Goal: Task Accomplishment & Management: Manage account settings

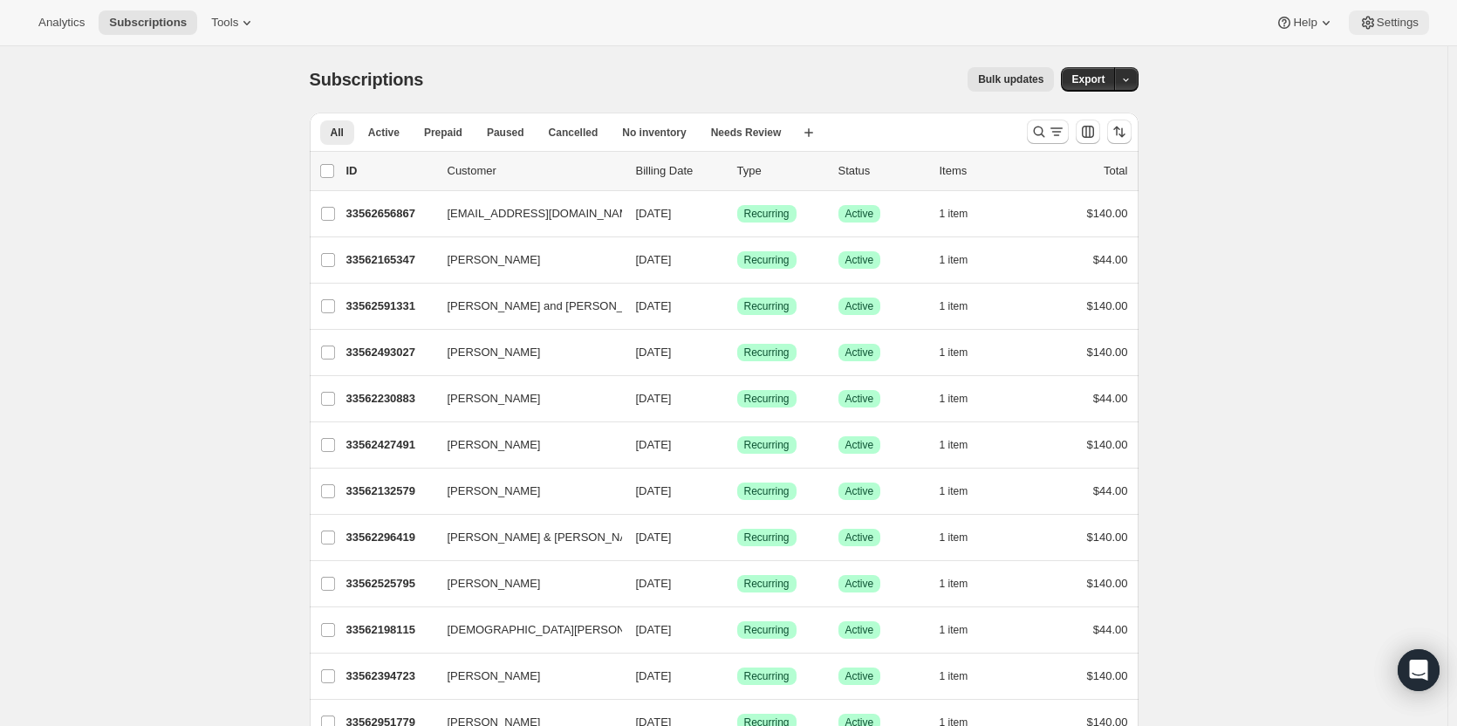
click at [1371, 20] on icon at bounding box center [1368, 22] width 17 height 17
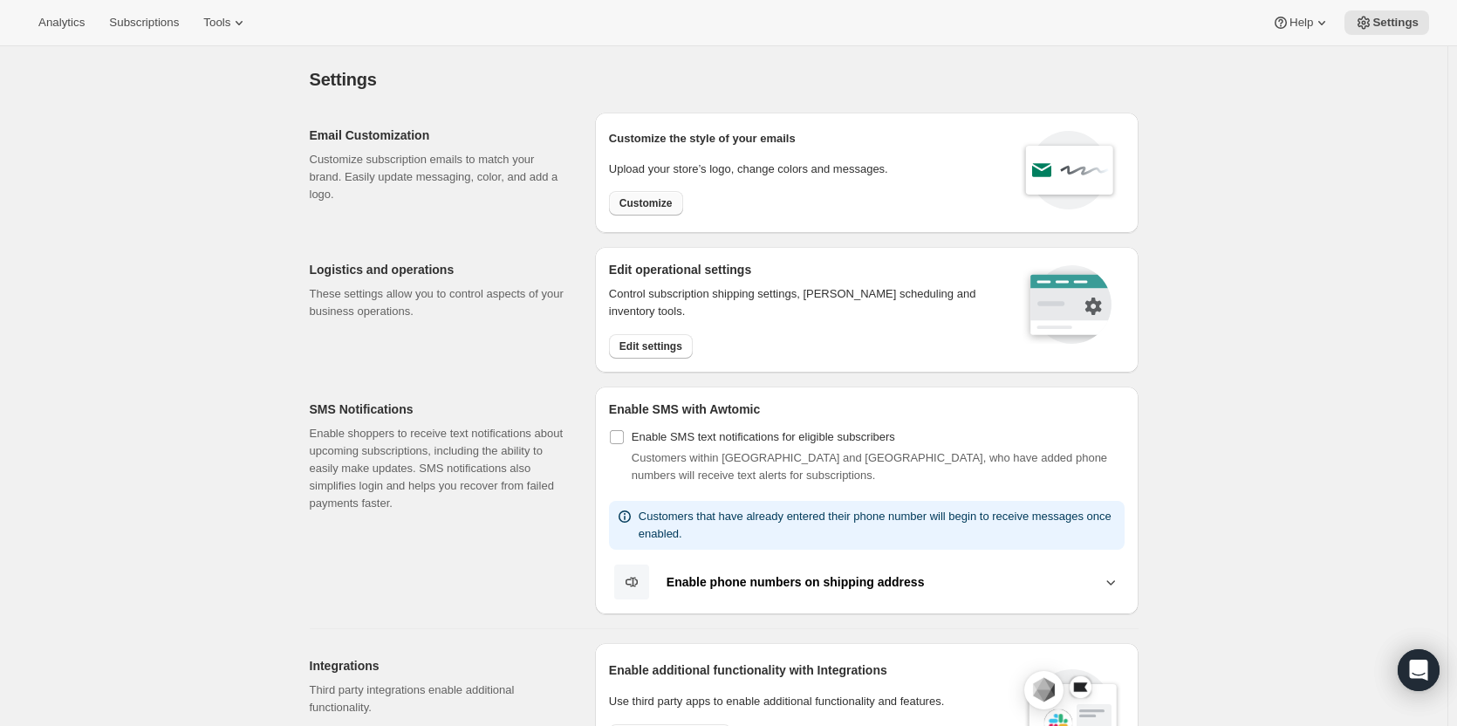
click at [668, 201] on span "Customize" at bounding box center [646, 203] width 53 height 14
select select "subscriptionMessage"
select select "5"
select select "15"
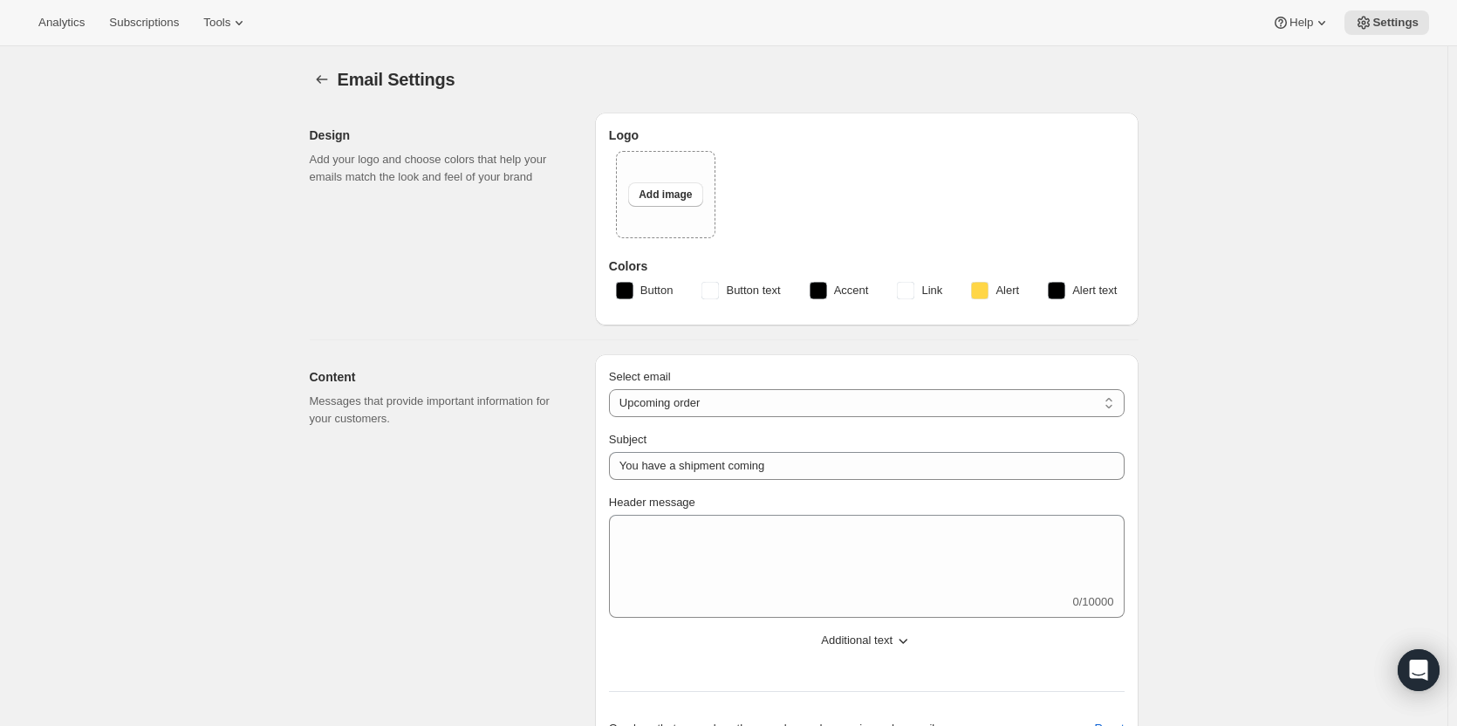
select select "7"
select select "10"
type input "Clif Family Winery"
checkbox input "false"
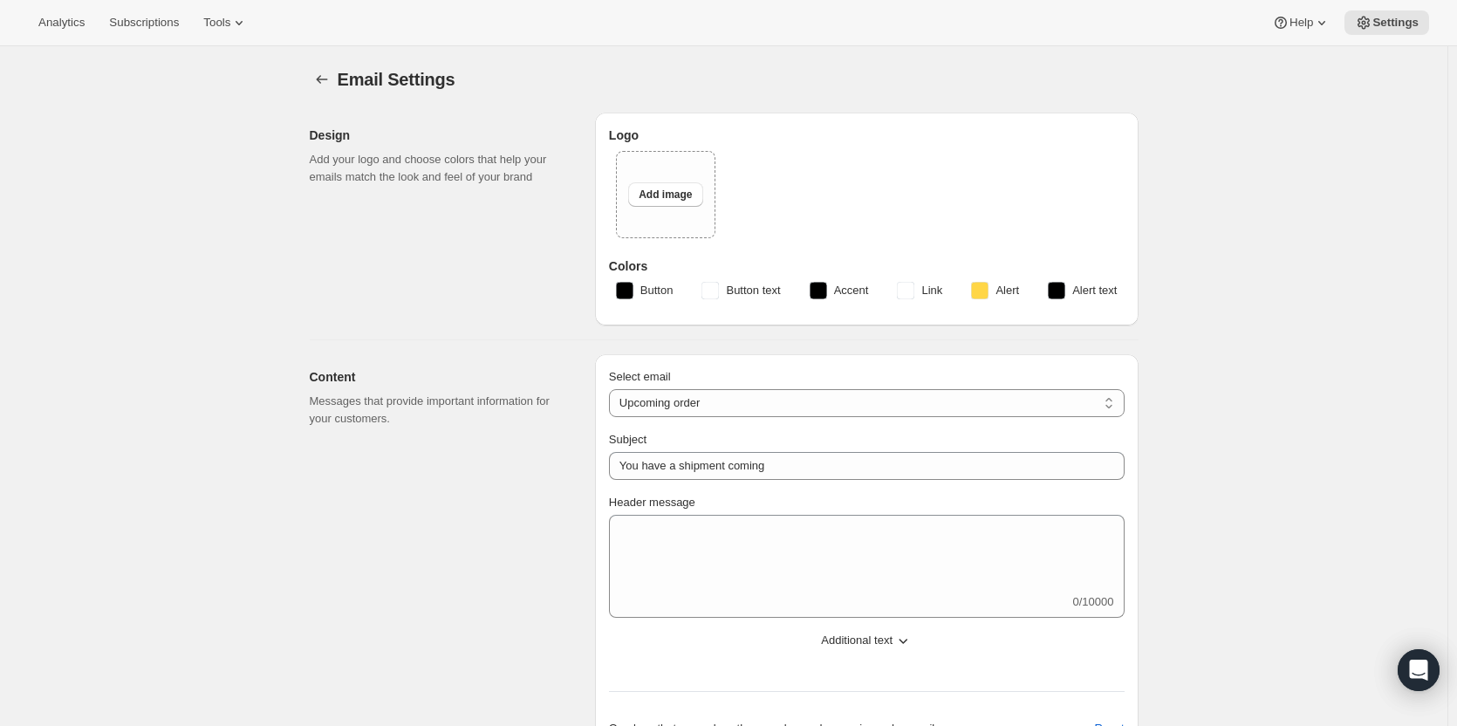
checkbox input "false"
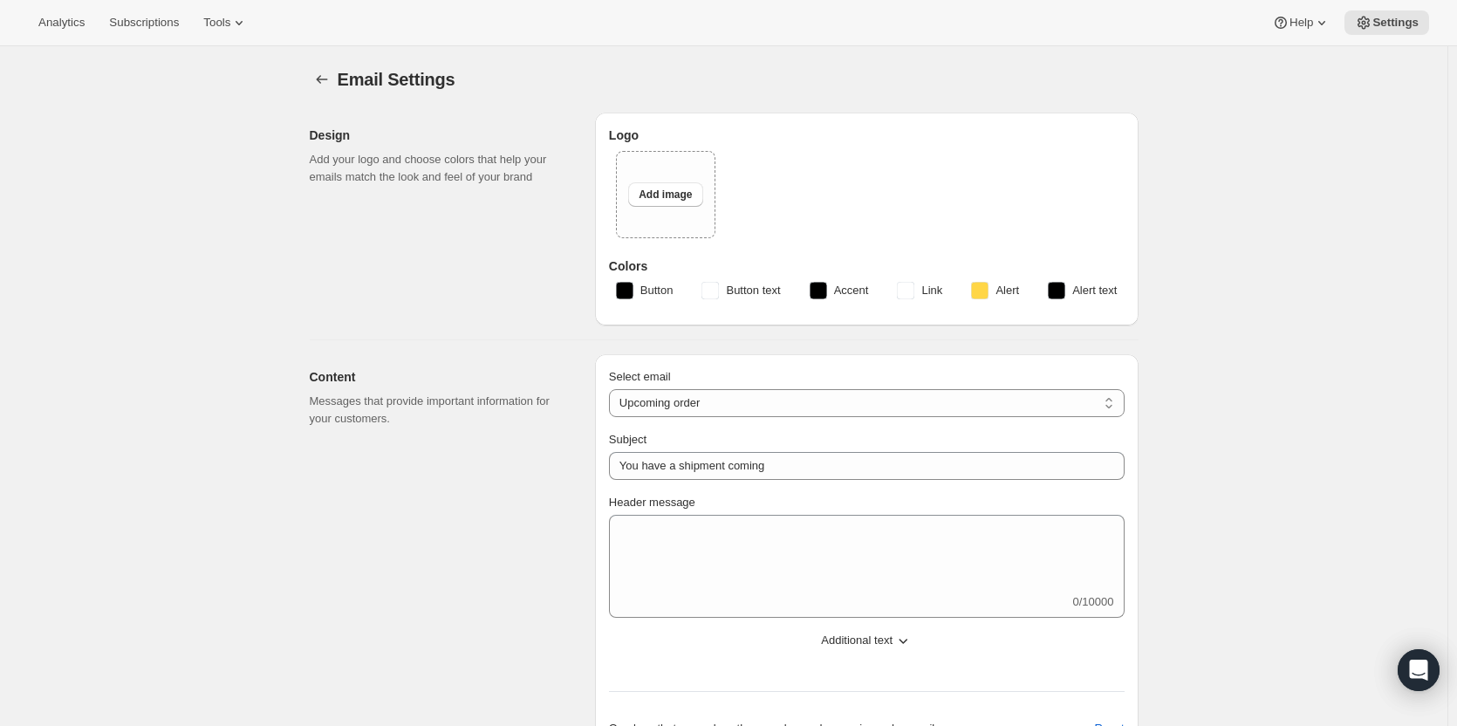
checkbox input "false"
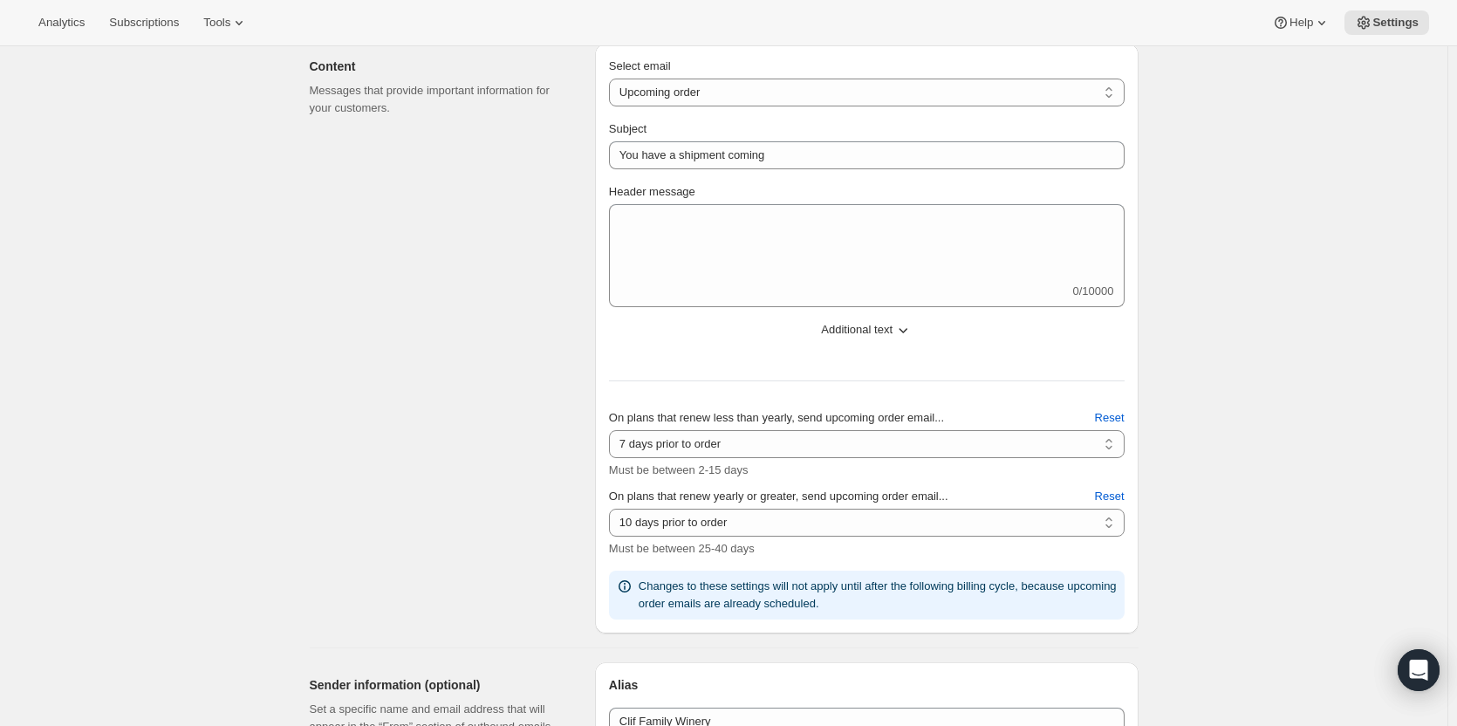
scroll to position [436, 0]
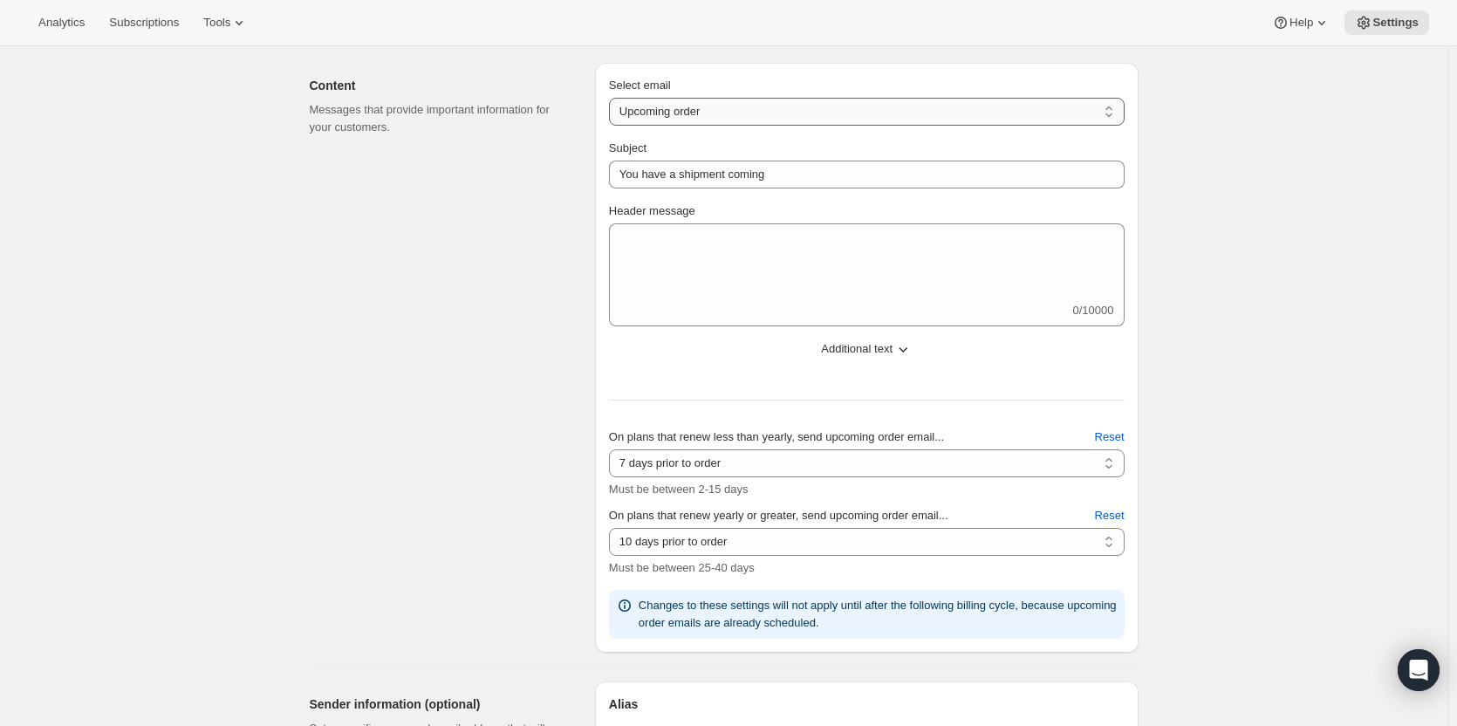
click at [764, 113] on select "New subscription Upcoming order Failed payment Delayed subscription (inventory …" at bounding box center [867, 112] width 516 height 28
select select "welcomeMessage"
click at [613, 98] on select "New subscription Upcoming order Failed payment Delayed subscription (inventory …" at bounding box center [867, 112] width 516 height 28
type input "Your new subscription"
type textarea "Test Test Test"
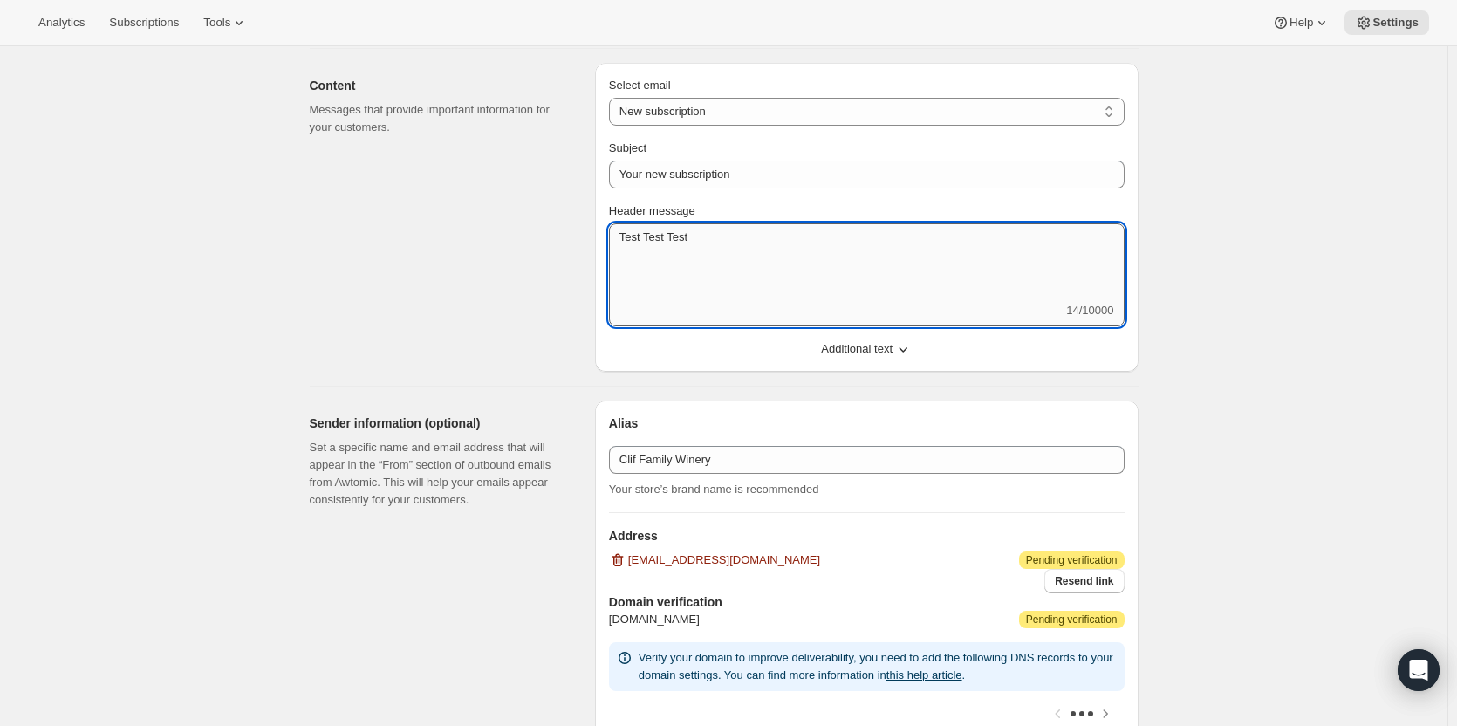
click at [735, 240] on textarea "Test Test Test" at bounding box center [867, 262] width 516 height 79
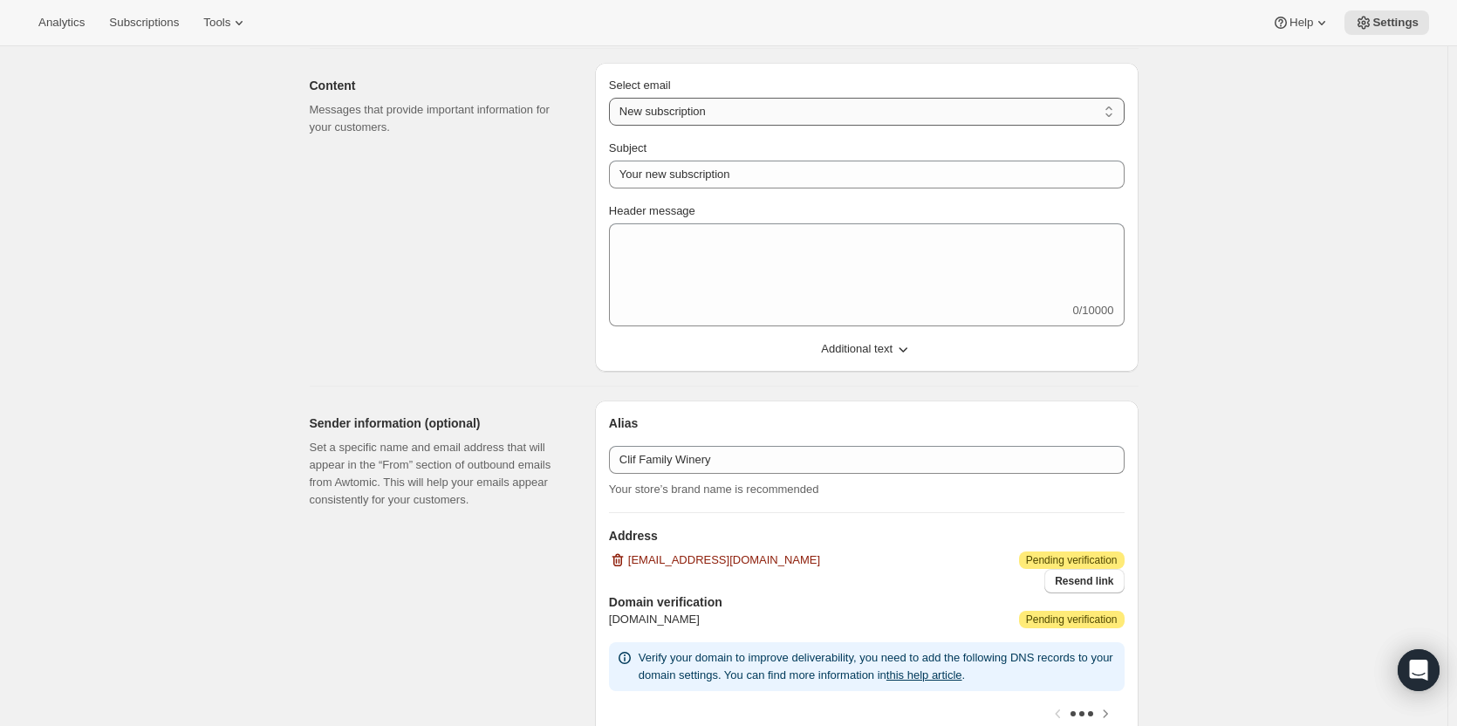
drag, startPoint x: 720, startPoint y: 104, endPoint x: 714, endPoint y: 115, distance: 12.9
click at [720, 104] on select "New subscription Upcoming order Failed payment Delayed subscription (inventory …" at bounding box center [867, 112] width 516 height 28
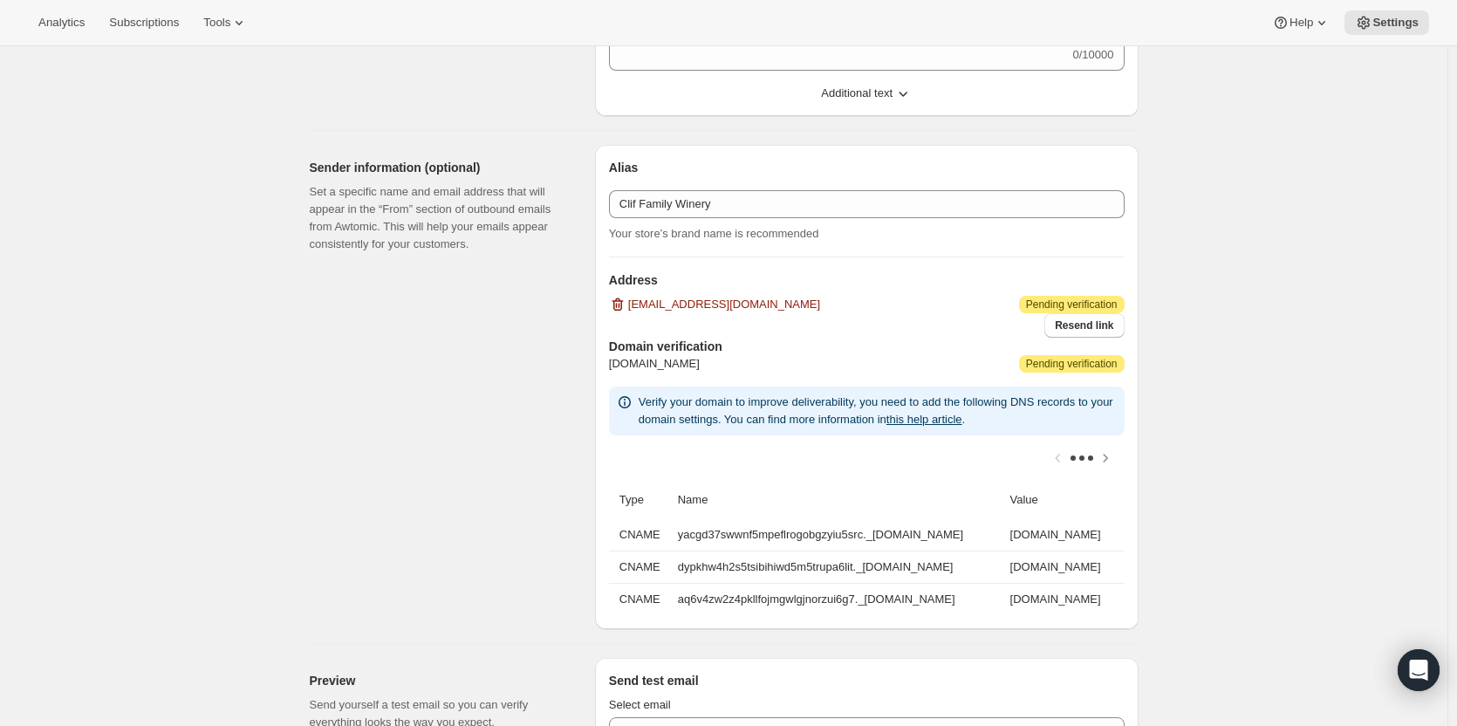
scroll to position [349, 0]
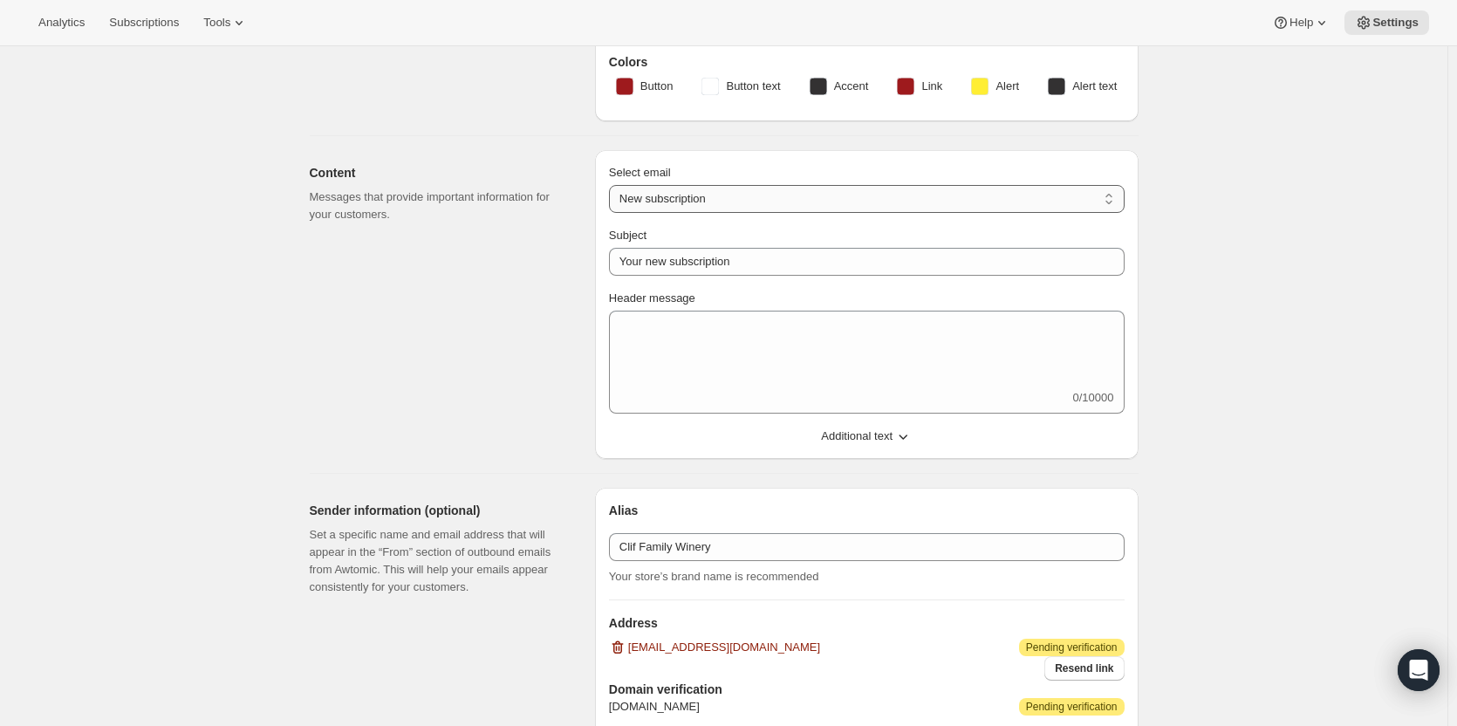
drag, startPoint x: 766, startPoint y: 198, endPoint x: 762, endPoint y: 209, distance: 12.2
click at [766, 198] on select "New subscription Upcoming order Failed payment Delayed subscription (inventory …" at bounding box center [867, 199] width 516 height 28
select select "subscriptionMessage"
click at [613, 185] on select "New subscription Upcoming order Failed payment Delayed subscription (inventory …" at bounding box center [867, 199] width 516 height 28
type input "You have a shipment coming"
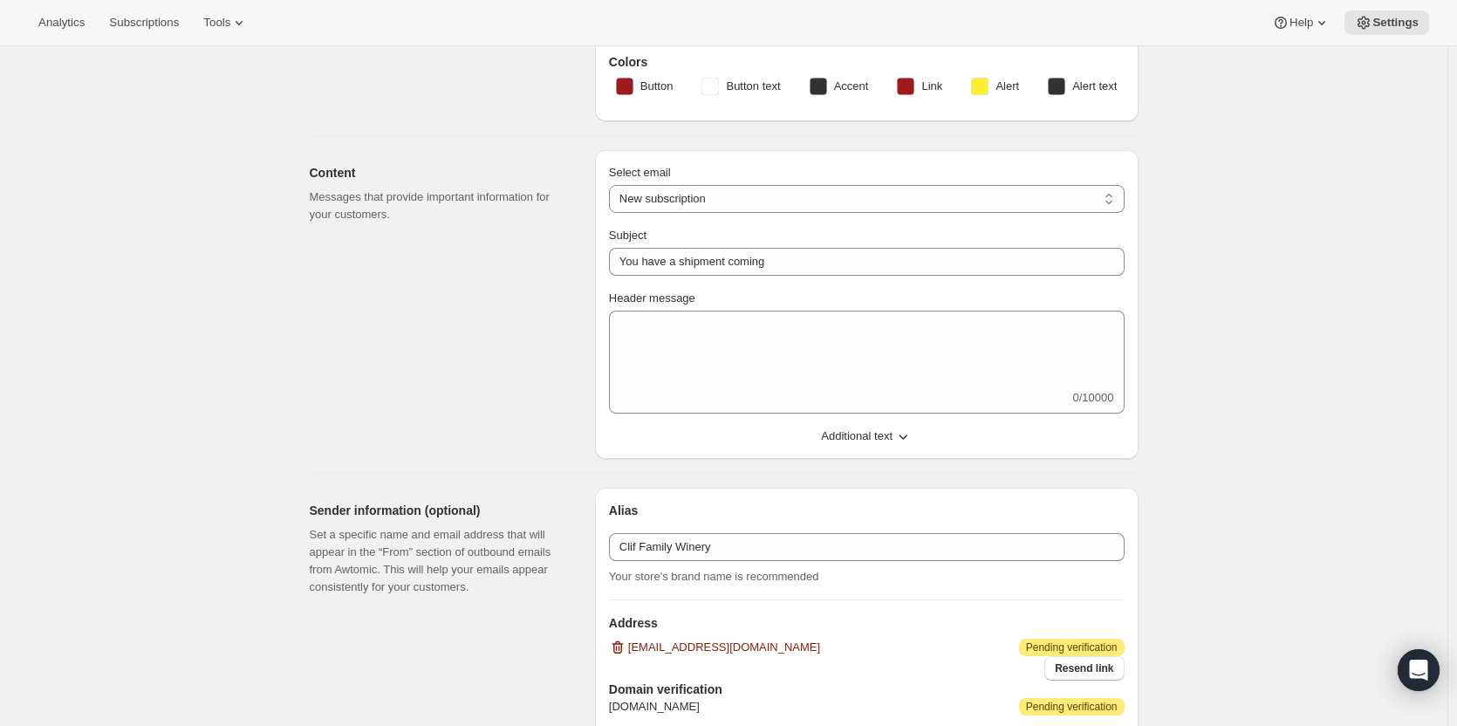
select select "7"
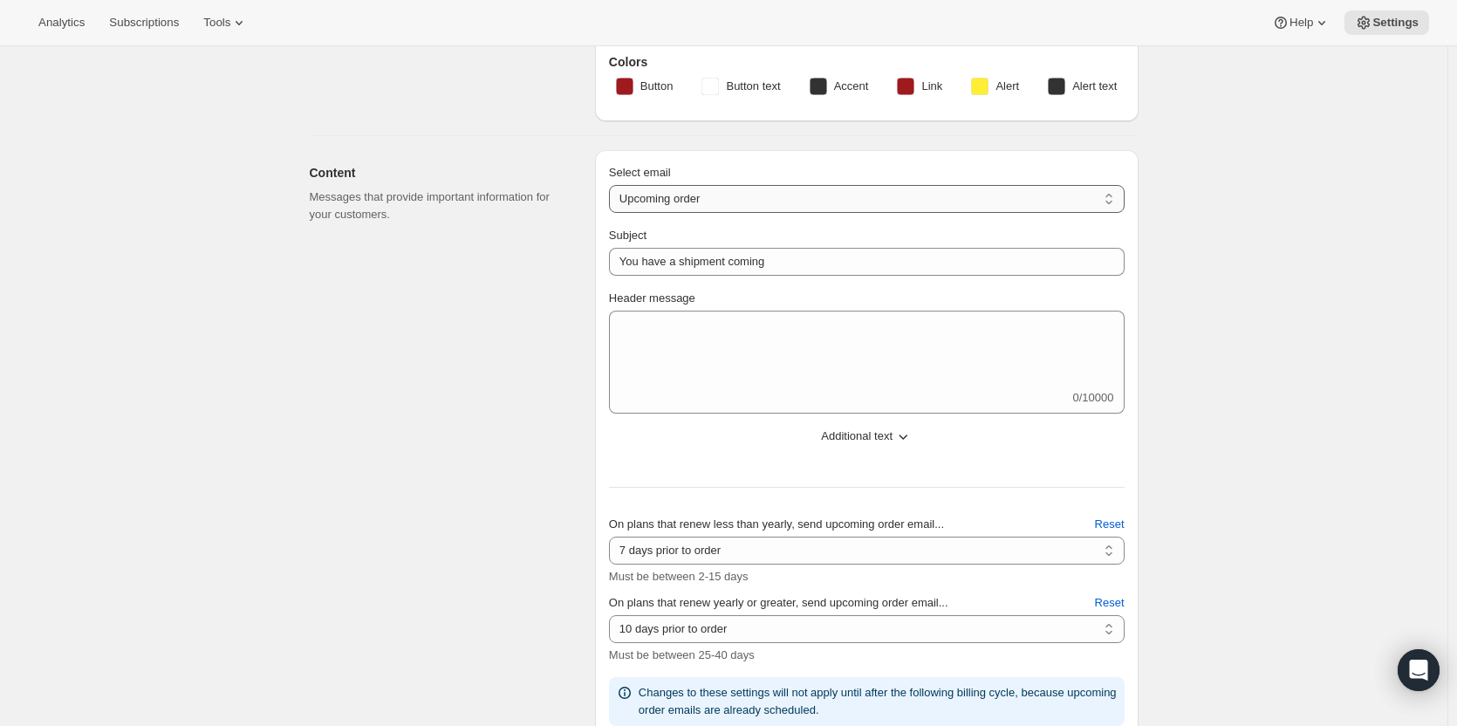
drag, startPoint x: 812, startPoint y: 204, endPoint x: 794, endPoint y: 209, distance: 18.8
click at [812, 204] on select "New subscription Upcoming order Failed payment Delayed subscription (inventory …" at bounding box center [867, 199] width 516 height 28
select select "failedPaymentMessage"
click at [613, 185] on select "New subscription Upcoming order Failed payment Delayed subscription (inventory …" at bounding box center [867, 199] width 516 height 28
type input "Issue with Payment"
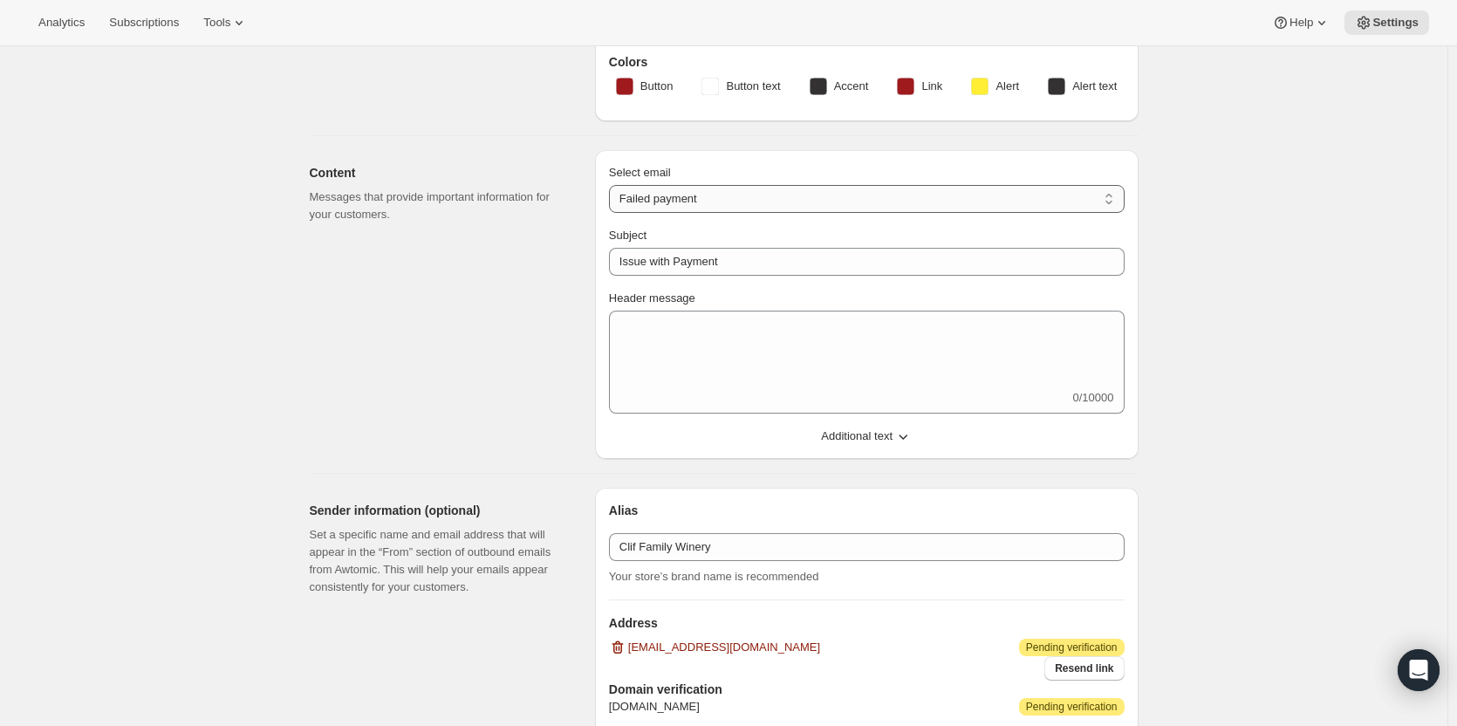
click at [744, 196] on select "New subscription Upcoming order Failed payment Delayed subscription (inventory …" at bounding box center [867, 199] width 516 height 28
select select "delayedMessage"
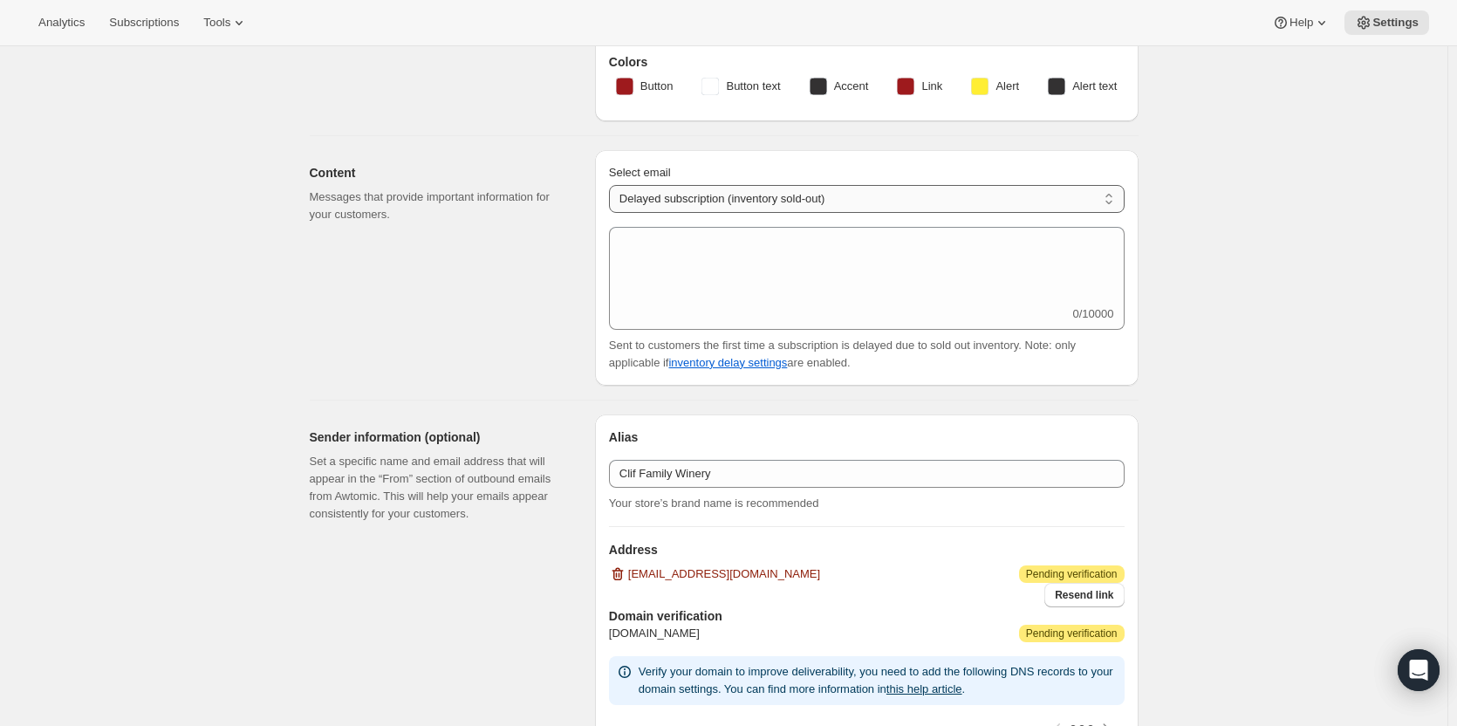
drag, startPoint x: 706, startPoint y: 195, endPoint x: 706, endPoint y: 208, distance: 12.2
click at [706, 195] on select "New subscription Upcoming order Failed payment Delayed subscription (inventory …" at bounding box center [867, 199] width 516 height 28
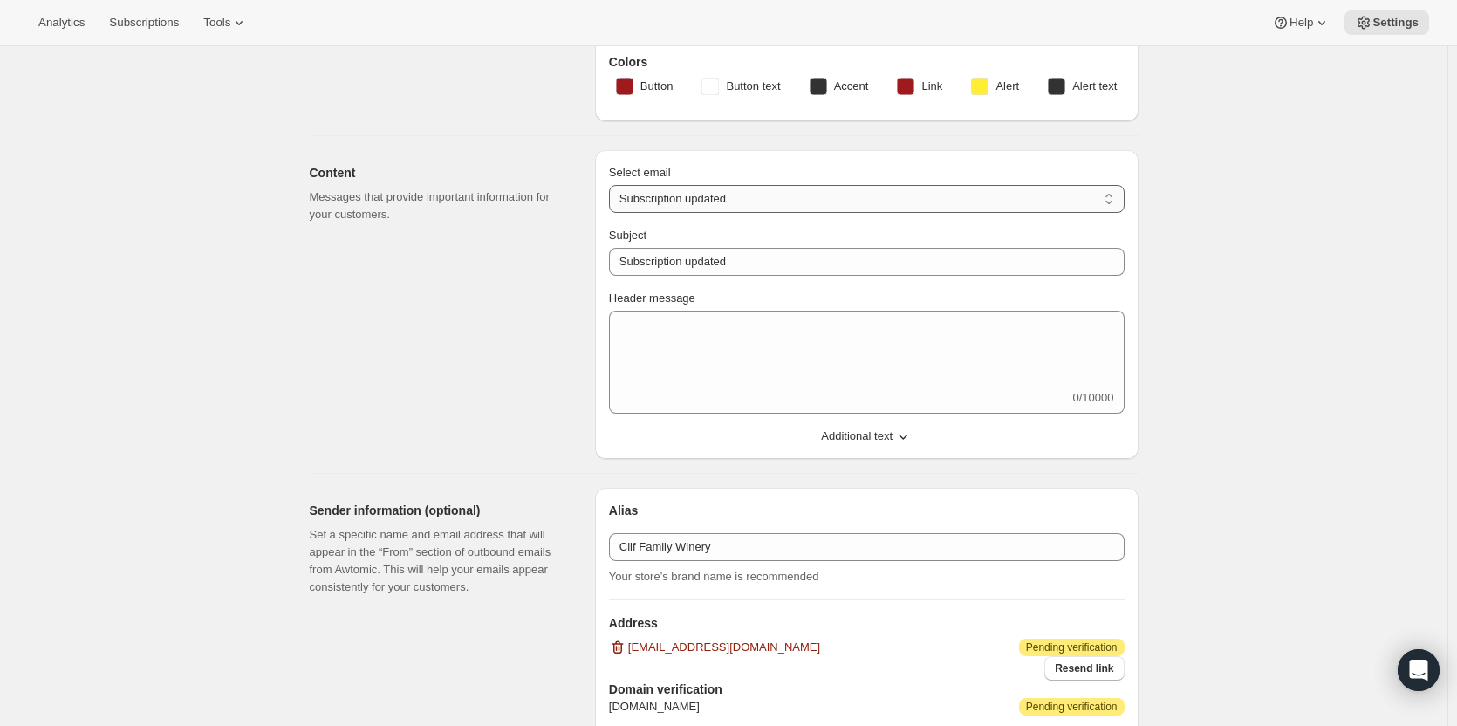
click at [706, 199] on select "New subscription Upcoming order Failed payment Delayed subscription (inventory …" at bounding box center [867, 199] width 516 height 28
select select "welcomeMessage"
click at [613, 185] on select "New subscription Upcoming order Failed payment Delayed subscription (inventory …" at bounding box center [867, 199] width 516 height 28
type input "Your new subscription"
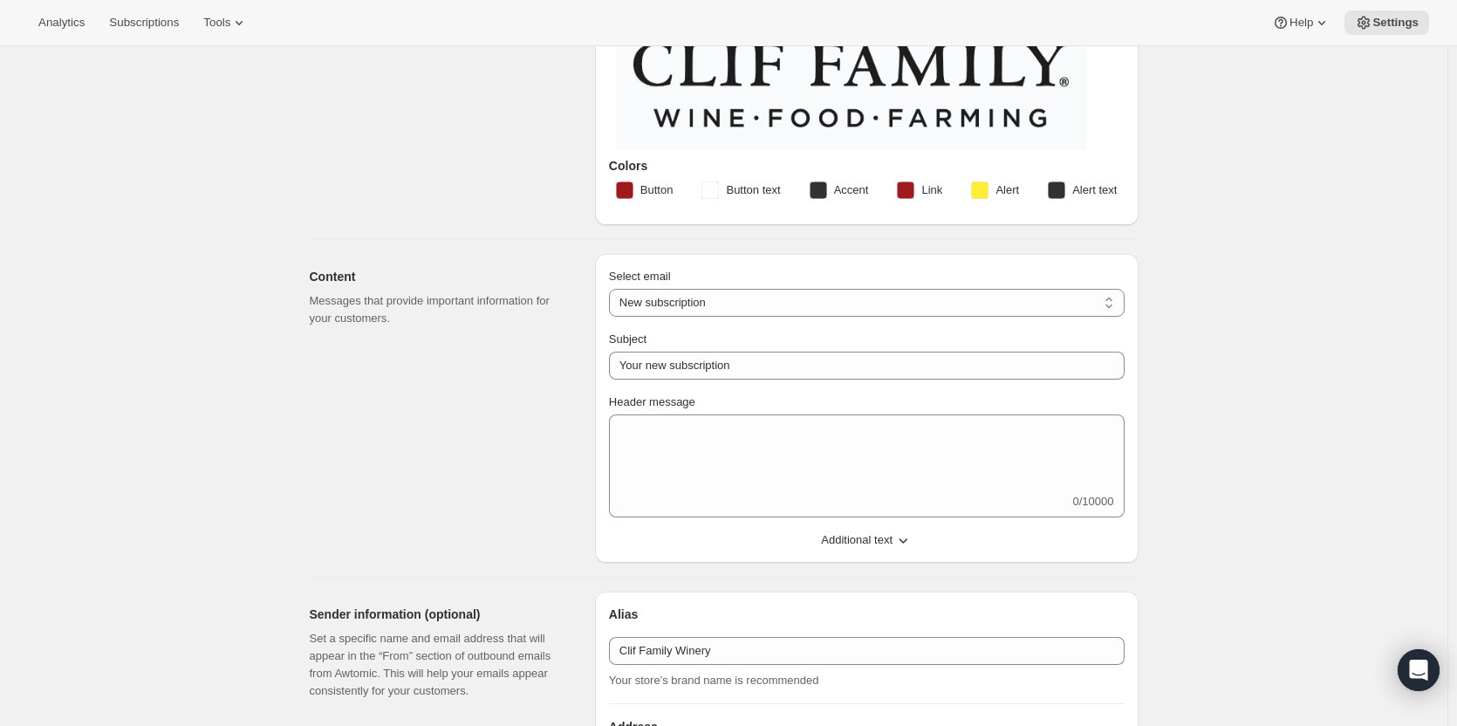
scroll to position [200, 0]
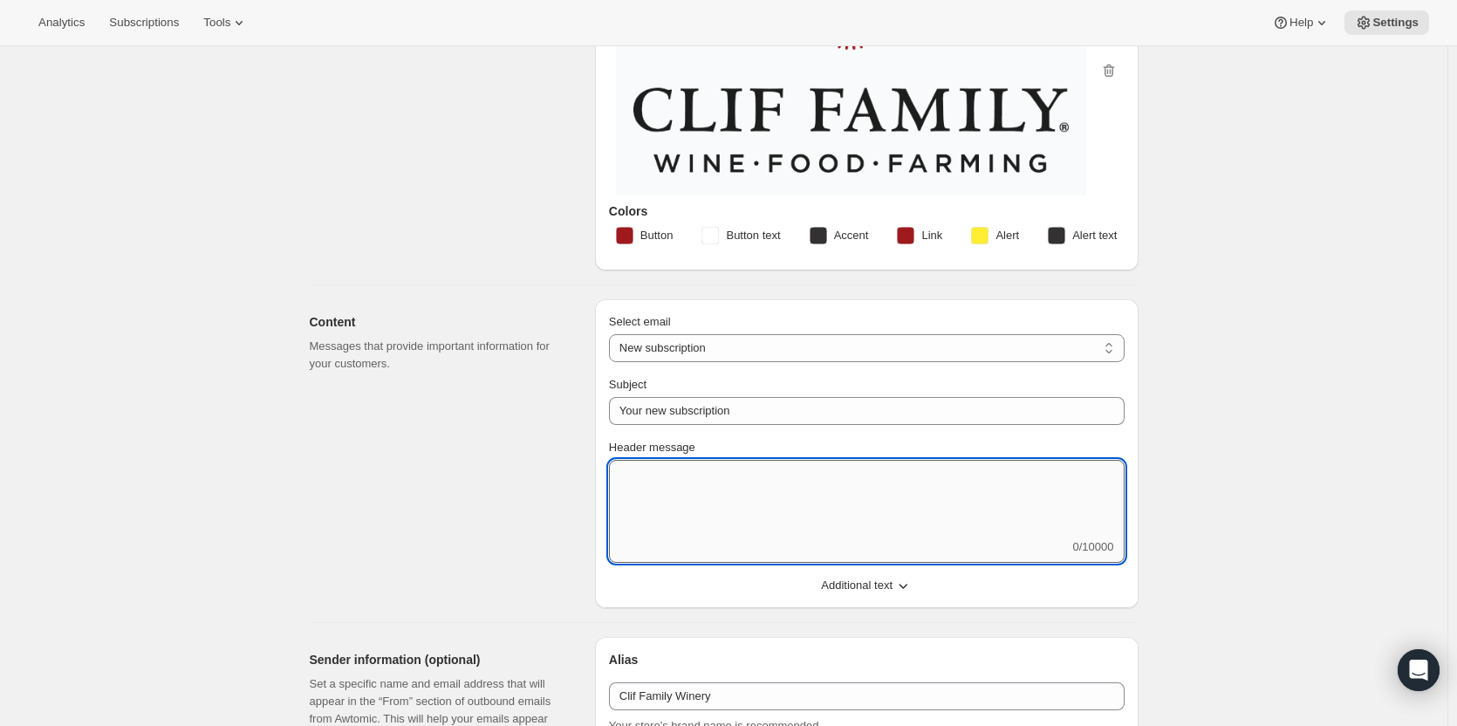
click at [702, 490] on textarea "Header message" at bounding box center [867, 499] width 516 height 79
click at [723, 526] on textarea "Header message" at bounding box center [867, 499] width 516 height 79
click at [786, 490] on textarea "Header message" at bounding box center [867, 499] width 516 height 79
click at [676, 505] on textarea "Welcome to your Clif Family Winery membership!" at bounding box center [867, 499] width 516 height 79
paste textarea "We're absolutely delighted that you've decided to join us. Take a moment to rev…"
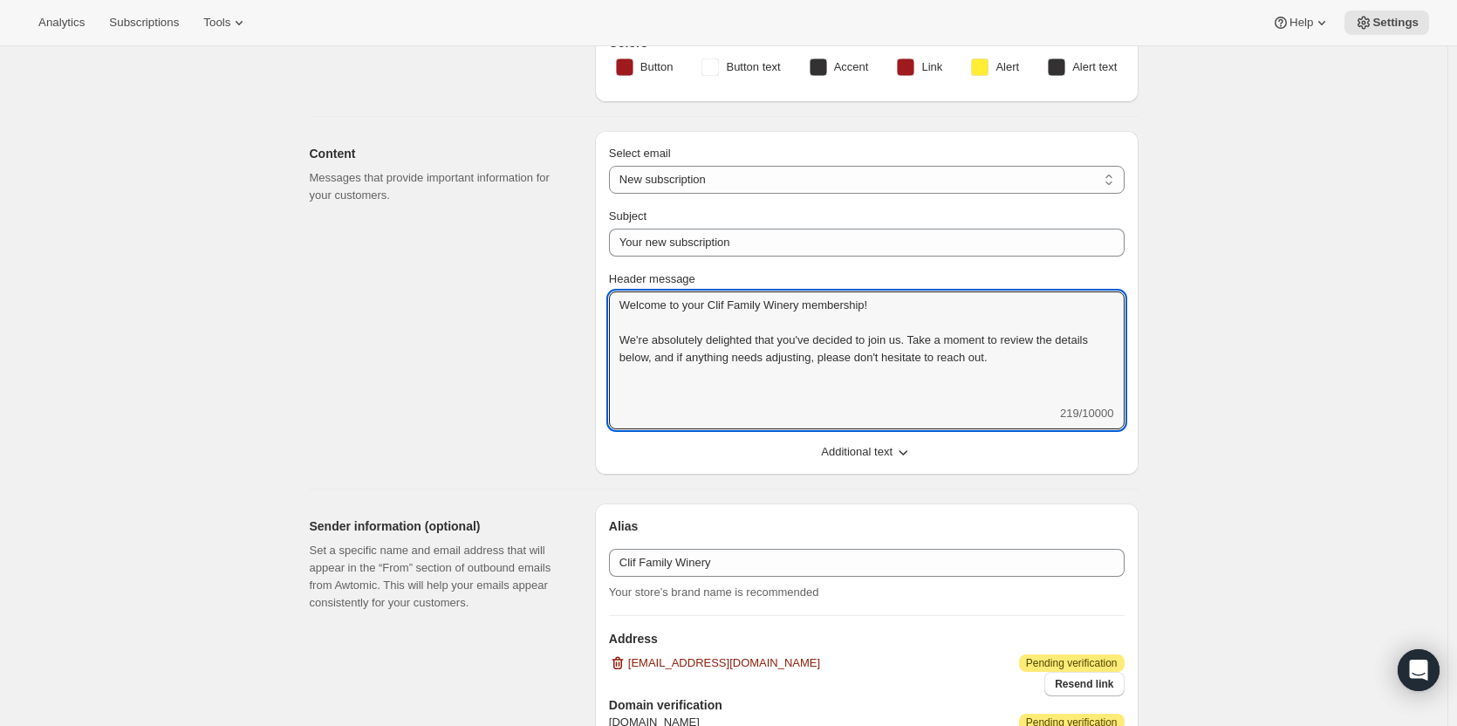
scroll to position [374, 0]
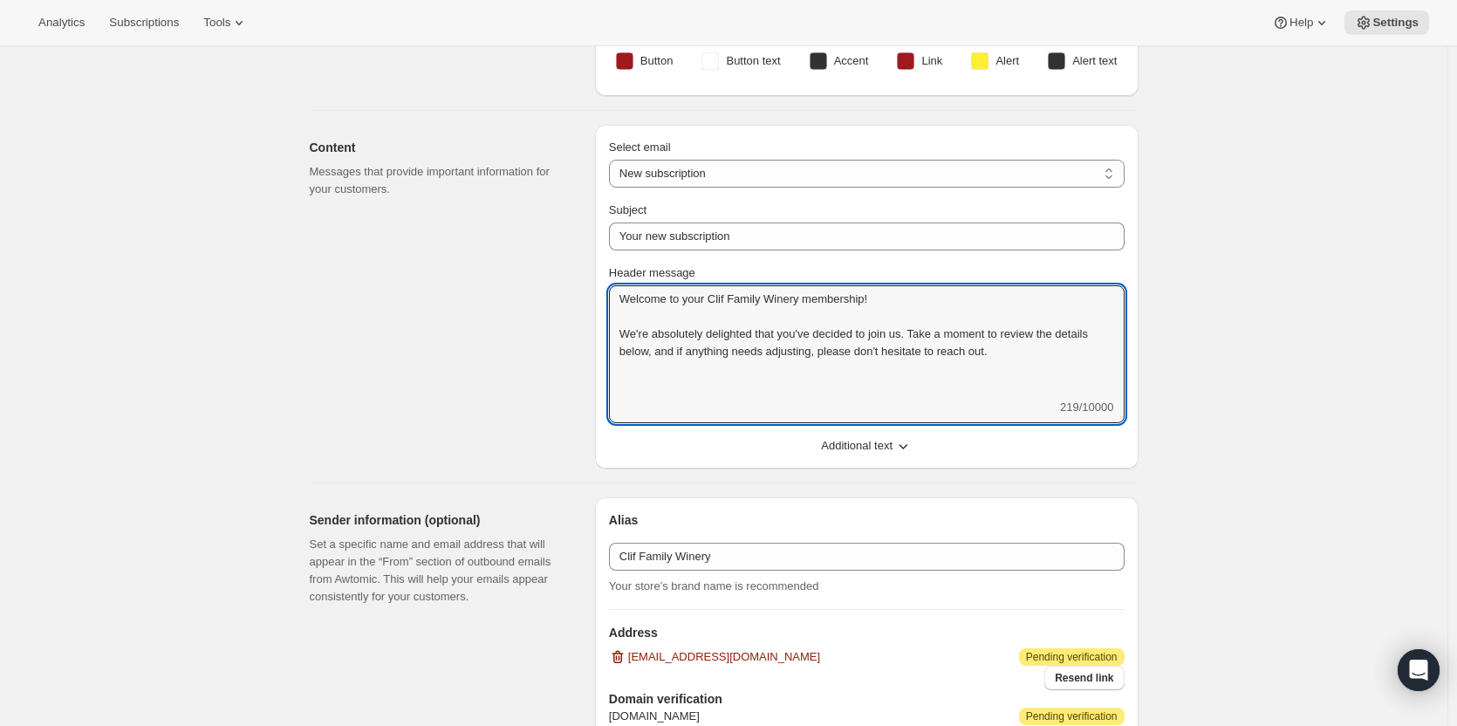
type textarea "Welcome to your Clif Family Winery membership! We're absolutely delighted that …"
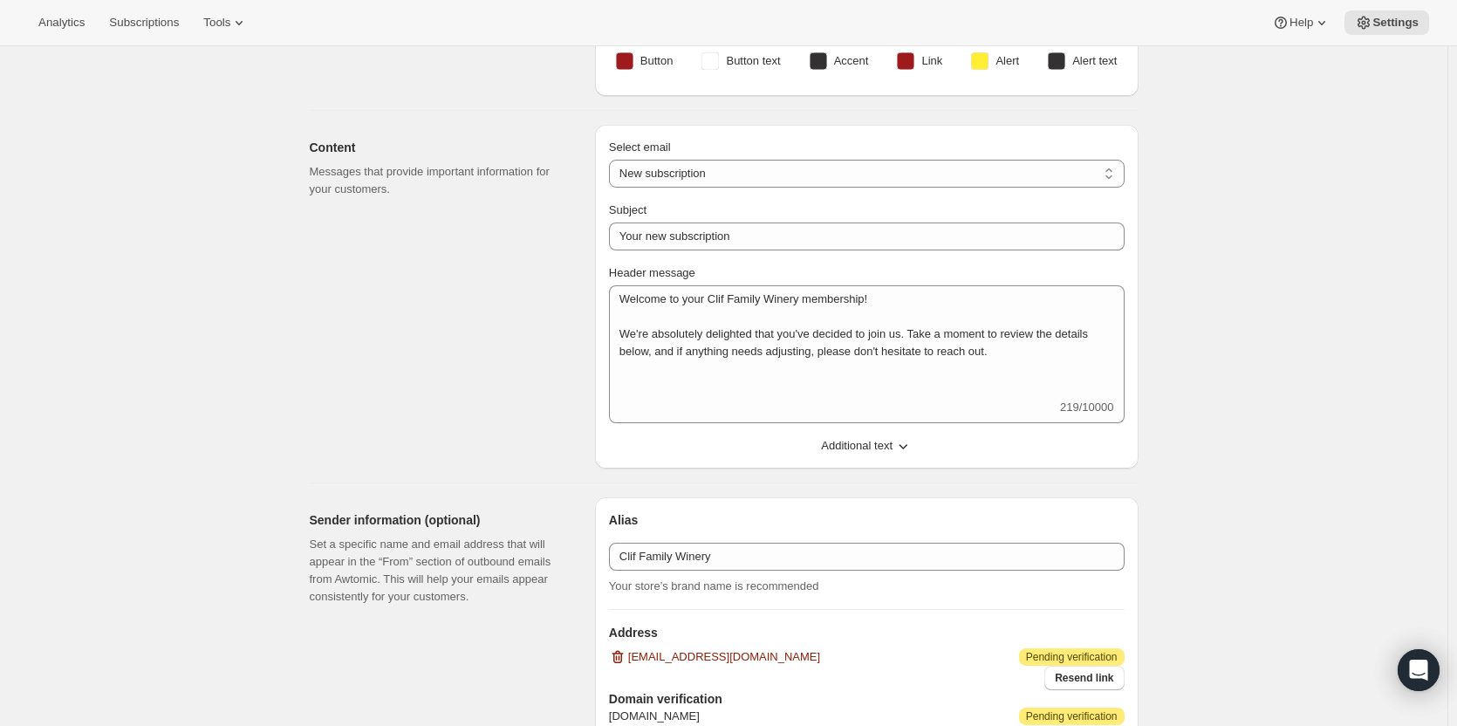
click at [907, 442] on icon "button" at bounding box center [902, 445] width 17 height 17
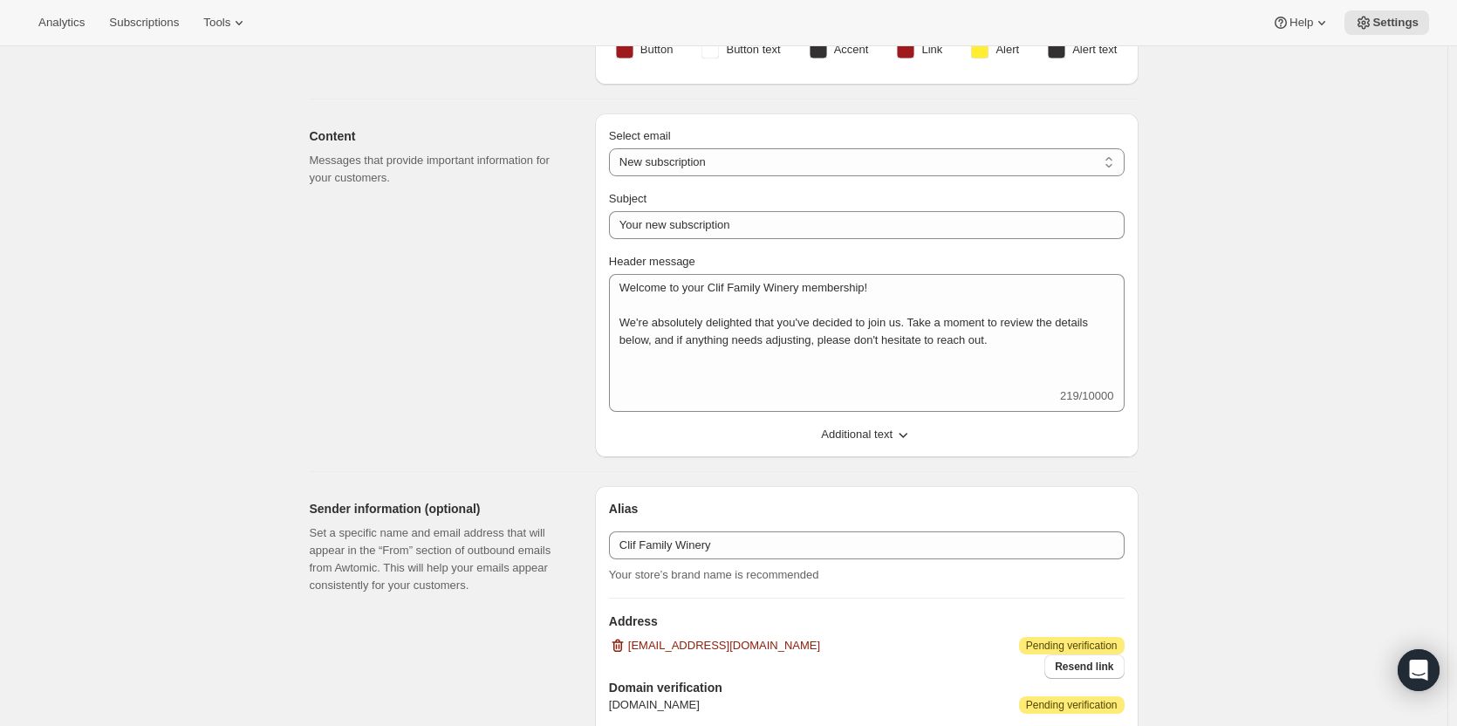
scroll to position [462, 0]
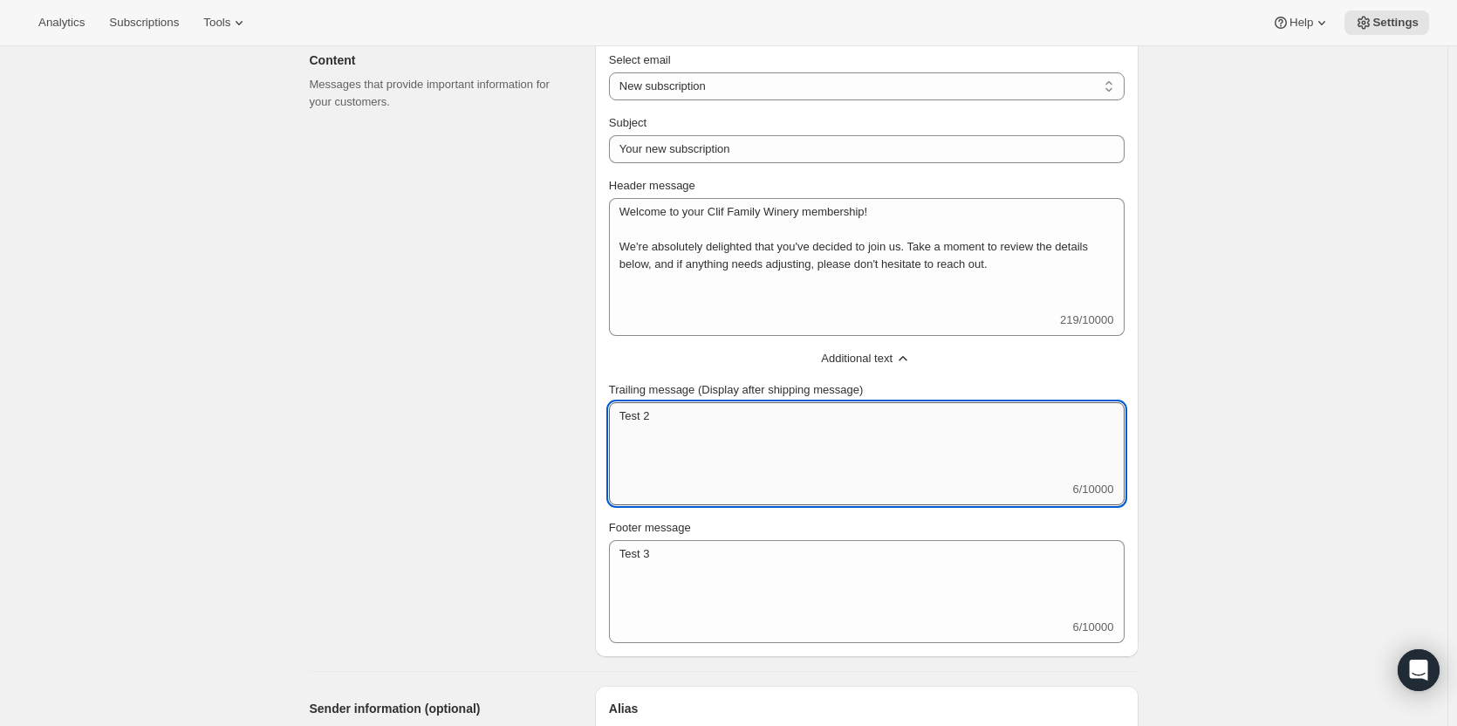
click at [655, 438] on textarea "Test 2" at bounding box center [867, 441] width 516 height 79
click at [656, 438] on textarea "Test 2" at bounding box center [867, 441] width 516 height 79
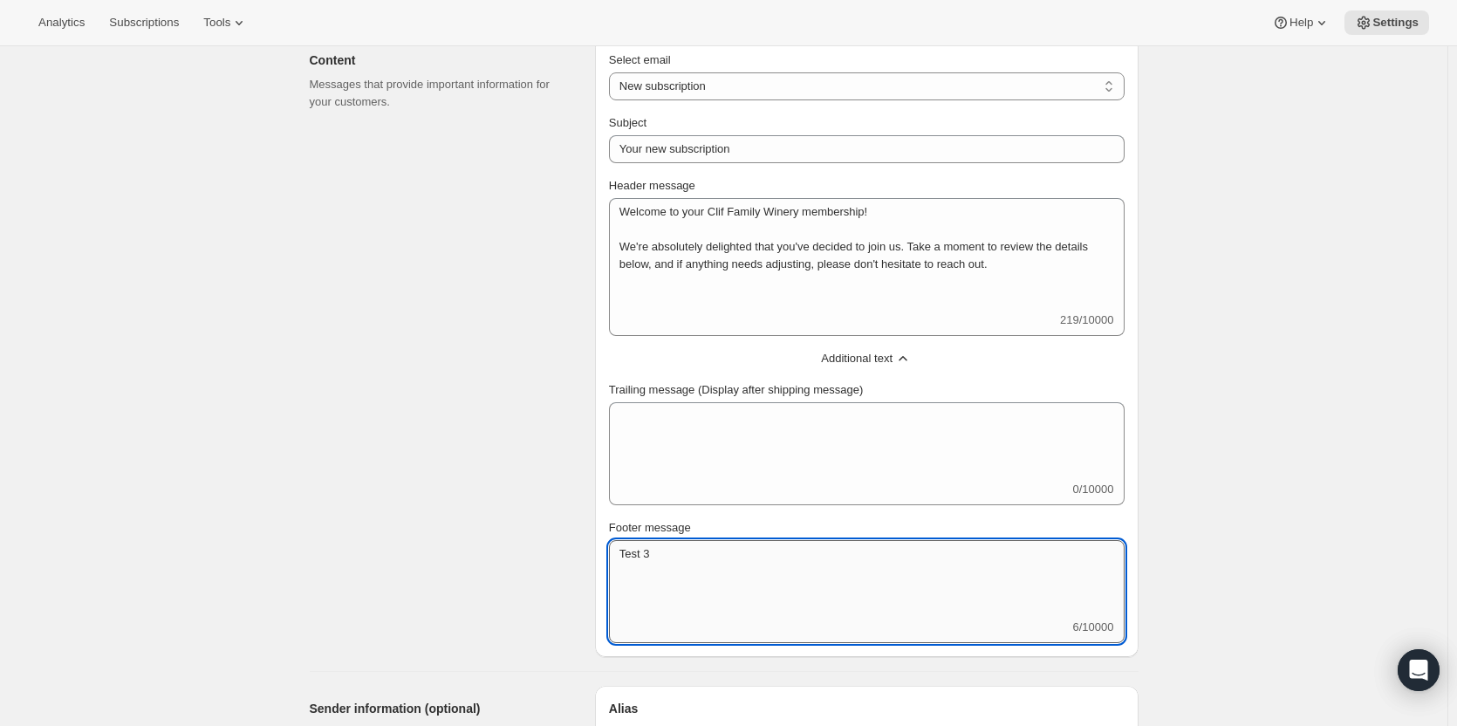
click at [694, 570] on textarea "Test 3" at bounding box center [867, 579] width 516 height 79
click at [689, 561] on textarea "Footer message" at bounding box center [867, 579] width 516 height 79
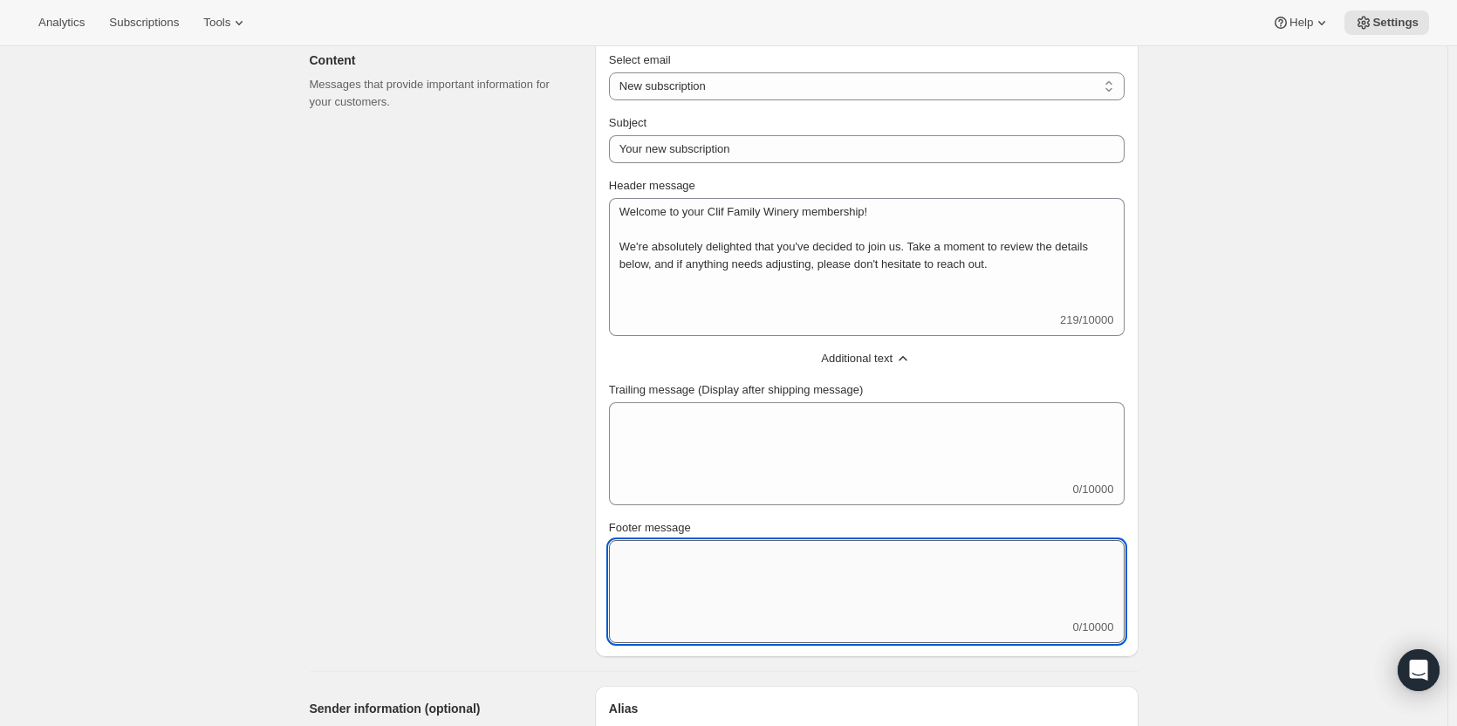
paste textarea "If you ever have questions or simply want to chat, we're here for you. Feel fre…"
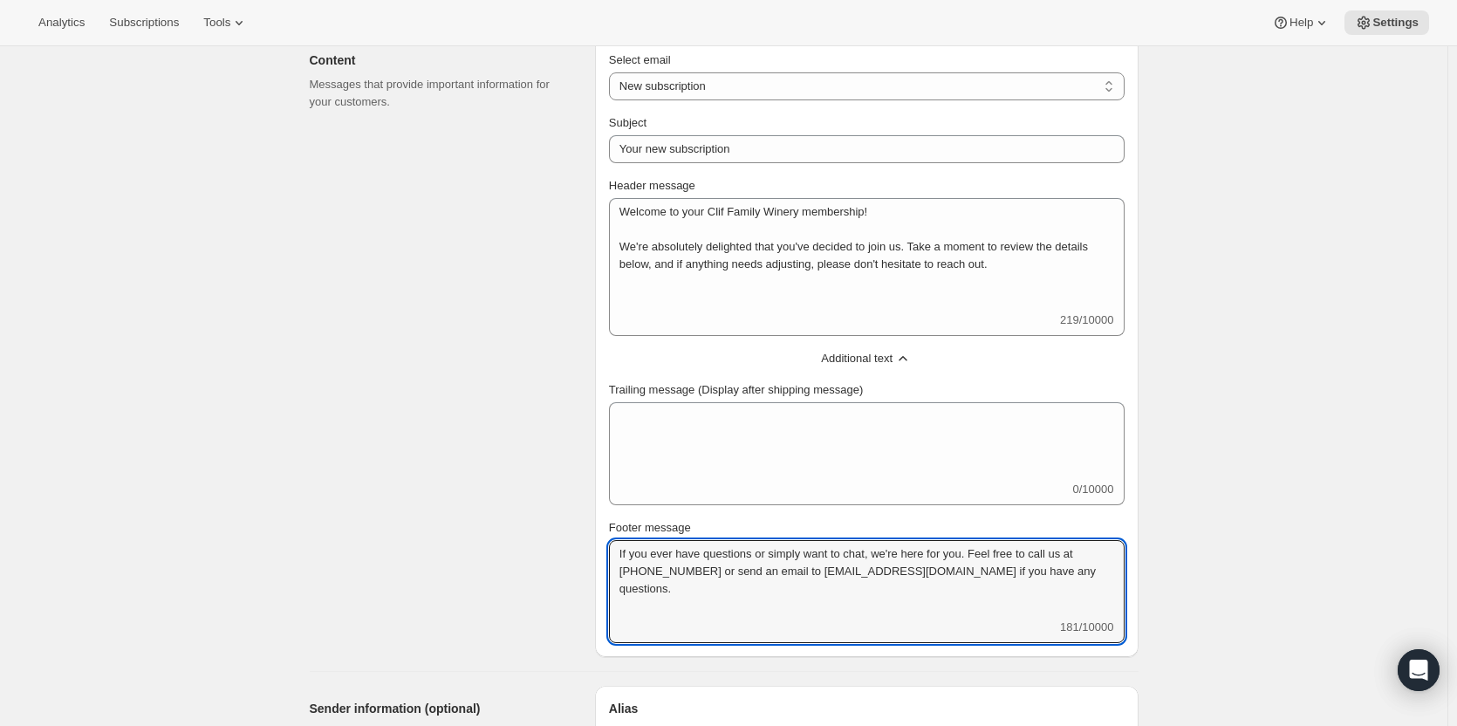
type textarea "If you ever have questions or simply want to chat, we're here for you. Feel fre…"
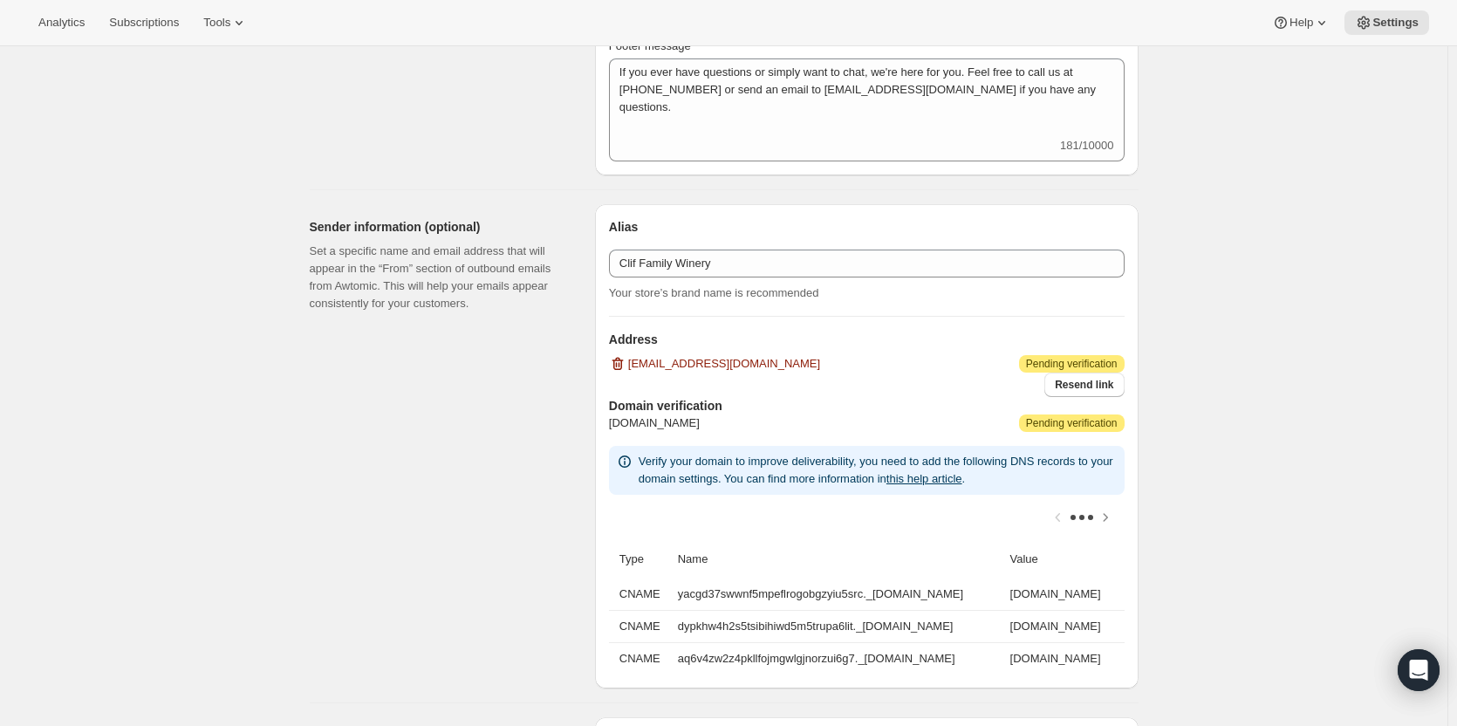
scroll to position [985, 0]
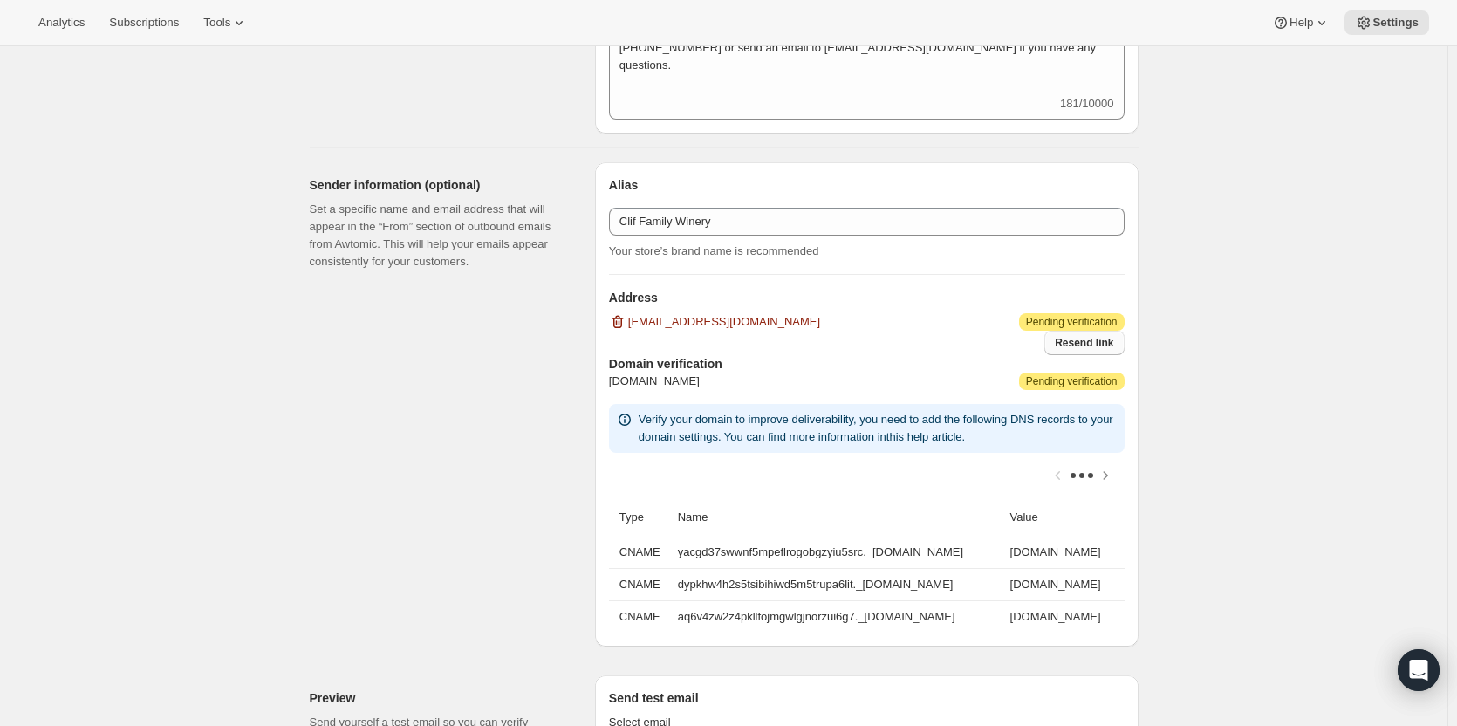
click at [1086, 343] on span "Resend link" at bounding box center [1084, 343] width 58 height 14
click at [1077, 338] on span "Resend link" at bounding box center [1084, 343] width 58 height 14
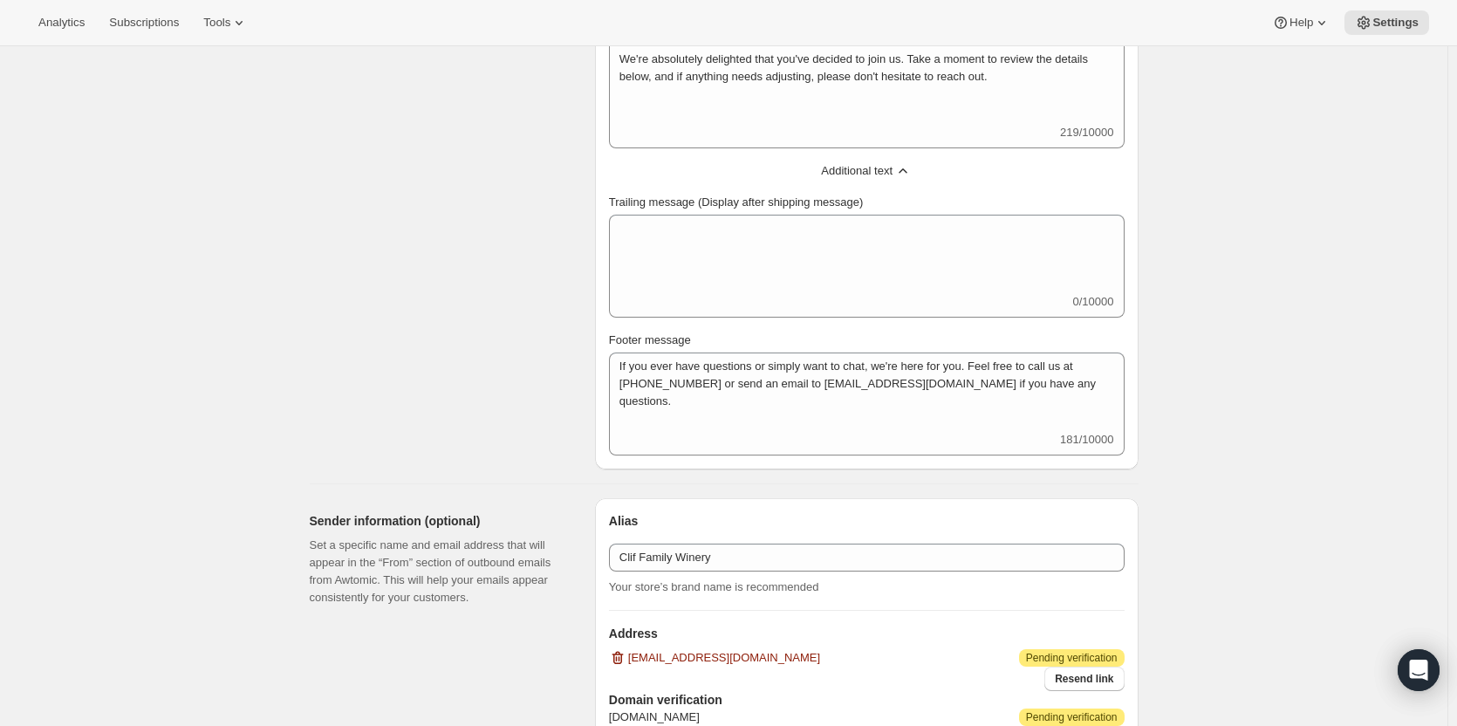
scroll to position [636, 0]
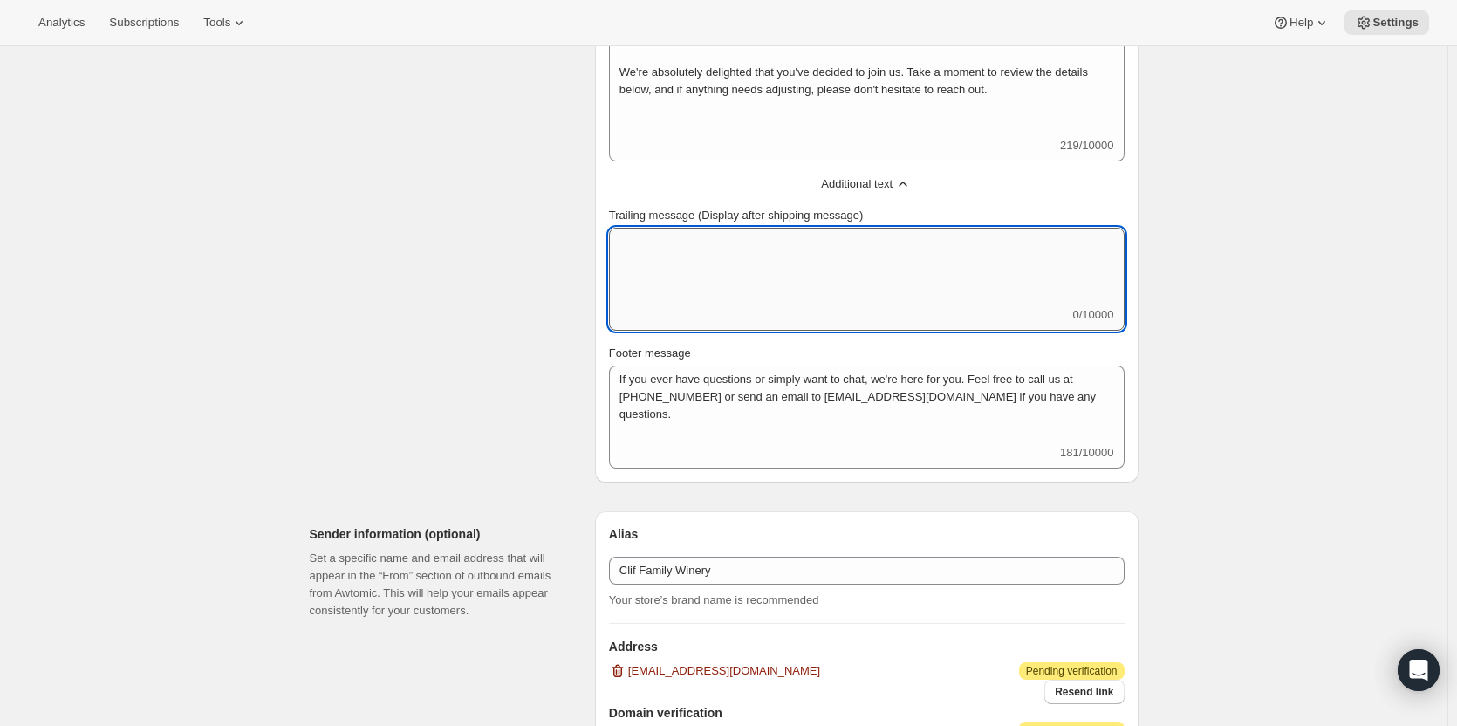
click at [853, 247] on textarea "Trailing message (Display after shipping message)" at bounding box center [867, 267] width 516 height 79
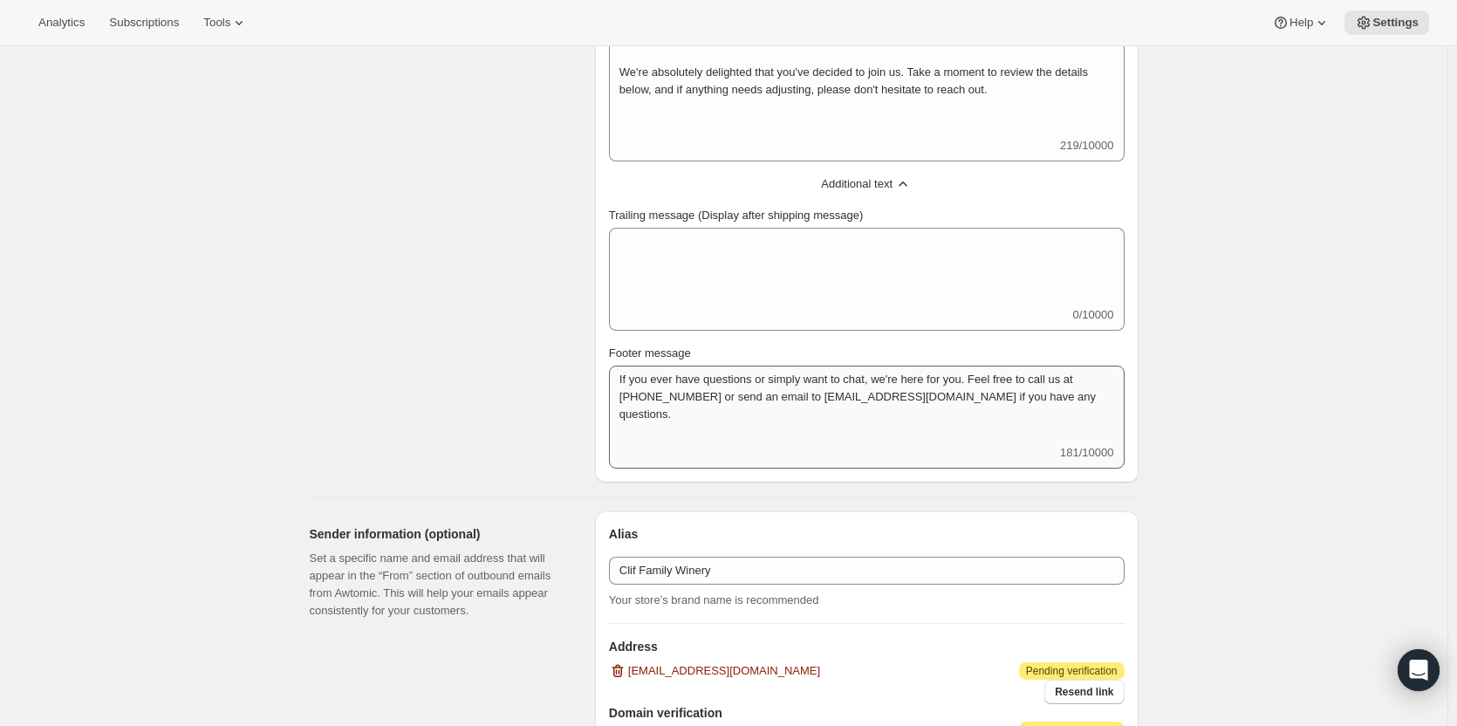
scroll to position [898, 0]
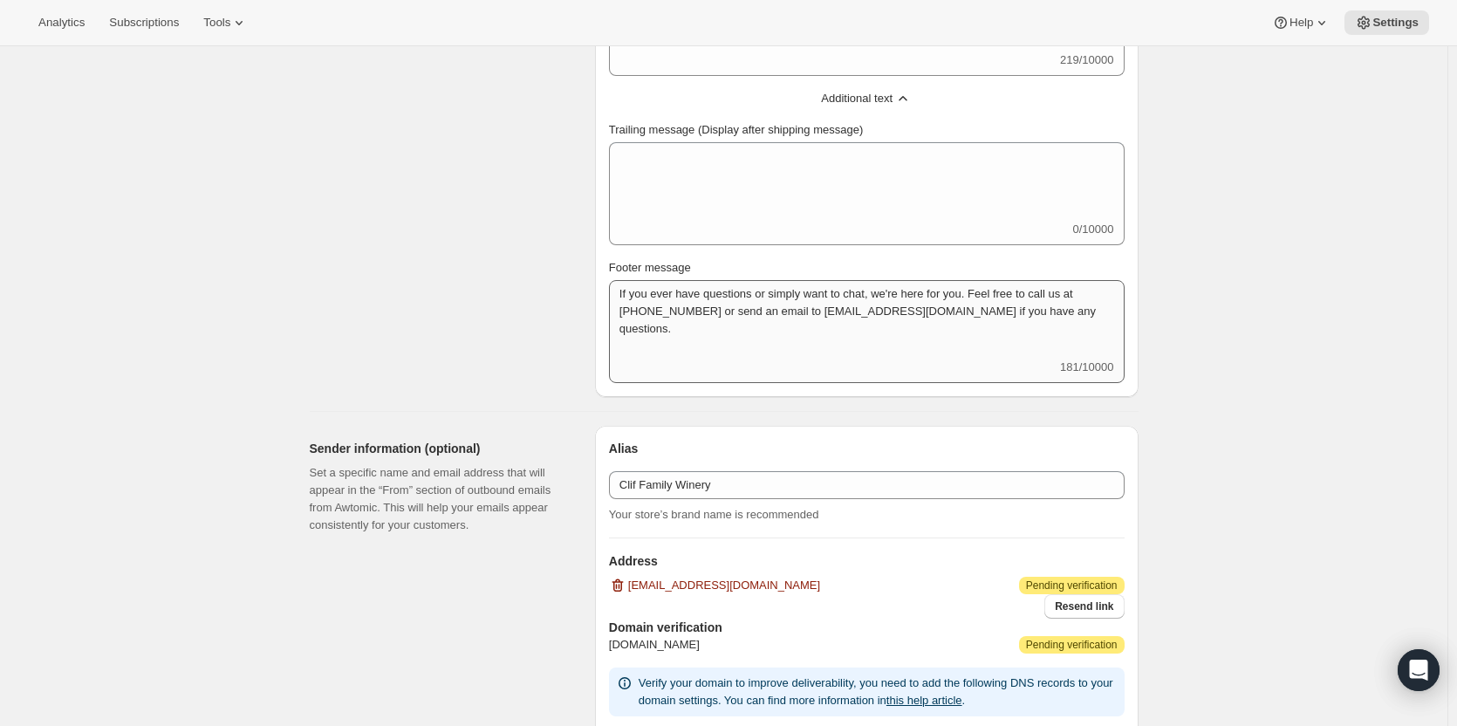
type textarea "Welcome to your Clif Family Winery membership! We're absolutely delighted that …"
type textarea "If you ever have questions or simply want to chat, we're here for you. Feel fre…"
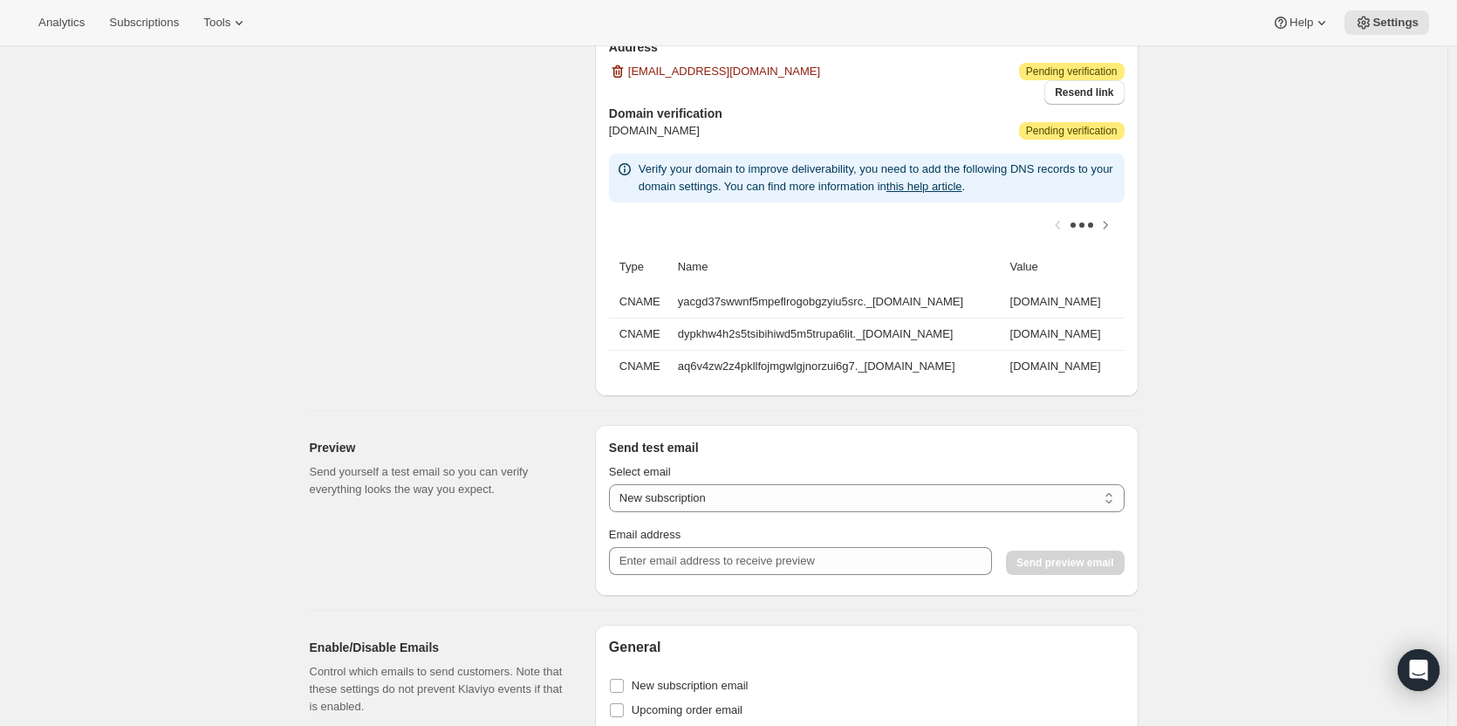
scroll to position [1247, 0]
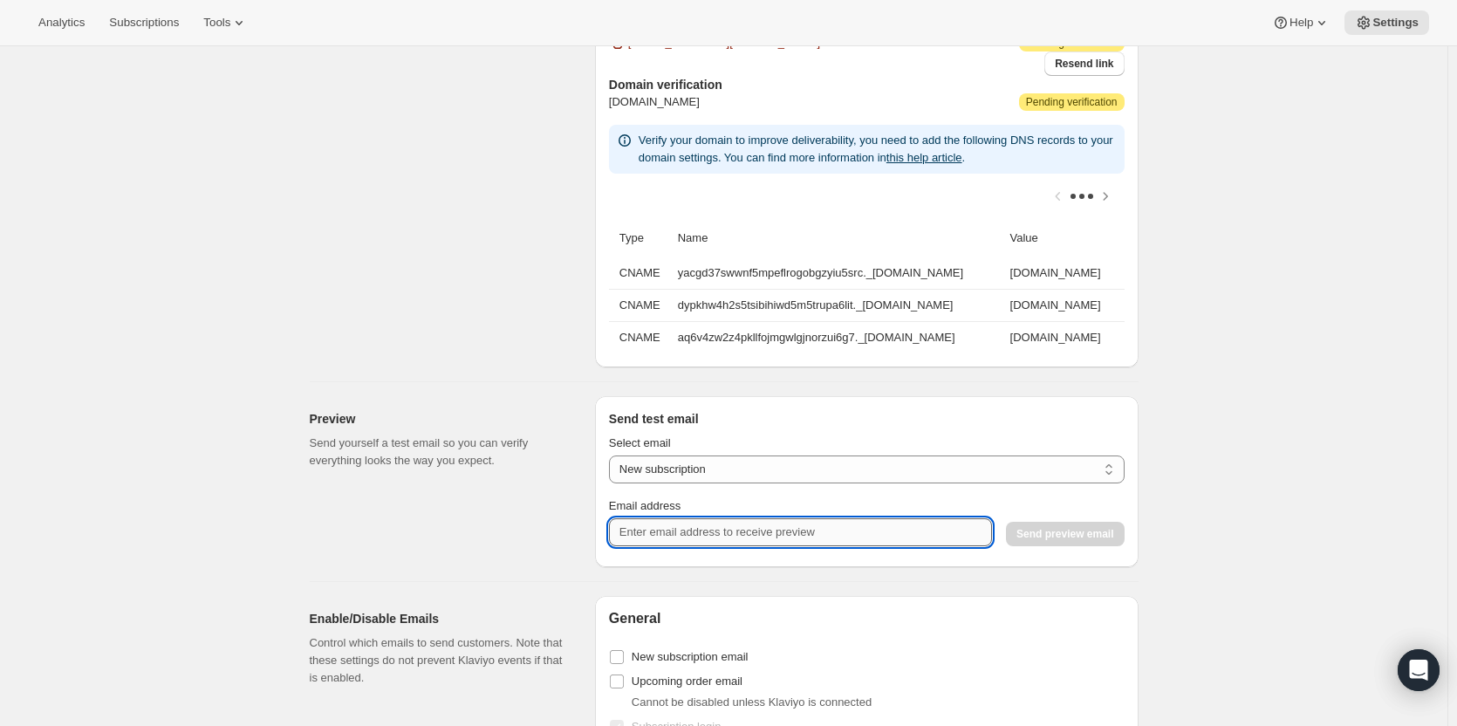
click at [707, 545] on input "Email address" at bounding box center [800, 532] width 383 height 28
type input "[EMAIL_ADDRESS][DOMAIN_NAME]"
click at [1093, 540] on span "Send preview email" at bounding box center [1065, 534] width 97 height 14
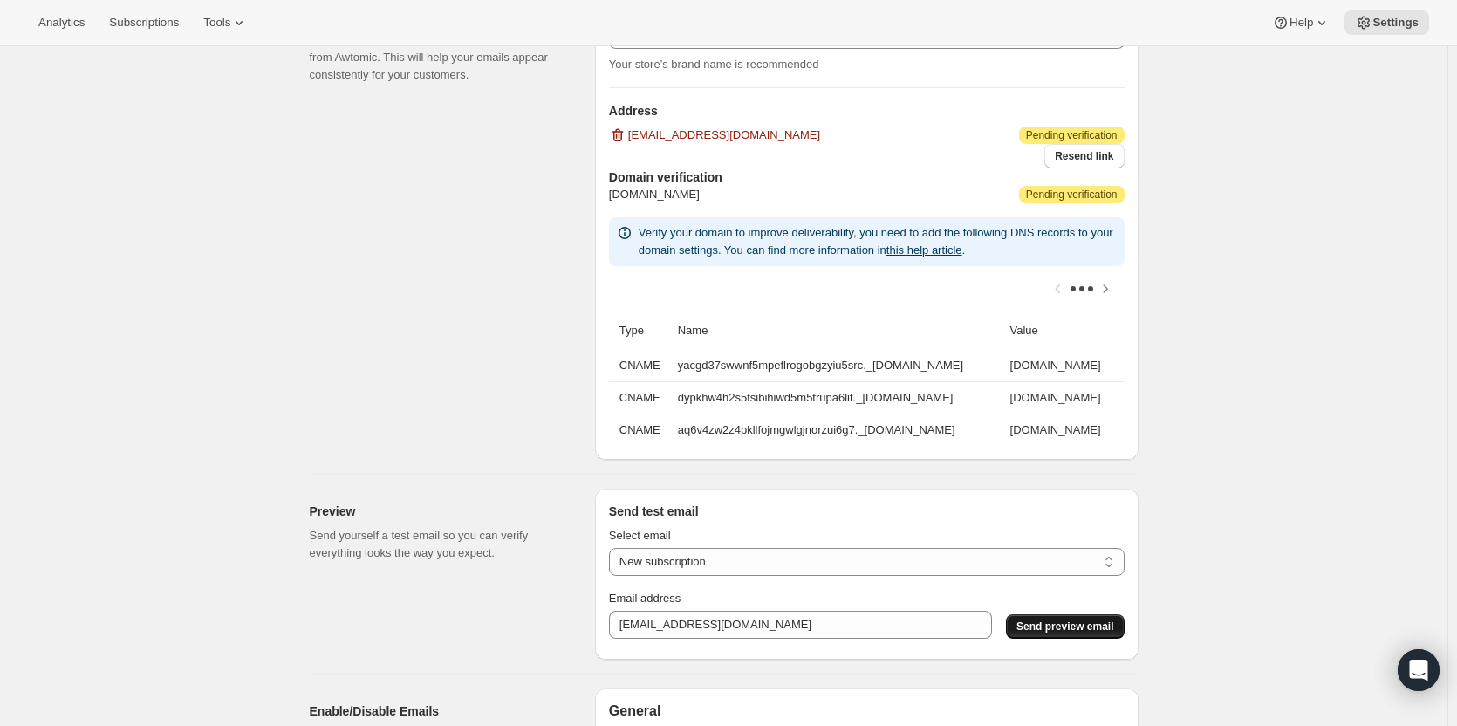
scroll to position [842, 0]
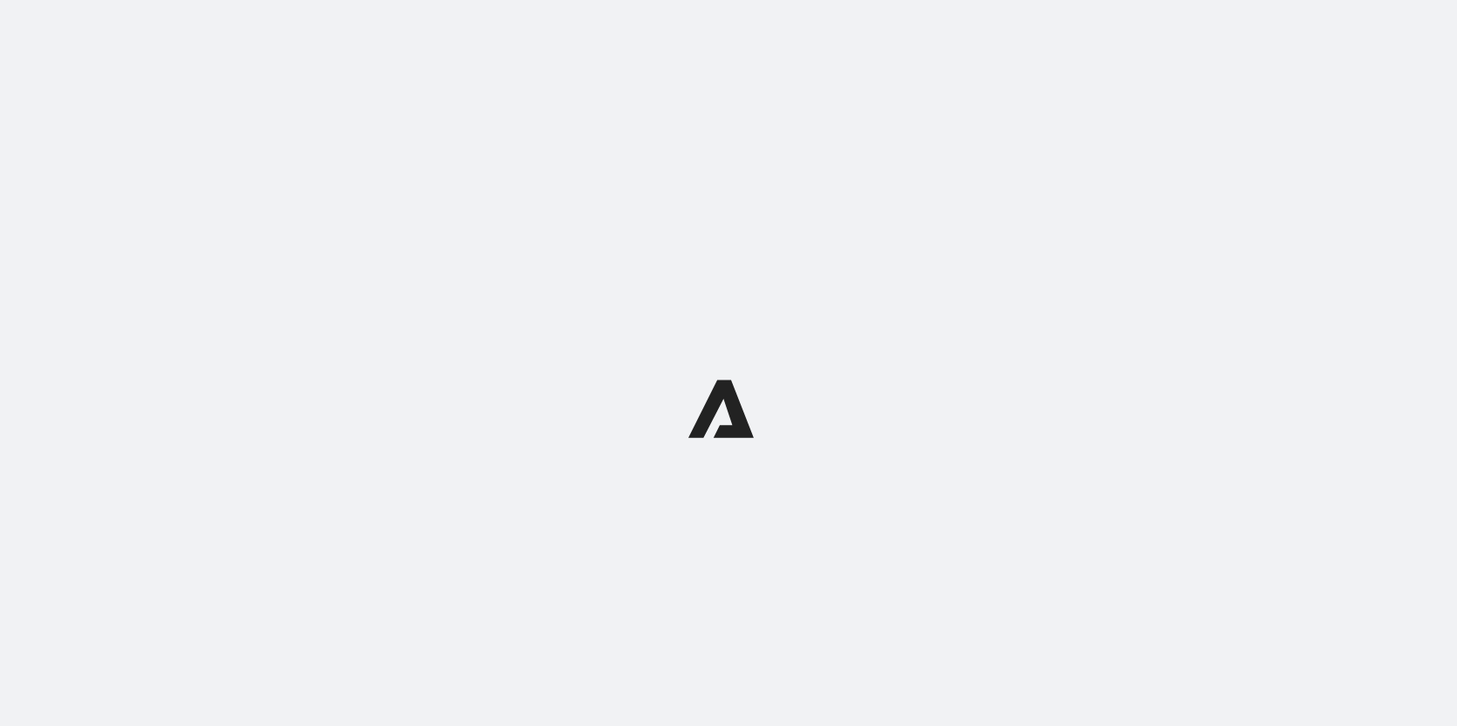
select select "subscriptionMessage"
select select "5"
select select "15"
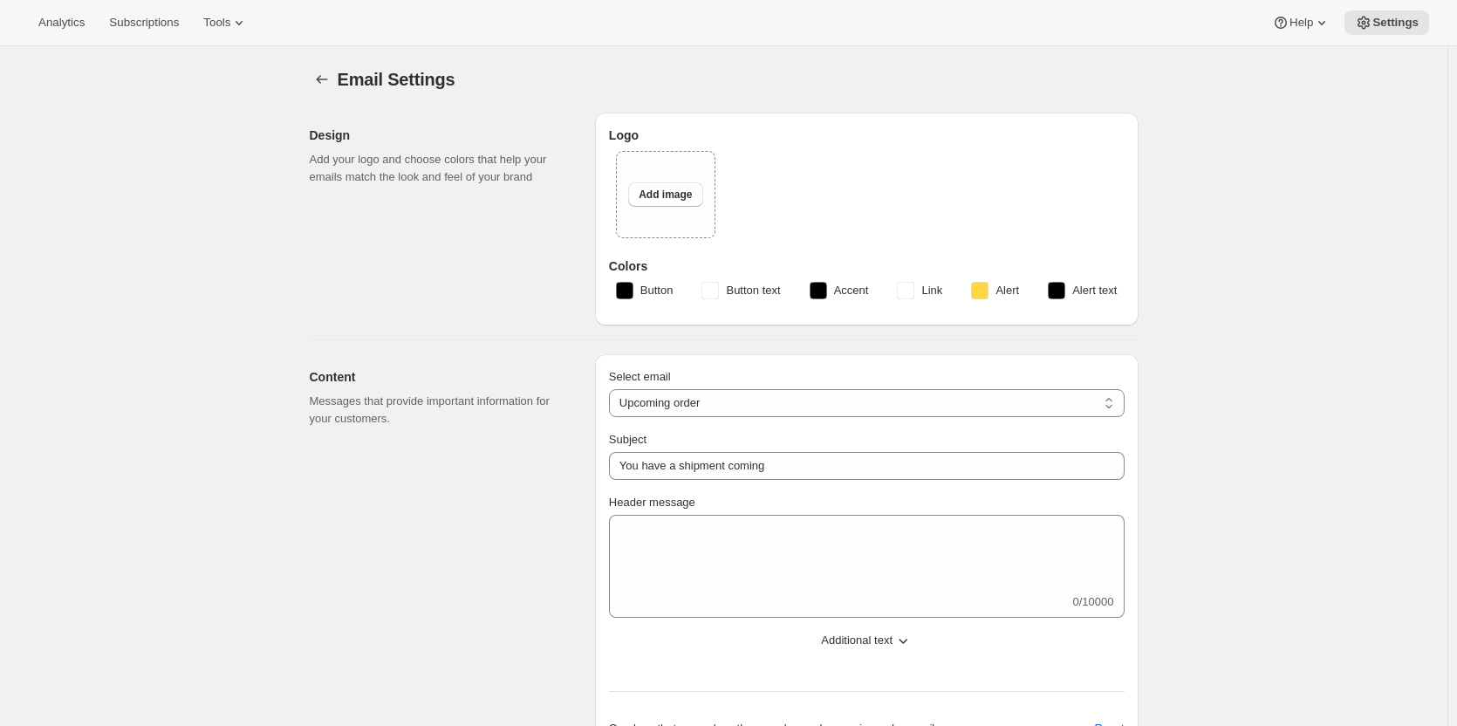
select select "7"
select select "10"
type input "Clif Family Winery"
checkbox input "false"
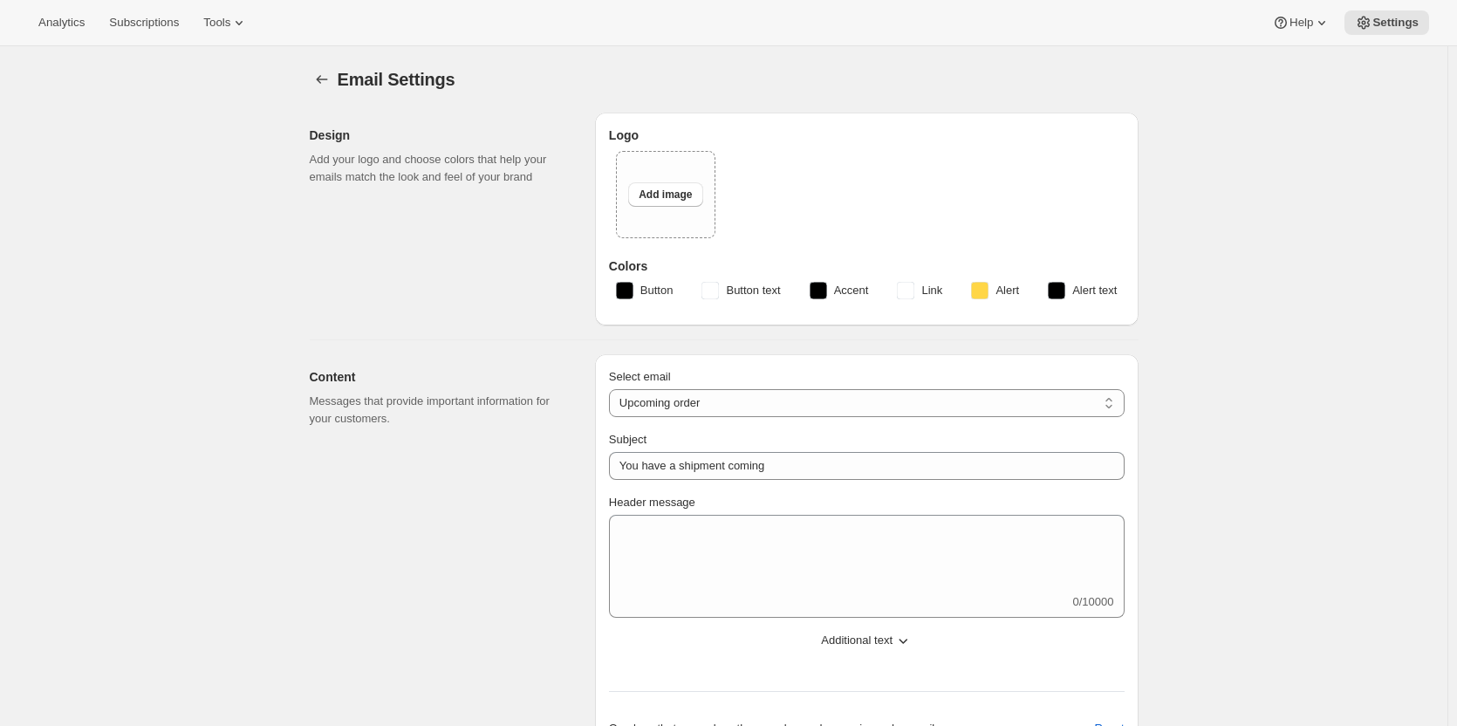
checkbox input "false"
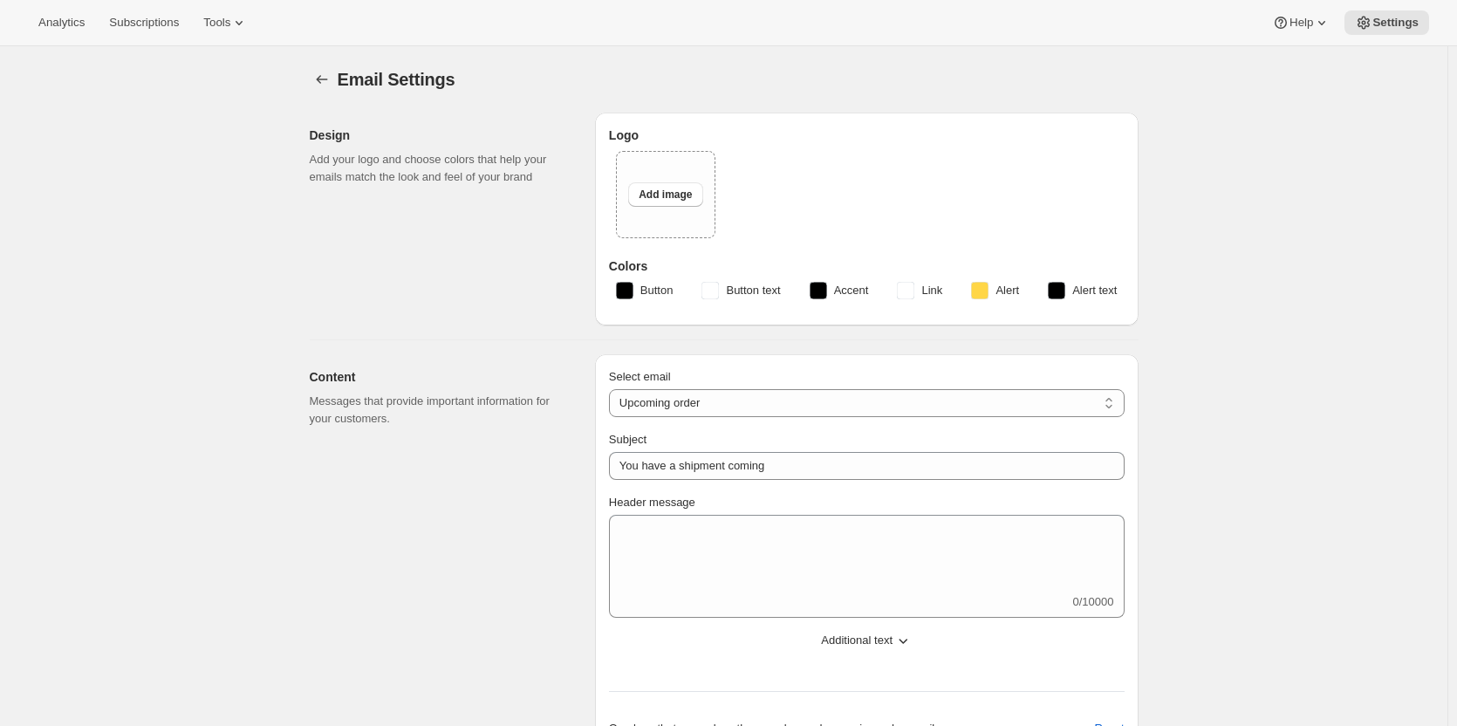
checkbox input "false"
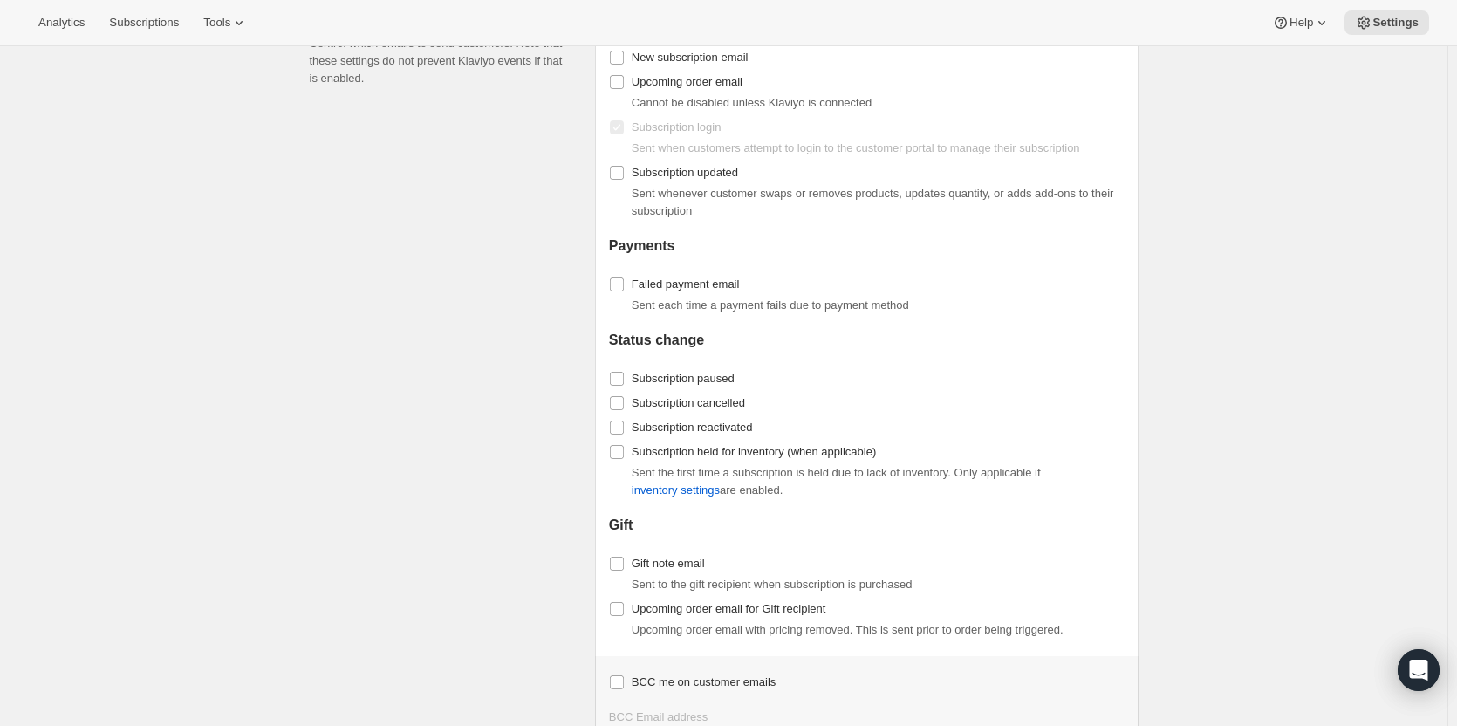
scroll to position [1730, 0]
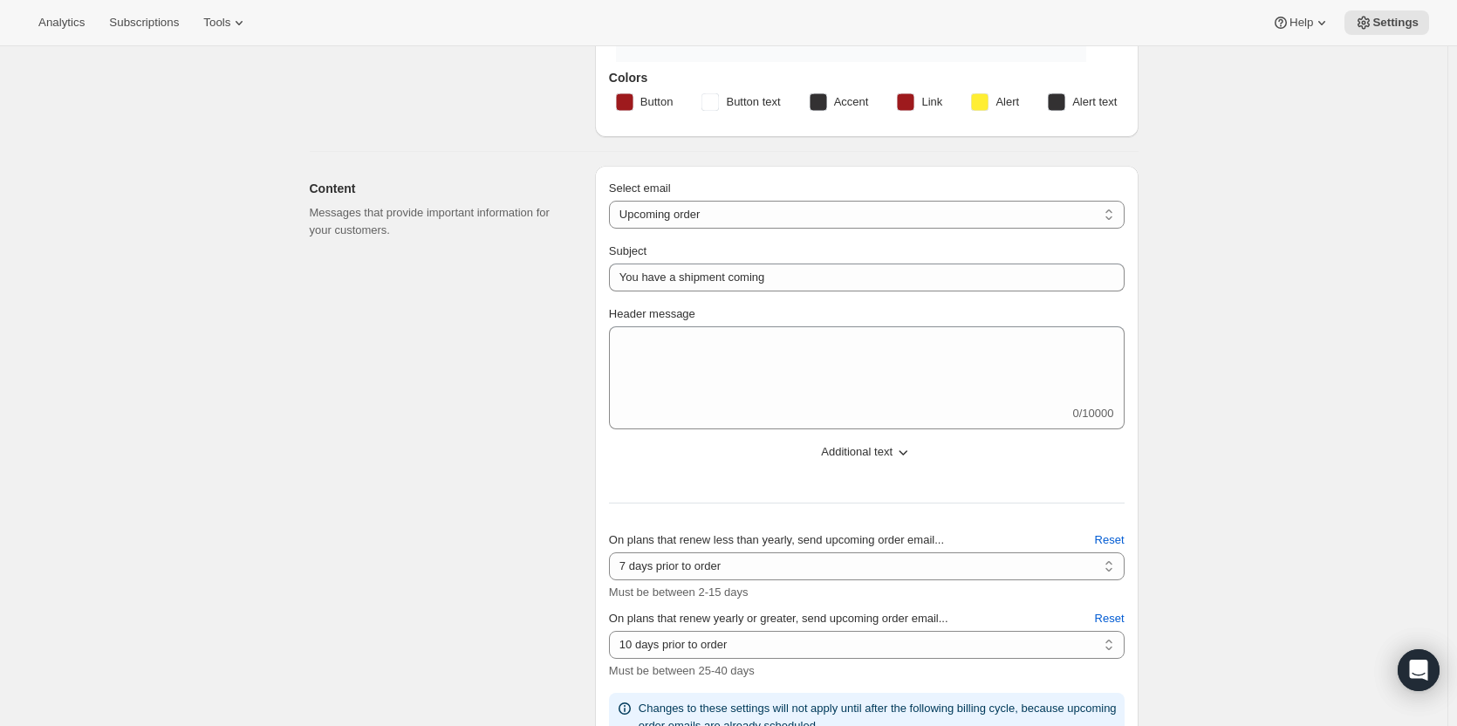
scroll to position [0, 0]
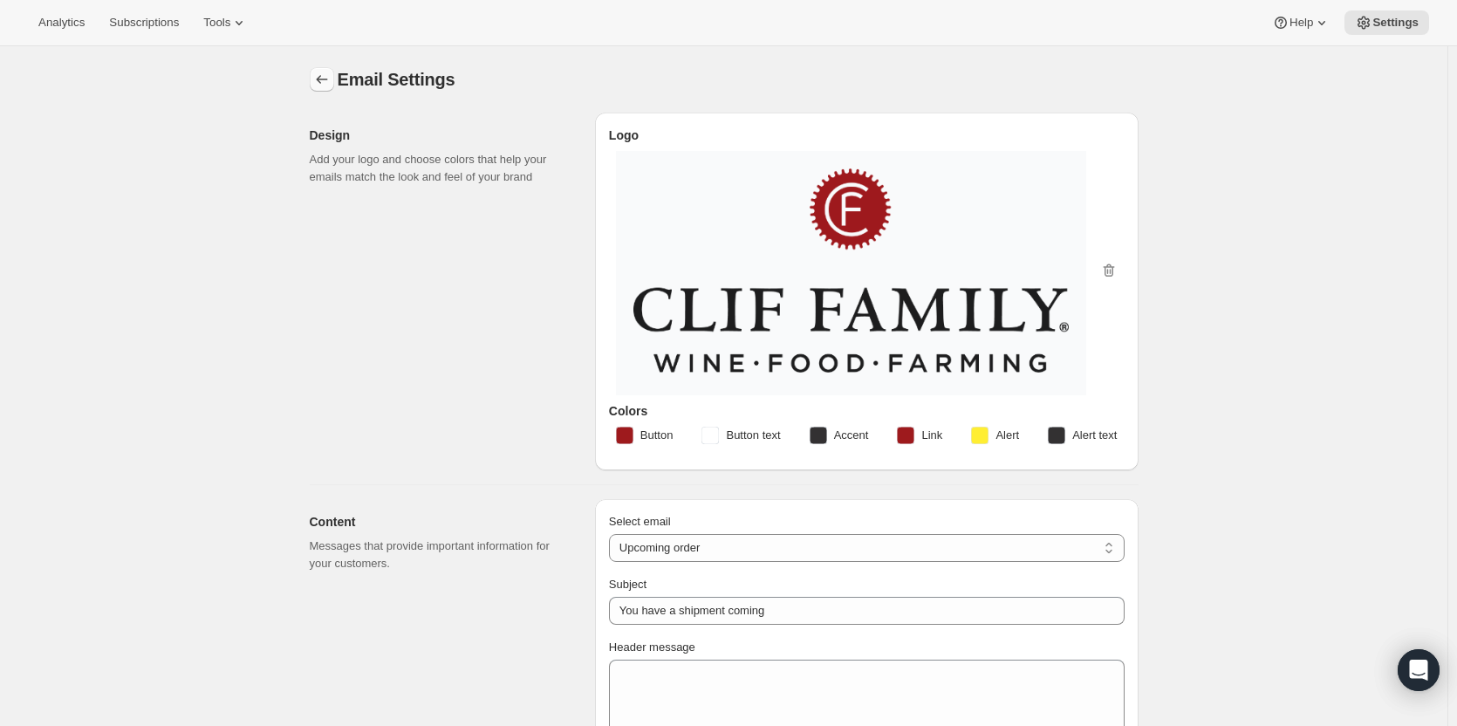
click at [334, 83] on button "Settings" at bounding box center [322, 79] width 24 height 24
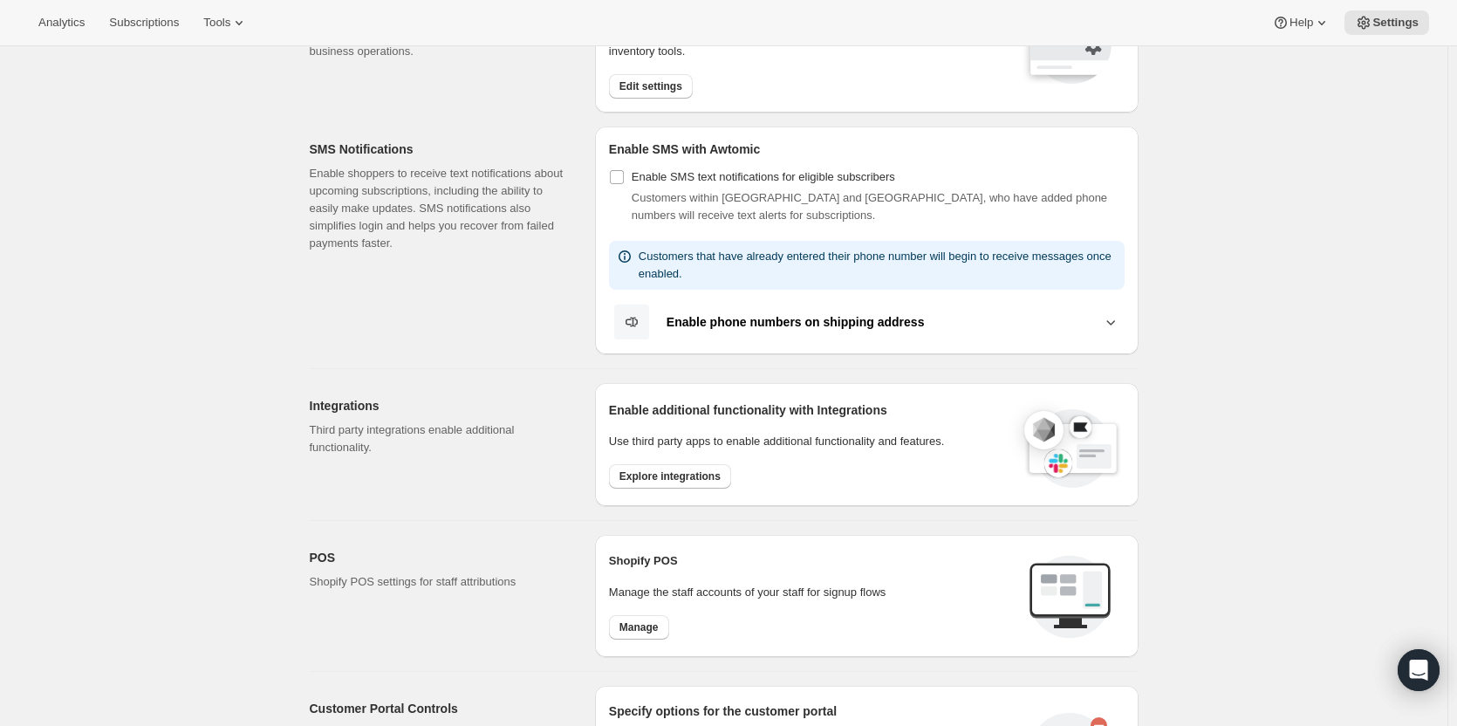
scroll to position [87, 0]
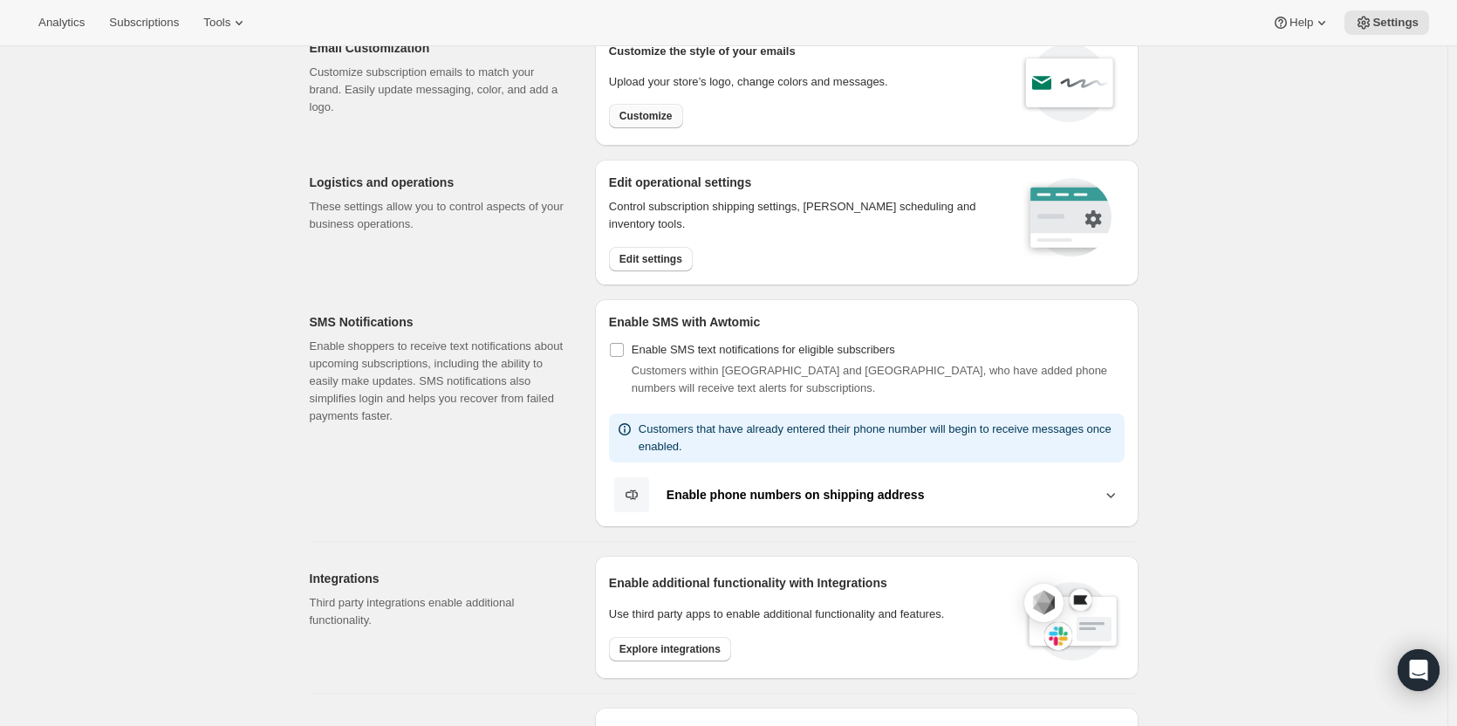
click at [648, 121] on span "Customize" at bounding box center [646, 116] width 53 height 14
select select "subscriptionMessage"
select select "5"
select select "15"
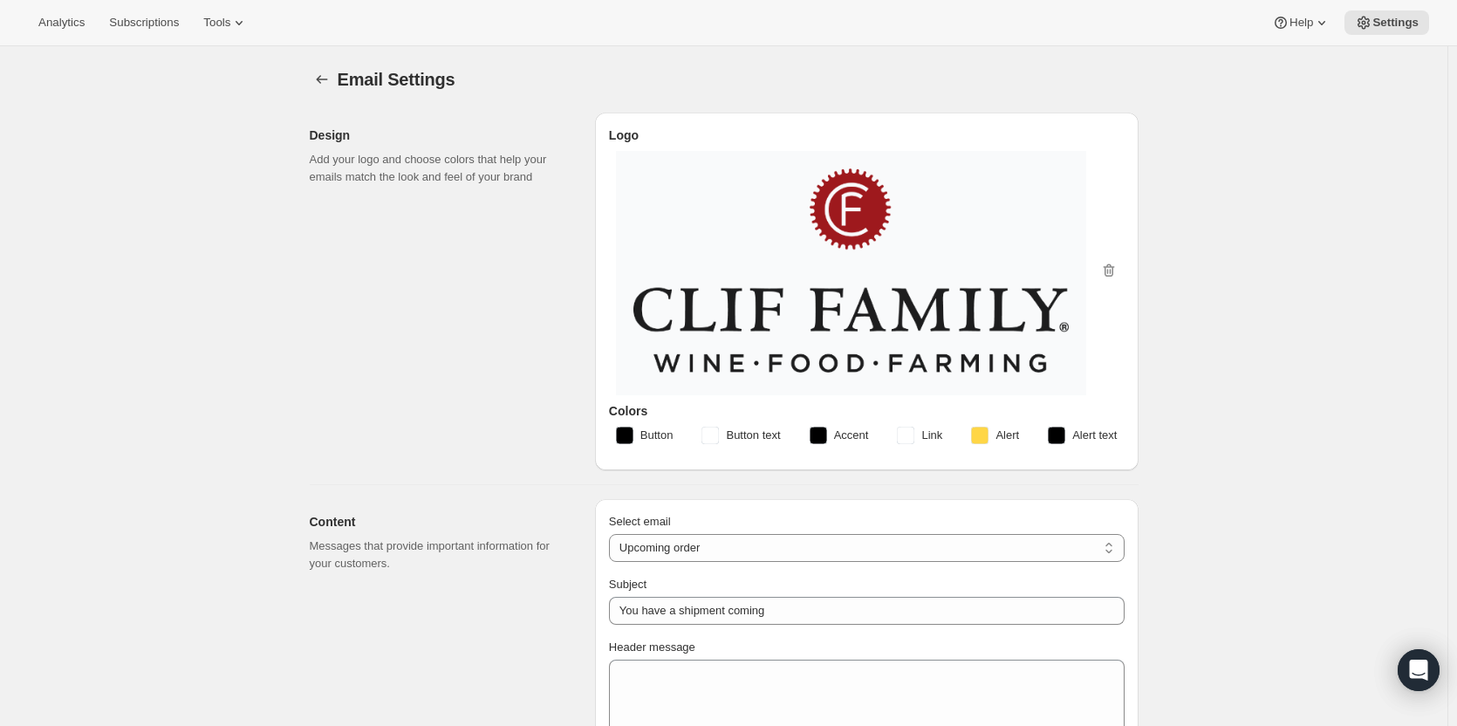
select select "7"
select select "10"
type input "Clif Family Winery"
checkbox input "false"
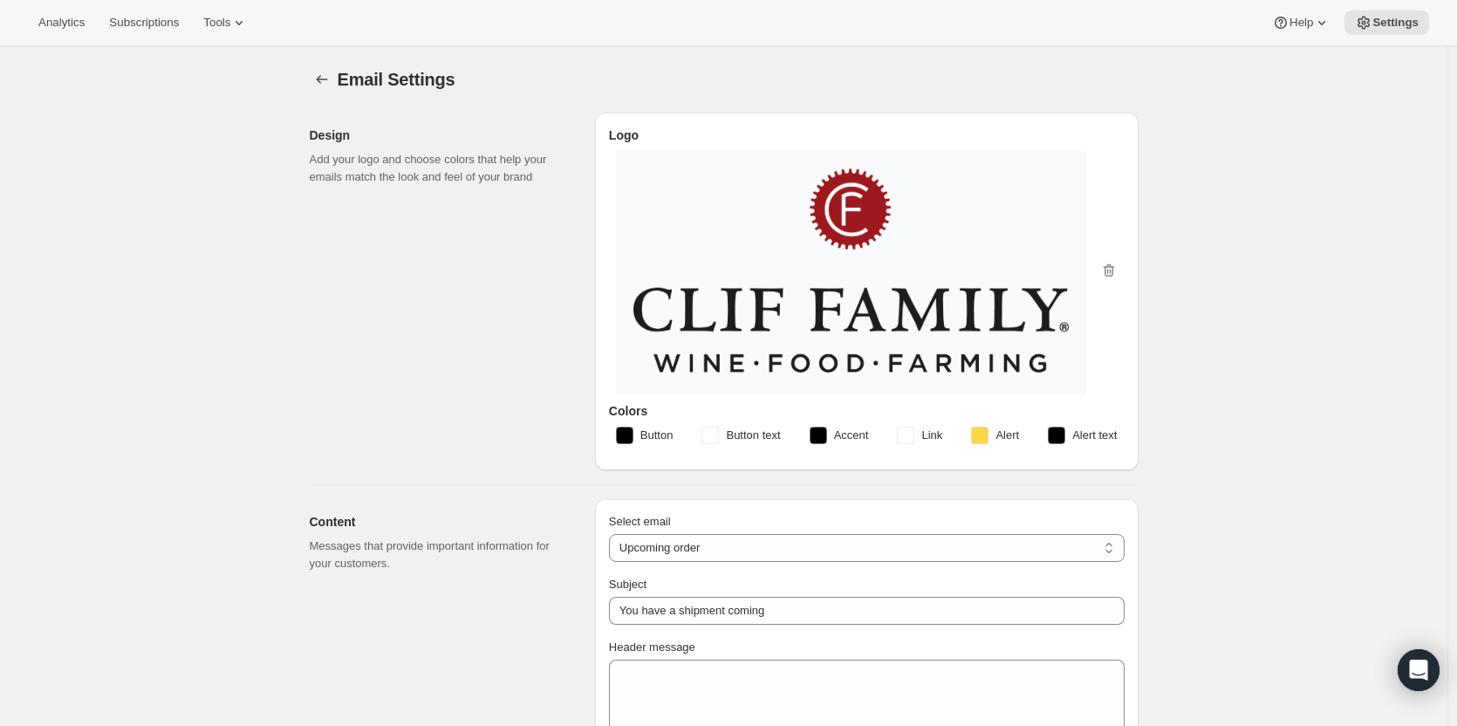
checkbox input "false"
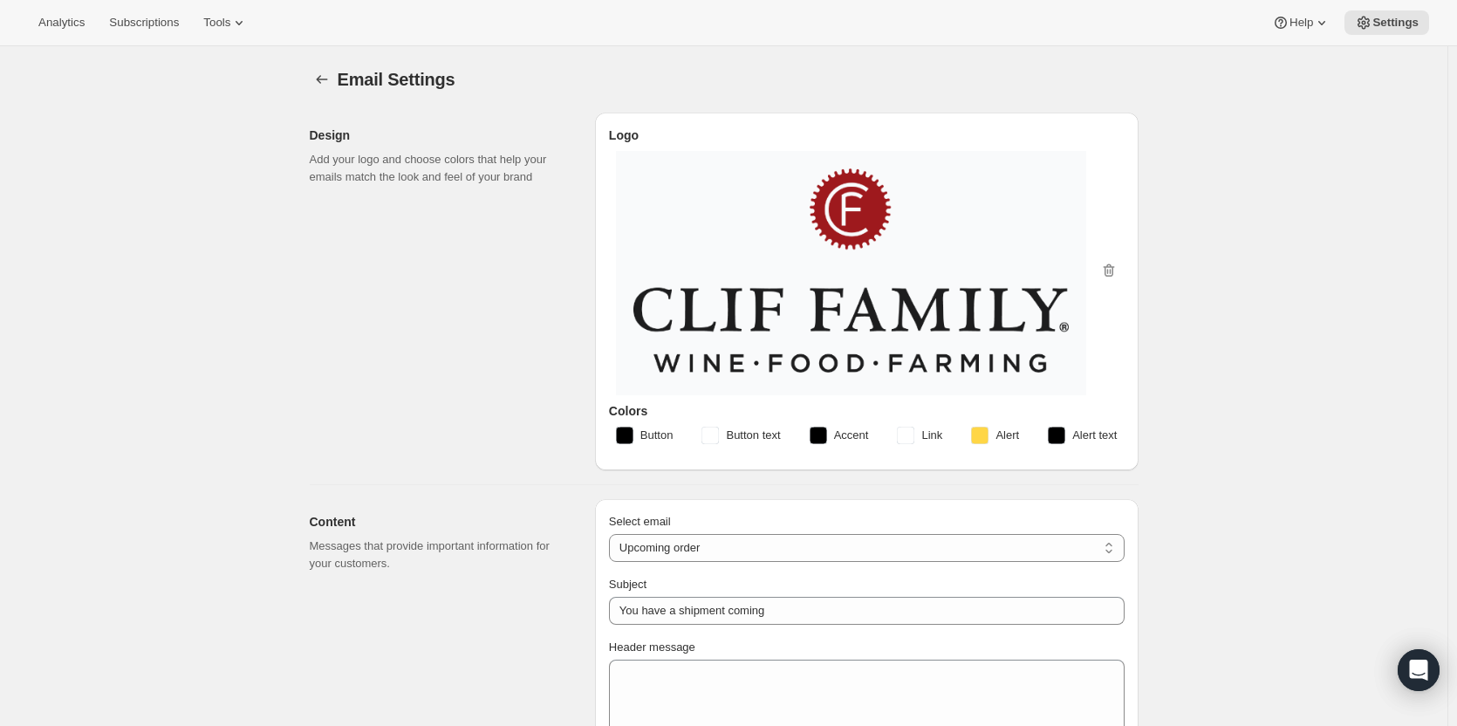
checkbox input "false"
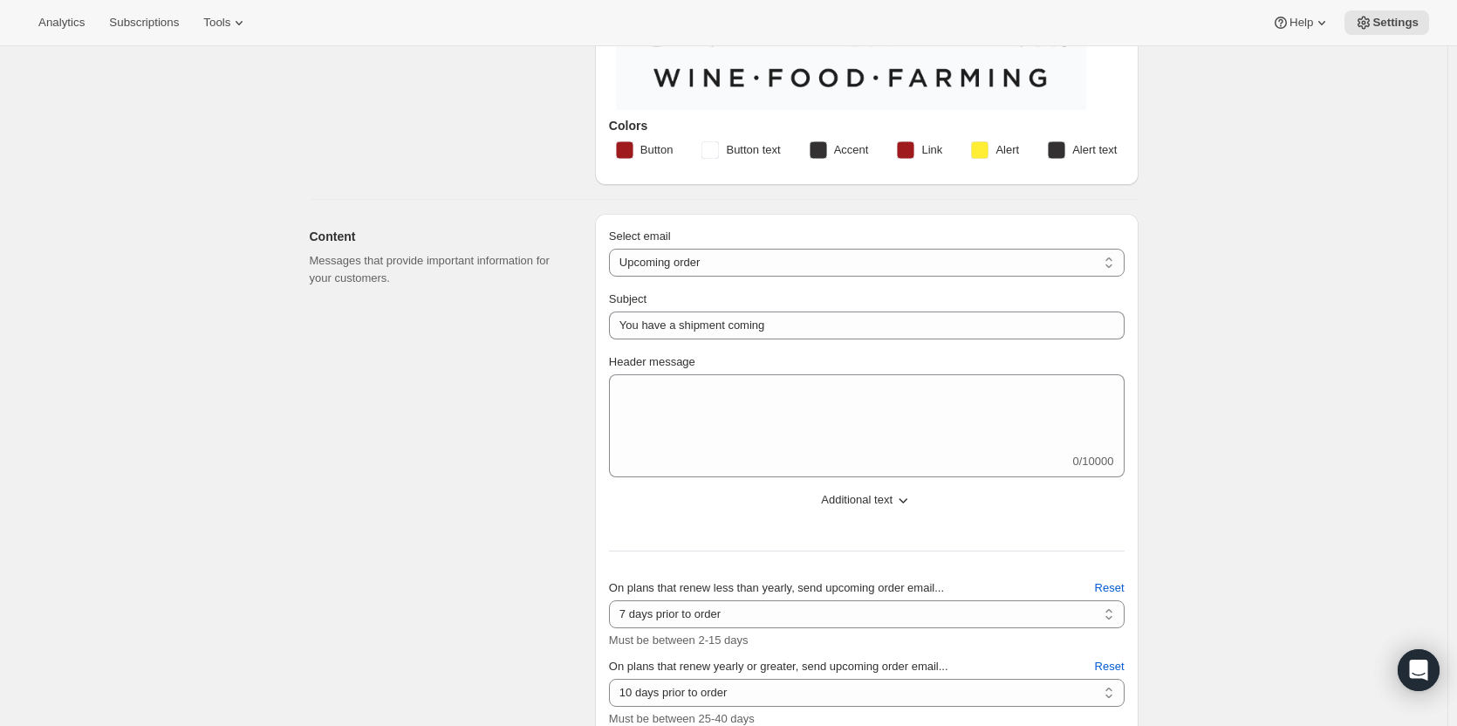
scroll to position [436, 0]
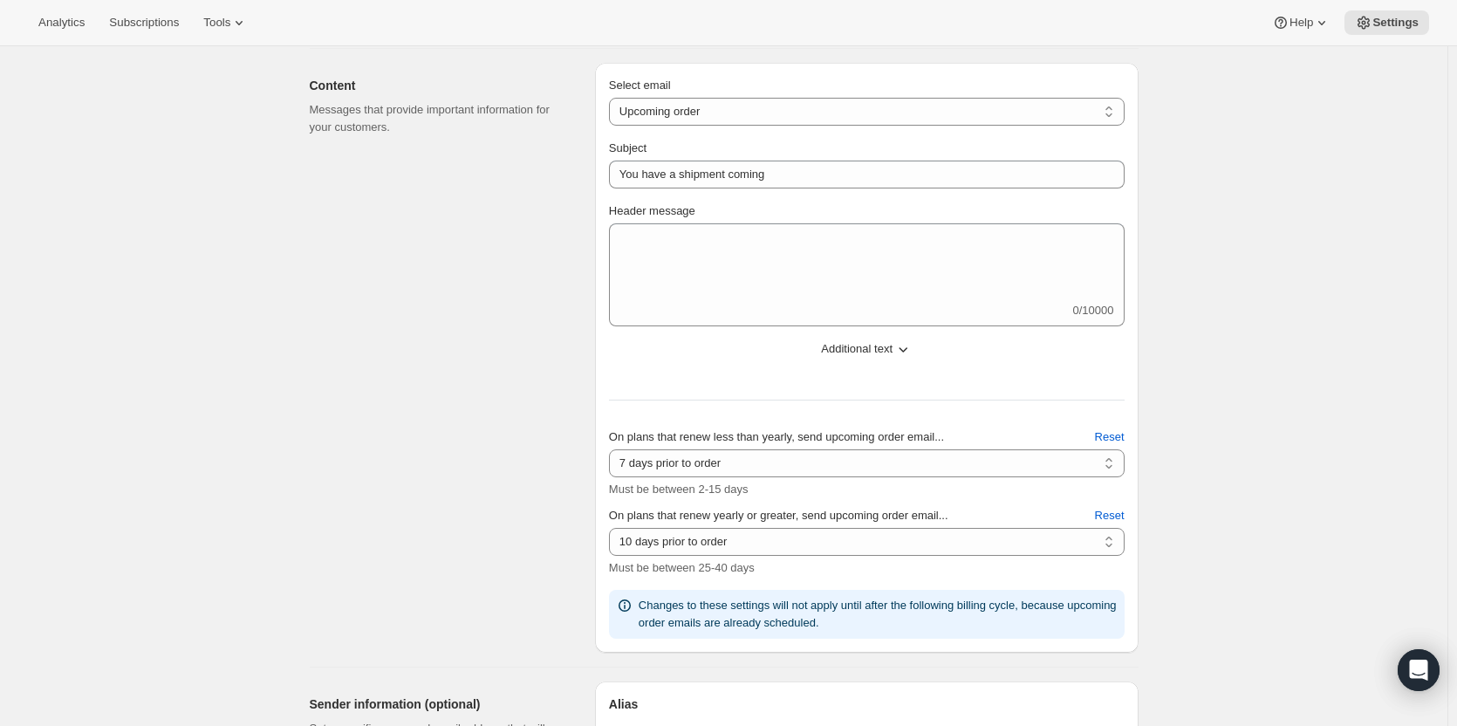
click at [885, 346] on span "Additional text" at bounding box center [857, 348] width 72 height 17
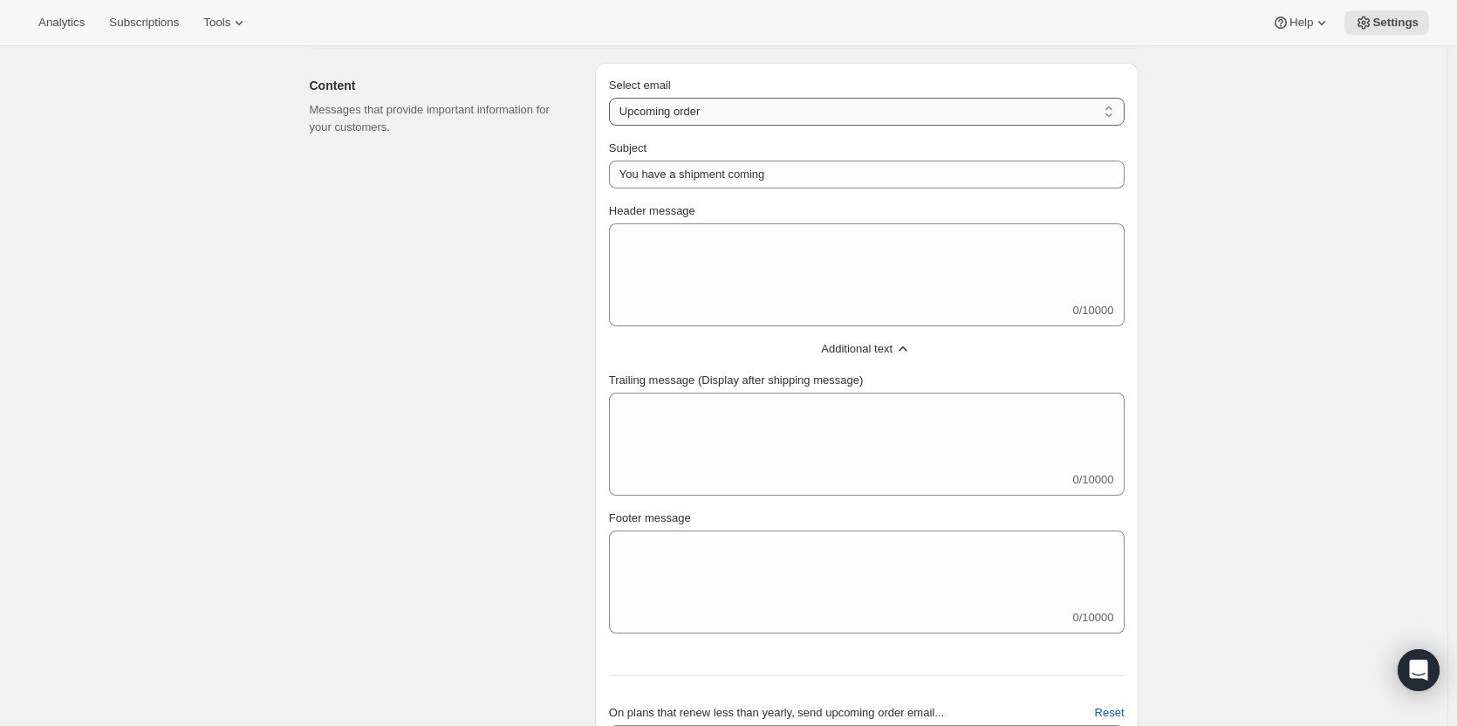
click at [725, 104] on select "New subscription Upcoming order Failed payment Delayed subscription (inventory …" at bounding box center [867, 112] width 516 height 28
select select "welcomeMessage"
click at [613, 98] on select "New subscription Upcoming order Failed payment Delayed subscription (inventory …" at bounding box center [867, 112] width 516 height 28
type input "Your new subscription"
type textarea "Welcome to your Clif Family Winery membership! We're absolutely delighted that …"
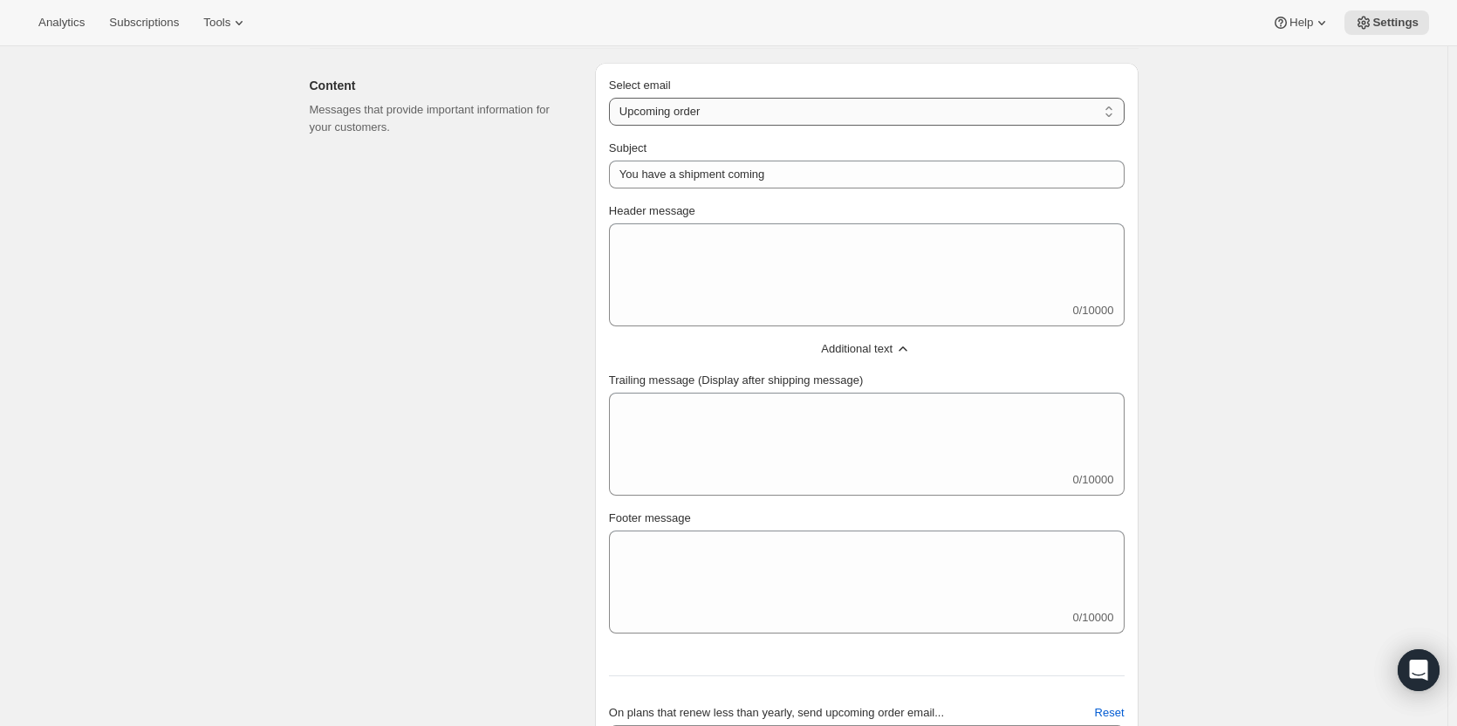
type textarea "If you ever have questions or simply want to chat, we're here for you. Feel fre…"
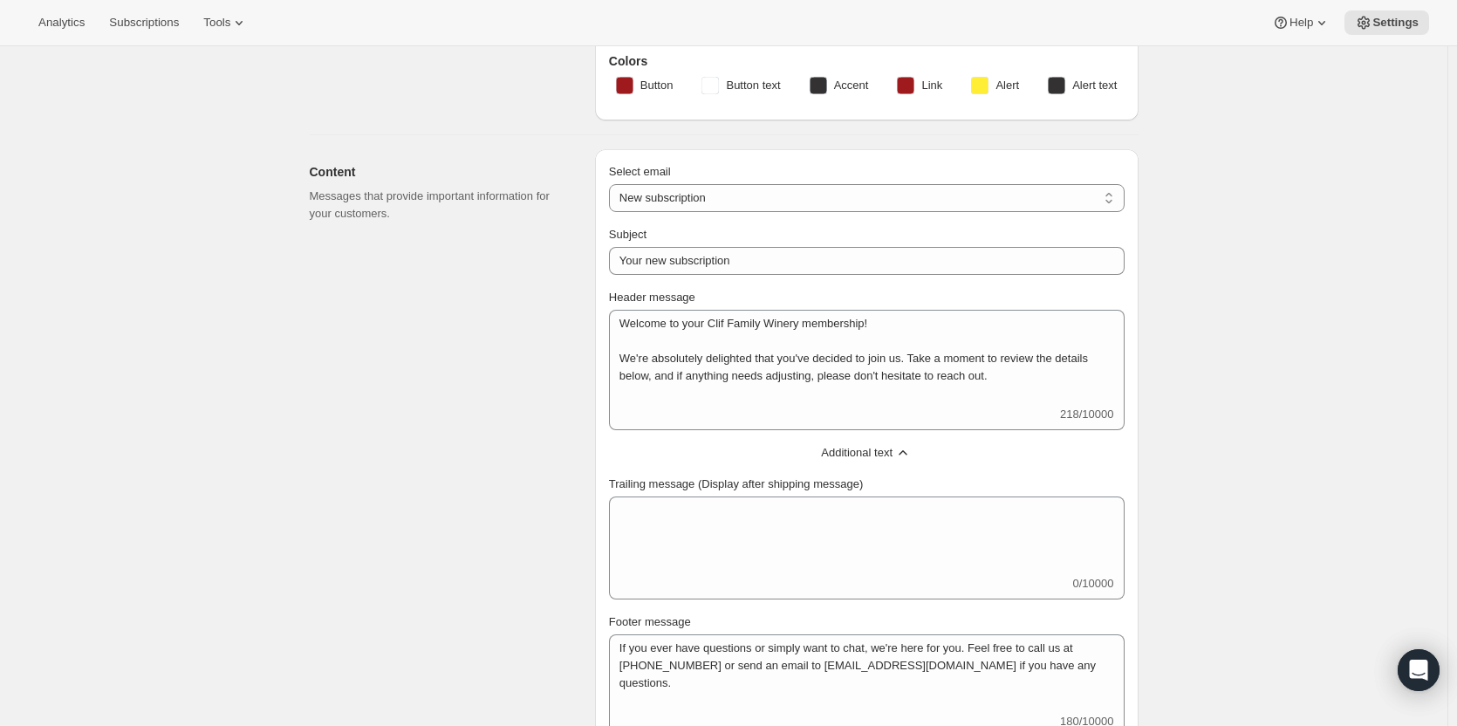
scroll to position [349, 0]
click at [698, 210] on select "New subscription Upcoming order Failed payment Delayed subscription (inventory …" at bounding box center [867, 199] width 516 height 28
select select "subscriptionMessage"
click at [613, 185] on select "New subscription Upcoming order Failed payment Delayed subscription (inventory …" at bounding box center [867, 199] width 516 height 28
type input "You have a shipment coming"
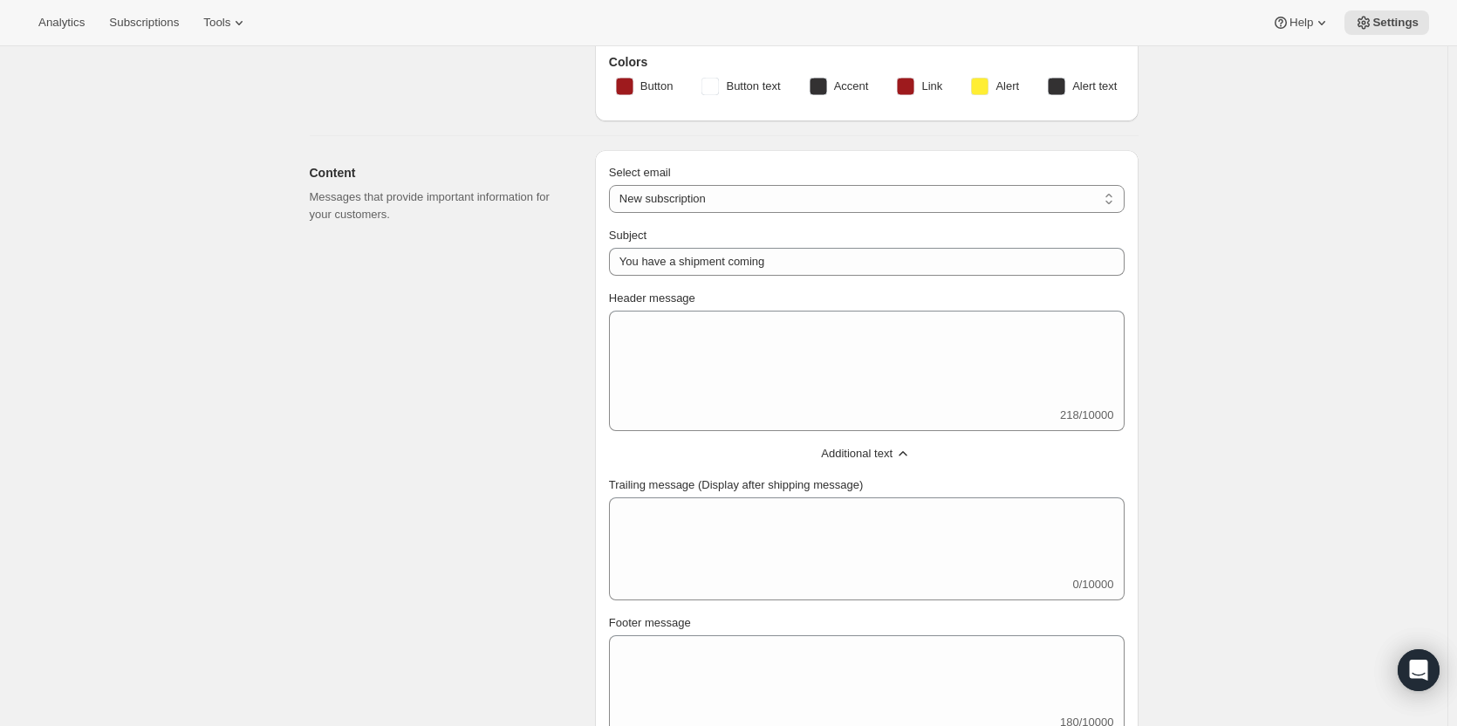
select select "7"
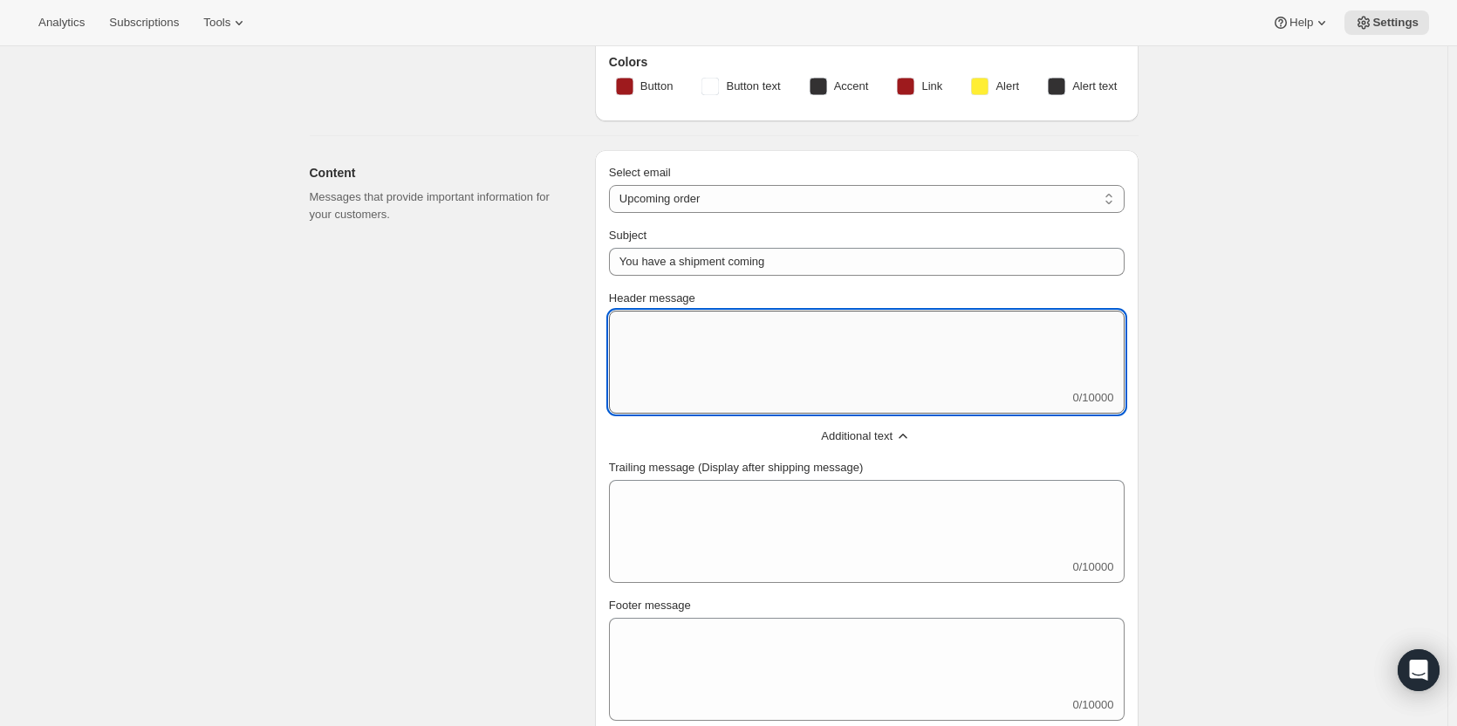
drag, startPoint x: 665, startPoint y: 341, endPoint x: 675, endPoint y: 332, distance: 13.6
click at [665, 341] on textarea "Header message" at bounding box center [867, 350] width 516 height 79
type textarea "Your next shipment is processing soon!"
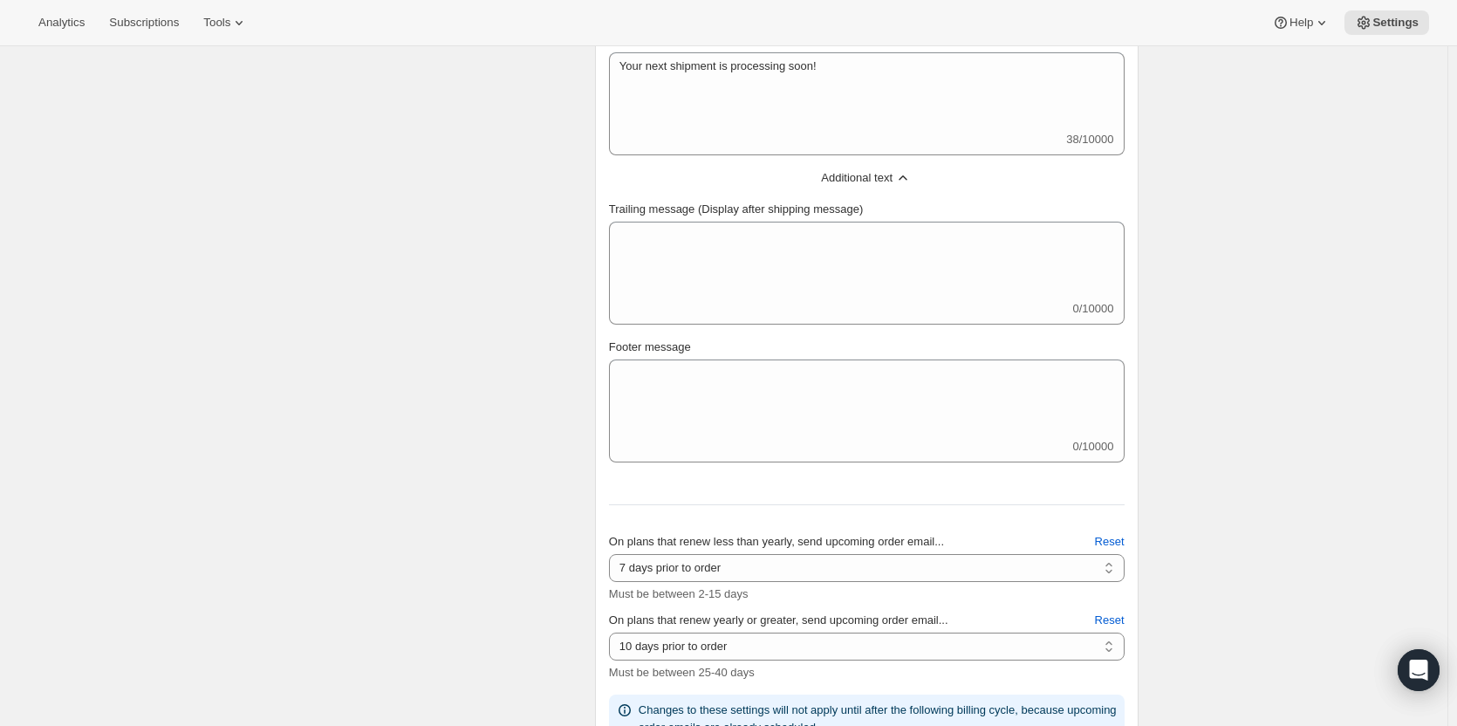
scroll to position [611, 0]
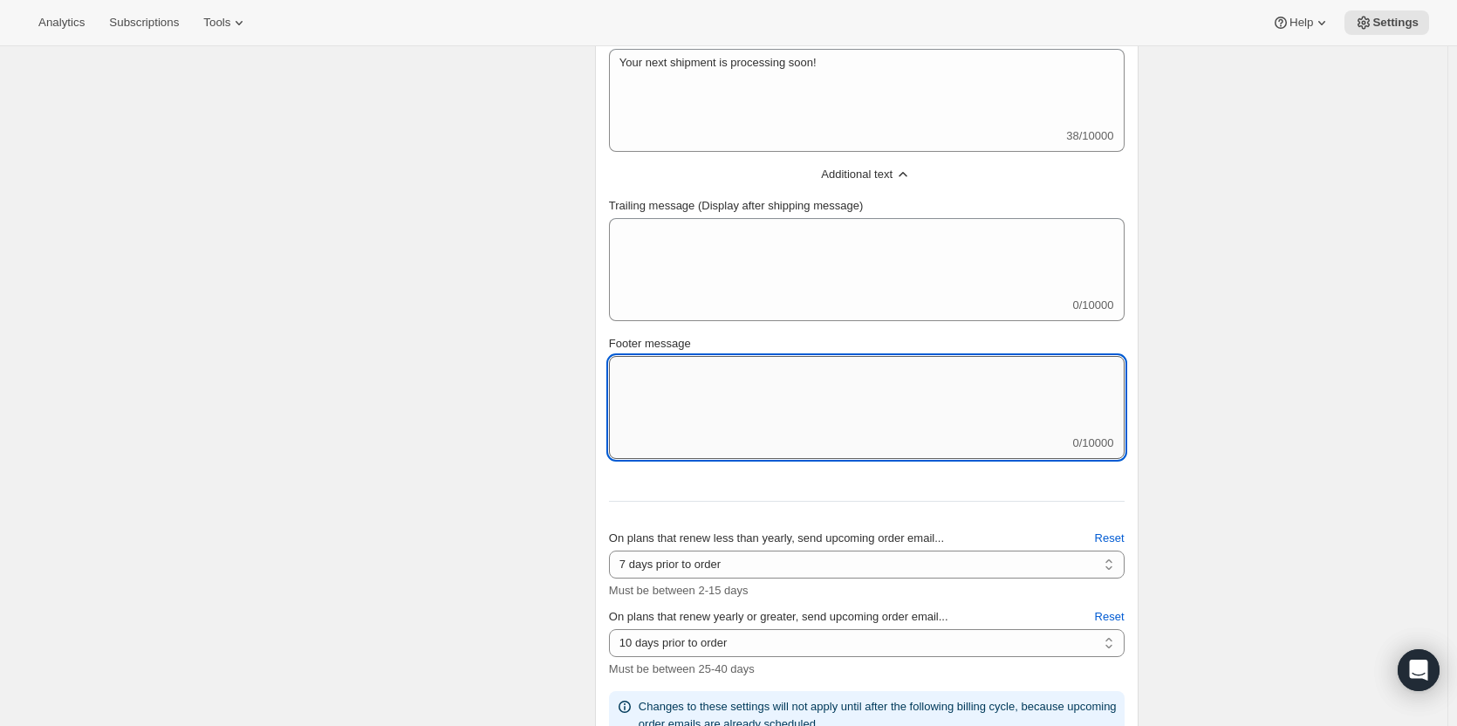
click at [648, 400] on textarea "Footer message" at bounding box center [867, 395] width 516 height 79
paste textarea "Please do not hesitate to give us a call at [PHONE_NUMBER] or send an email to …"
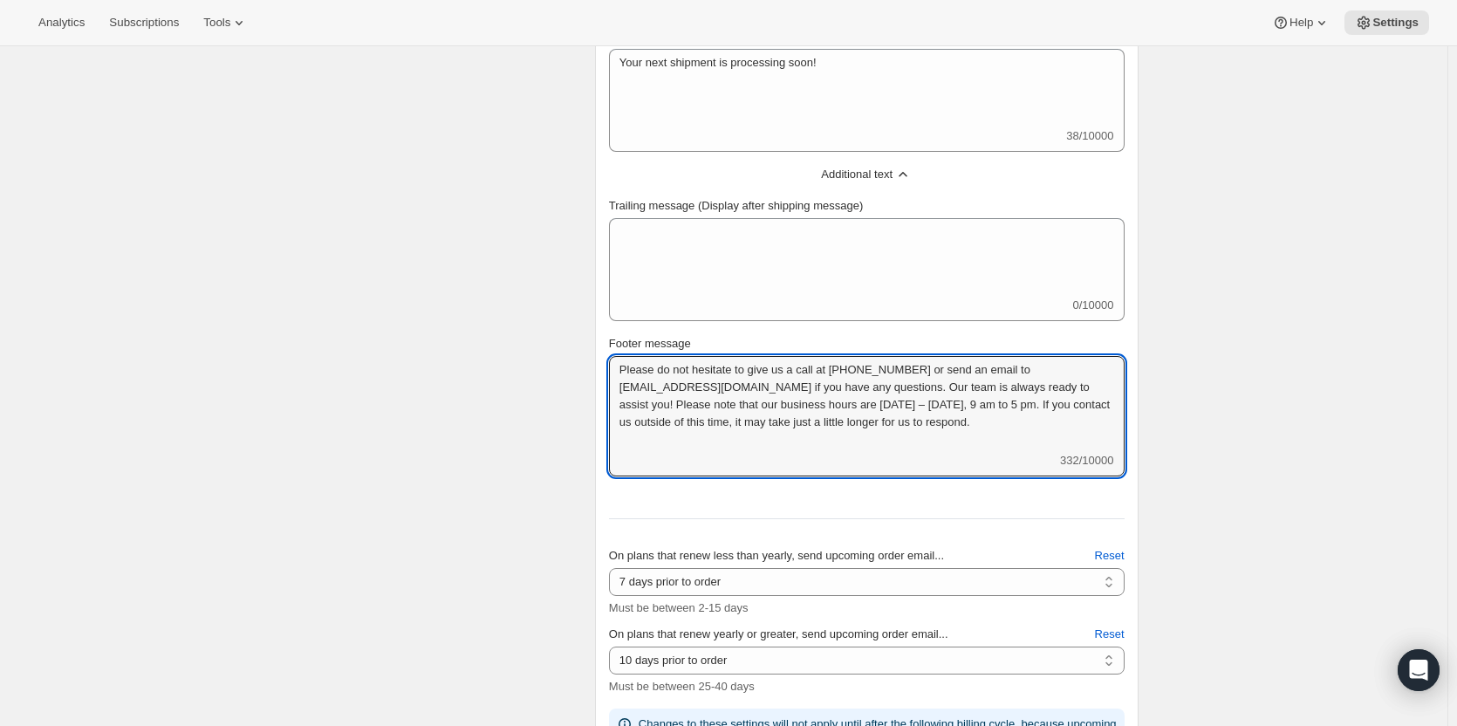
type textarea "Please do not hesitate to give us a call at [PHONE_NUMBER] or send an email to …"
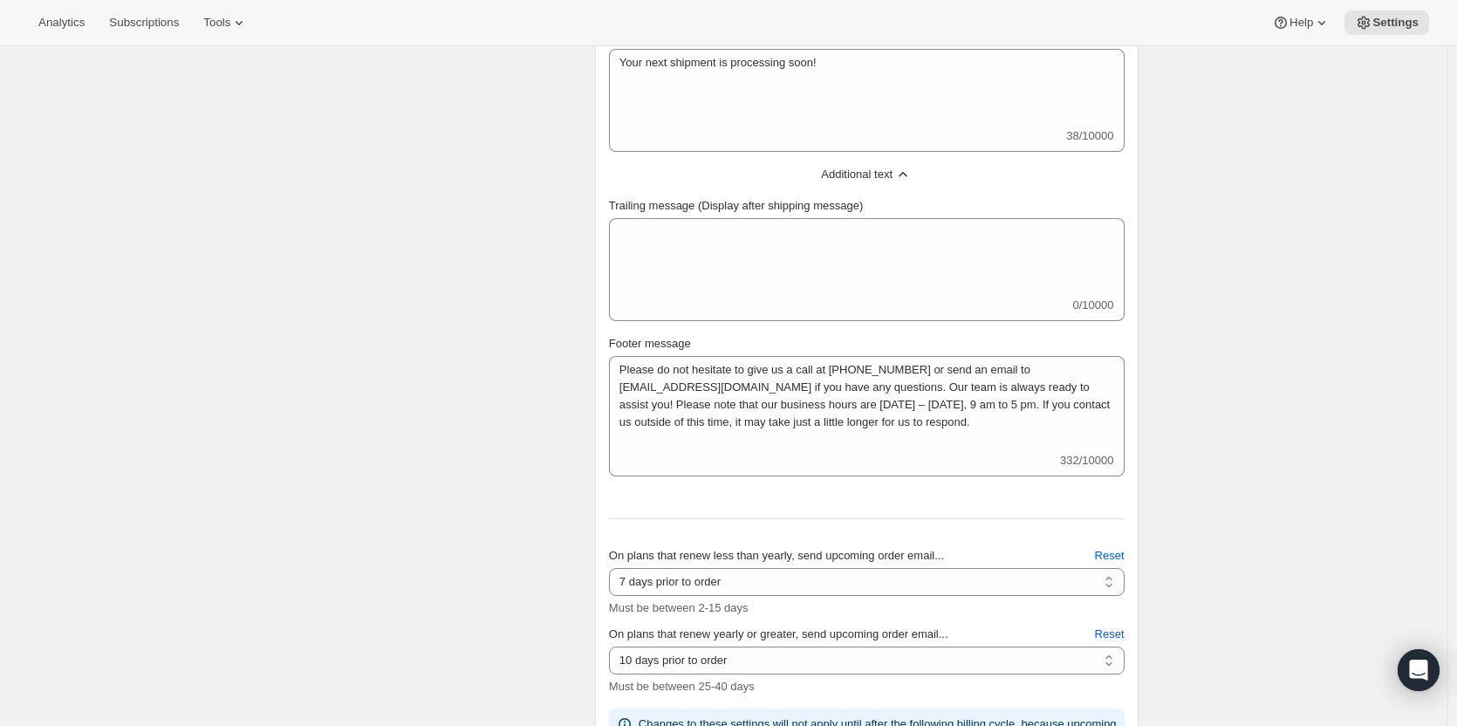
scroll to position [785, 0]
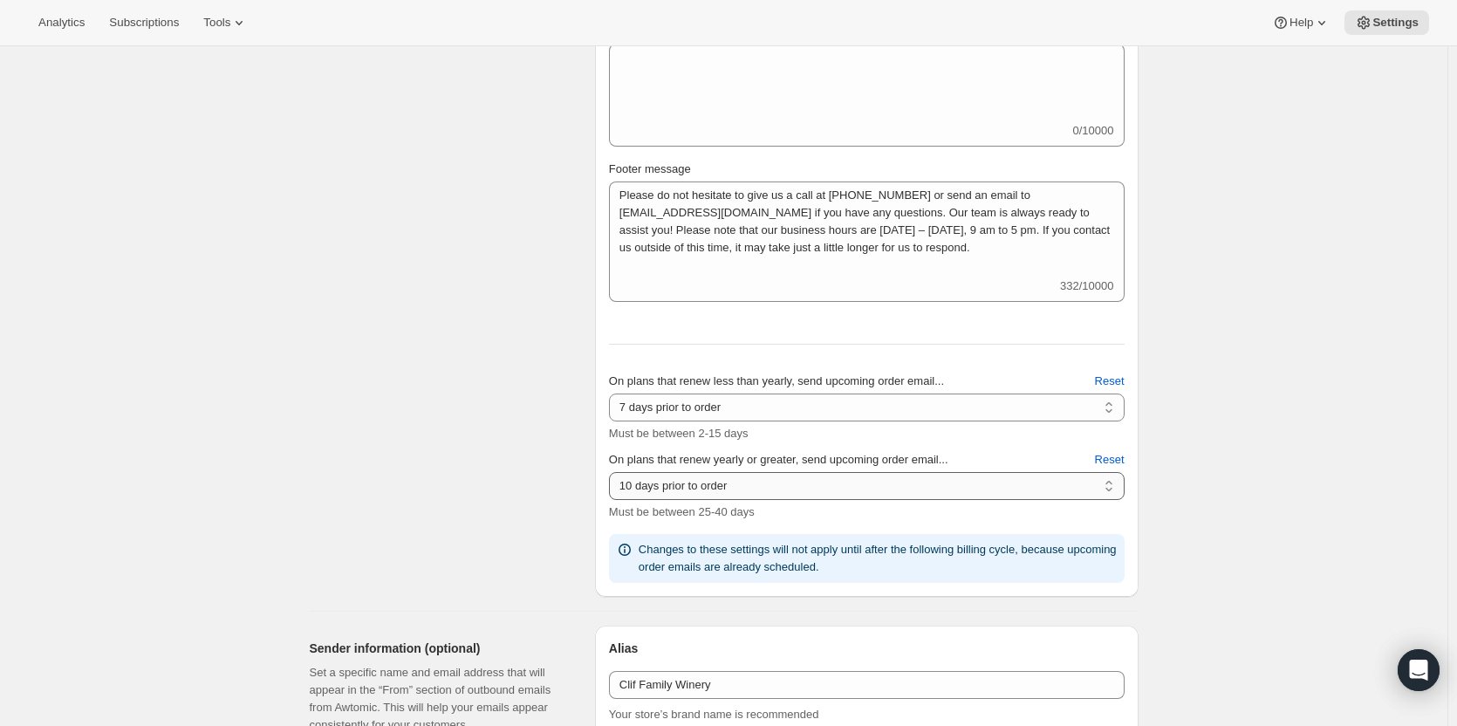
click at [939, 488] on select "10 days prior to order 11 days prior to order 12 days prior to order 13 days pr…" at bounding box center [867, 486] width 516 height 28
click at [613, 472] on select "10 days prior to order 11 days prior to order 12 days prior to order 13 days pr…" at bounding box center [867, 486] width 516 height 28
click at [1271, 333] on div "Email Settings. This page is ready Email Settings Design Add your logo and choo…" at bounding box center [724, 712] width 1448 height 2902
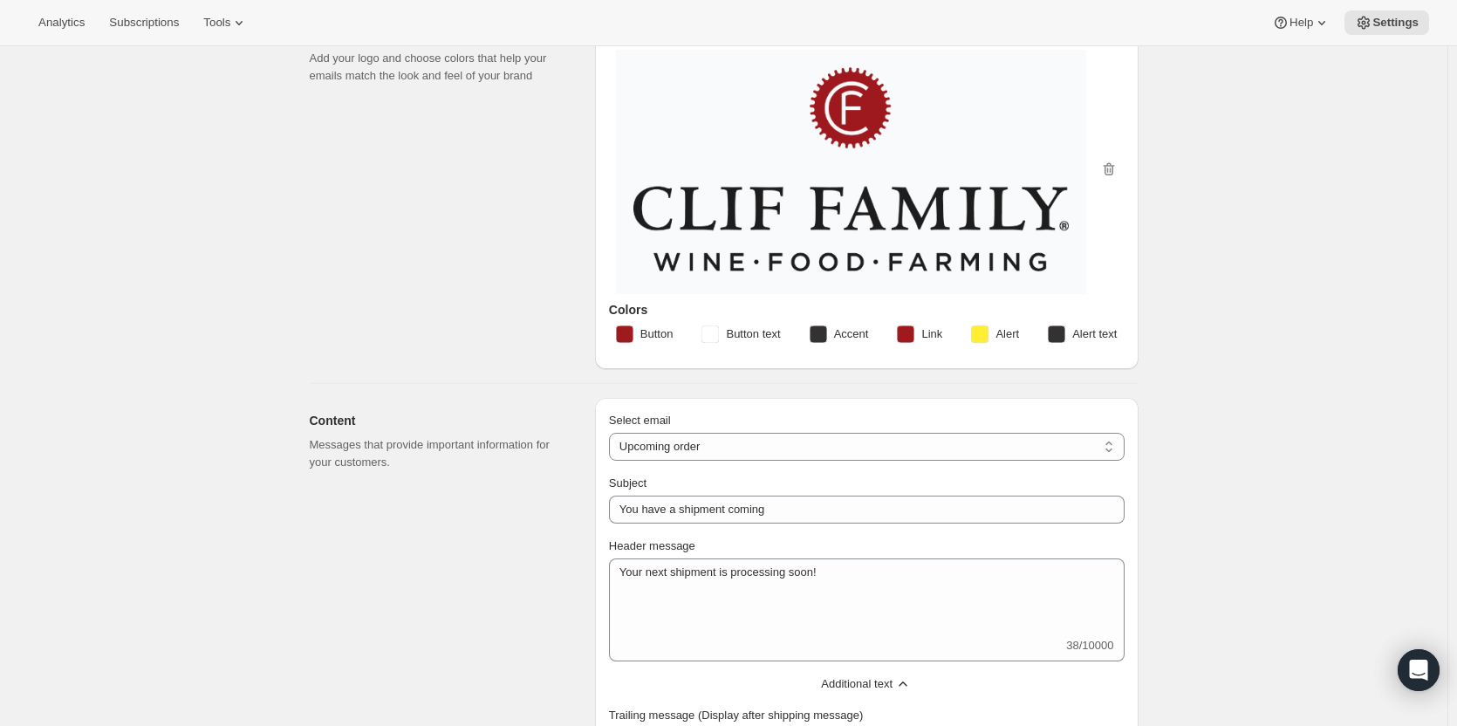
scroll to position [0, 0]
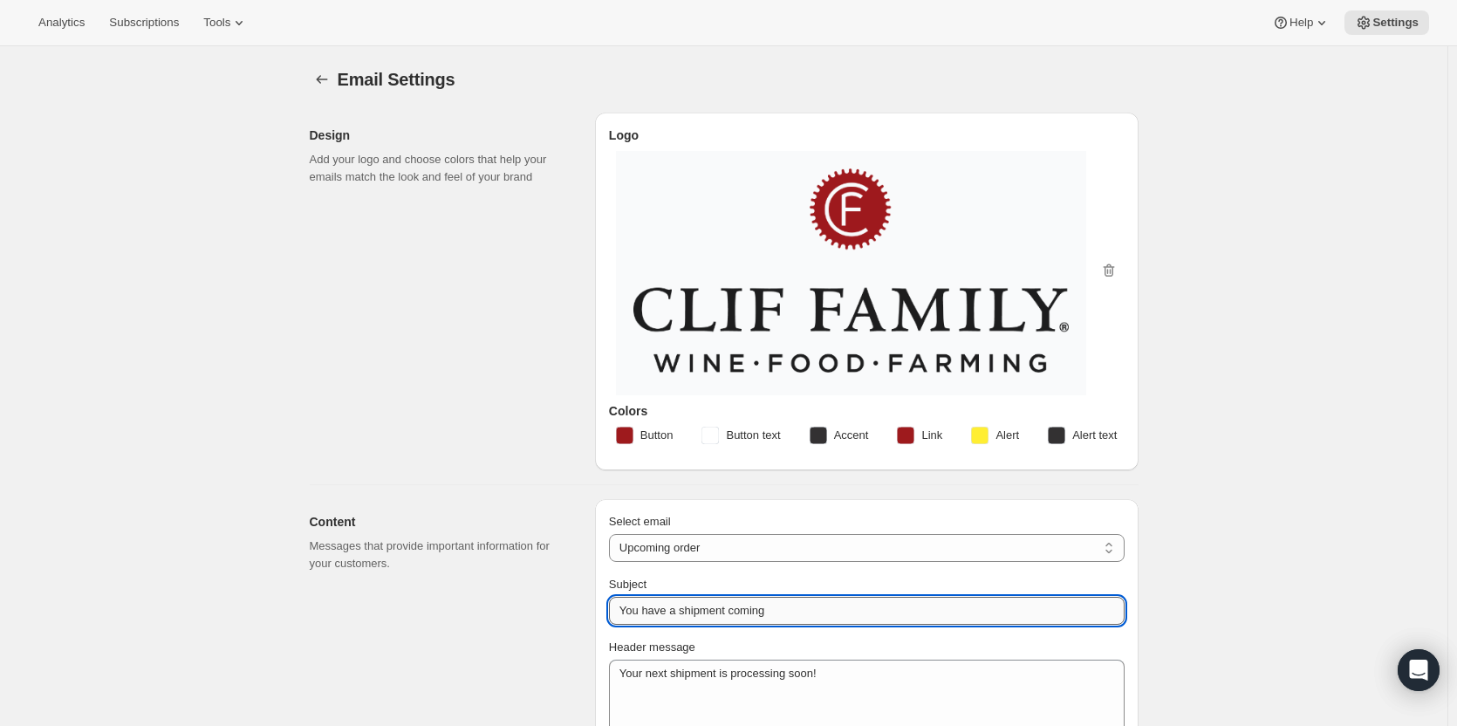
click at [782, 613] on input "You have a shipment coming" at bounding box center [867, 611] width 516 height 28
type input "Your next Clif Family Winery shipment is coming soon!"
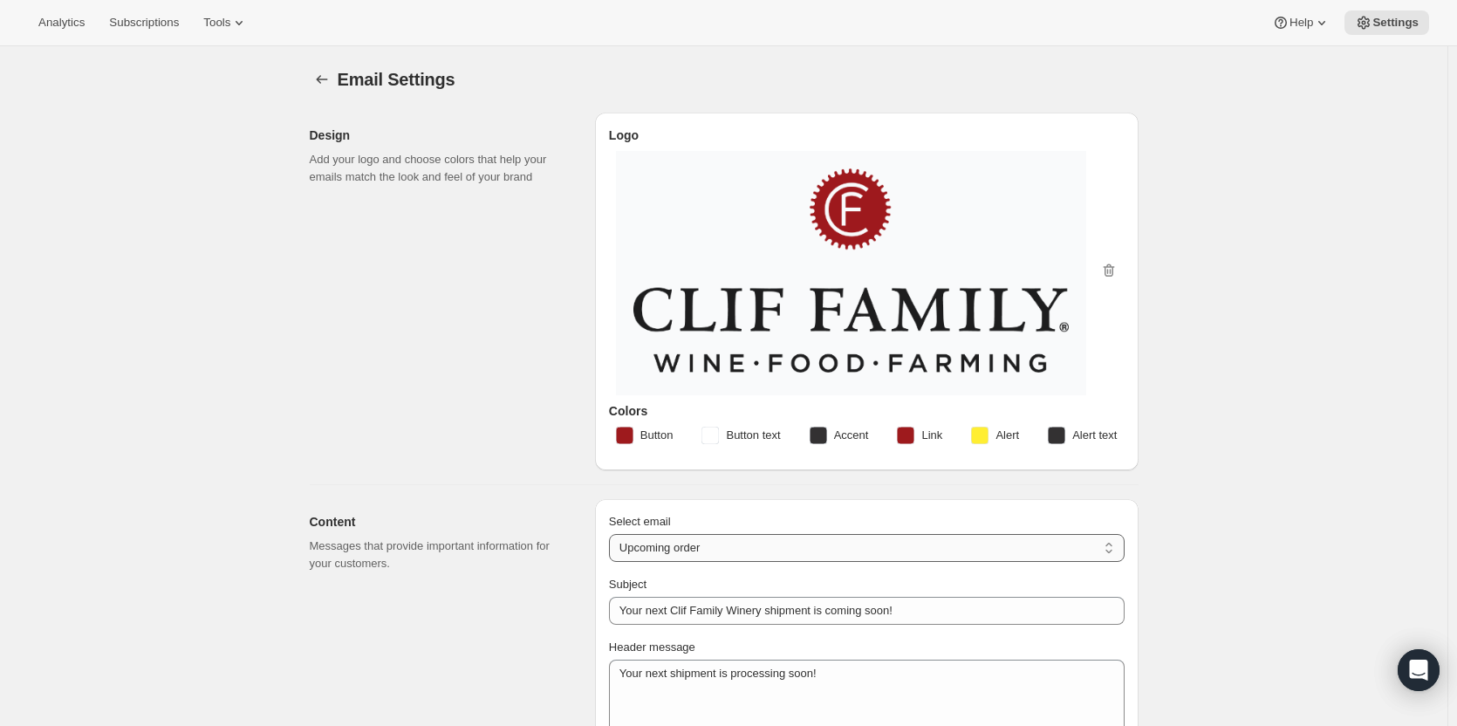
click at [696, 551] on select "New subscription Upcoming order Failed payment Delayed subscription (inventory …" at bounding box center [867, 548] width 516 height 28
select select "welcomeMessage"
click at [613, 534] on select "New subscription Upcoming order Failed payment Delayed subscription (inventory …" at bounding box center [867, 548] width 516 height 28
type input "Your new subscription"
type textarea "Welcome to your Clif Family Winery membership! We're absolutely delighted that …"
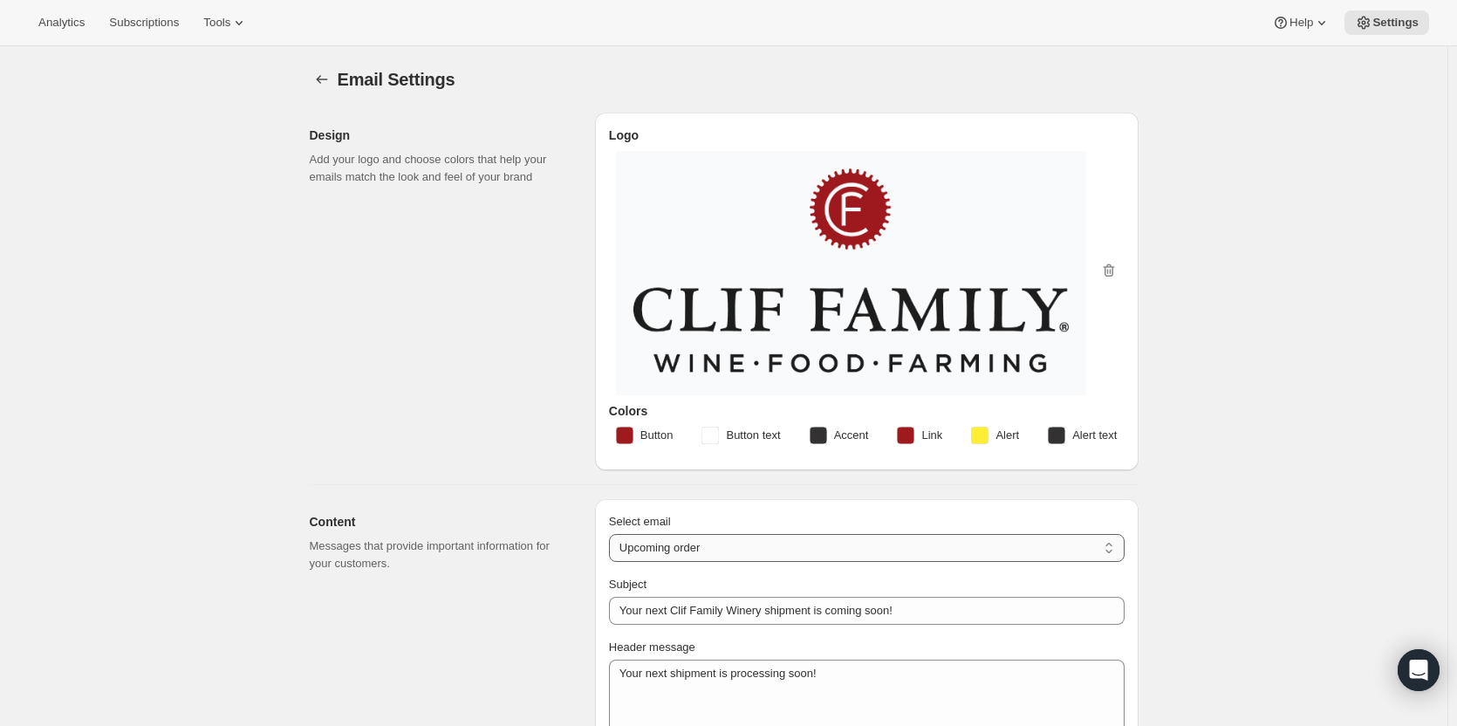
type textarea "If you ever have questions or simply want to chat, we're here for you. Feel fre…"
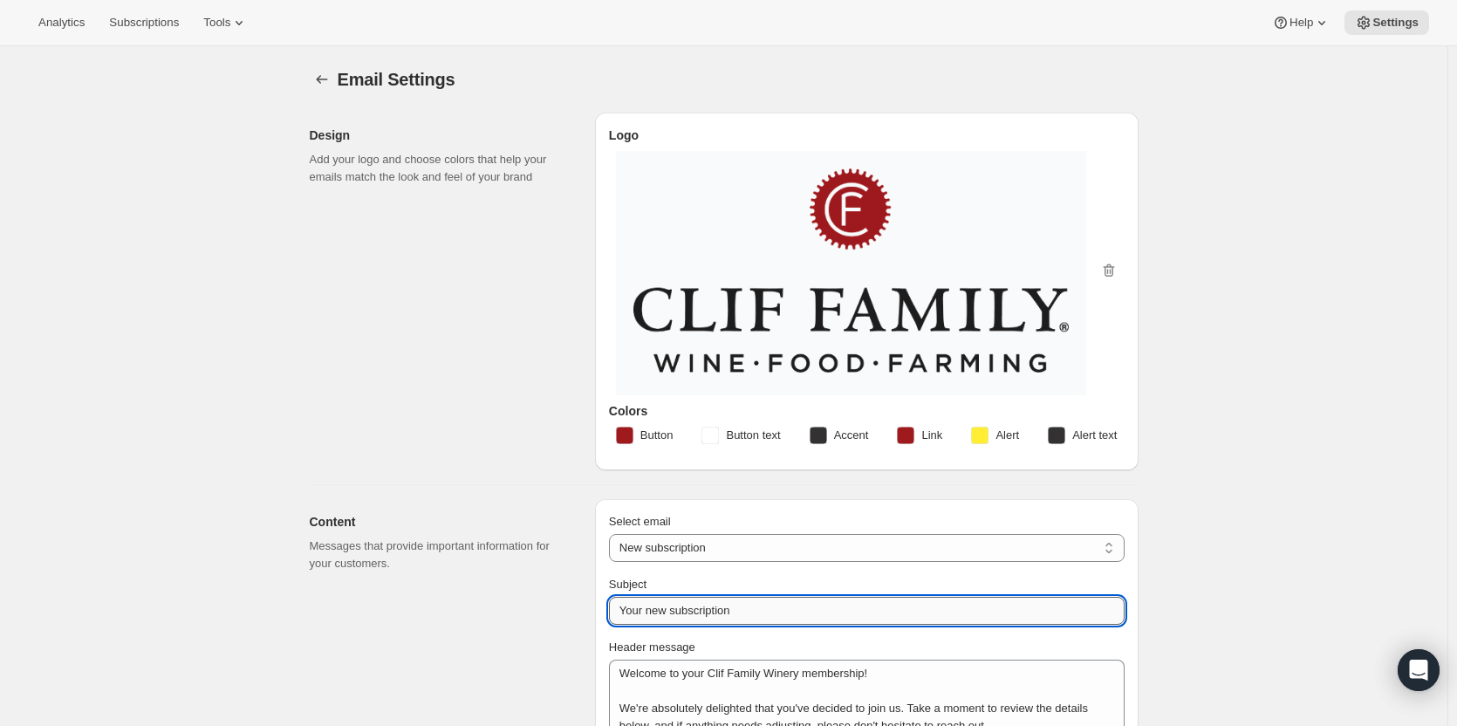
click at [745, 613] on input "Your new subscription" at bounding box center [867, 611] width 516 height 28
click at [683, 609] on input "Your new subscription" at bounding box center [867, 611] width 516 height 28
click at [654, 611] on input "Your new subscription" at bounding box center [867, 611] width 516 height 28
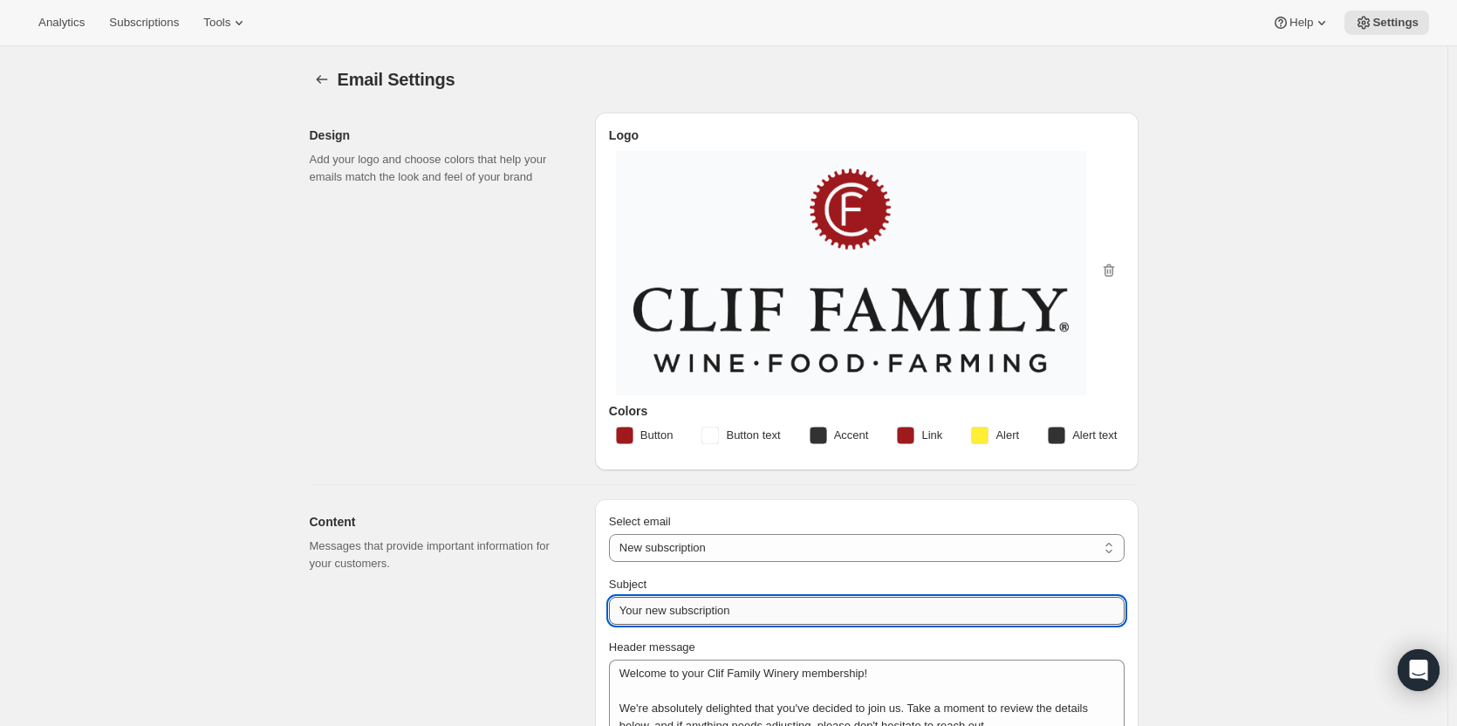
click at [683, 611] on input "Your new subscription" at bounding box center [867, 611] width 516 height 28
click at [679, 609] on input "Your new subscription" at bounding box center [867, 611] width 516 height 28
click at [756, 607] on input "Your new subscription" at bounding box center [867, 611] width 516 height 28
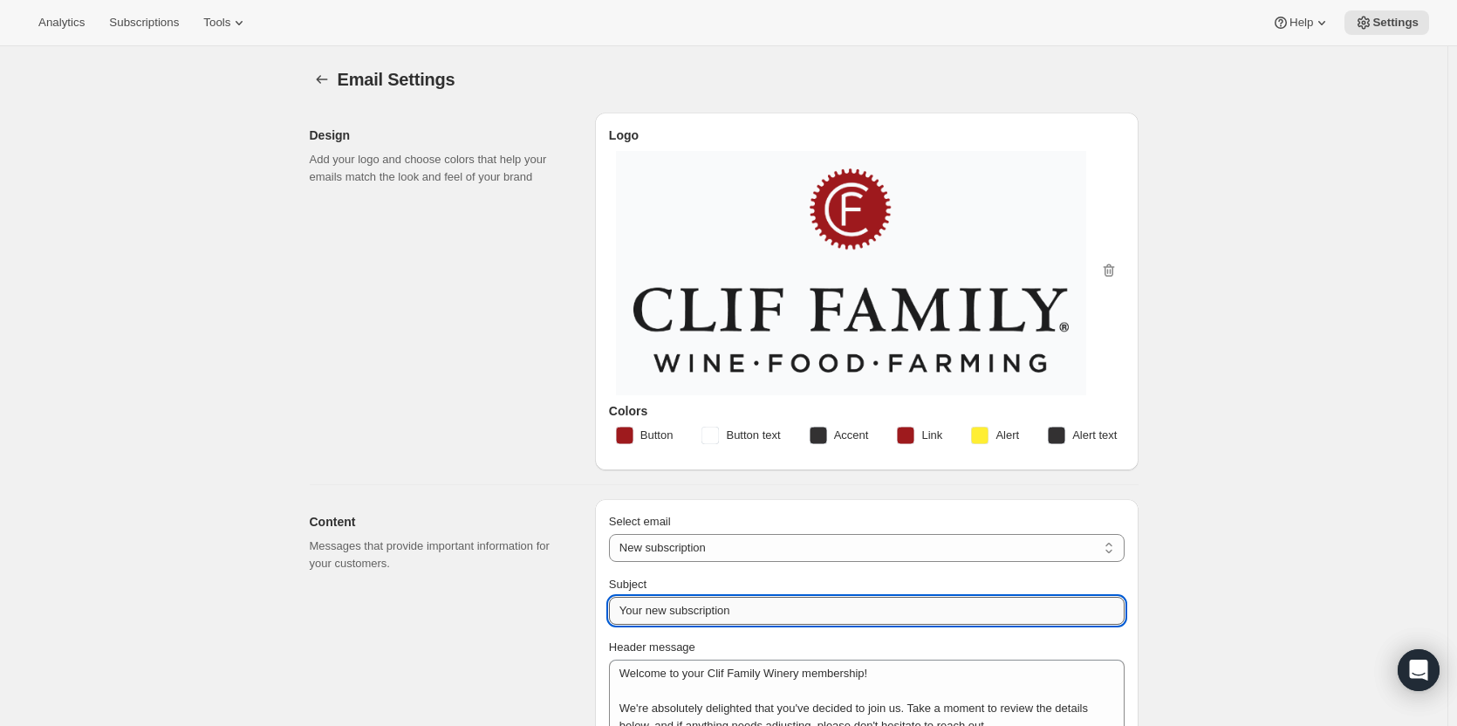
click at [764, 613] on input "Your new subscription" at bounding box center [867, 611] width 516 height 28
type input "Welcome to your Clif Family Winery membership!"
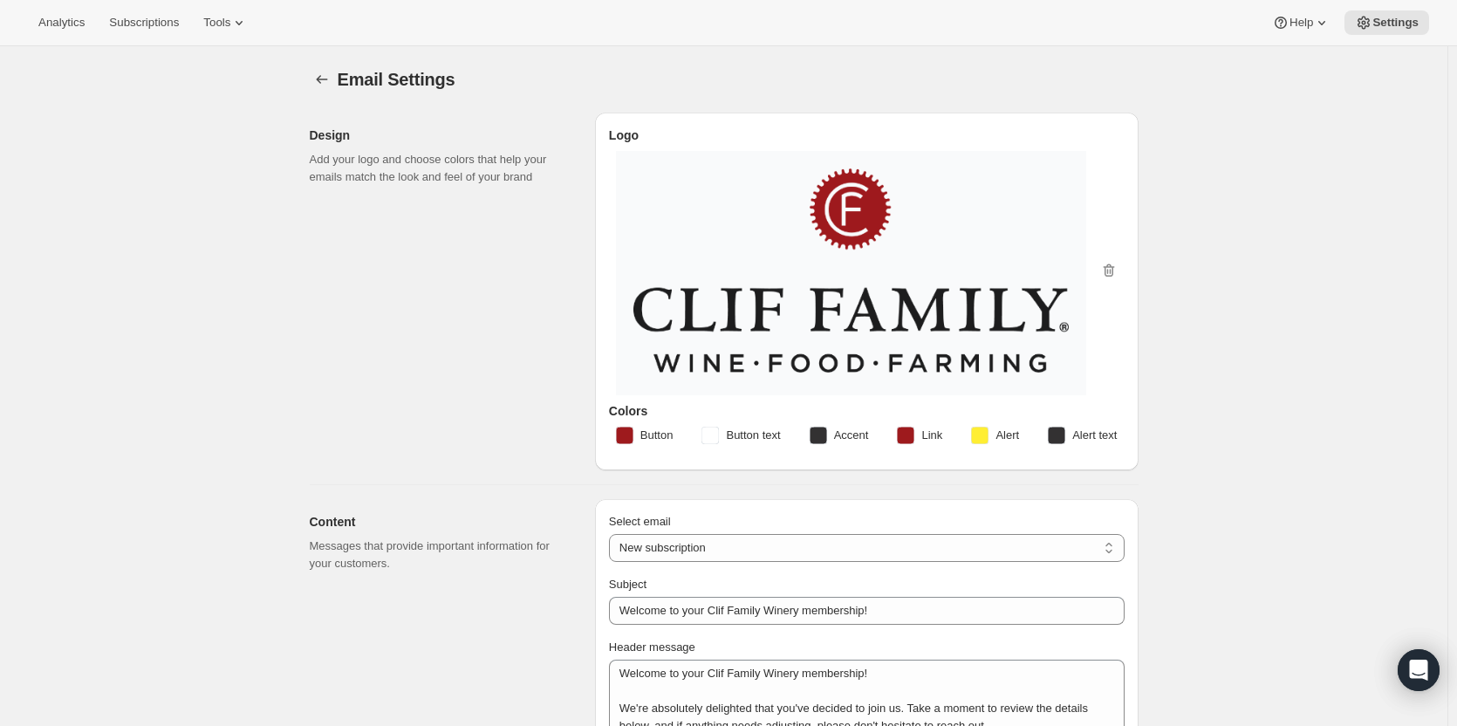
drag, startPoint x: 712, startPoint y: 545, endPoint x: 698, endPoint y: 565, distance: 23.7
click at [710, 546] on select "New subscription Upcoming order Failed payment Delayed subscription (inventory …" at bounding box center [867, 548] width 516 height 28
select select "subscriptionMessage"
click at [613, 534] on select "New subscription Upcoming order Failed payment Delayed subscription (inventory …" at bounding box center [867, 548] width 516 height 28
type input "Your next Clif Family Winery shipment is coming soon!"
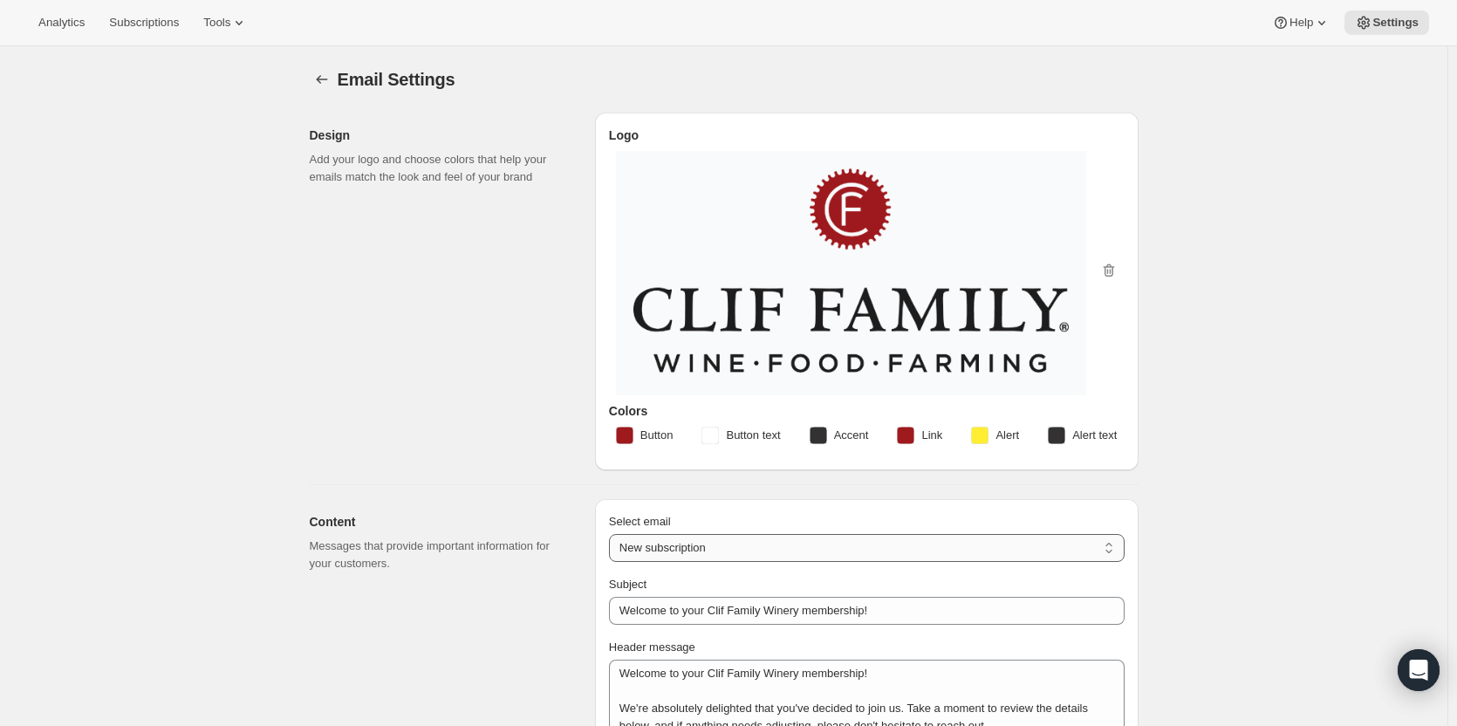
type textarea "Your next shipment is processing soon!"
type textarea "Please do not hesitate to give us a call at [PHONE_NUMBER] or send an email to …"
select select "7"
click at [745, 541] on select "New subscription Upcoming order Failed payment Delayed subscription (inventory …" at bounding box center [867, 548] width 516 height 28
select select "failedPaymentMessage"
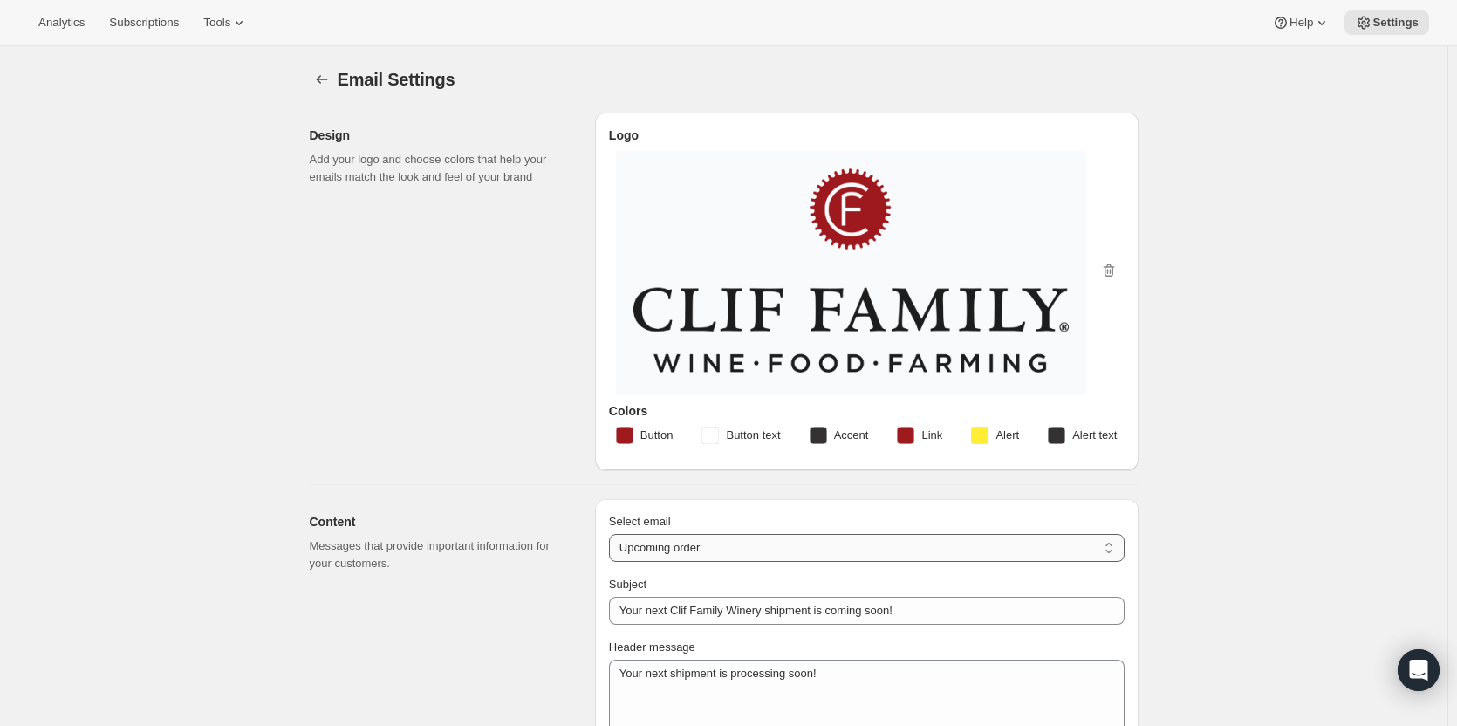
click at [613, 534] on select "New subscription Upcoming order Failed payment Delayed subscription (inventory …" at bounding box center [867, 548] width 516 height 28
type input "Issue with Payment"
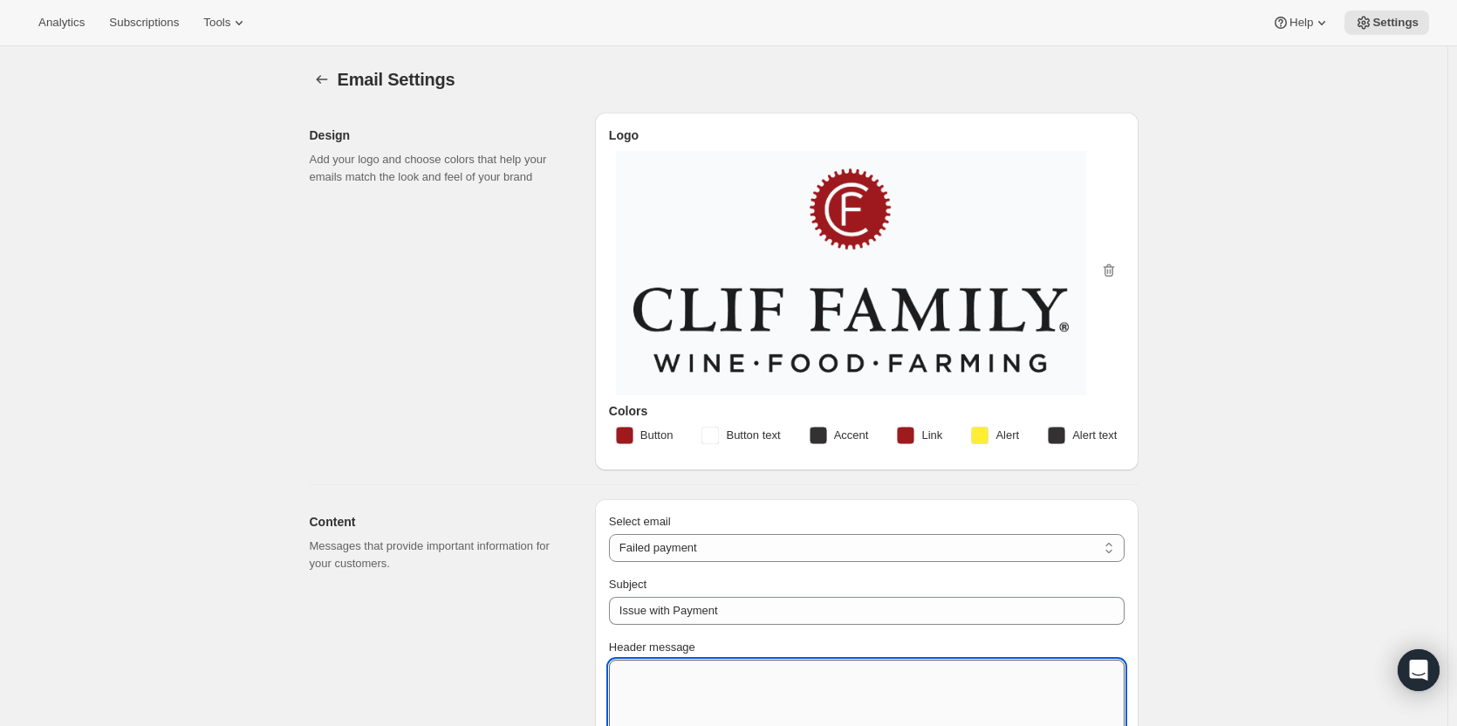
click at [692, 700] on textarea "Header message" at bounding box center [867, 699] width 516 height 79
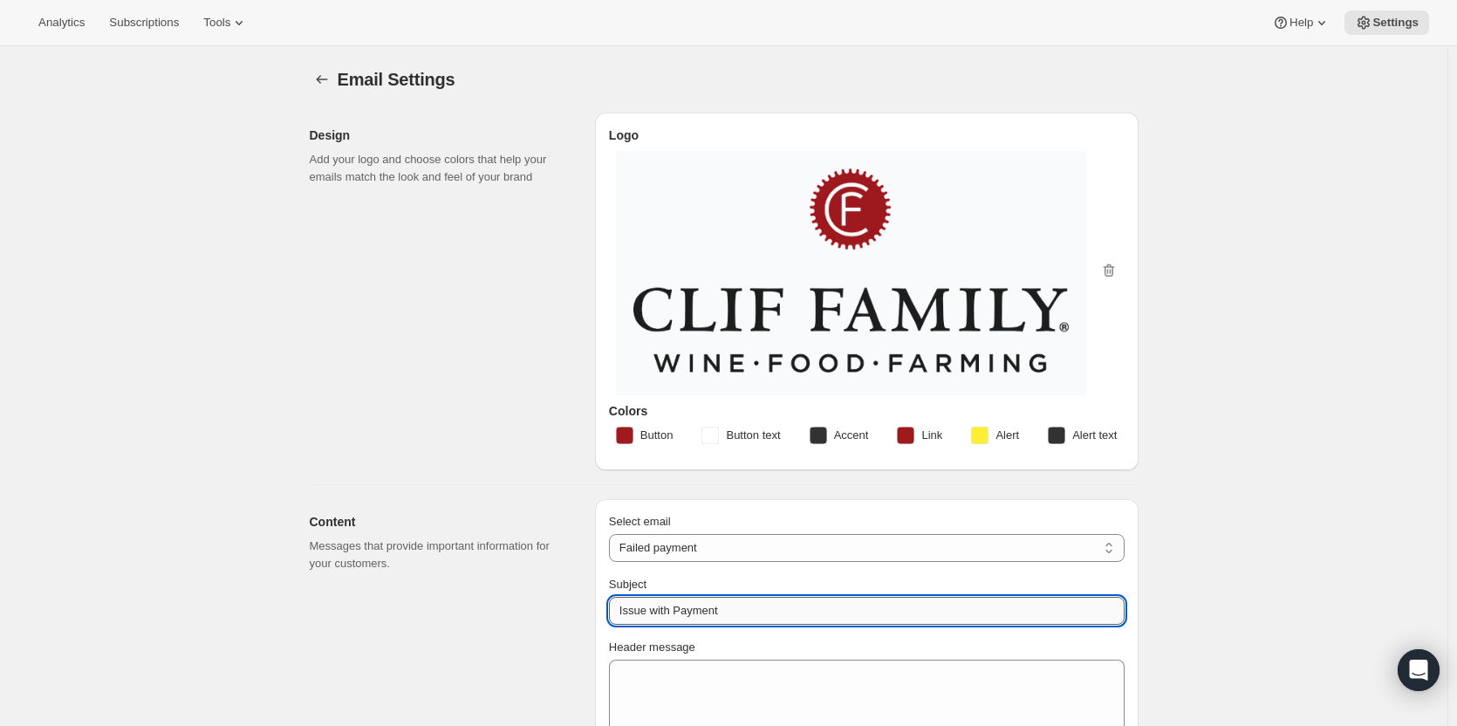
click at [746, 611] on input "Issue with Payment" at bounding box center [867, 611] width 516 height 28
drag, startPoint x: 746, startPoint y: 611, endPoint x: 572, endPoint y: 600, distance: 174.0
click at [746, 611] on input "Issue with Payment" at bounding box center [867, 611] width 516 height 28
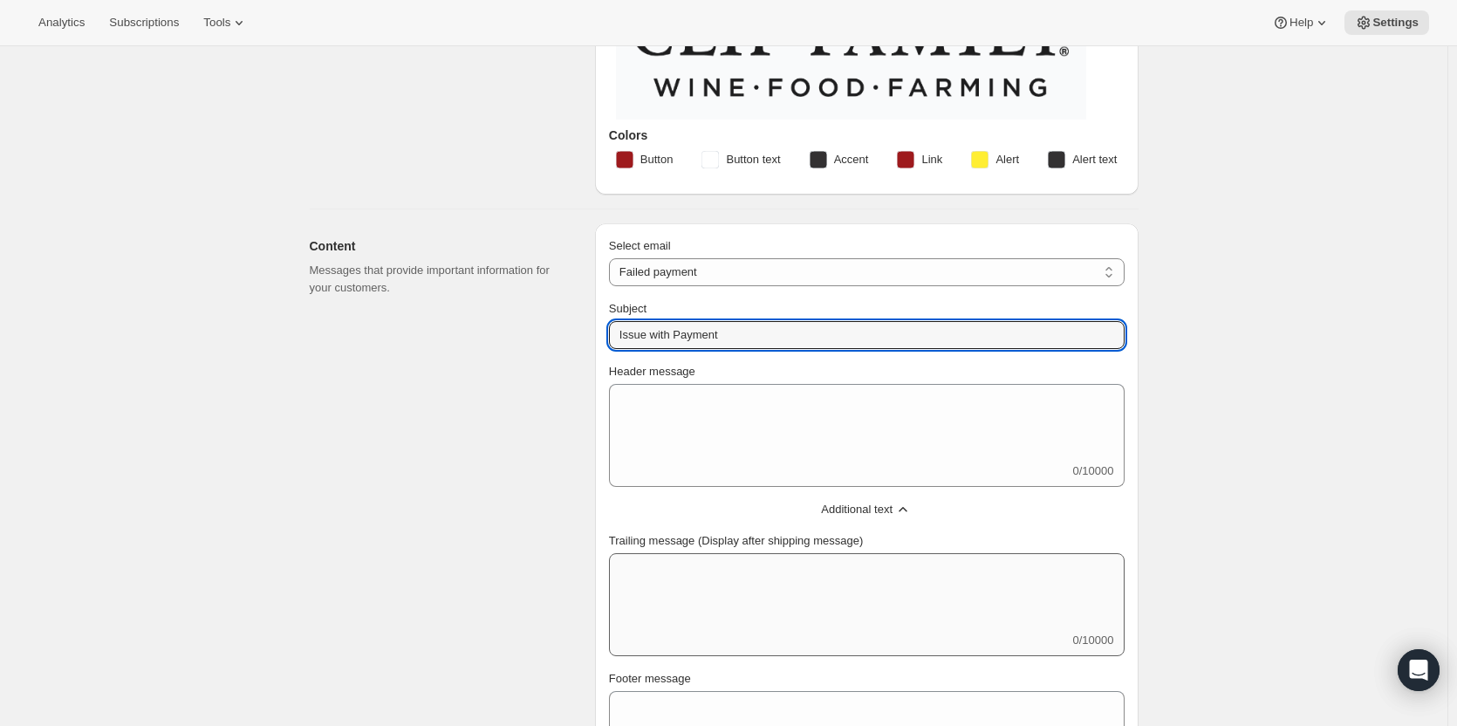
scroll to position [262, 0]
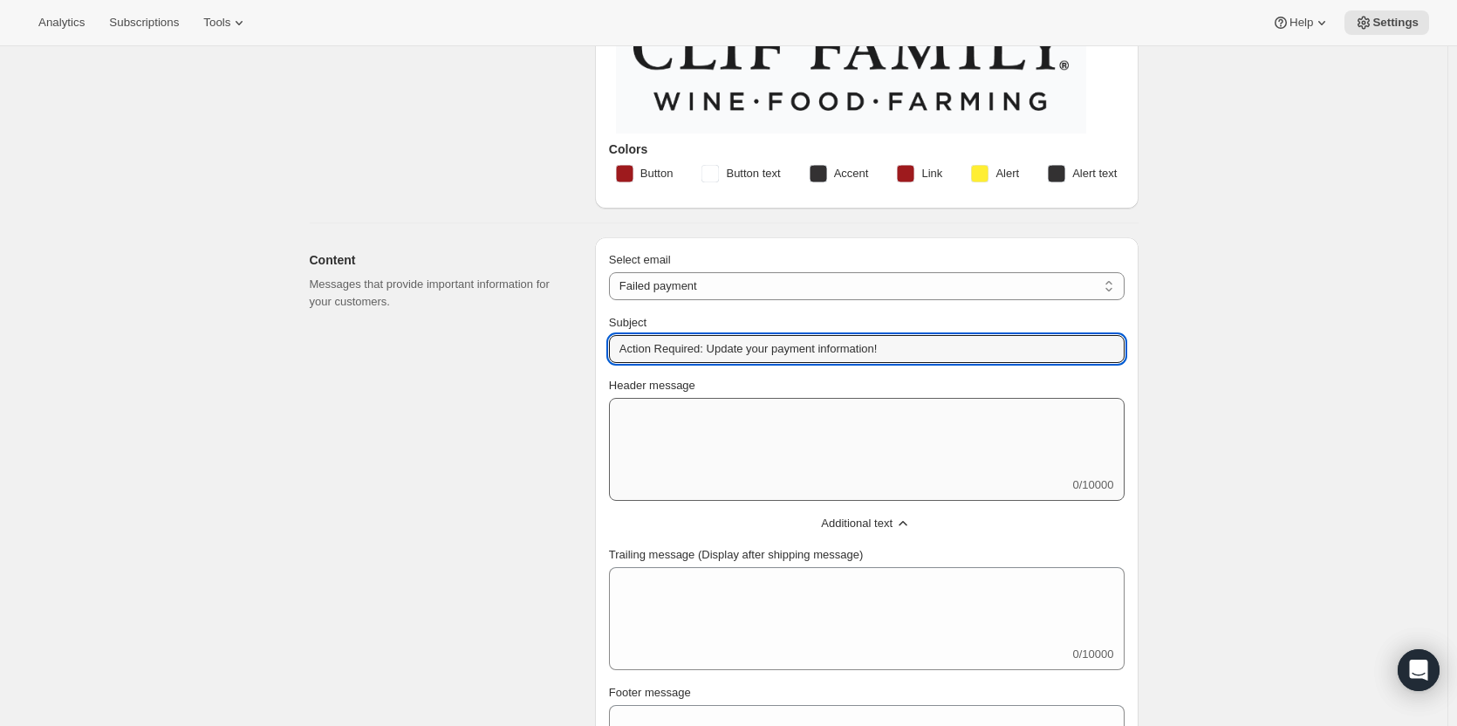
type input "Action Required: Update your payment information!"
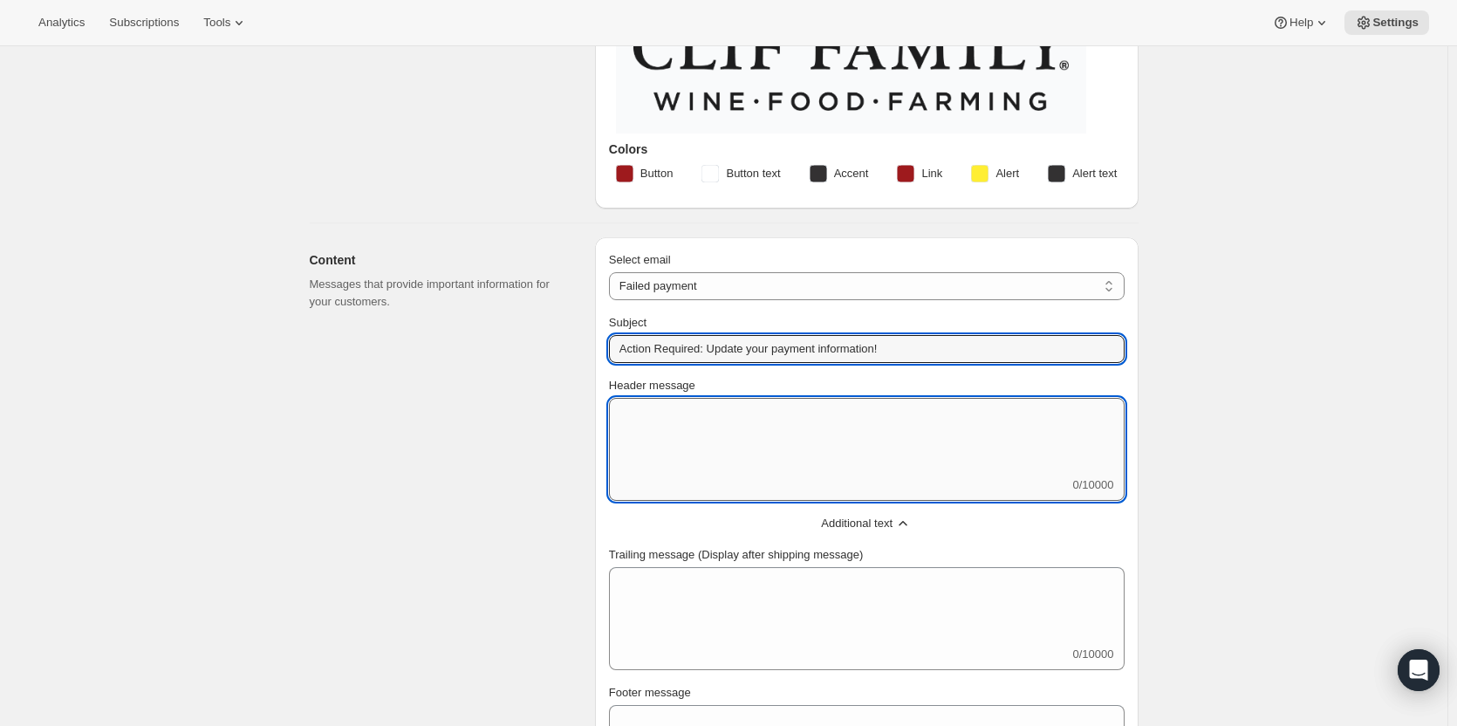
click at [923, 455] on textarea "Header message" at bounding box center [867, 437] width 516 height 79
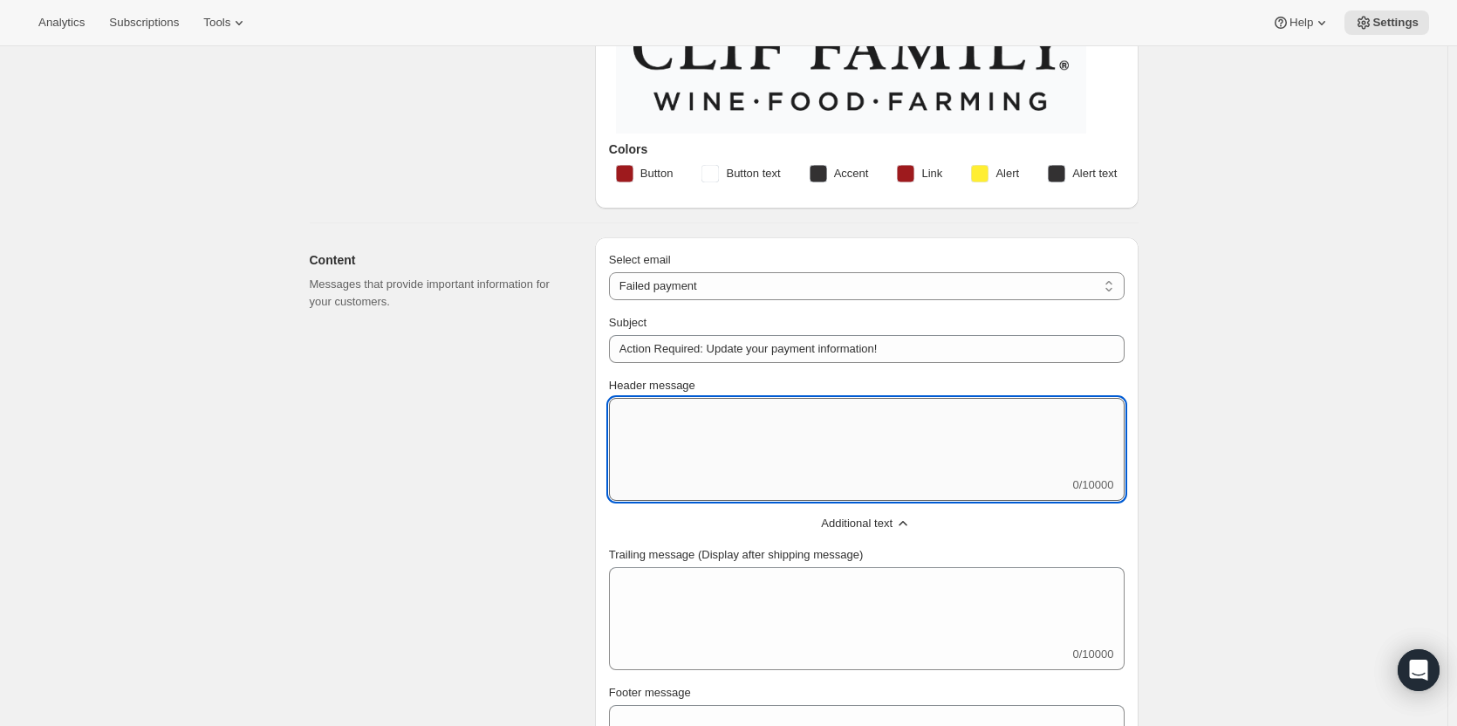
click at [620, 437] on textarea "Header message" at bounding box center [867, 437] width 516 height 79
paste textarea "Your membership selection is pending, but the payment method we have on file di…"
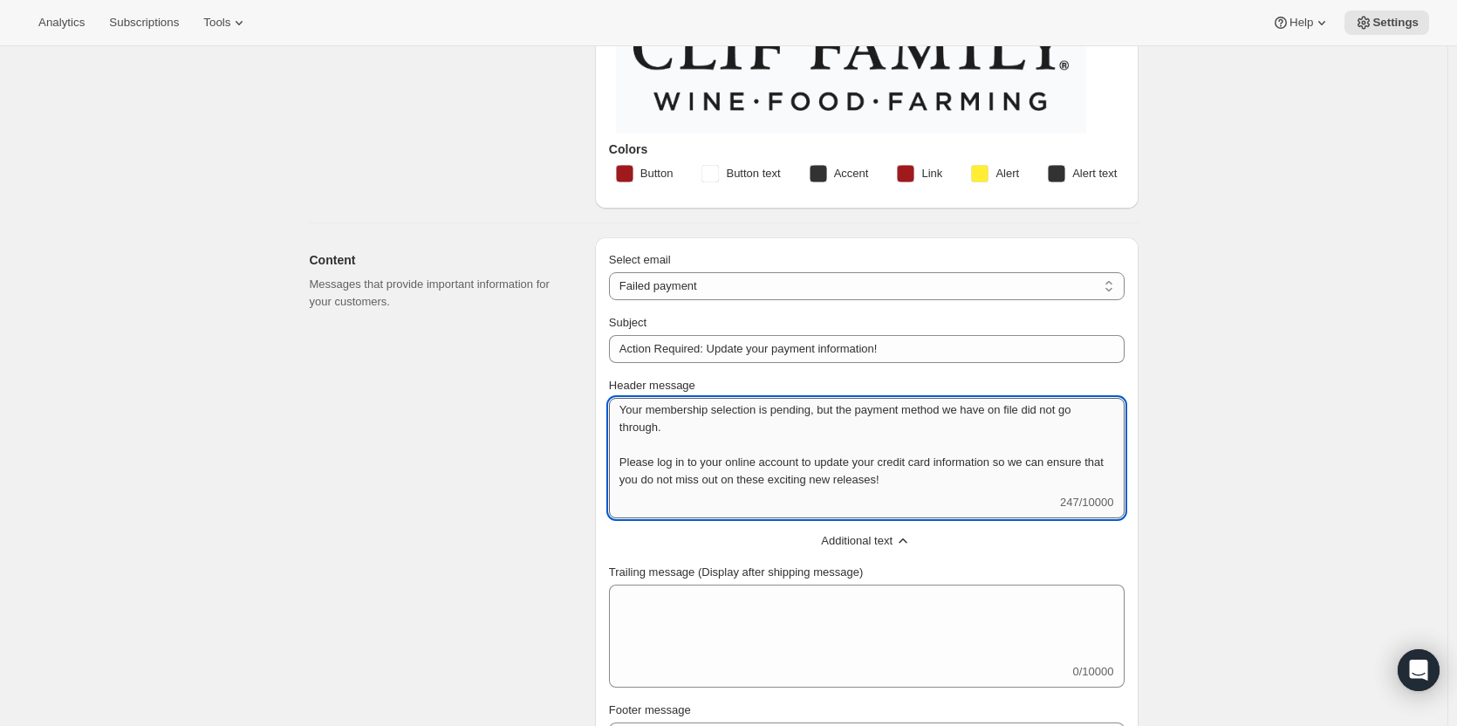
scroll to position [0, 0]
type textarea "Your membership selection is pending, but the payment method we have on file di…"
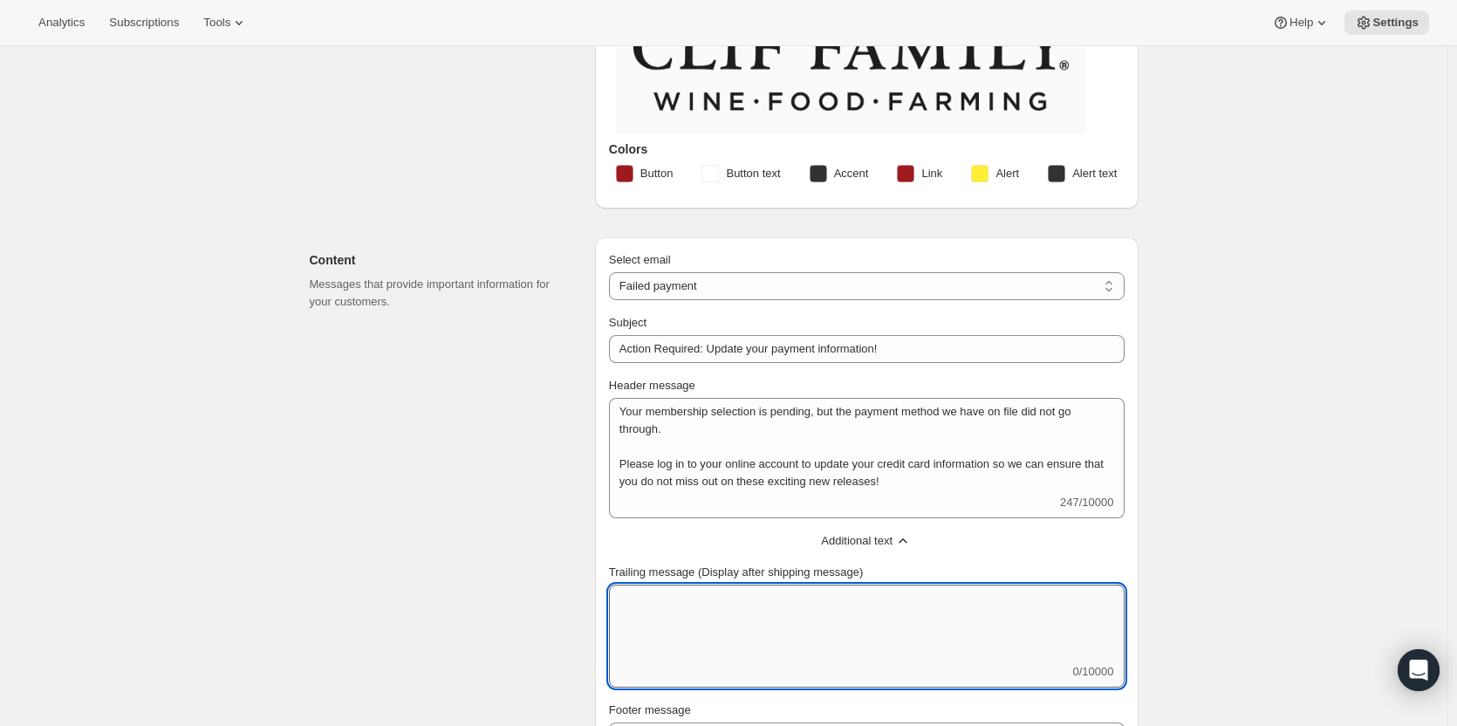
click at [709, 613] on textarea "Trailing message (Display after shipping message)" at bounding box center [867, 624] width 516 height 79
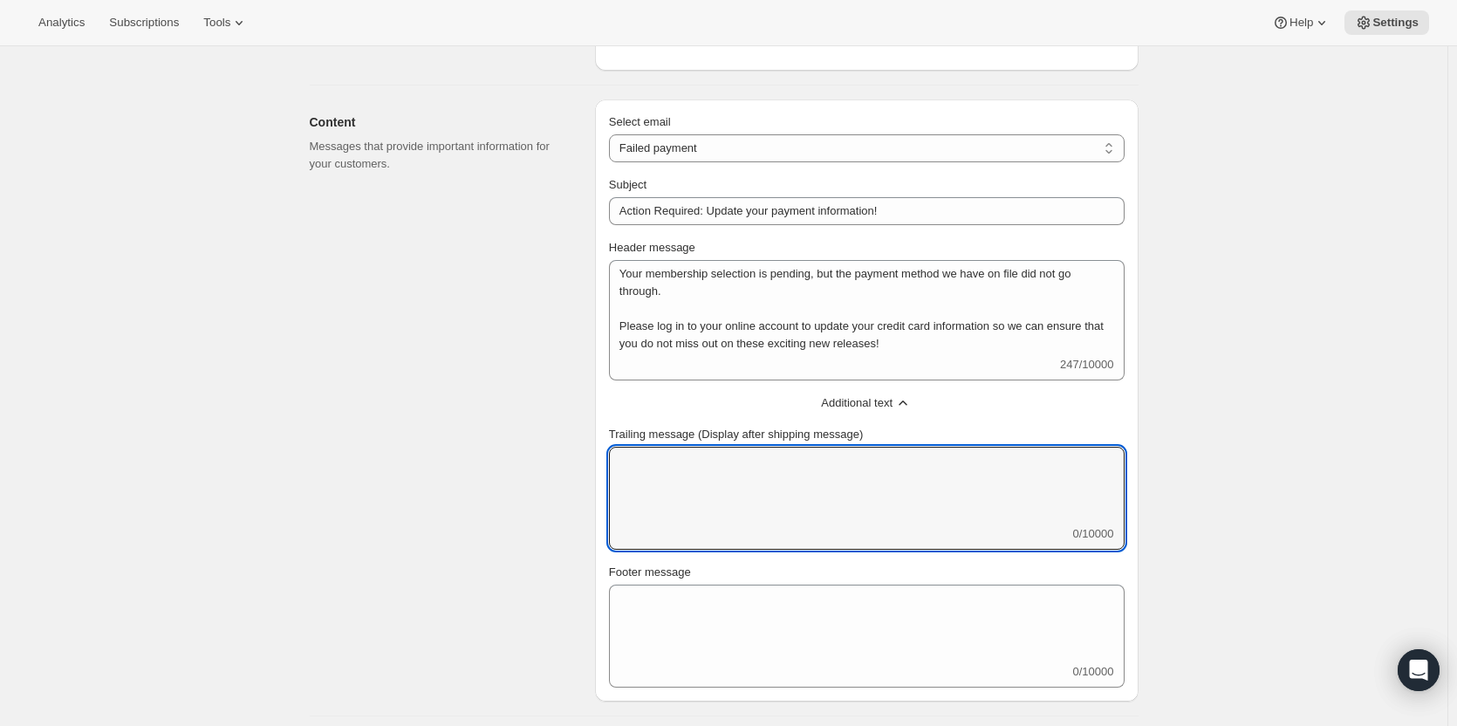
scroll to position [524, 0]
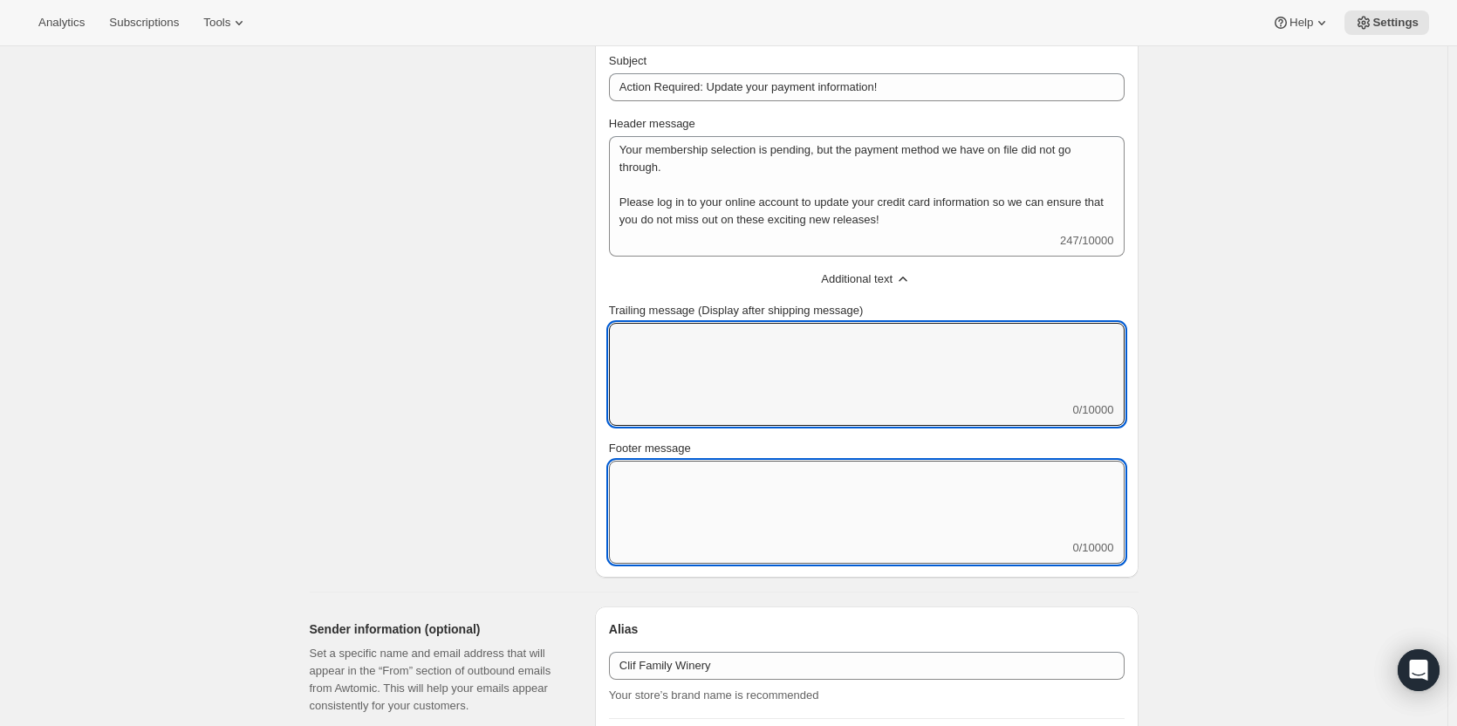
click at [639, 509] on textarea "Footer message" at bounding box center [867, 500] width 516 height 79
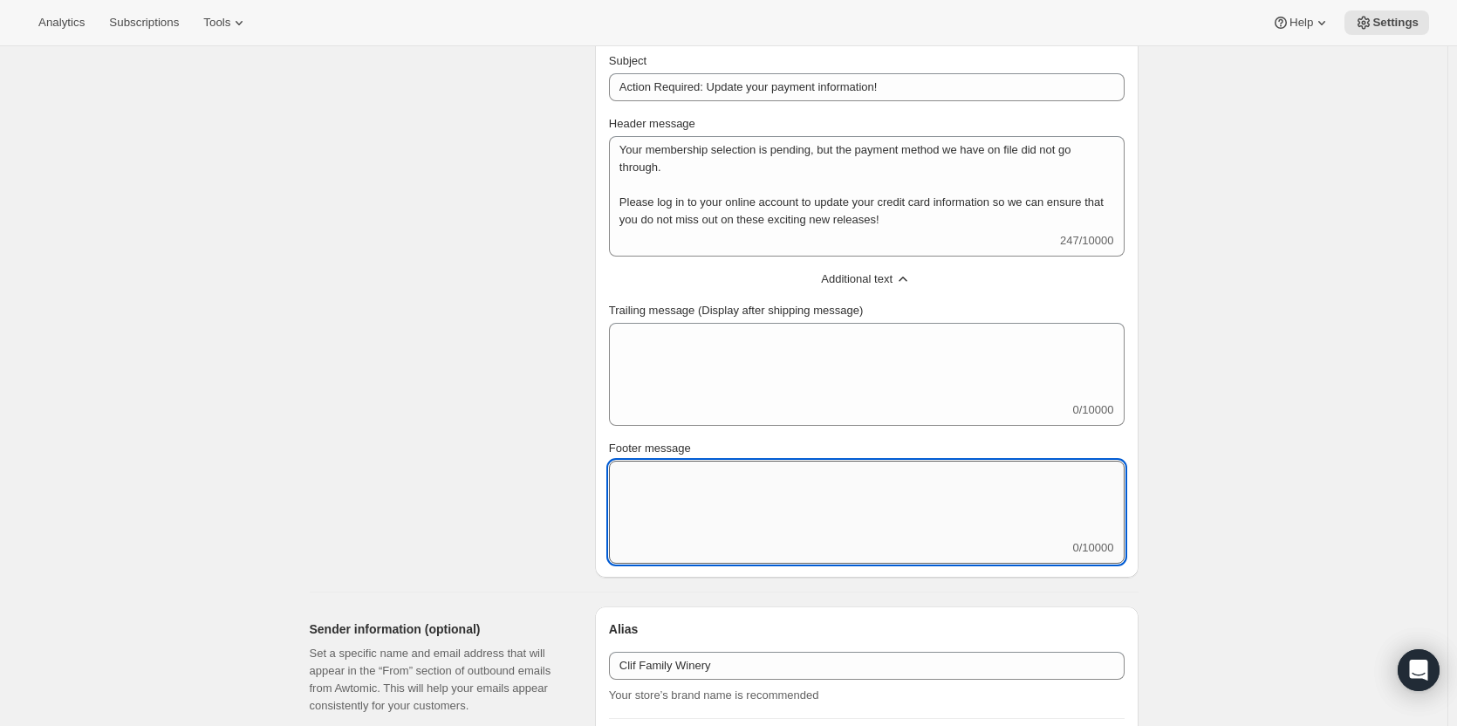
paste textarea "Please do not hesitate to give us a call at [PHONE_NUMBER] or send an email to …"
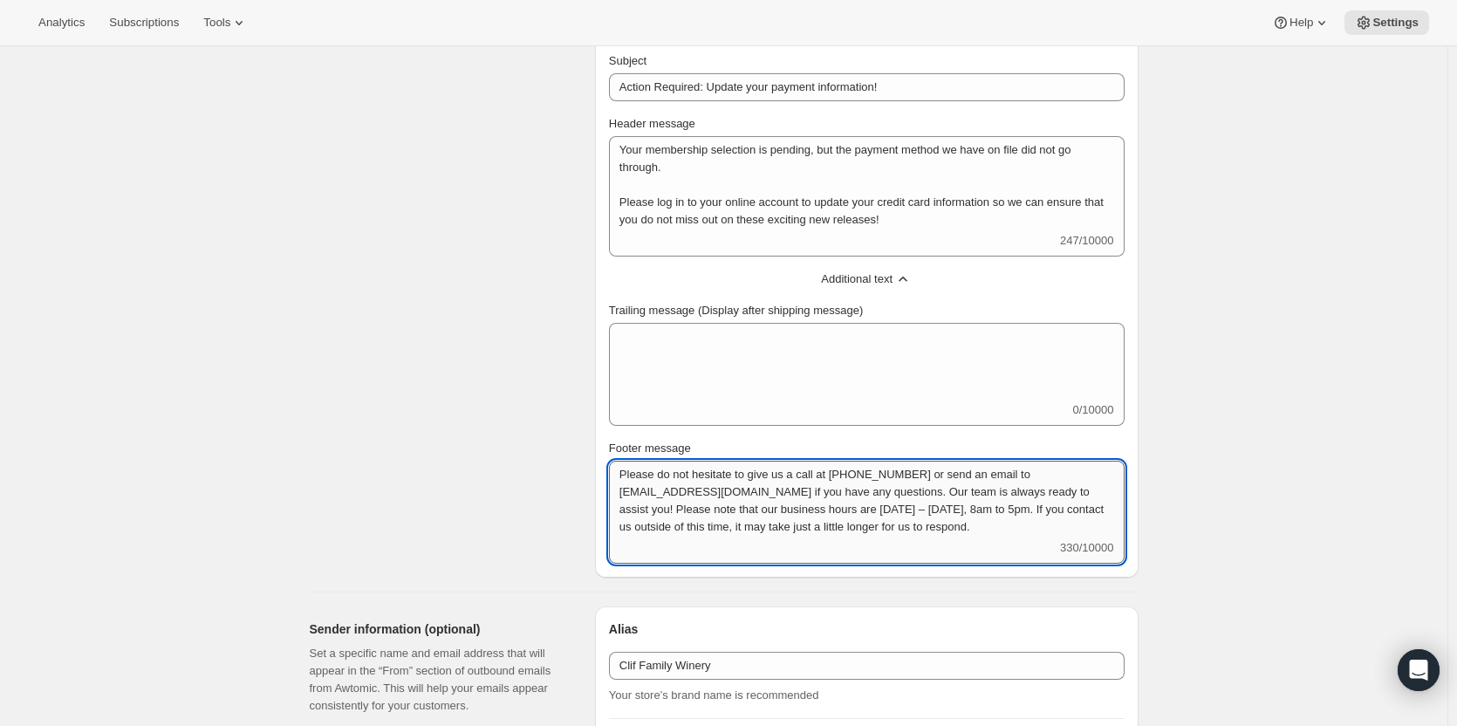
click at [1003, 508] on textarea "Please do not hesitate to give us a call at [PHONE_NUMBER] or send an email to …" at bounding box center [867, 500] width 516 height 79
type textarea "Please do not hesitate to give us a call at [PHONE_NUMBER] or send an email to …"
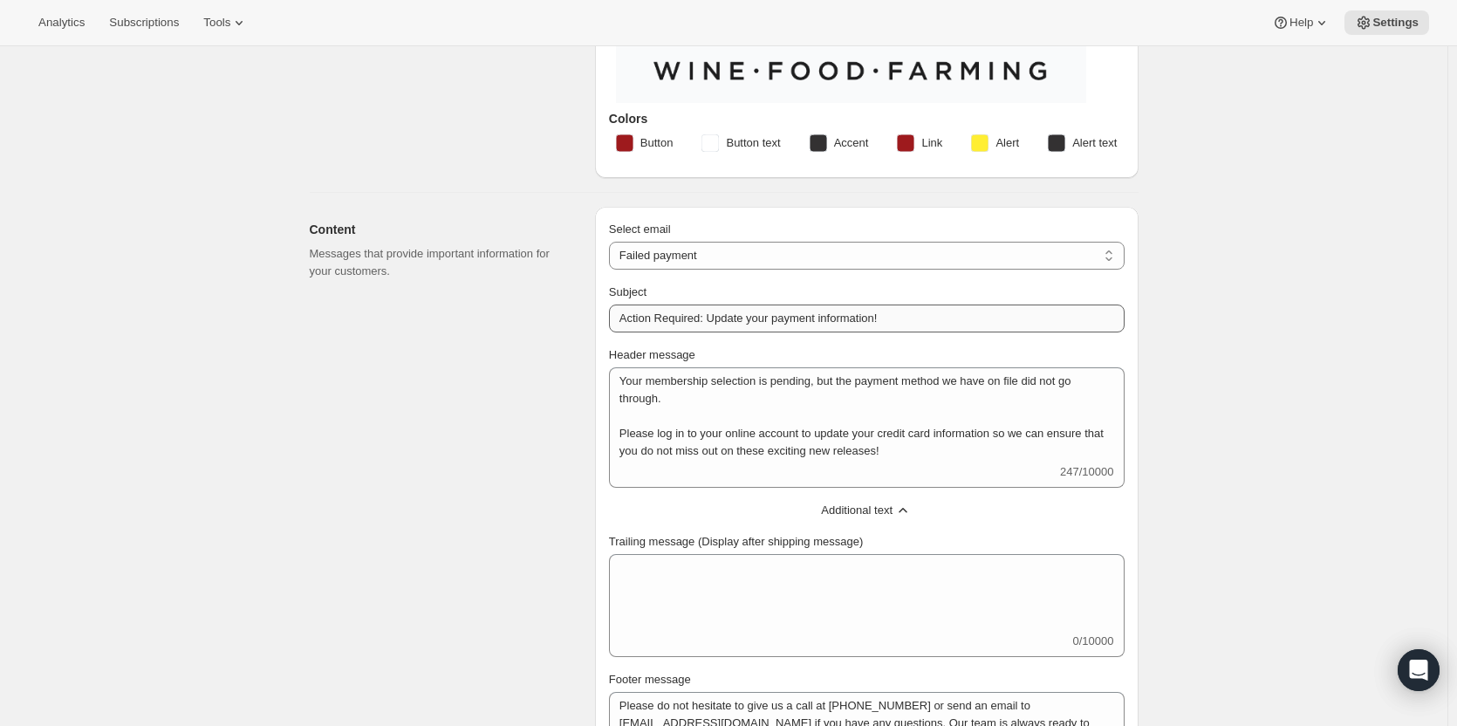
scroll to position [262, 0]
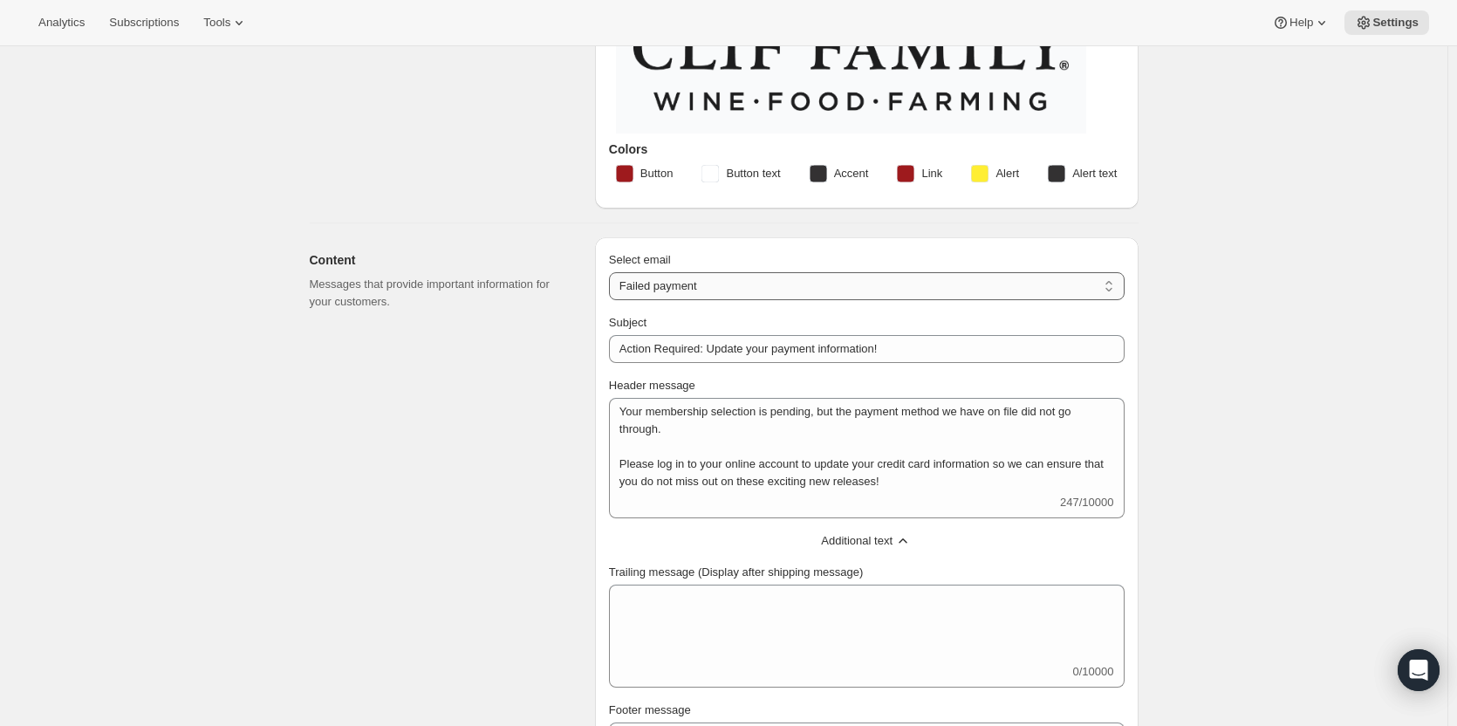
click at [727, 286] on select "New subscription Upcoming order Failed payment Delayed subscription (inventory …" at bounding box center [867, 286] width 516 height 28
select select "delayedMessage"
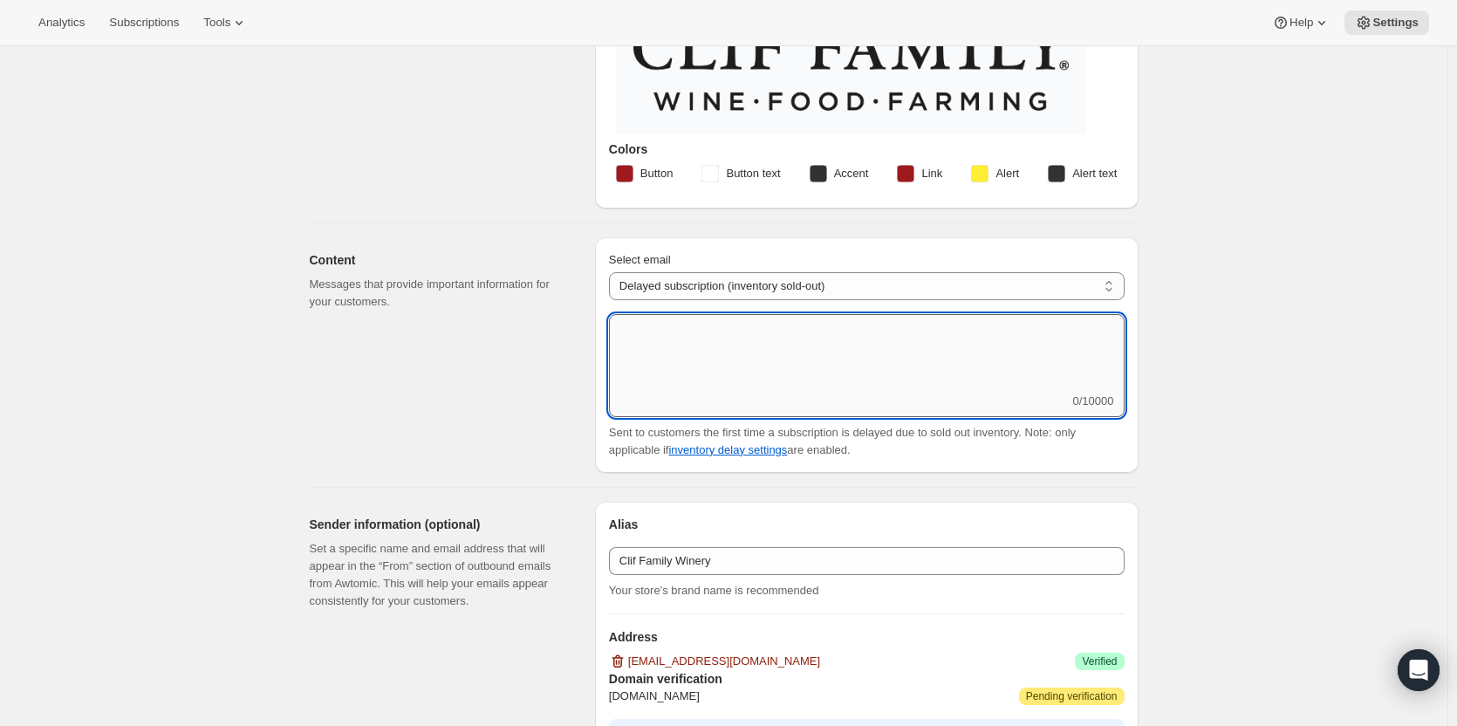
click at [737, 371] on textarea "Delayed subscription message (optional)" at bounding box center [867, 353] width 516 height 79
click at [786, 370] on textarea "Delayed subscription message (optional)" at bounding box center [867, 353] width 516 height 79
click at [708, 332] on textarea "Delayed subscription message (optional)" at bounding box center [867, 353] width 516 height 79
paste textarea "One of the items in your subscription club is no longer available so"
drag, startPoint x: 759, startPoint y: 328, endPoint x: 850, endPoint y: 329, distance: 90.8
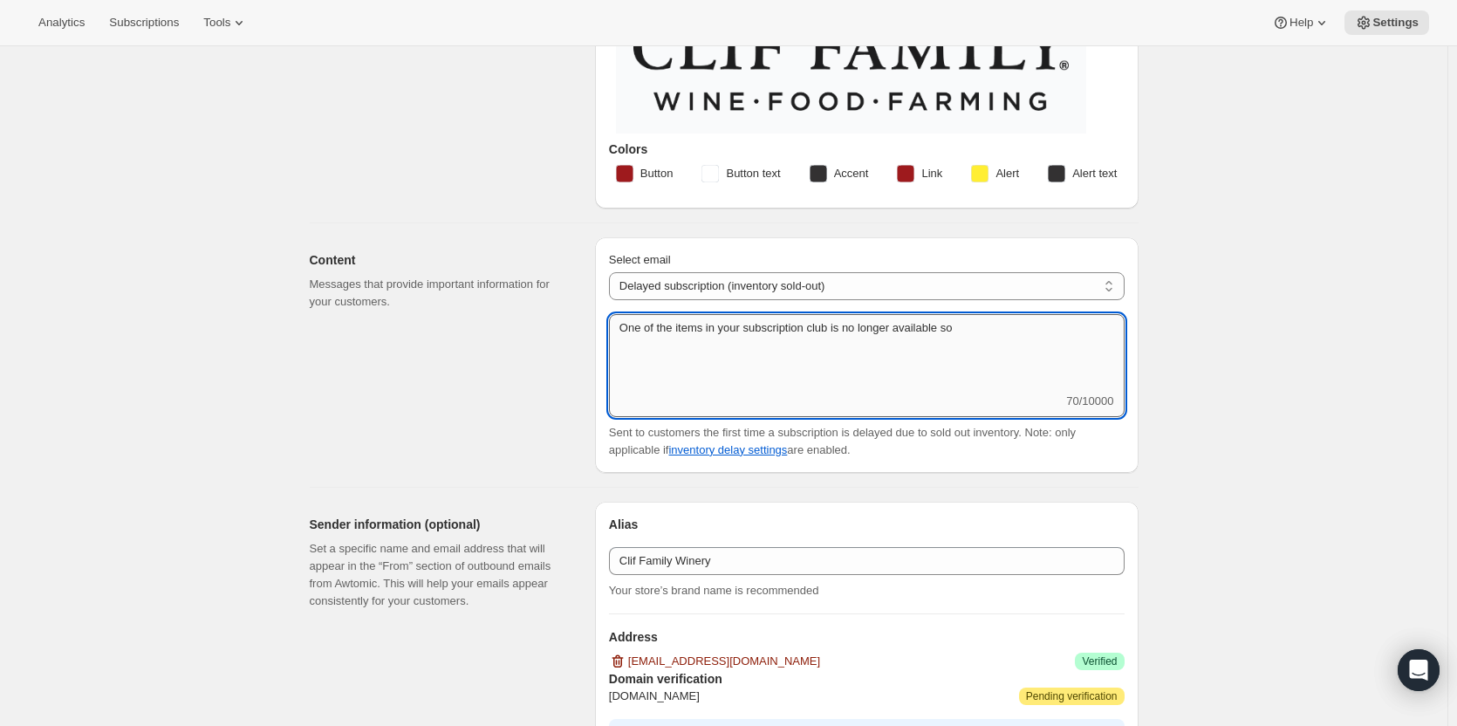
click at [850, 329] on textarea "One of the items in your subscription club is no longer available so" at bounding box center [867, 353] width 516 height 79
click at [1022, 342] on textarea "One of the items in your shipment is no longer available so" at bounding box center [867, 353] width 516 height 79
click at [627, 319] on textarea "One of the items in your shipment is no longer available so your subscription i…" at bounding box center [867, 353] width 516 height 79
type textarea "One of the items in your shipment is no longer available so your subscription i…"
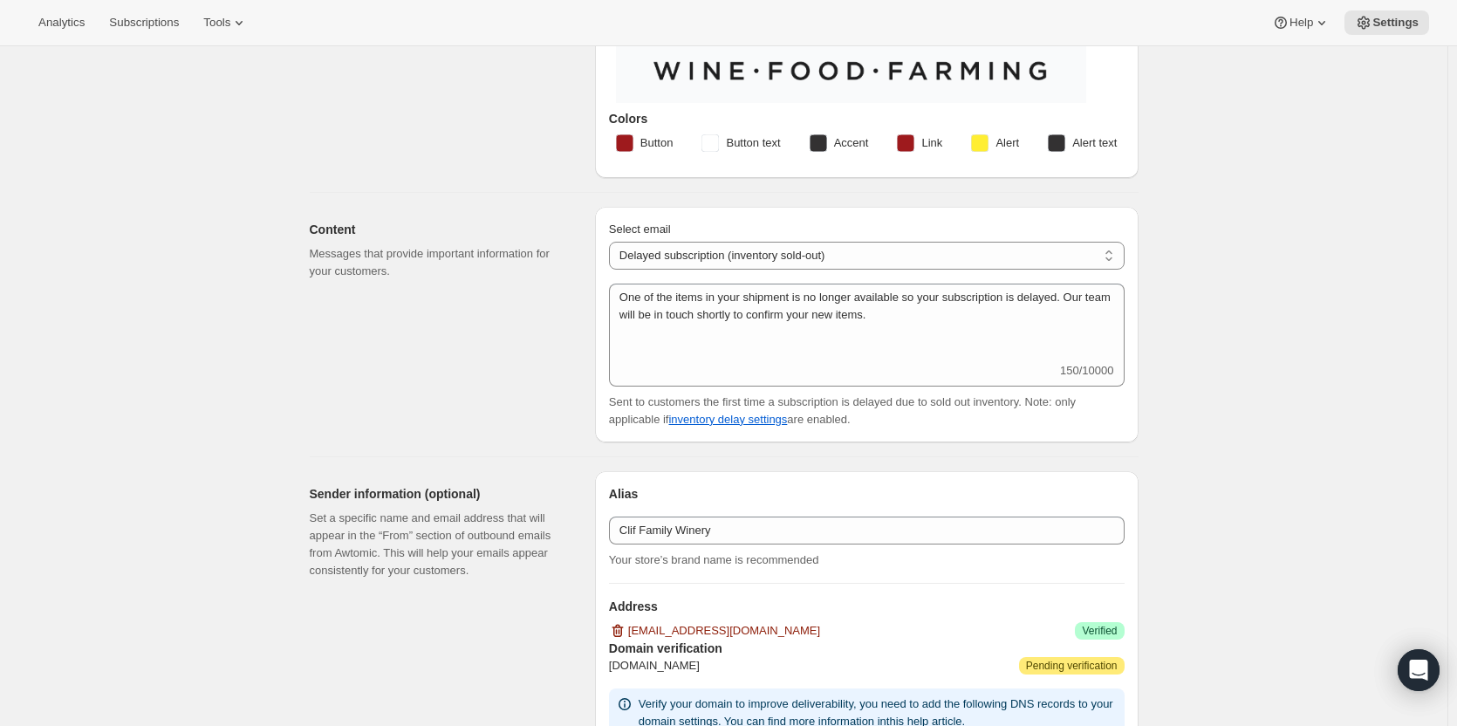
scroll to position [0, 0]
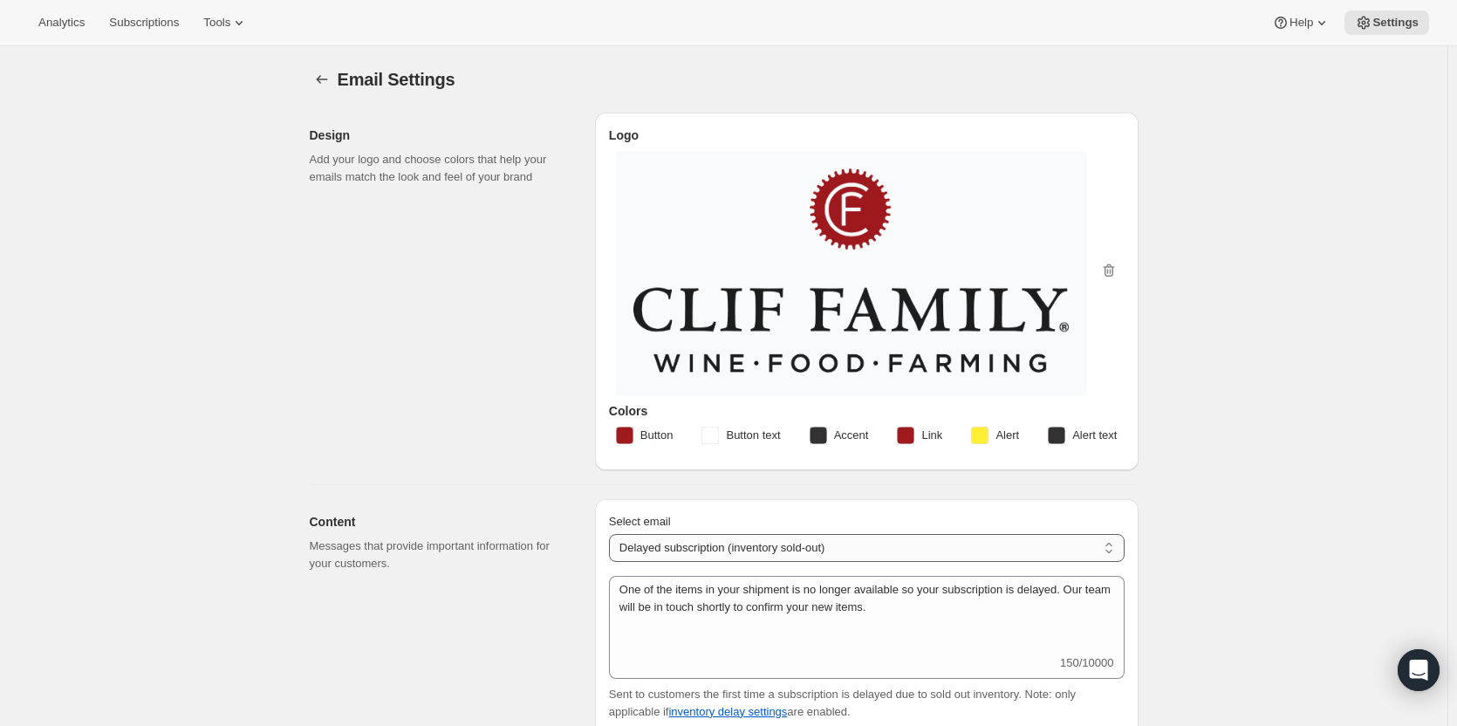
click at [725, 542] on select "New subscription Upcoming order Failed payment Delayed subscription (inventory …" at bounding box center [867, 548] width 516 height 28
select select "subscriptionUpdatedMessage"
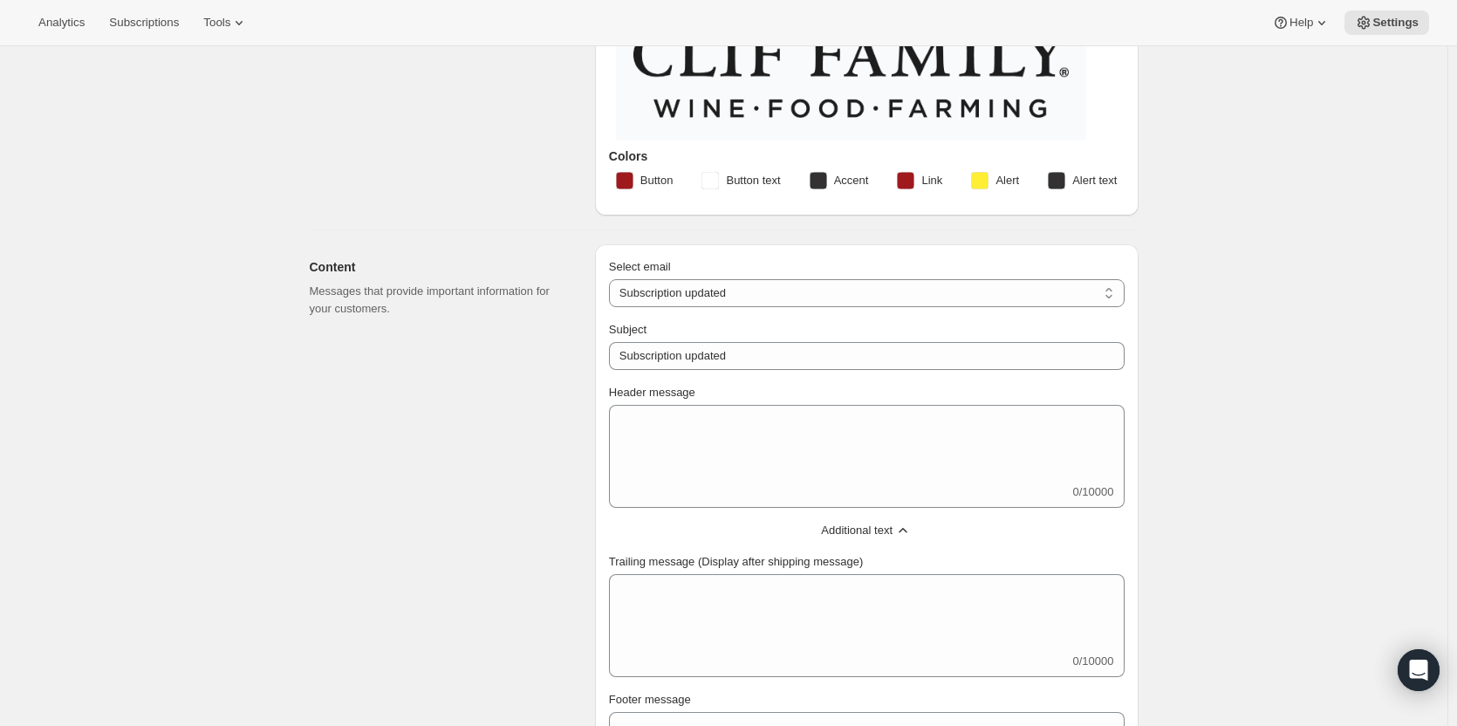
scroll to position [262, 0]
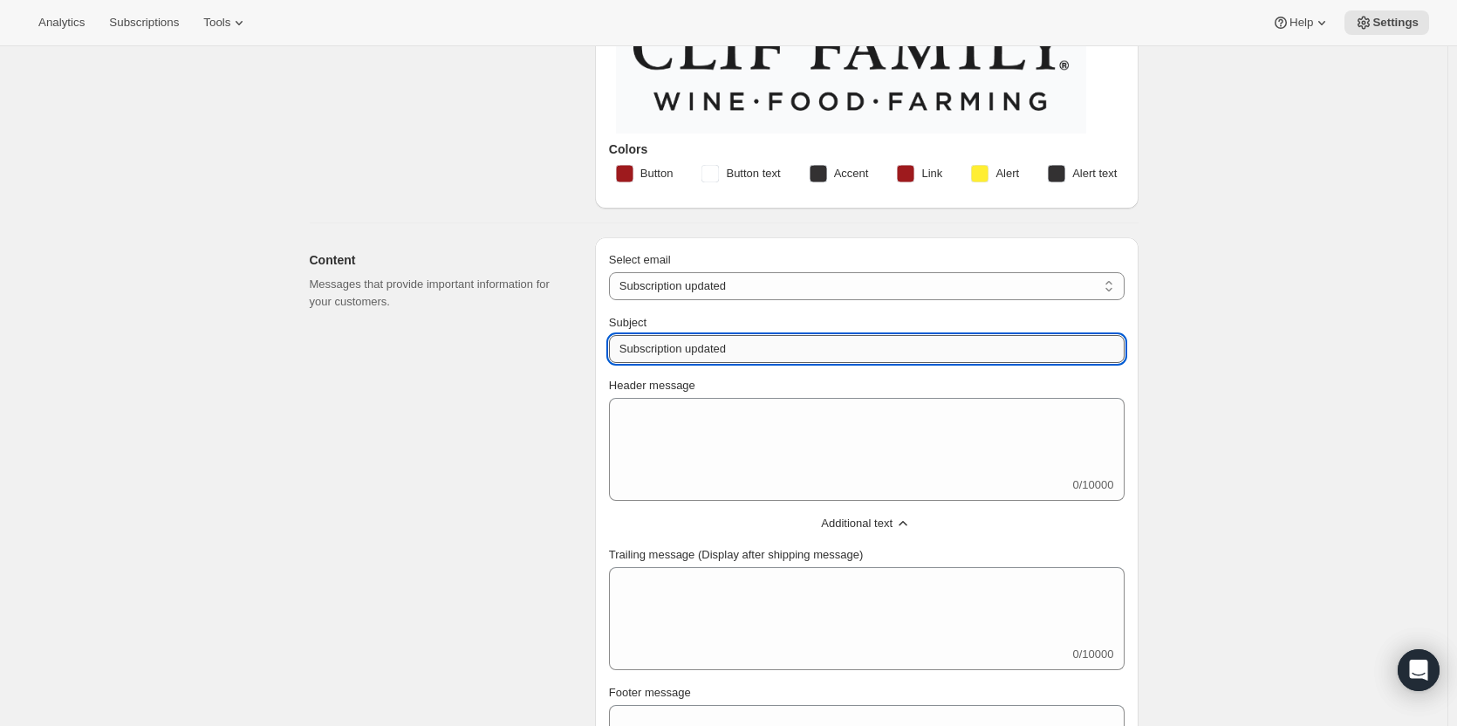
click at [678, 344] on input "Subscription updated" at bounding box center [867, 349] width 516 height 28
type input "Congrats! Your Membership Has Been Updated"
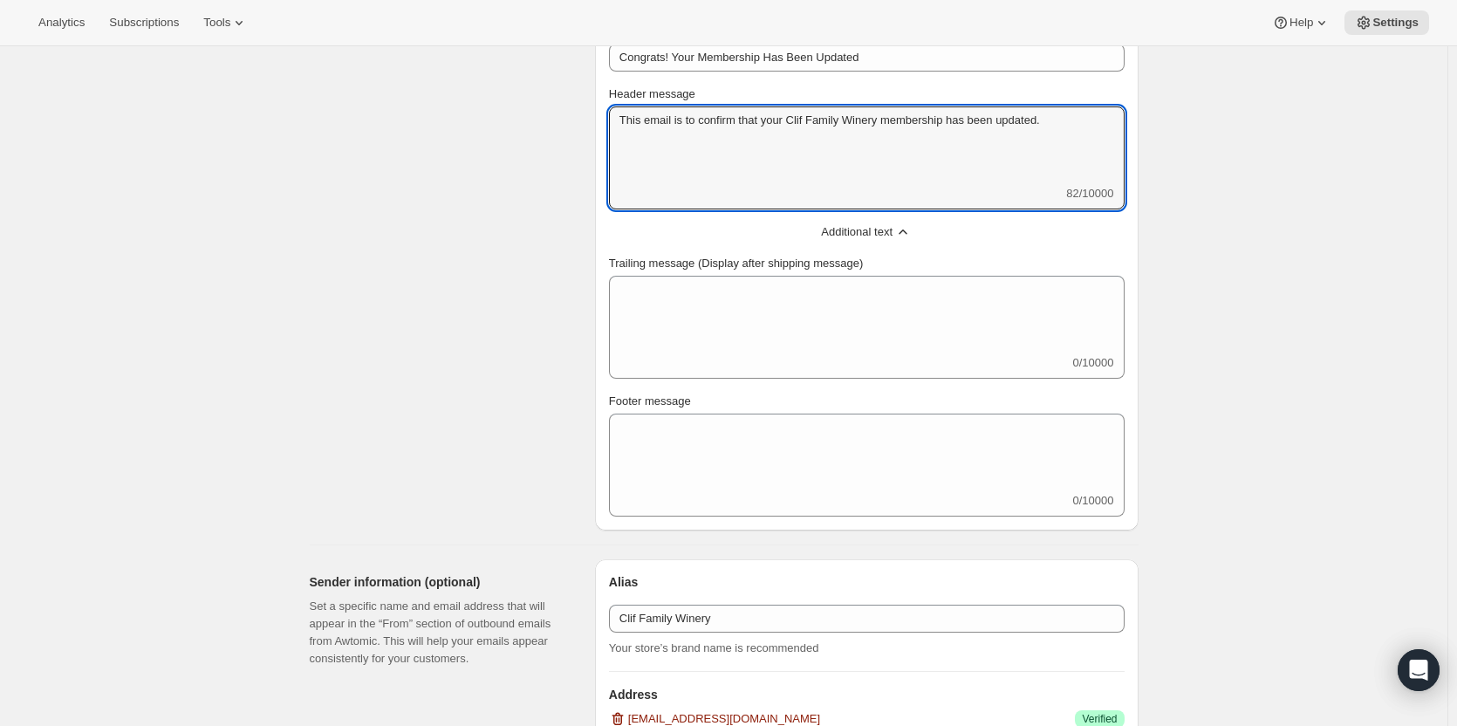
scroll to position [698, 0]
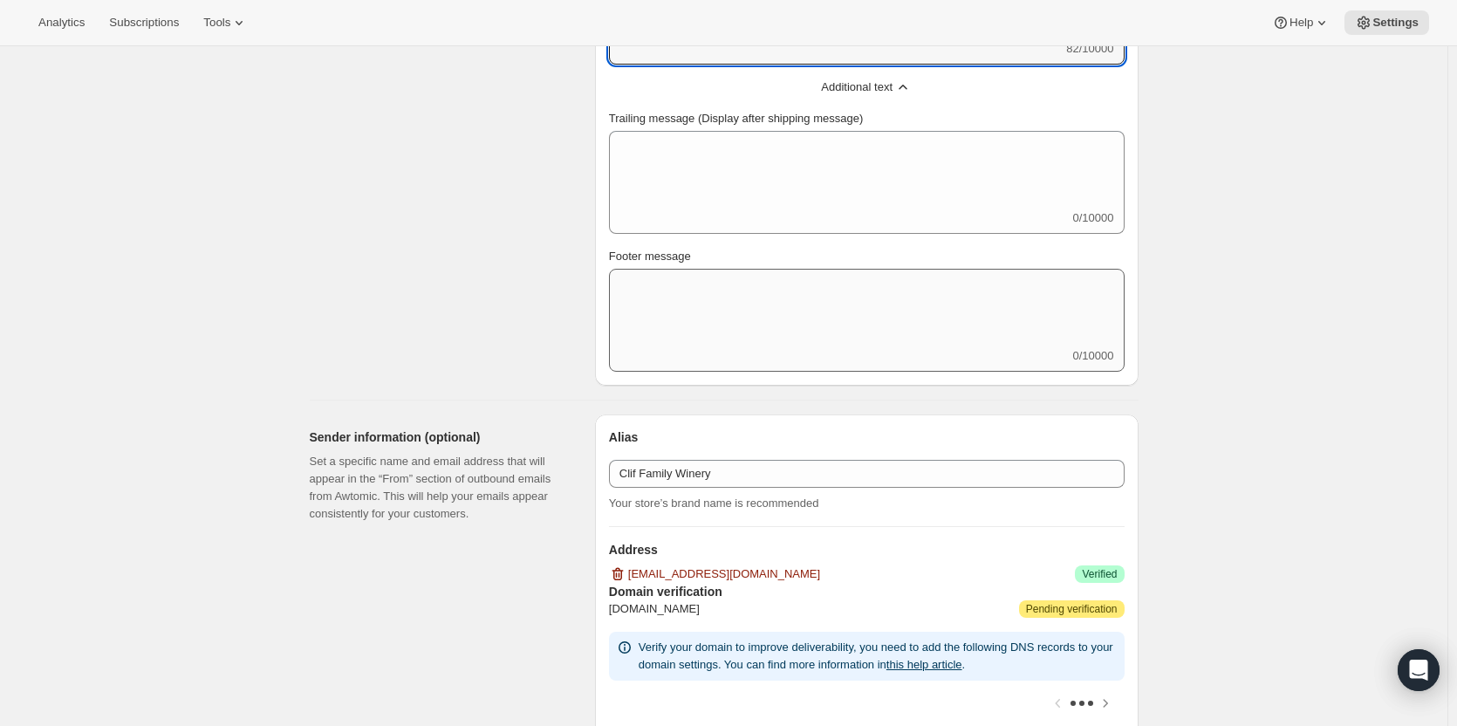
type textarea "This email is to confirm that your Clif Family Winery membership has been updat…"
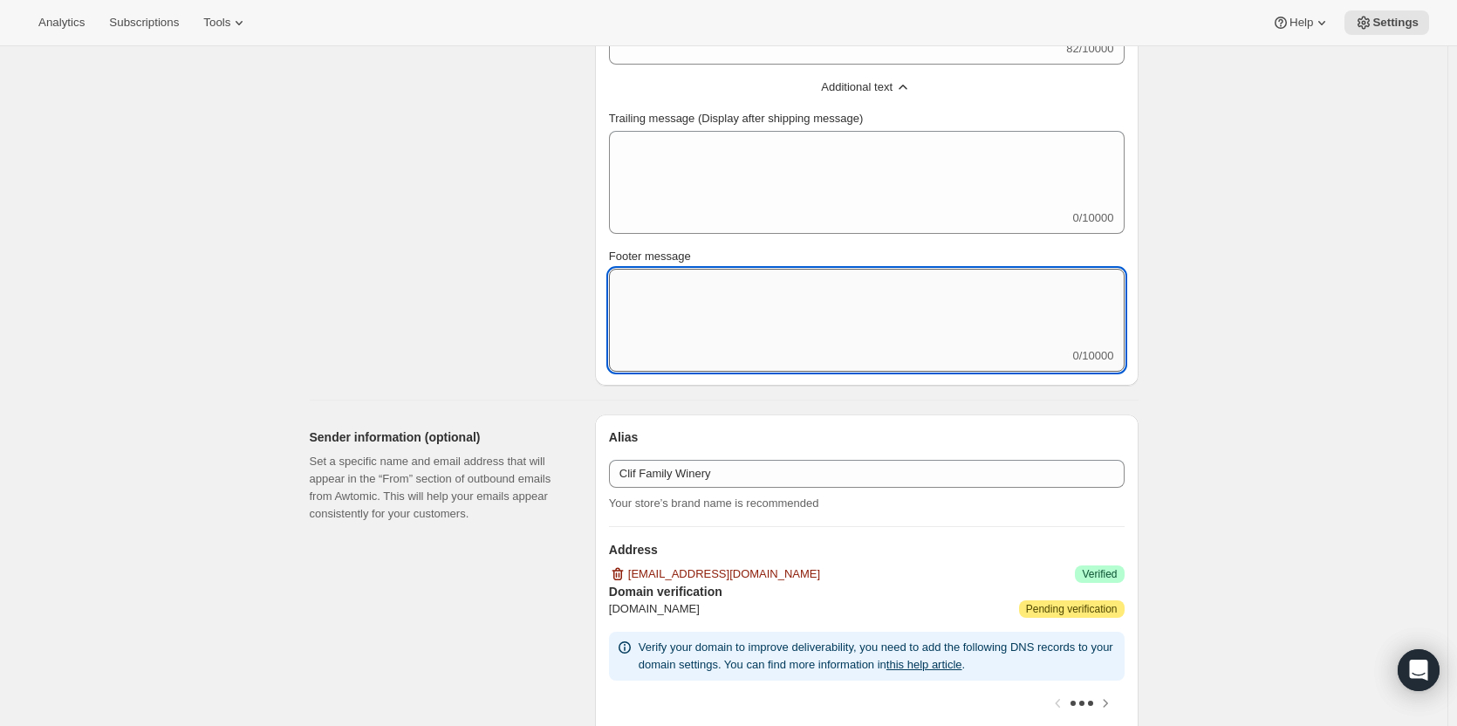
click at [714, 336] on textarea "Footer message" at bounding box center [867, 308] width 516 height 79
click at [712, 329] on textarea "Footer message" at bounding box center [867, 308] width 516 height 79
paste textarea "Please do not hesitate to give us a call at [PHONE_NUMBER] or send an email to …"
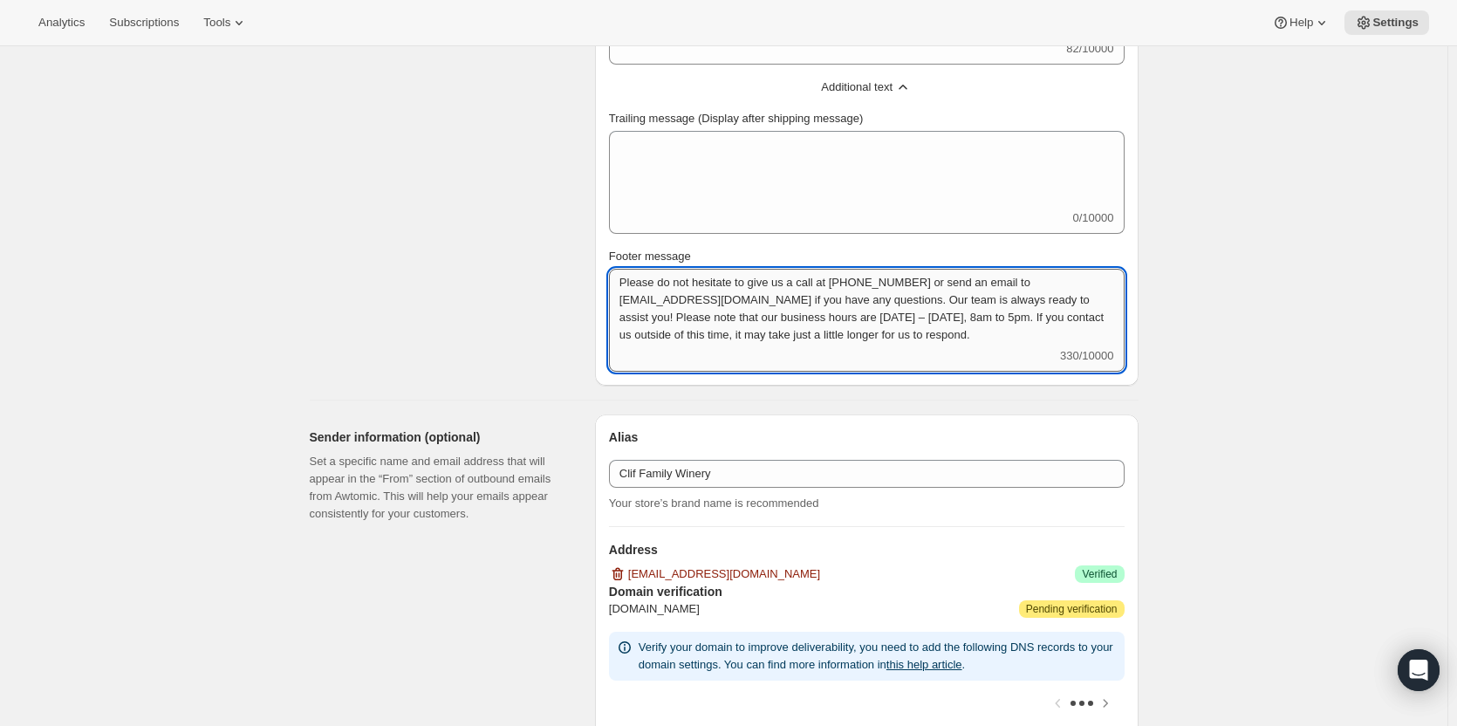
click at [1002, 314] on textarea "Please do not hesitate to give us a call at [PHONE_NUMBER] or send an email to …" at bounding box center [867, 308] width 516 height 79
type textarea "Please do not hesitate to give us a call at [PHONE_NUMBER] or send an email to …"
click at [1312, 292] on div "Email Settings. This page is ready Email Settings Design Add your logo and choo…" at bounding box center [724, 649] width 1448 height 2603
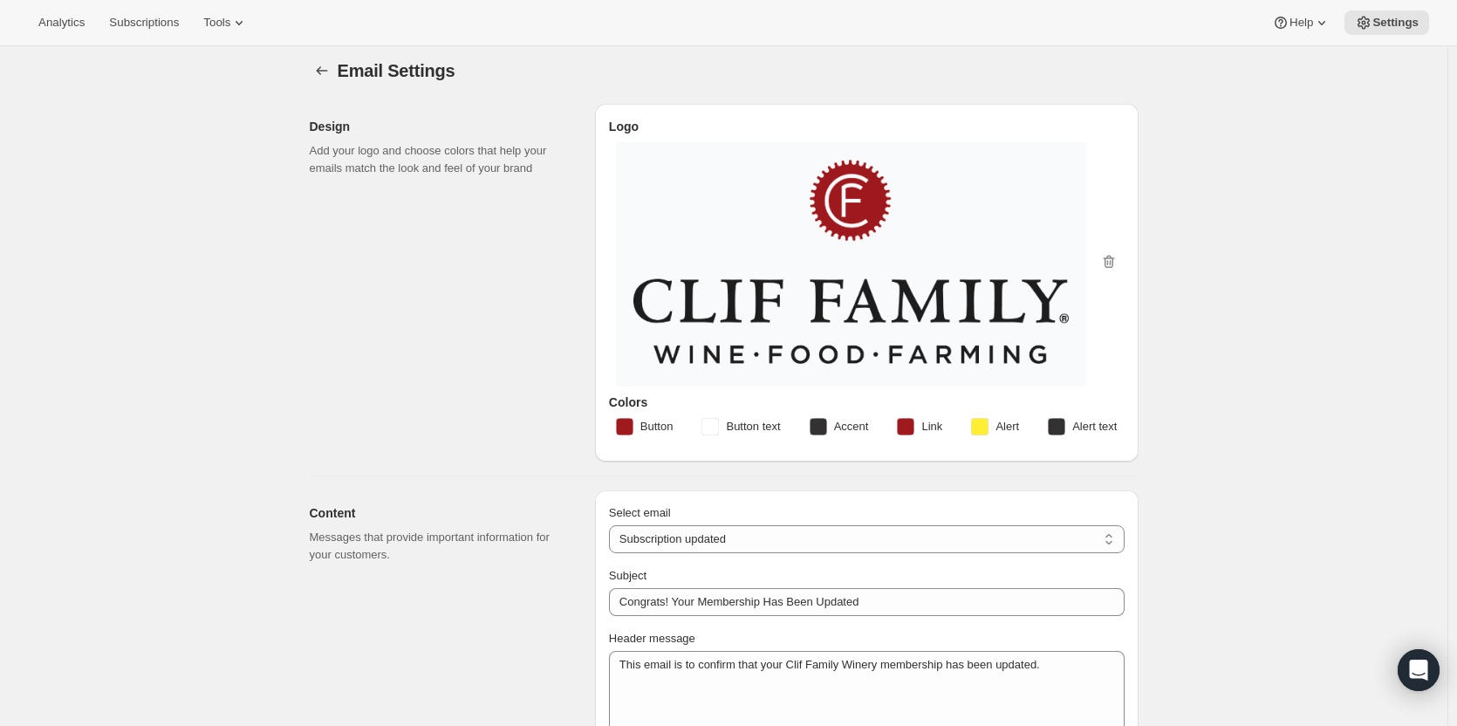
scroll to position [0, 0]
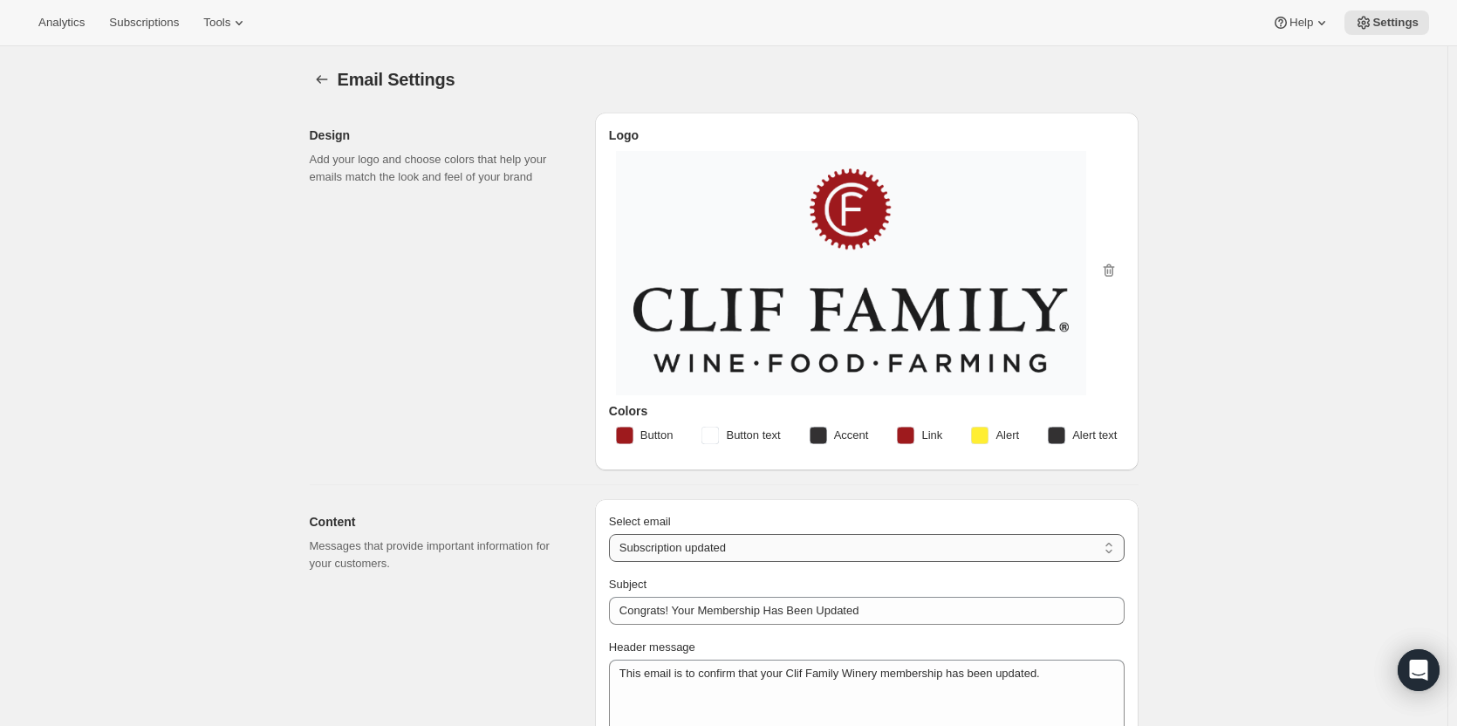
click at [756, 536] on select "New subscription Upcoming order Failed payment Delayed subscription (inventory …" at bounding box center [867, 548] width 516 height 28
select select "pausedMessage"
click at [613, 534] on select "New subscription Upcoming order Failed payment Delayed subscription (inventory …" at bounding box center [867, 548] width 516 height 28
type input "Subscription paused"
type textarea "Subscription paused. Reactivate anytime."
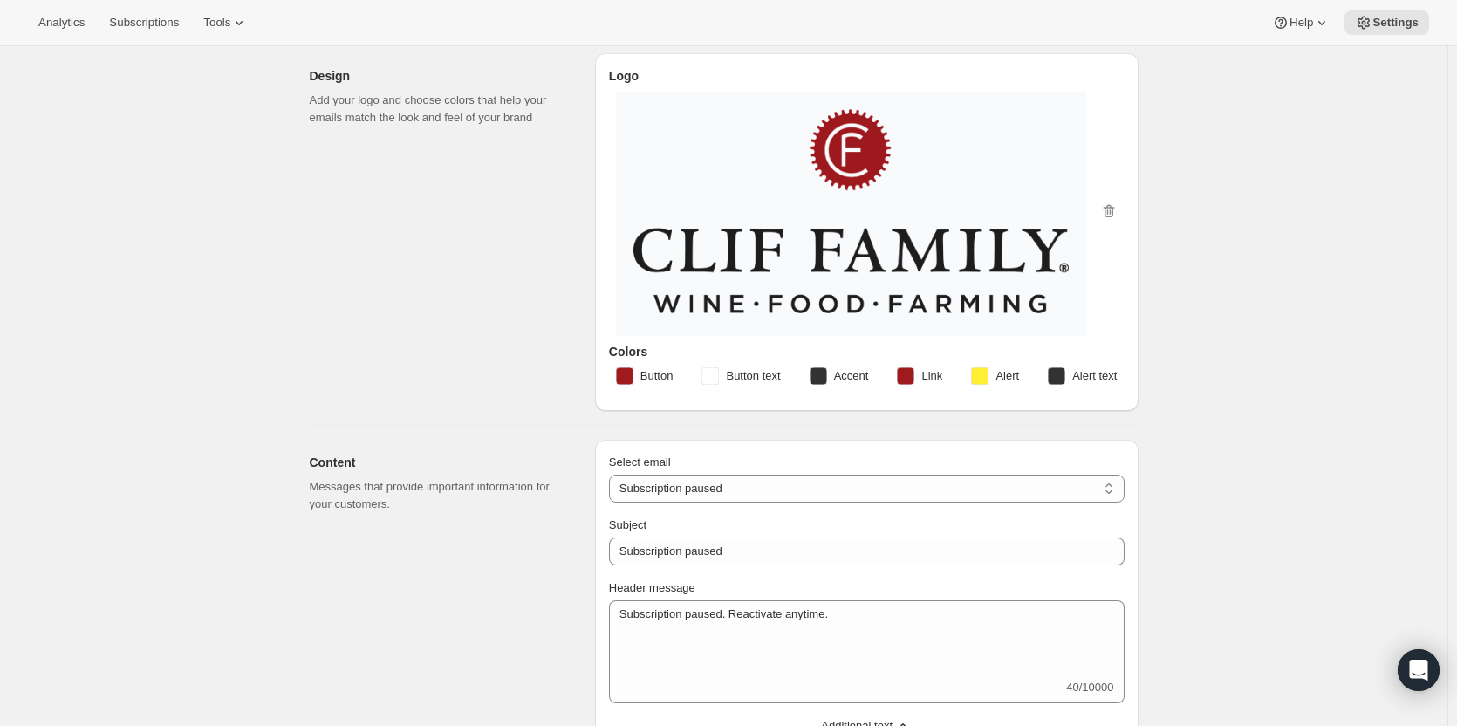
scroll to position [349, 0]
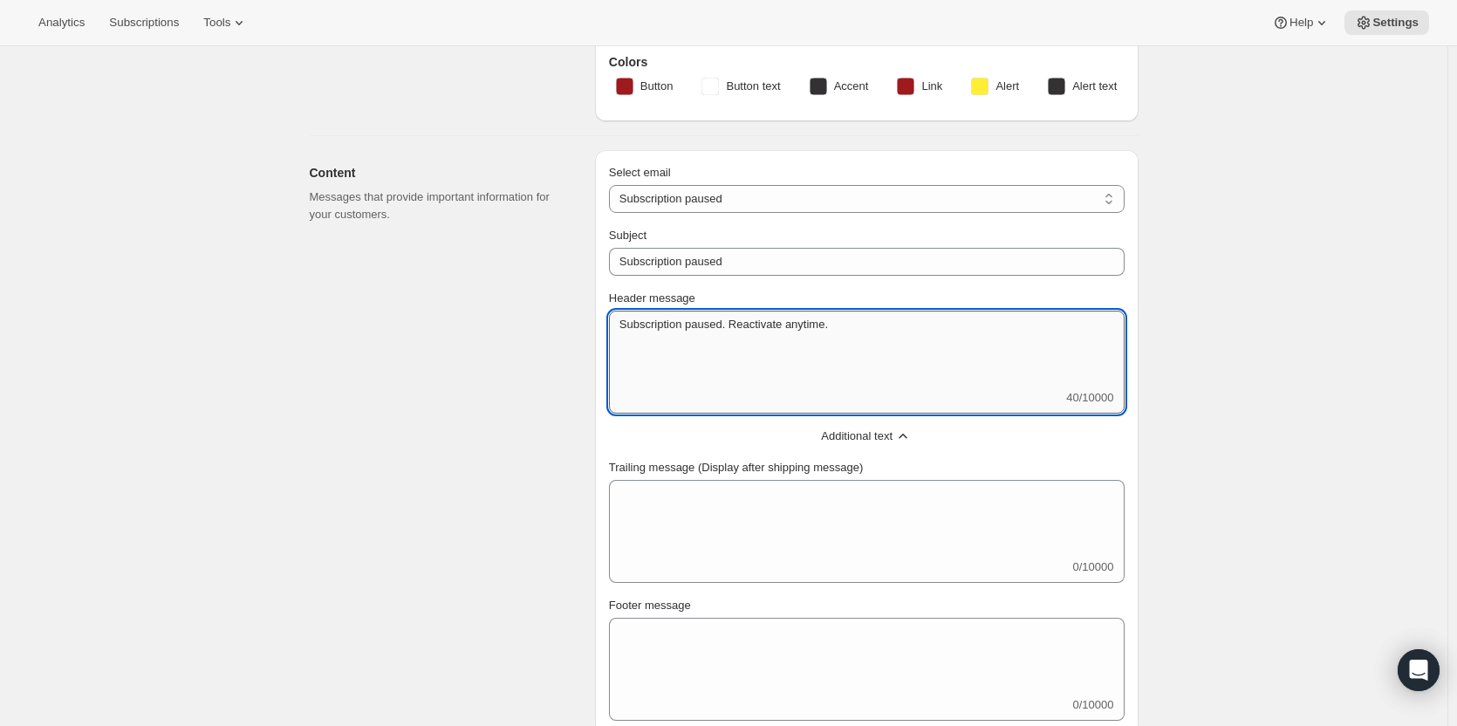
click at [938, 366] on textarea "Subscription paused. Reactivate anytime." at bounding box center [867, 350] width 516 height 79
click at [665, 328] on textarea "Subscription paused. Reactivate anytime." at bounding box center [867, 350] width 516 height 79
click at [1087, 328] on textarea "Your Clif Family Winery membership has been paused. Reactivate anytime." at bounding box center [867, 350] width 516 height 79
drag, startPoint x: 922, startPoint y: 321, endPoint x: 1081, endPoint y: 339, distance: 160.6
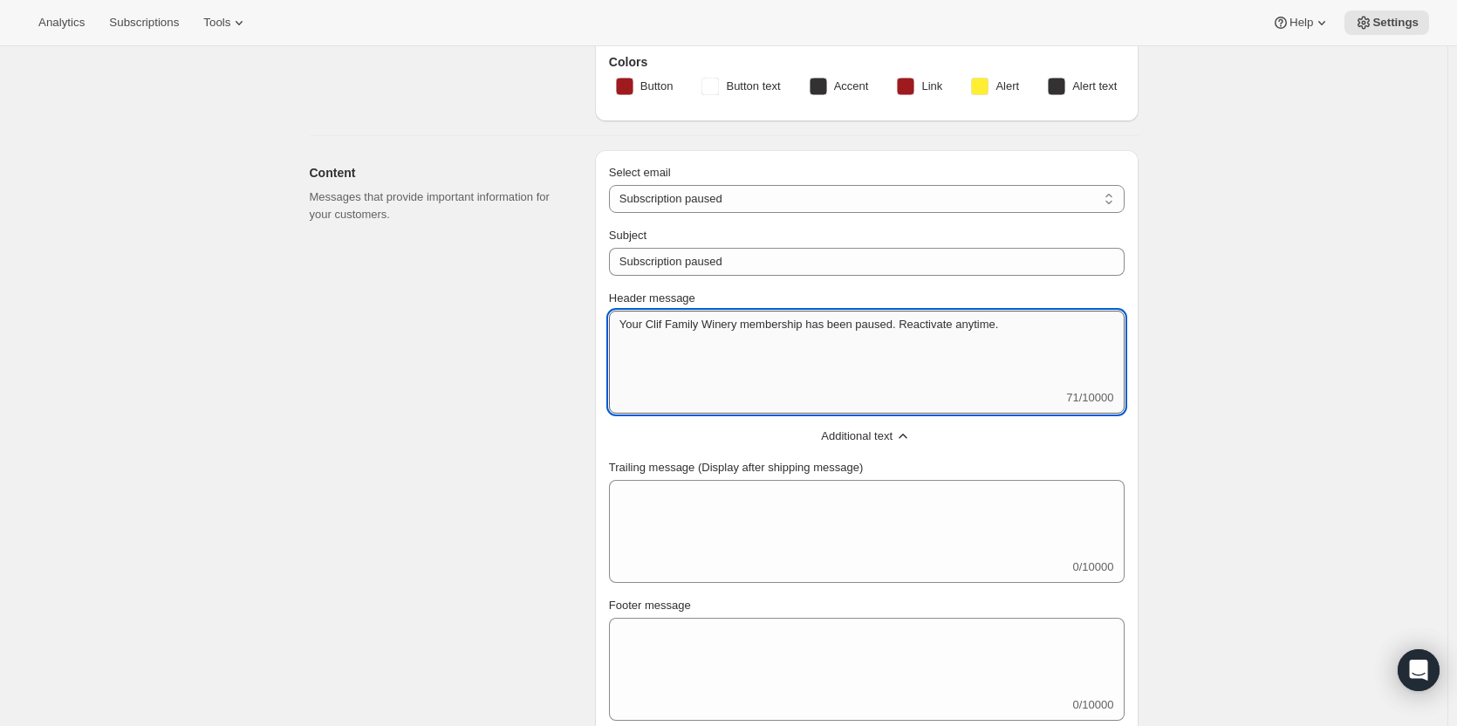
click at [1081, 339] on textarea "Your Clif Family Winery membership has been paused. Reactivate anytime." at bounding box center [867, 350] width 516 height 79
click at [1099, 332] on textarea "Your Clif Family Winery membership has been paused. You can reactivate at any t…" at bounding box center [867, 350] width 516 height 79
click at [1088, 315] on textarea "Your Clif Family Winery membership has been paused. You can reactivate at any t…" at bounding box center [867, 350] width 516 height 79
drag, startPoint x: 1090, startPoint y: 323, endPoint x: 1100, endPoint y: 352, distance: 30.4
click at [1100, 352] on textarea "Your Clif Family Winery membership has been paused. You can reactivate at any t…" at bounding box center [867, 350] width 516 height 79
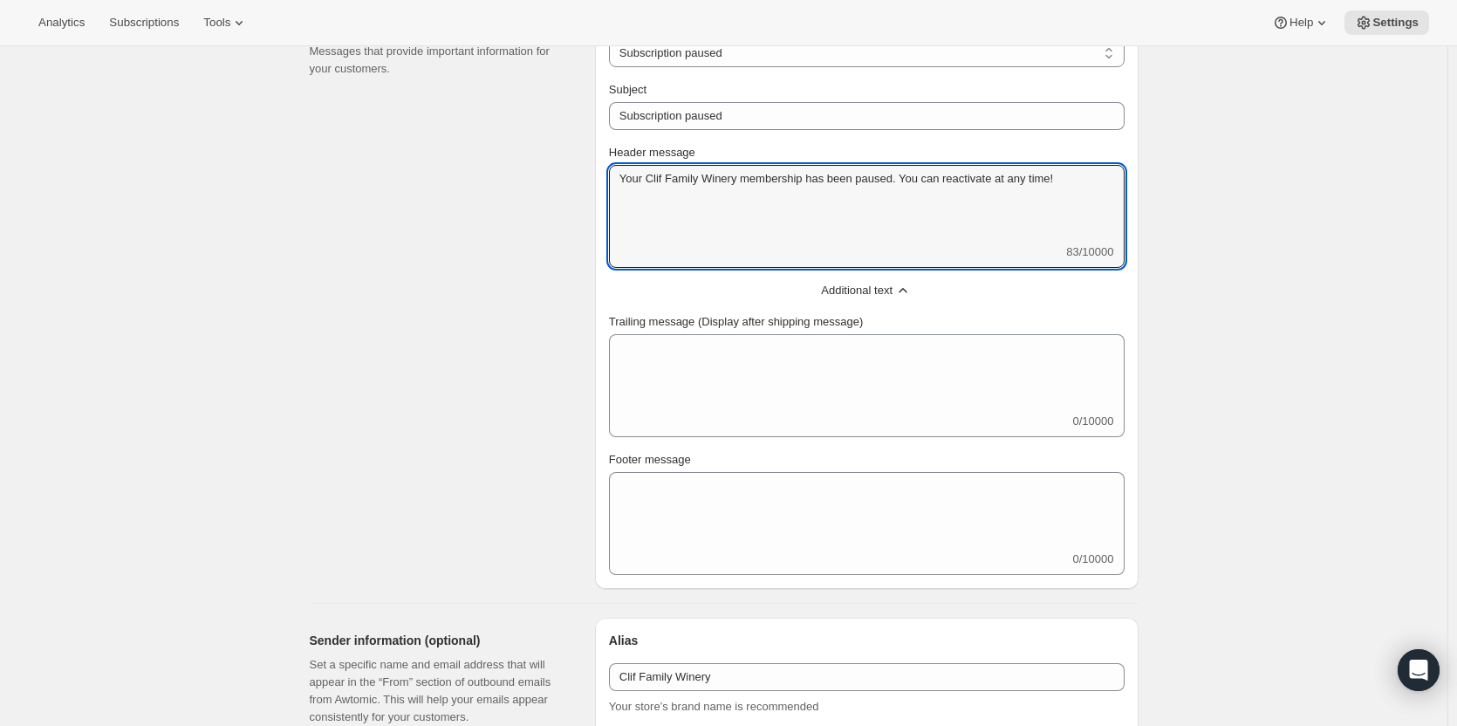
scroll to position [524, 0]
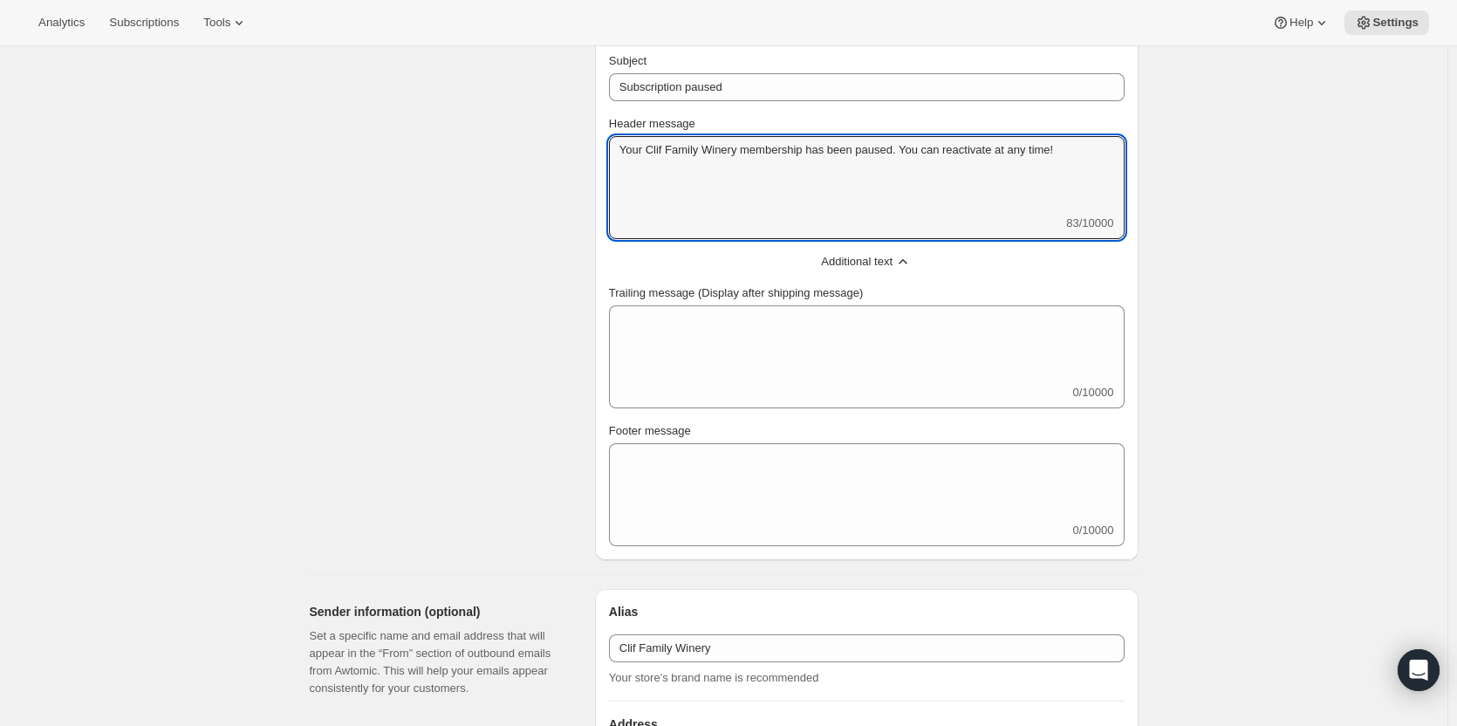
type textarea "Your Clif Family Winery membership has been paused. You can reactivate at any t…"
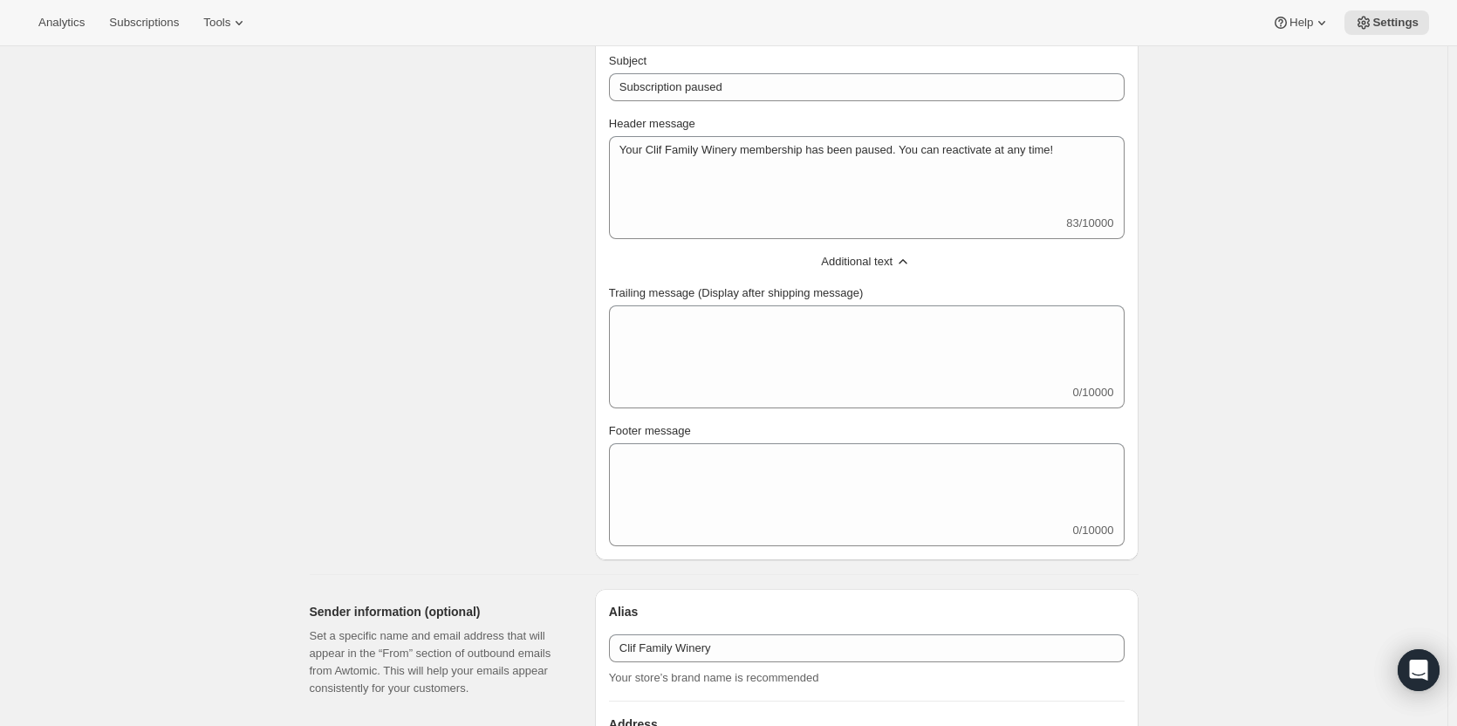
drag, startPoint x: 721, startPoint y: 536, endPoint x: 709, endPoint y: 536, distance: 12.2
click at [718, 536] on div "0/10000" at bounding box center [867, 494] width 516 height 103
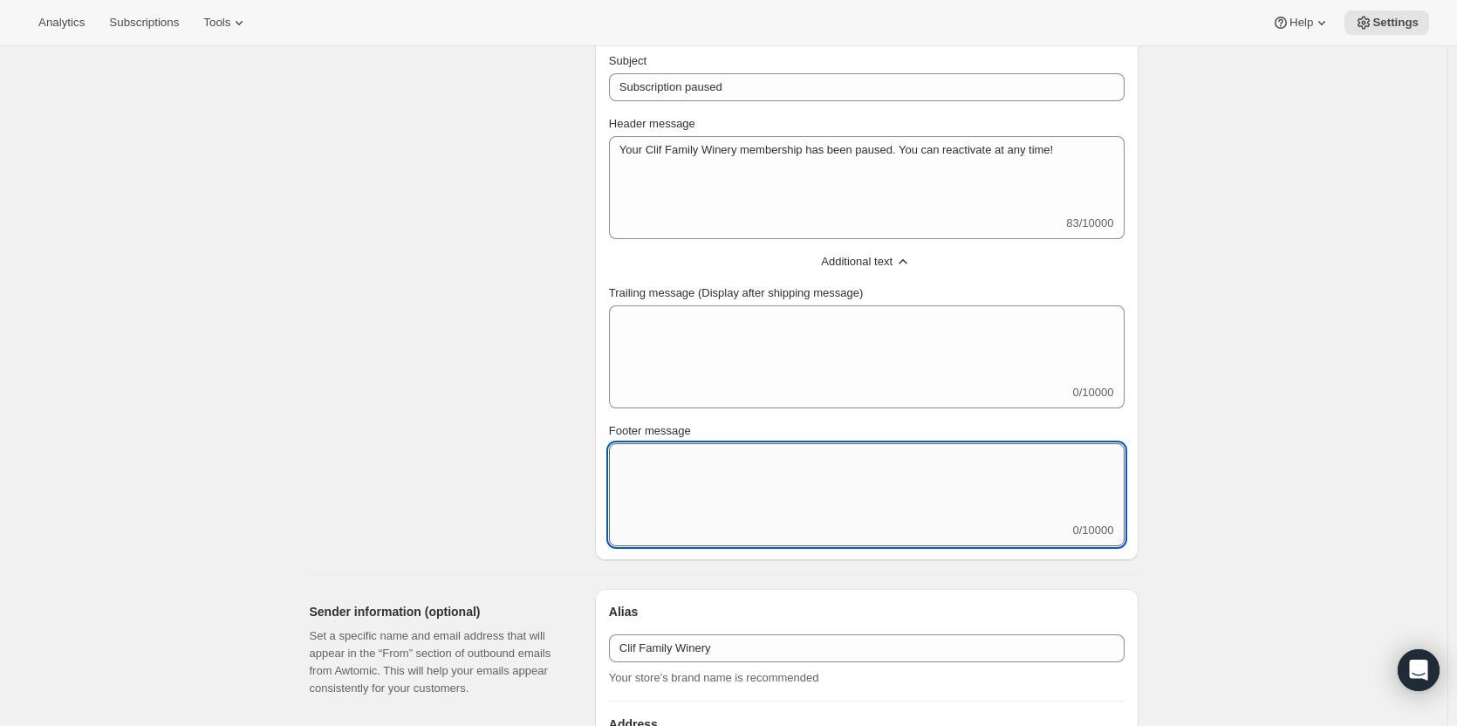
paste textarea "If you have any questions or need further assistance, don't hesitate to get in …"
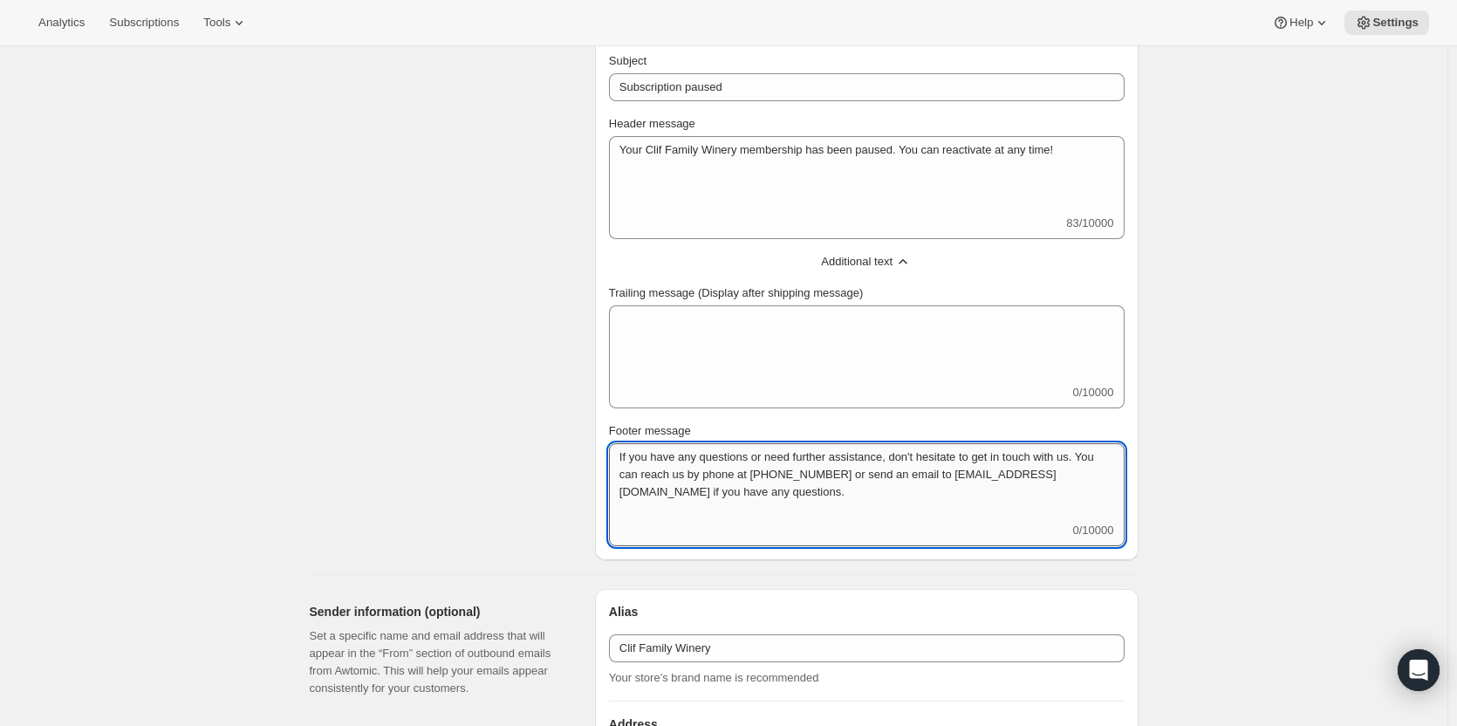
scroll to position [0, 0]
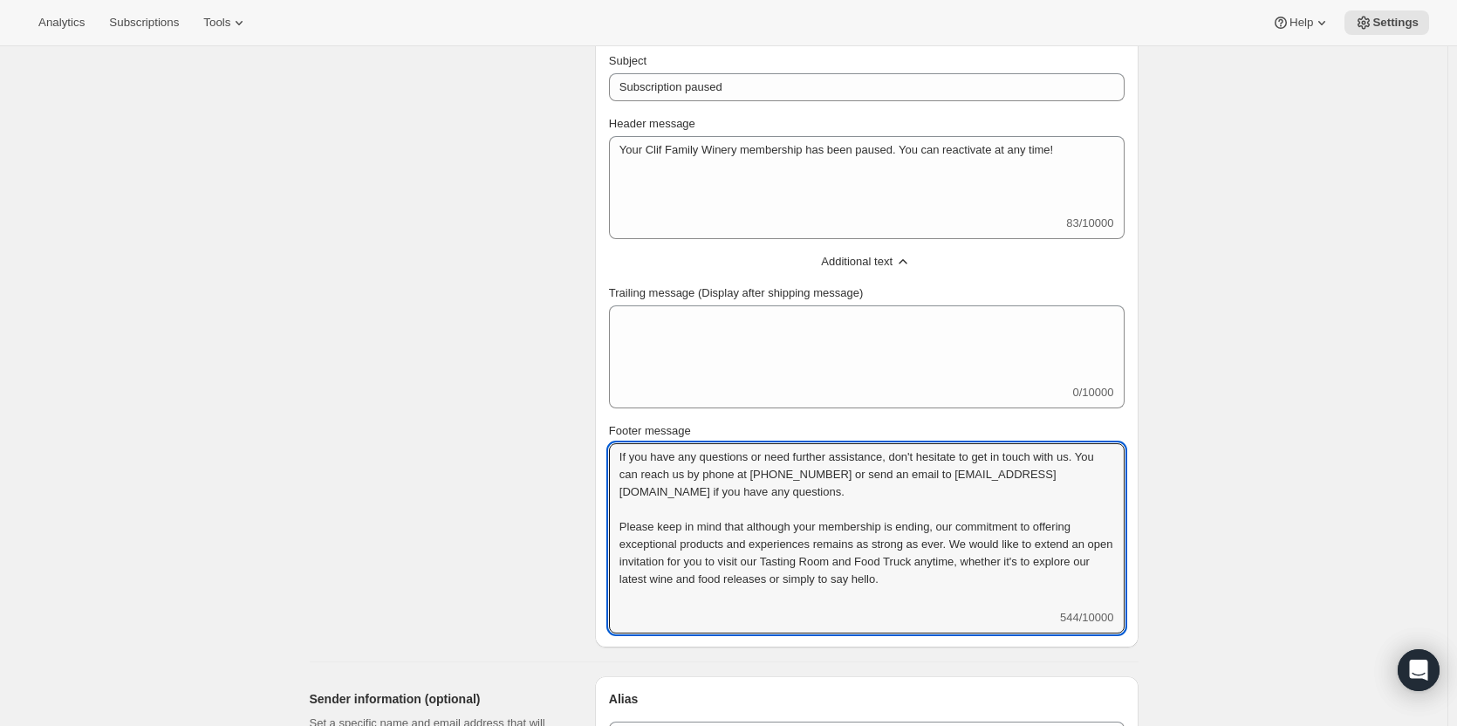
type textarea "If you have any questions or need further assistance, don't hesitate to get in …"
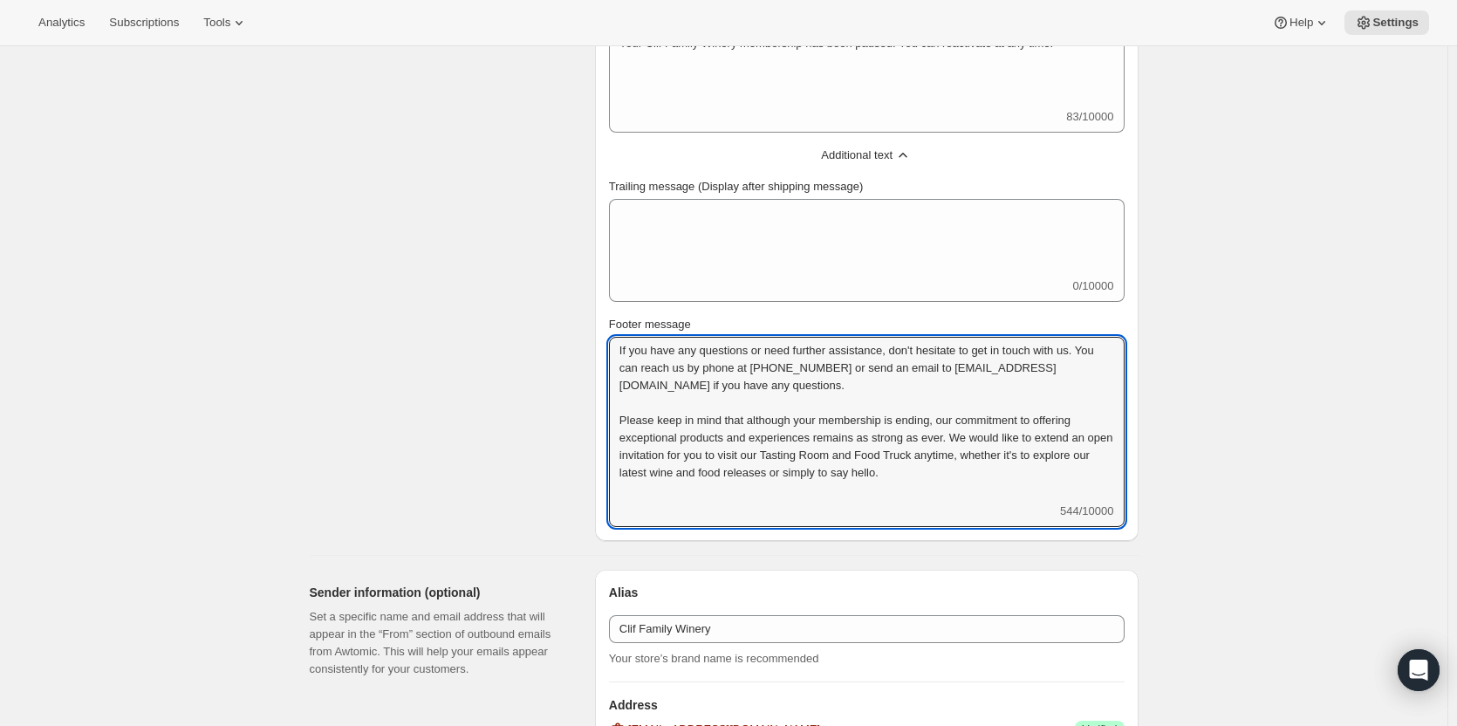
scroll to position [960, 0]
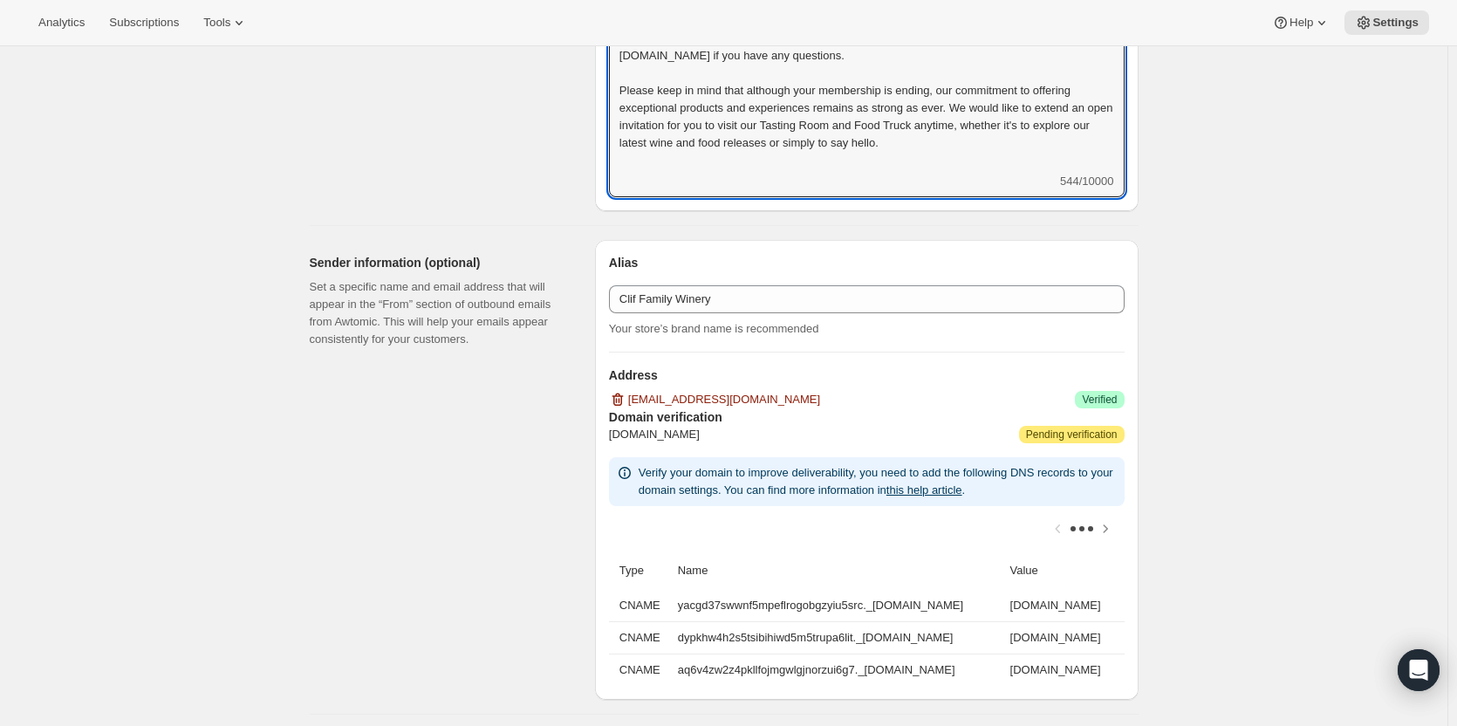
click at [791, 173] on div "If you have any questions or need further assistance, don't hesitate to get in …" at bounding box center [867, 102] width 516 height 190
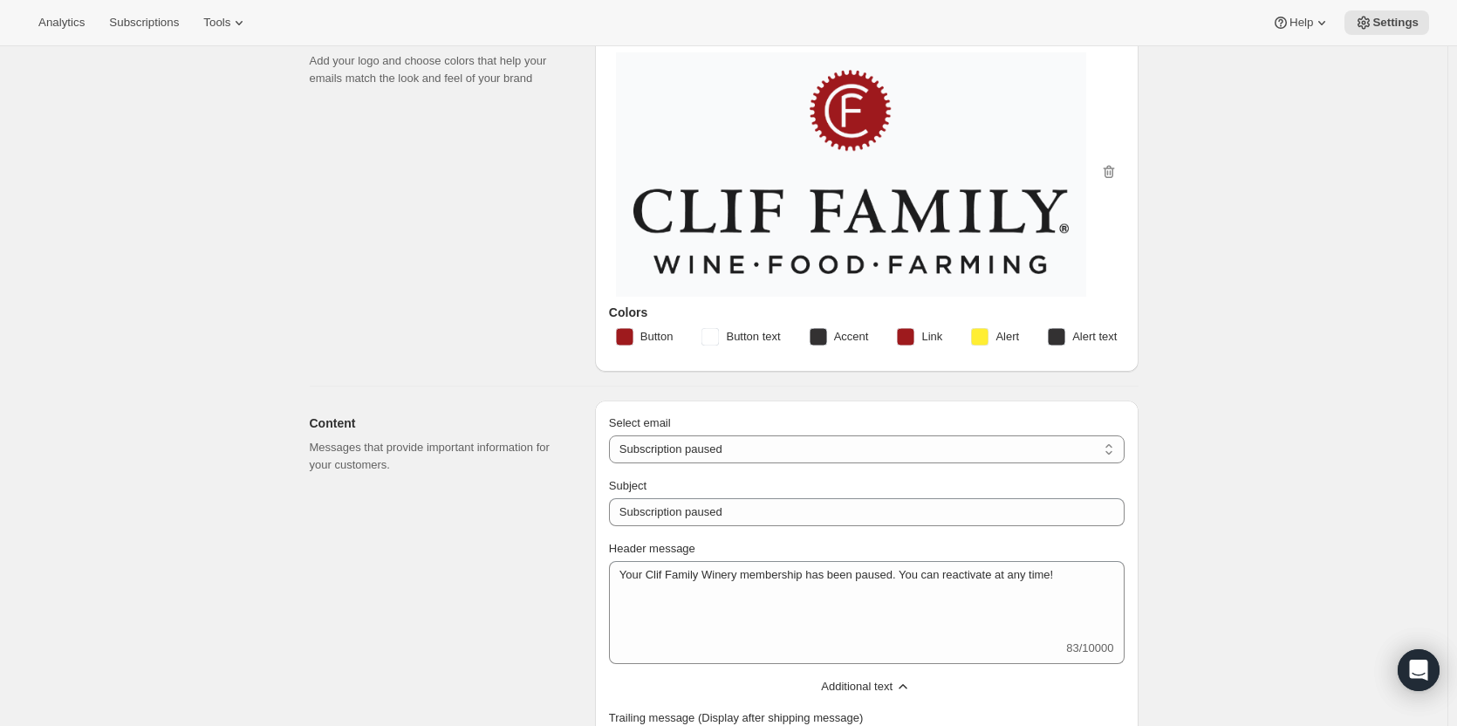
scroll to position [87, 0]
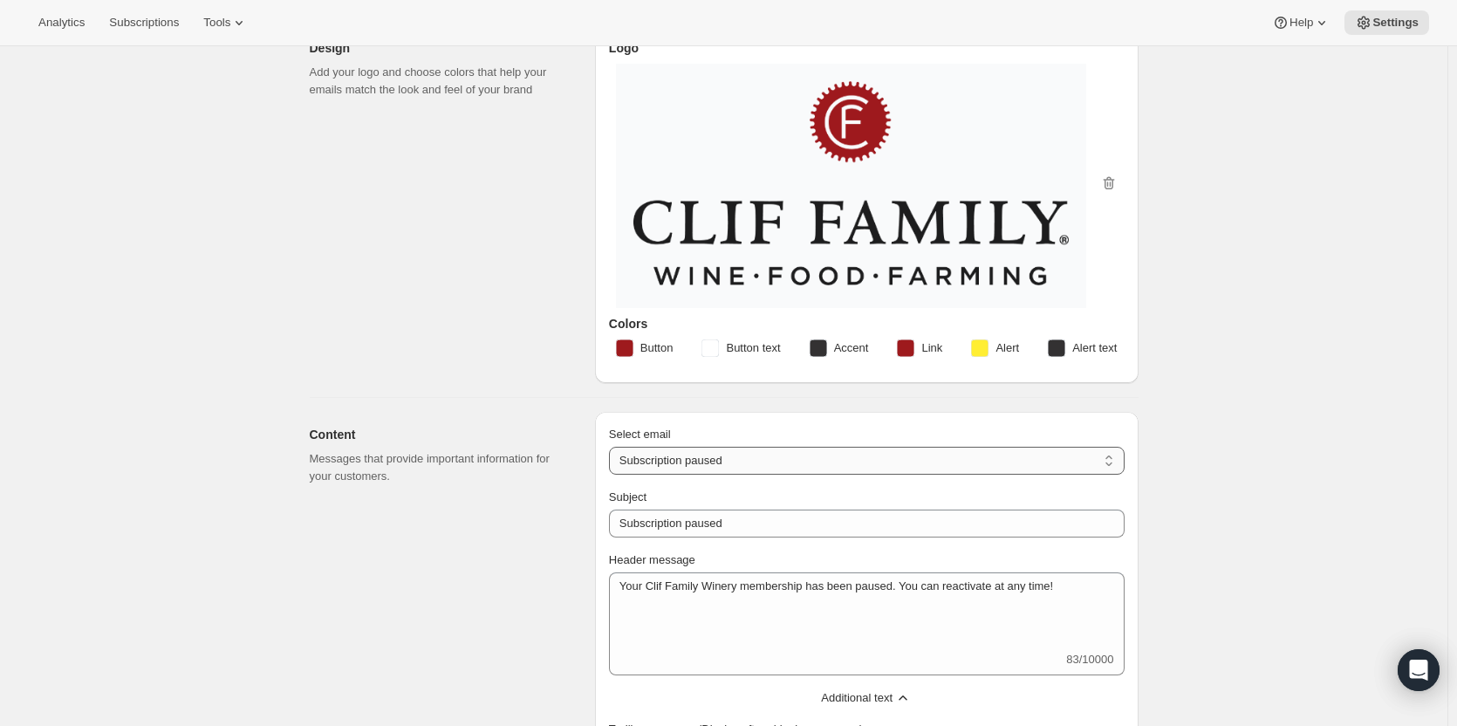
click at [829, 461] on select "New subscription Upcoming order Failed payment Delayed subscription (inventory …" at bounding box center [867, 461] width 516 height 28
select select "cancelledMessage"
click at [613, 447] on select "New subscription Upcoming order Failed payment Delayed subscription (inventory …" at bounding box center [867, 461] width 516 height 28
type textarea "Subscription cancelled. Please reach out to reactivate."
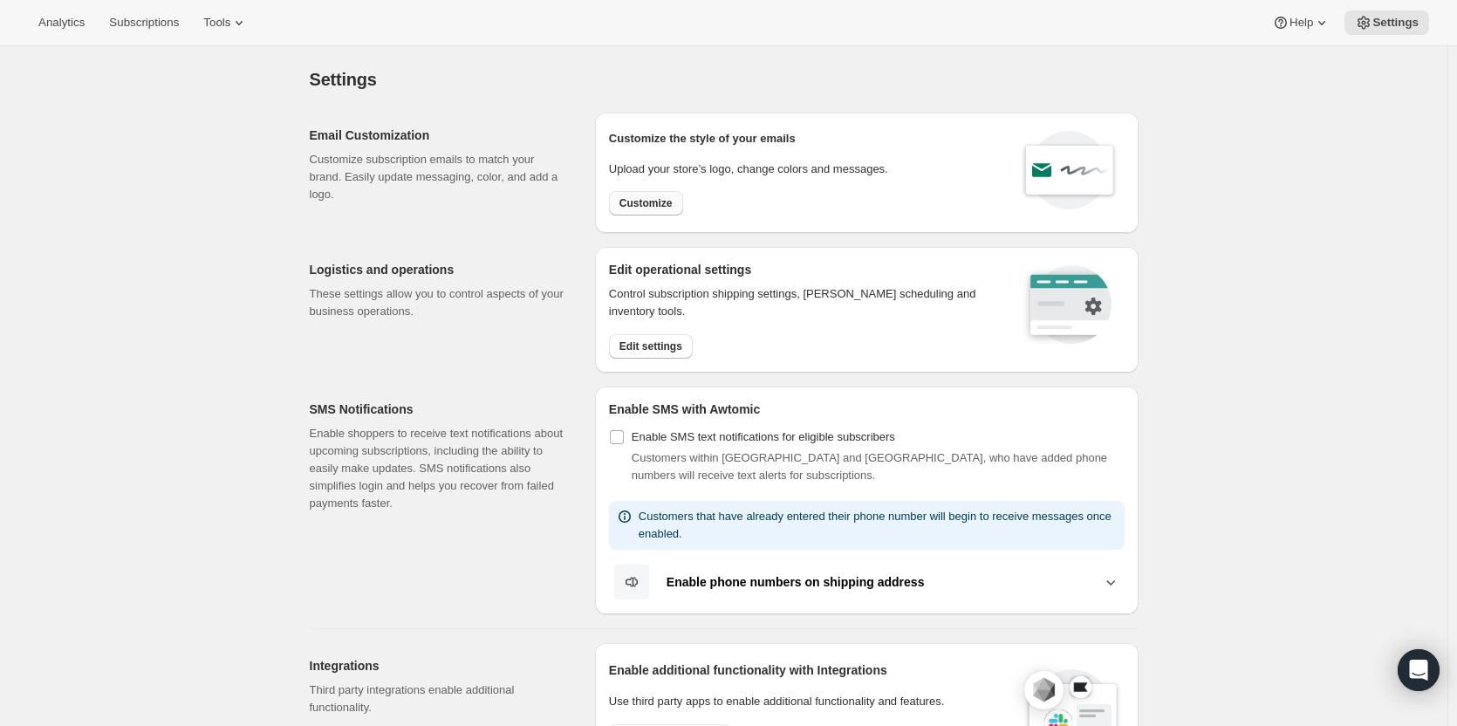
click at [645, 197] on span "Customize" at bounding box center [646, 203] width 53 height 14
select select "subscriptionMessage"
select select "5"
select select "15"
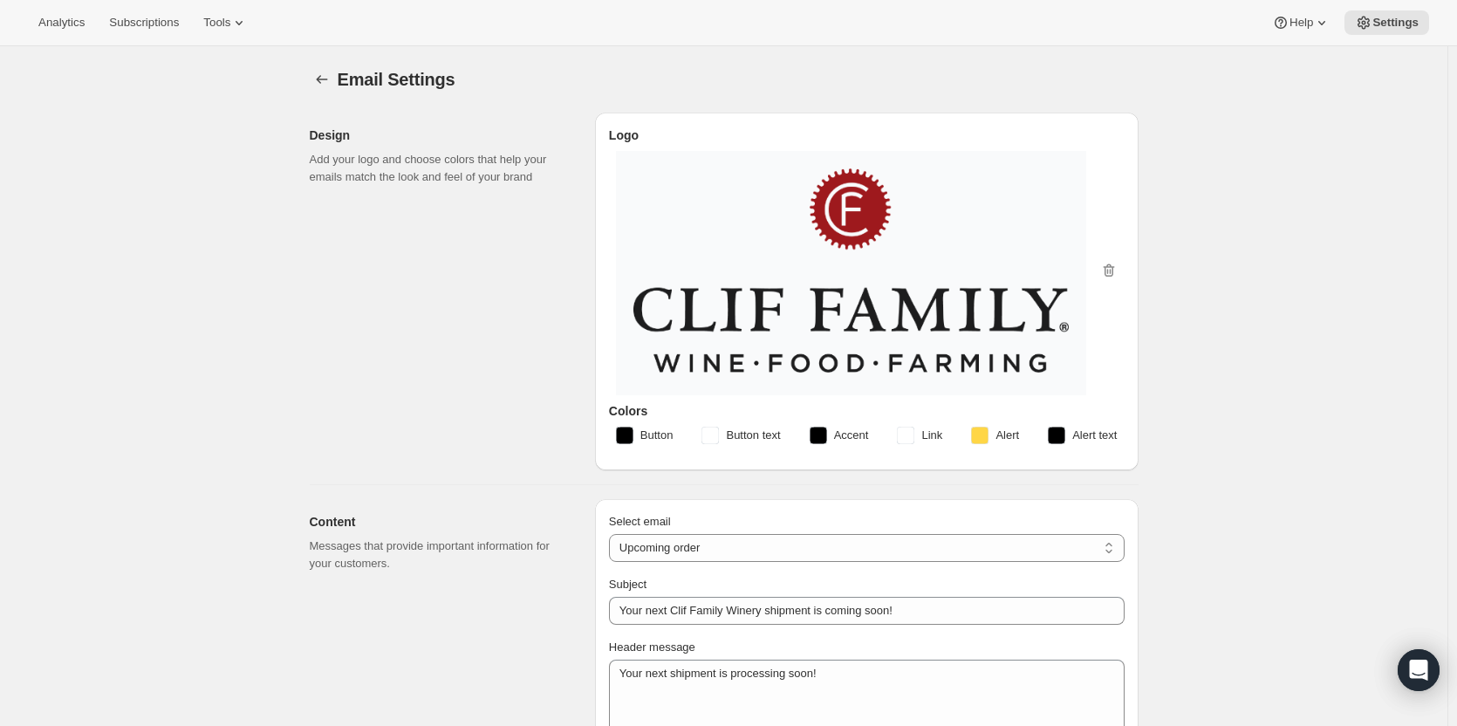
type input "Your next Clif Family Winery shipment is coming soon!"
type textarea "Your next shipment is processing soon!"
select select "7"
select select "10"
type input "Clif Family Winery"
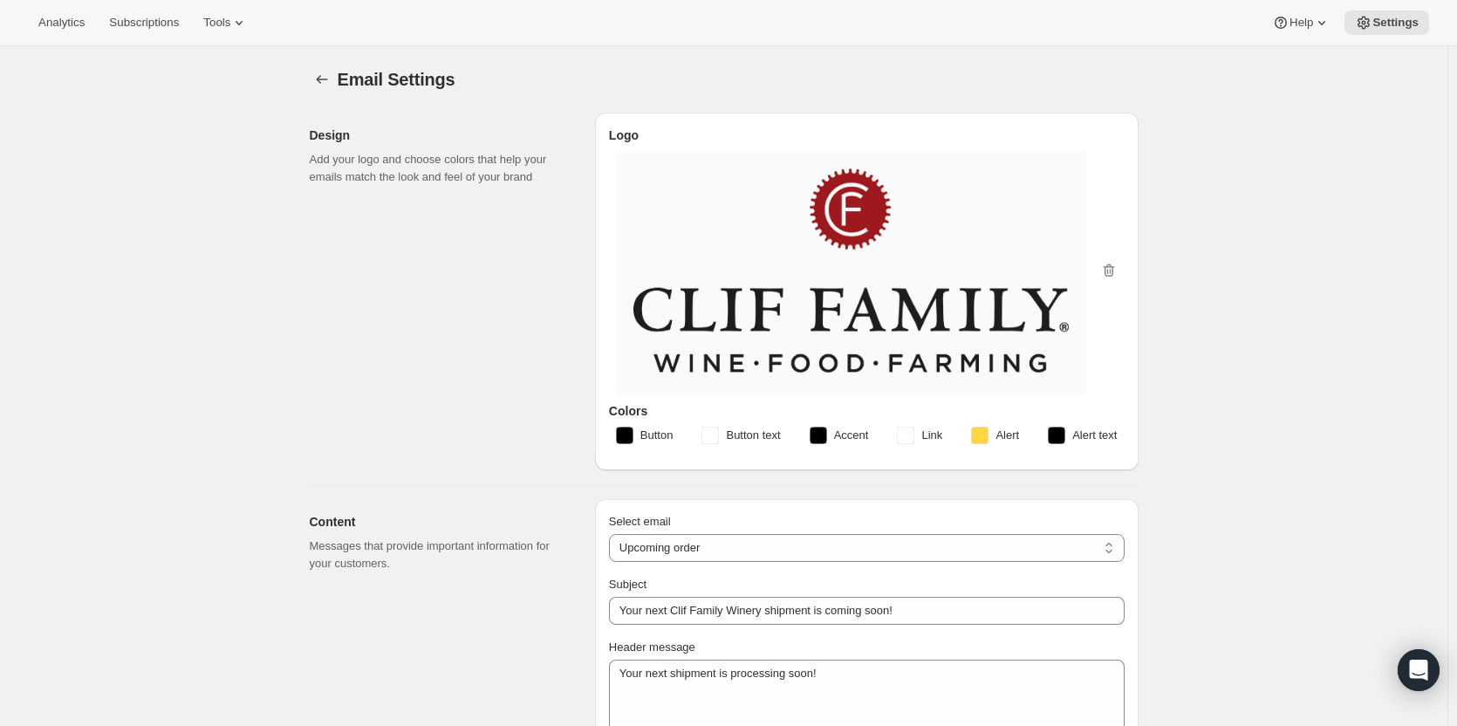
checkbox input "false"
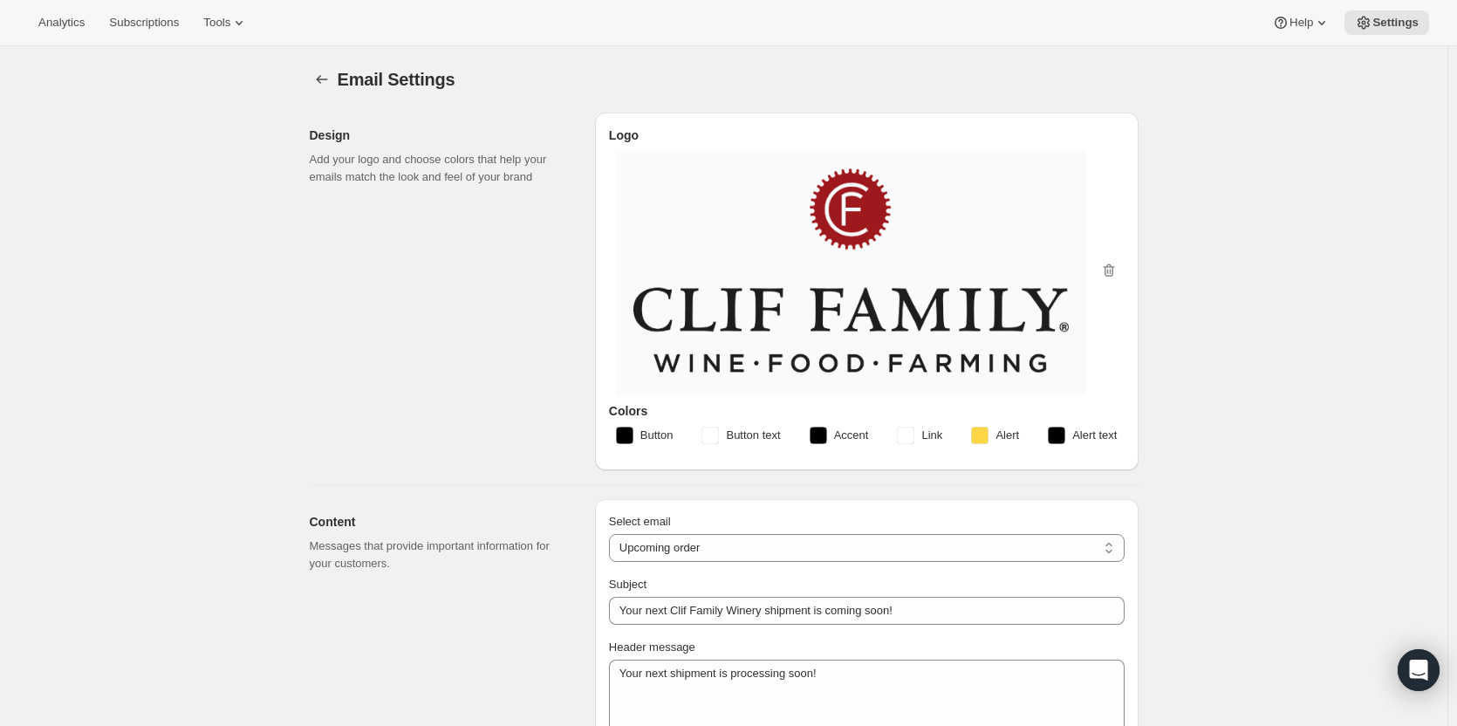
checkbox input "false"
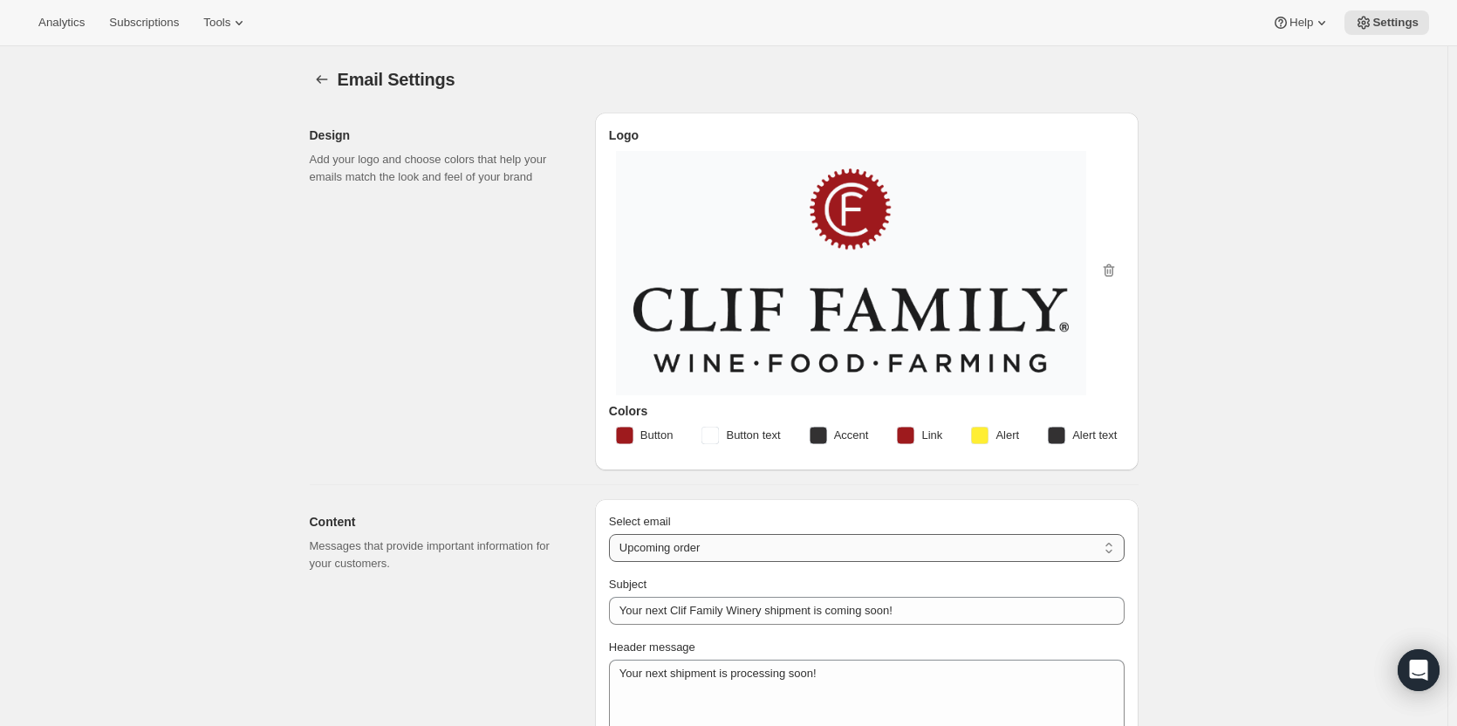
click at [703, 540] on select "New subscription Upcoming order Failed payment Delayed subscription (inventory …" at bounding box center [867, 548] width 516 height 28
select select "pausedMessage"
click at [613, 534] on select "New subscription Upcoming order Failed payment Delayed subscription (inventory …" at bounding box center [867, 548] width 516 height 28
type input "Subscription paused"
type textarea "Your Clif Family Winery membership has been paused. You can reactivate at any t…"
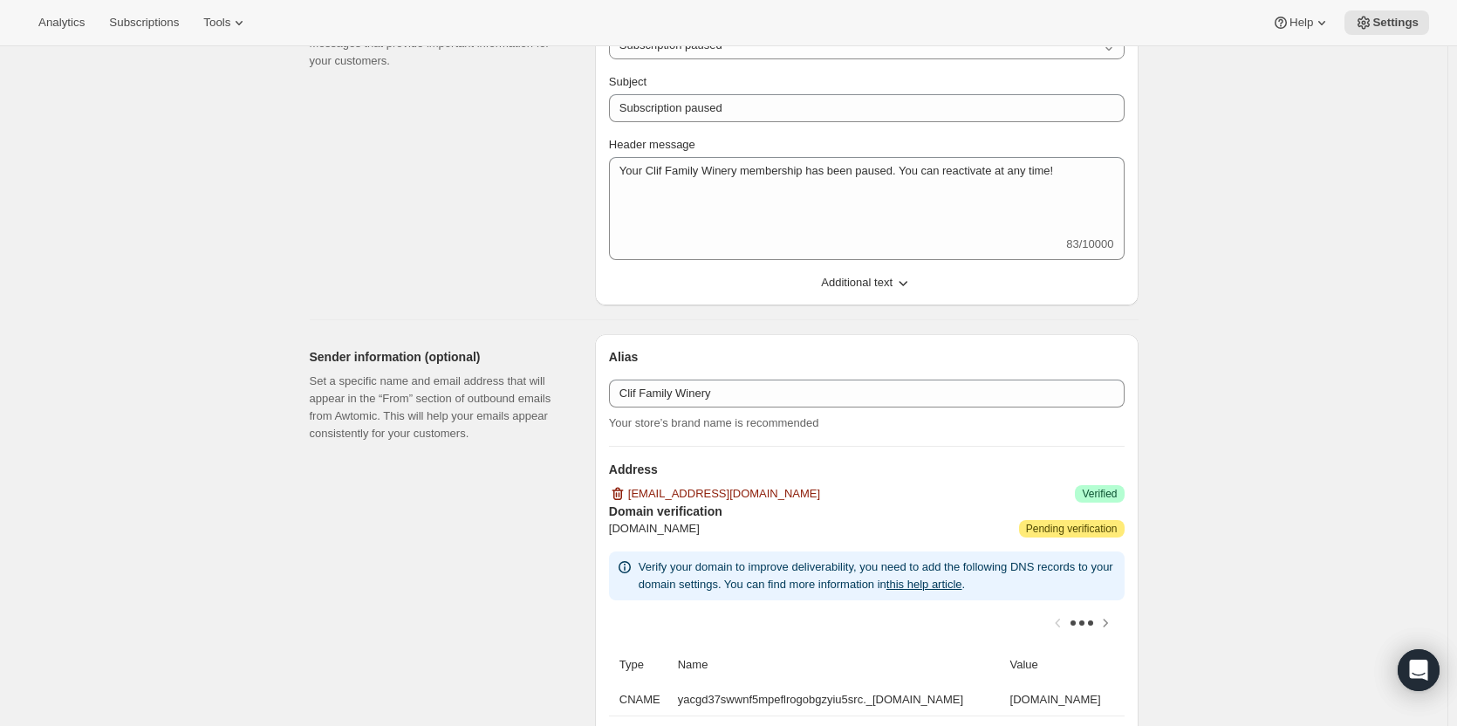
scroll to position [436, 0]
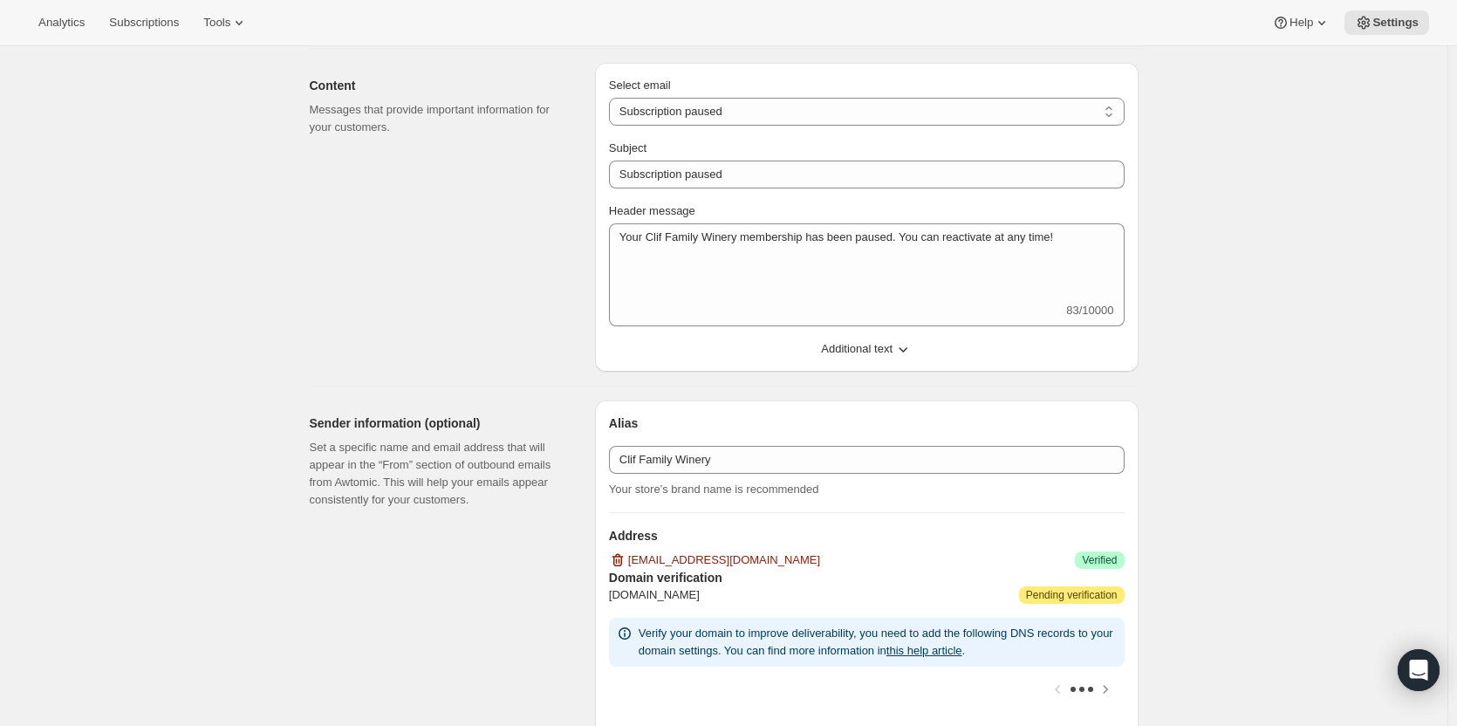
click at [903, 346] on icon "button" at bounding box center [902, 348] width 17 height 17
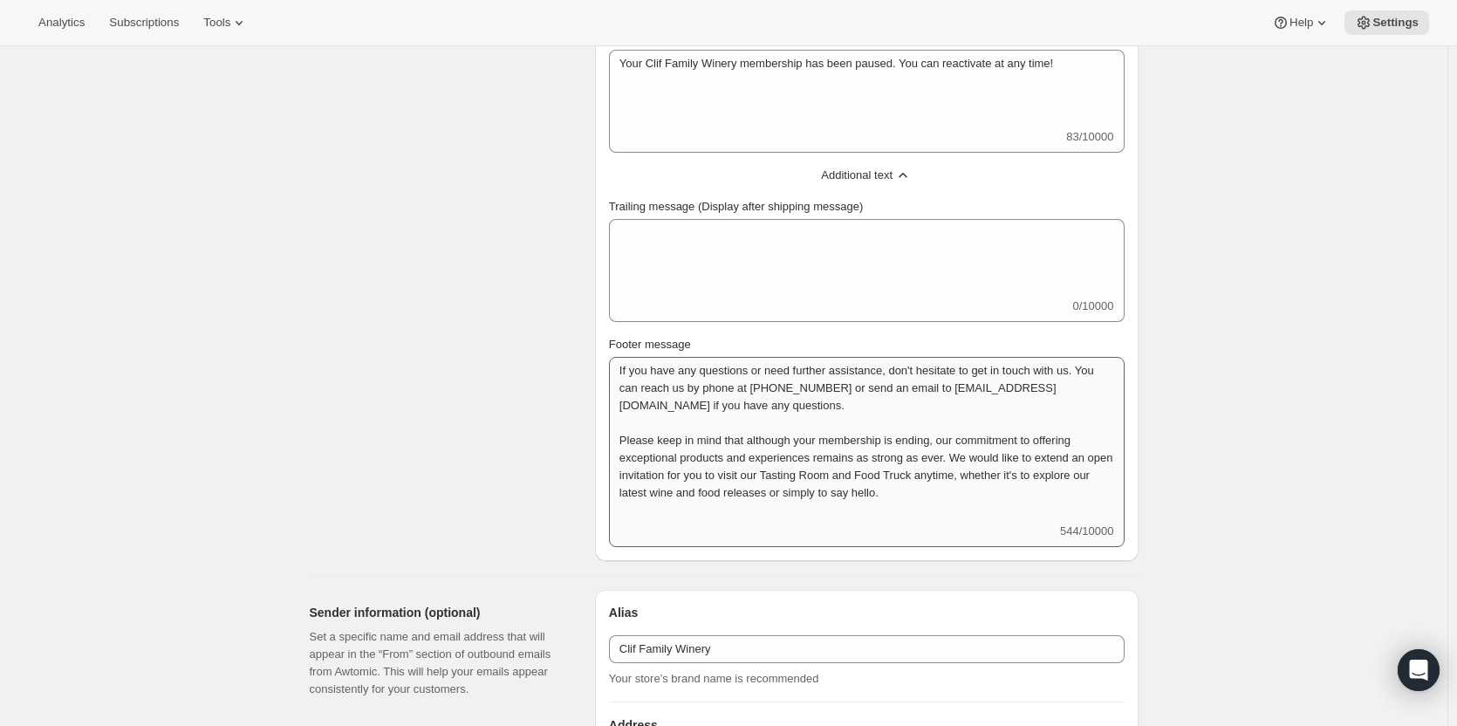
scroll to position [611, 0]
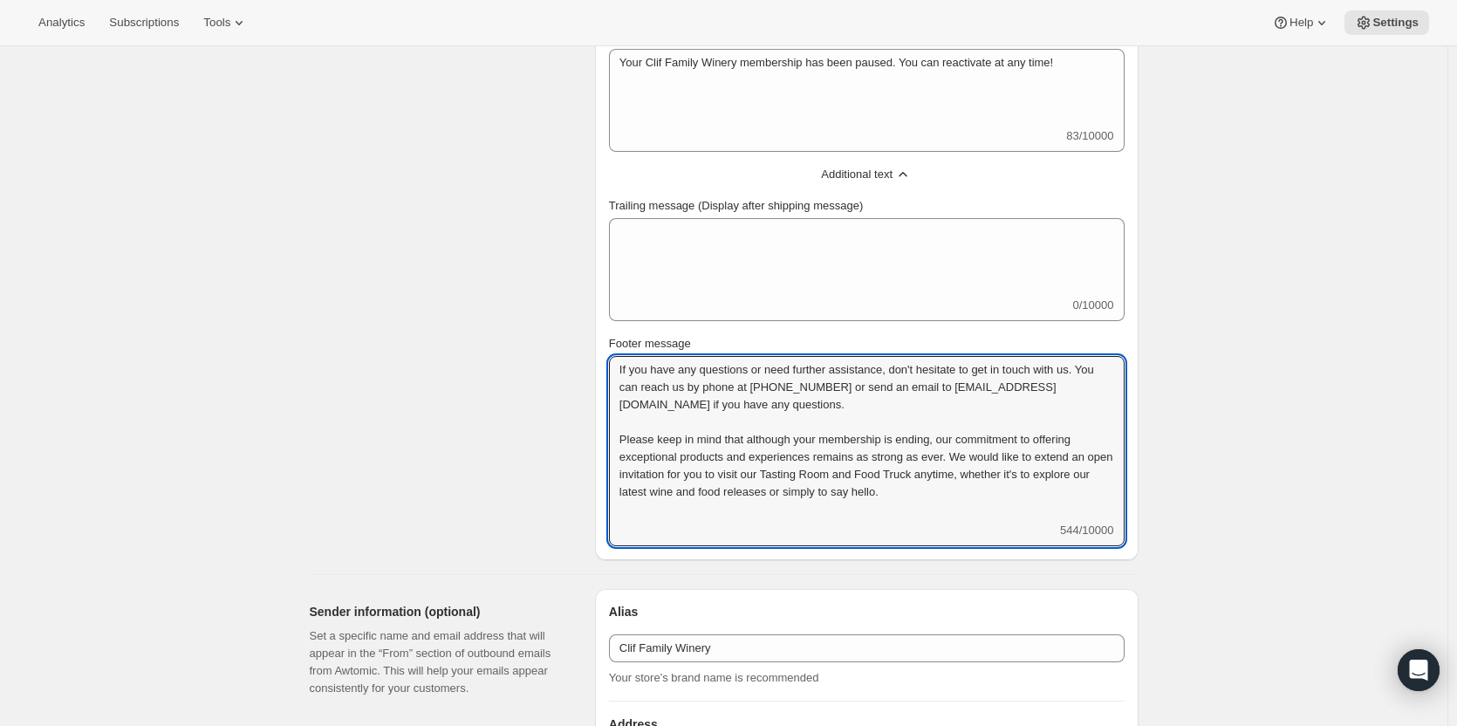
drag, startPoint x: 975, startPoint y: 497, endPoint x: 579, endPoint y: 442, distance: 399.1
click at [579, 442] on div "Content Messages that provide important information for your customers. Select …" at bounding box center [717, 217] width 843 height 686
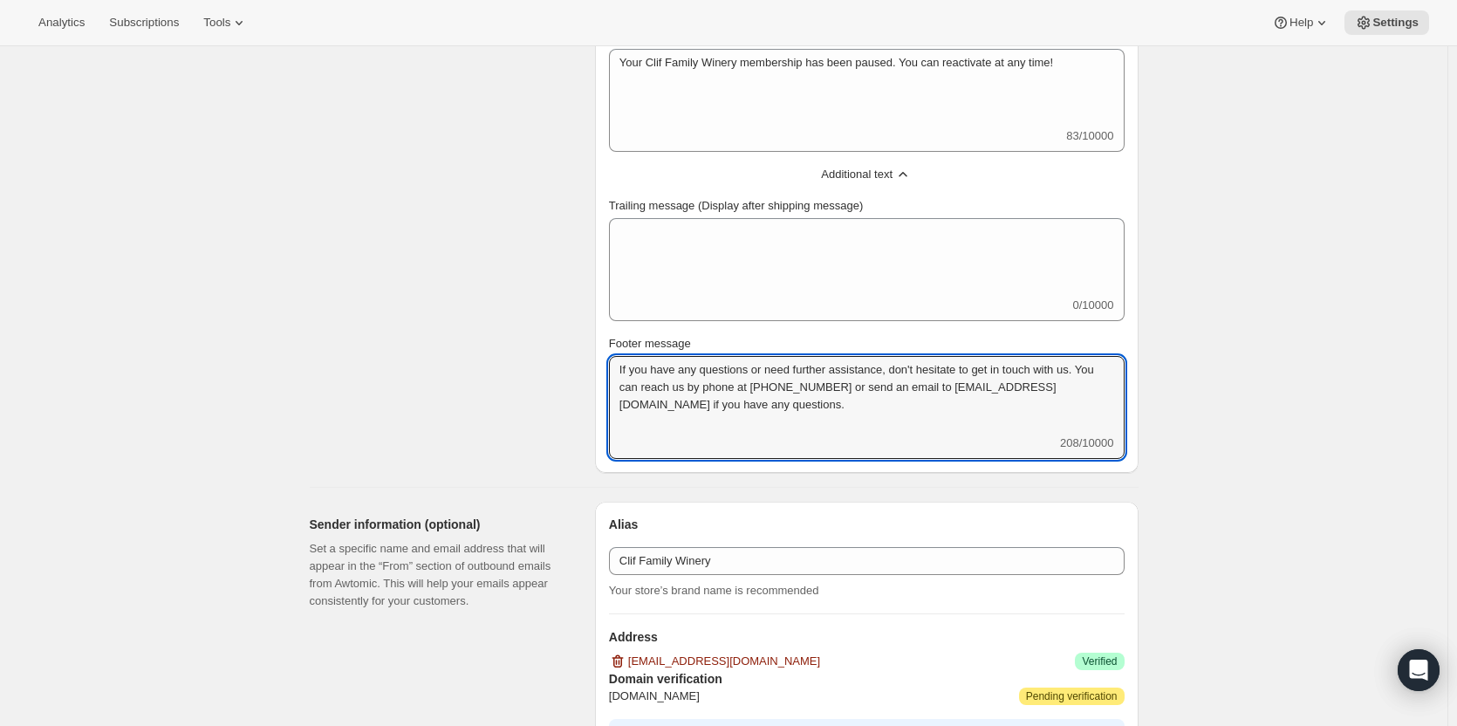
type textarea "If you have any questions or need further assistance, don't hesitate to get in …"
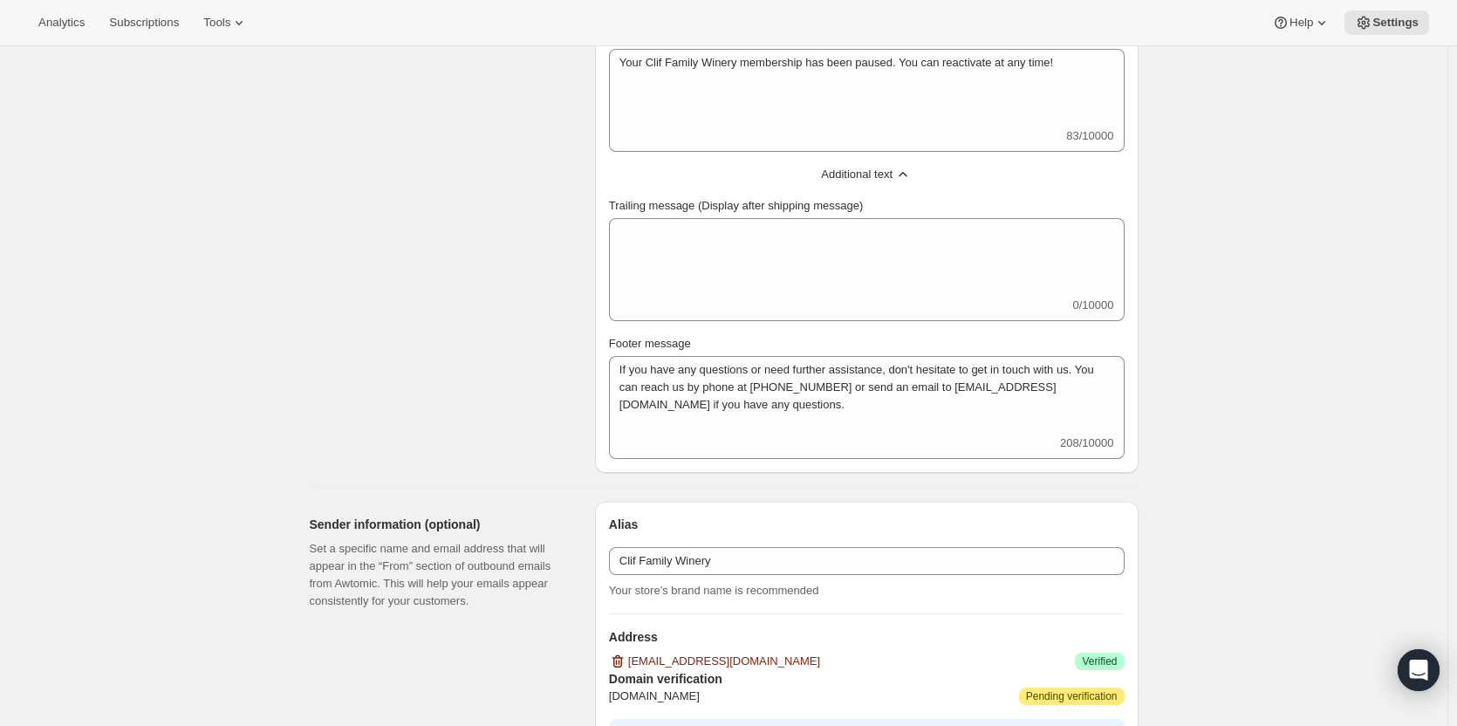
click at [680, 455] on div "If you have any questions or need further assistance, don't hesitate to get in …" at bounding box center [867, 407] width 516 height 103
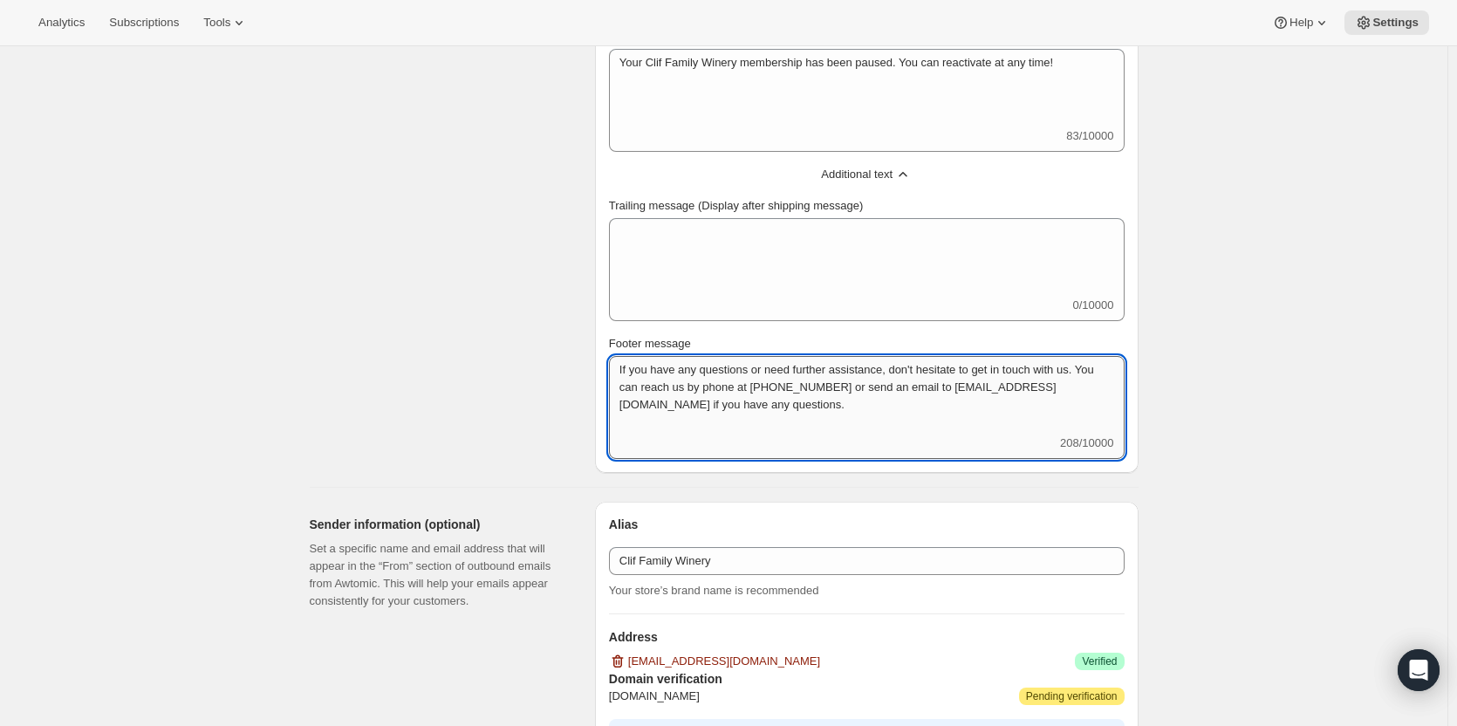
click at [643, 436] on div "If you have any questions or need further assistance, don't hesitate to get in …" at bounding box center [867, 407] width 516 height 103
click at [637, 428] on textarea "If you have any questions or need further assistance, don't hesitate to get in …" at bounding box center [867, 395] width 516 height 79
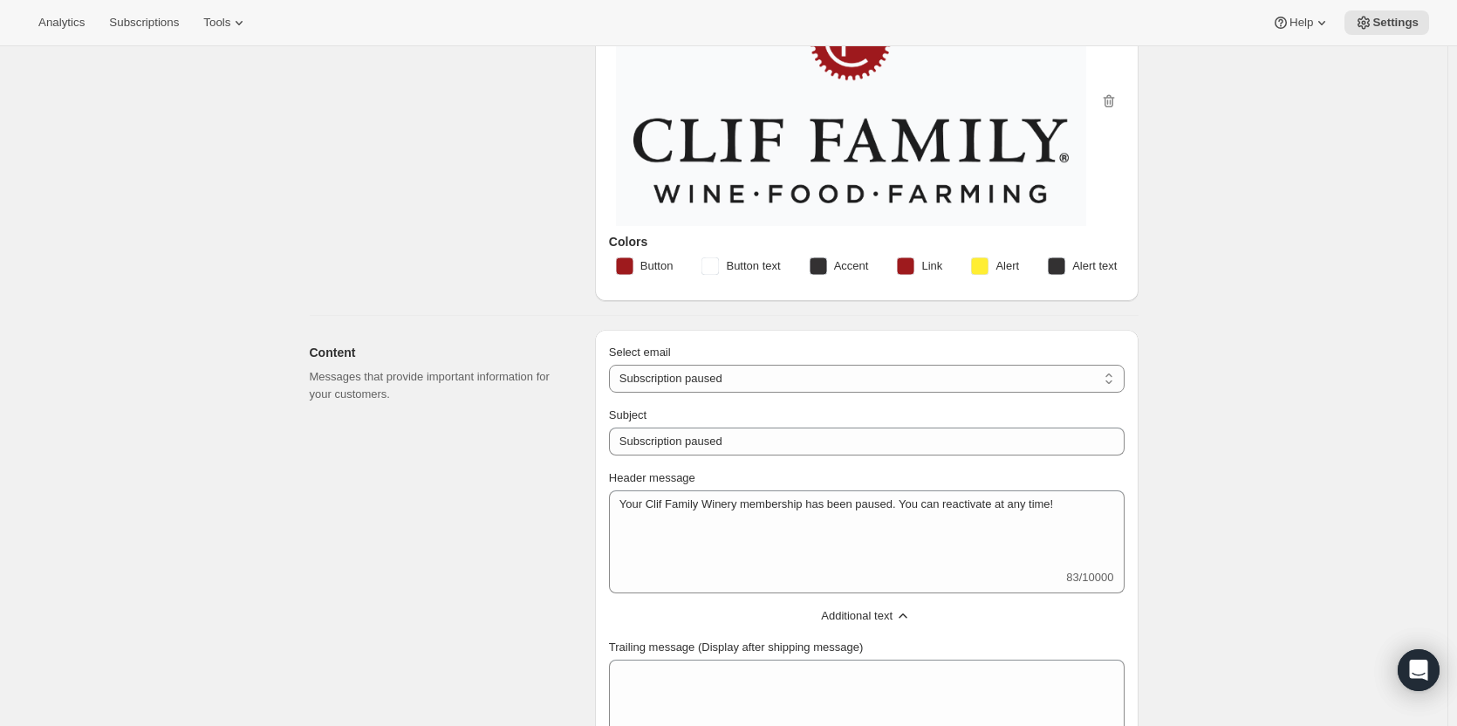
scroll to position [175, 0]
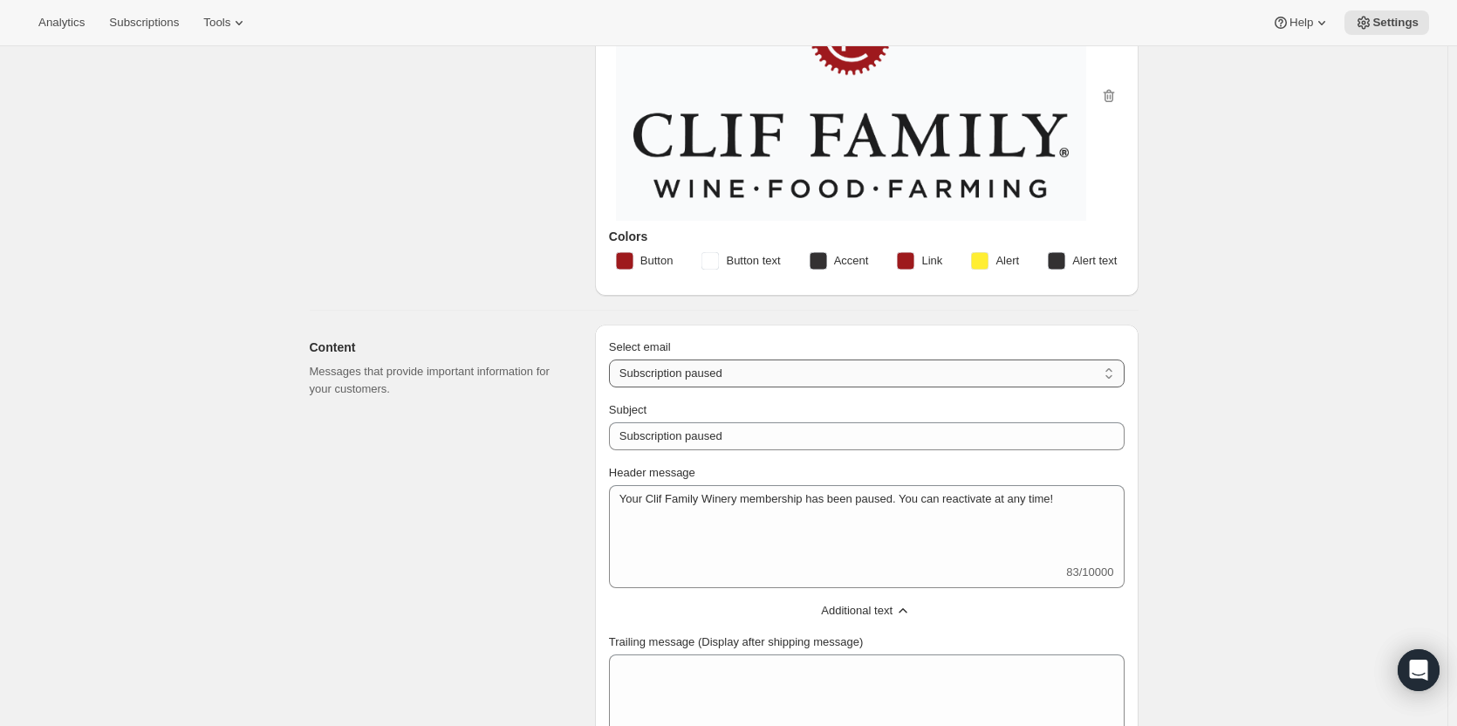
click at [737, 368] on select "New subscription Upcoming order Failed payment Delayed subscription (inventory …" at bounding box center [867, 374] width 516 height 28
select select "cancelledMessage"
click at [613, 360] on select "New subscription Upcoming order Failed payment Delayed subscription (inventory …" at bounding box center [867, 374] width 516 height 28
type textarea "Subscription cancelled. Please reach out to reactivate."
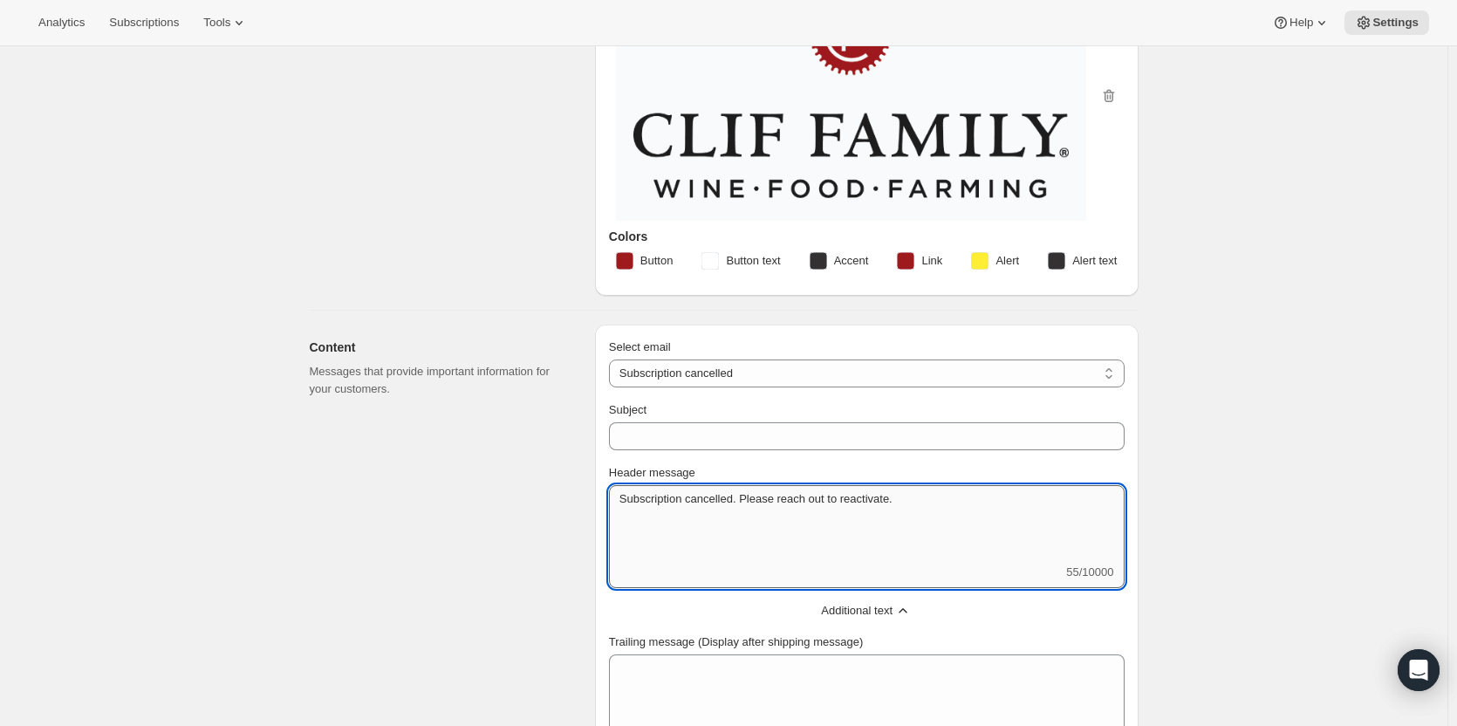
click at [689, 501] on textarea "Subscription cancelled. Please reach out to reactivate." at bounding box center [867, 524] width 516 height 79
type textarea "Your membership with Clif Family Winery has been canceled. We are sorry to see …"
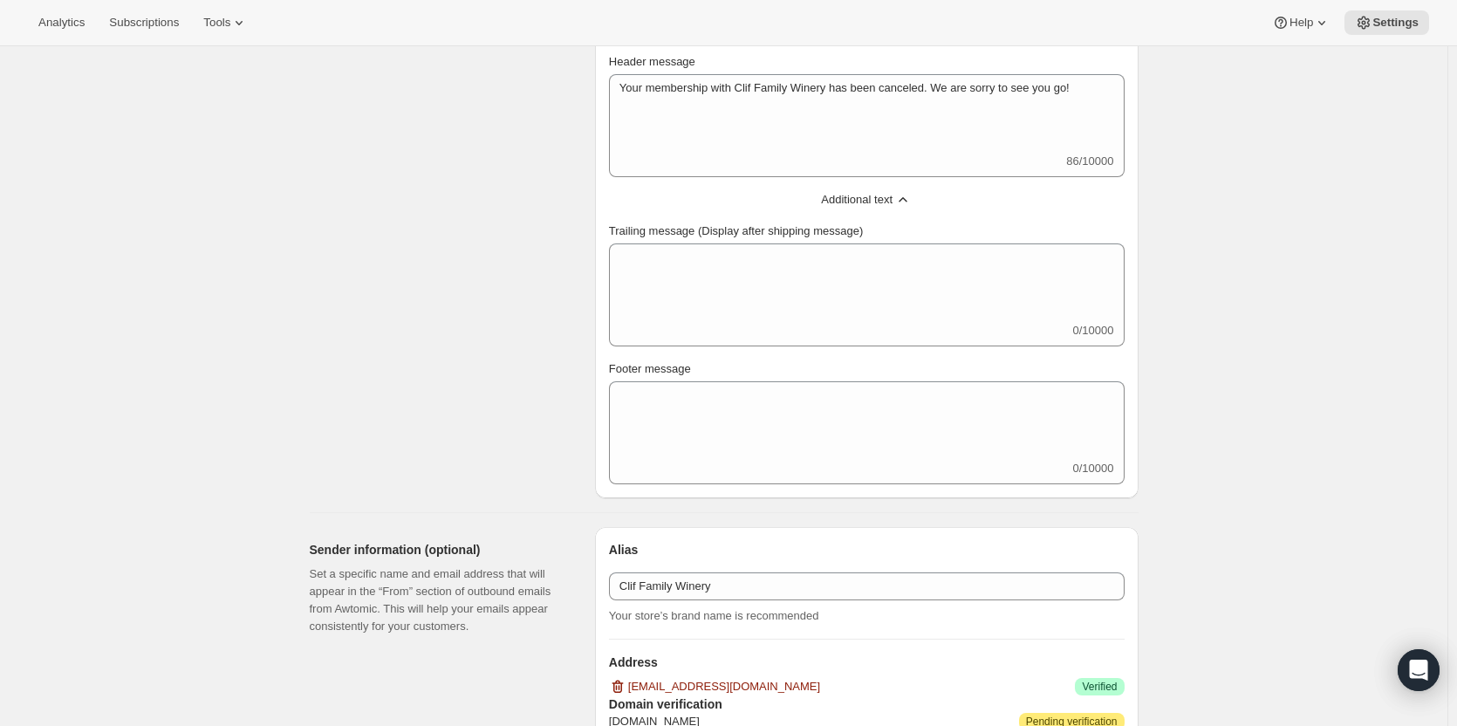
scroll to position [698, 0]
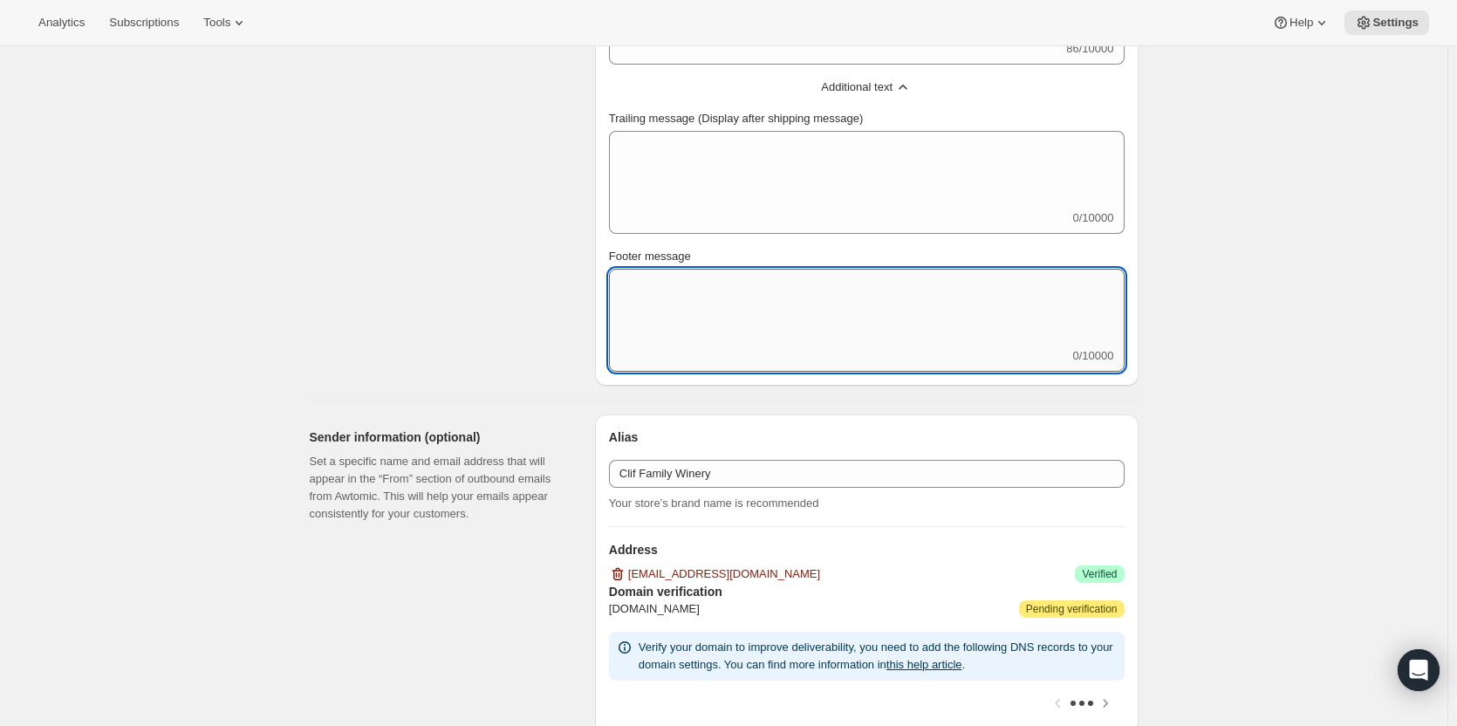
click at [679, 284] on textarea "Footer message" at bounding box center [867, 308] width 516 height 79
paste textarea "If you have any questions or need further assistance, don't hesitate to get in …"
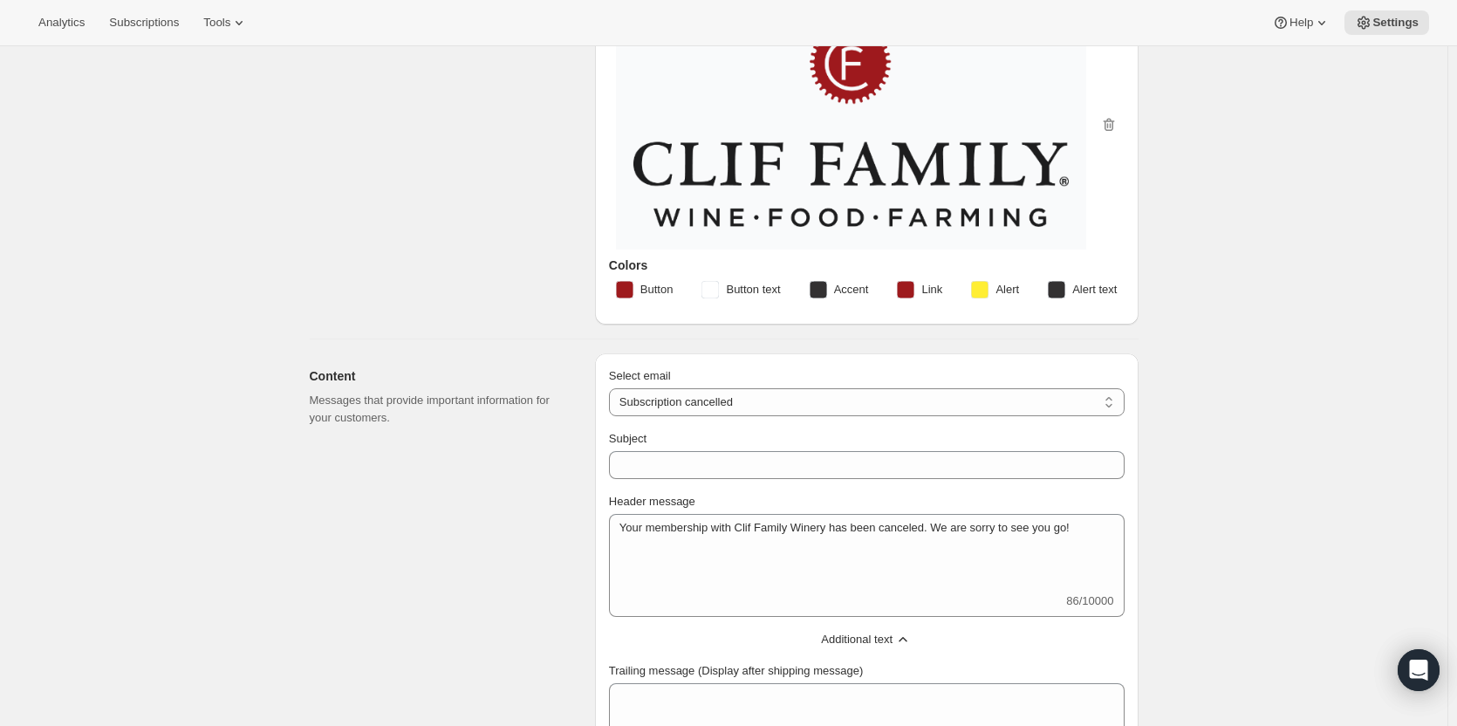
scroll to position [262, 0]
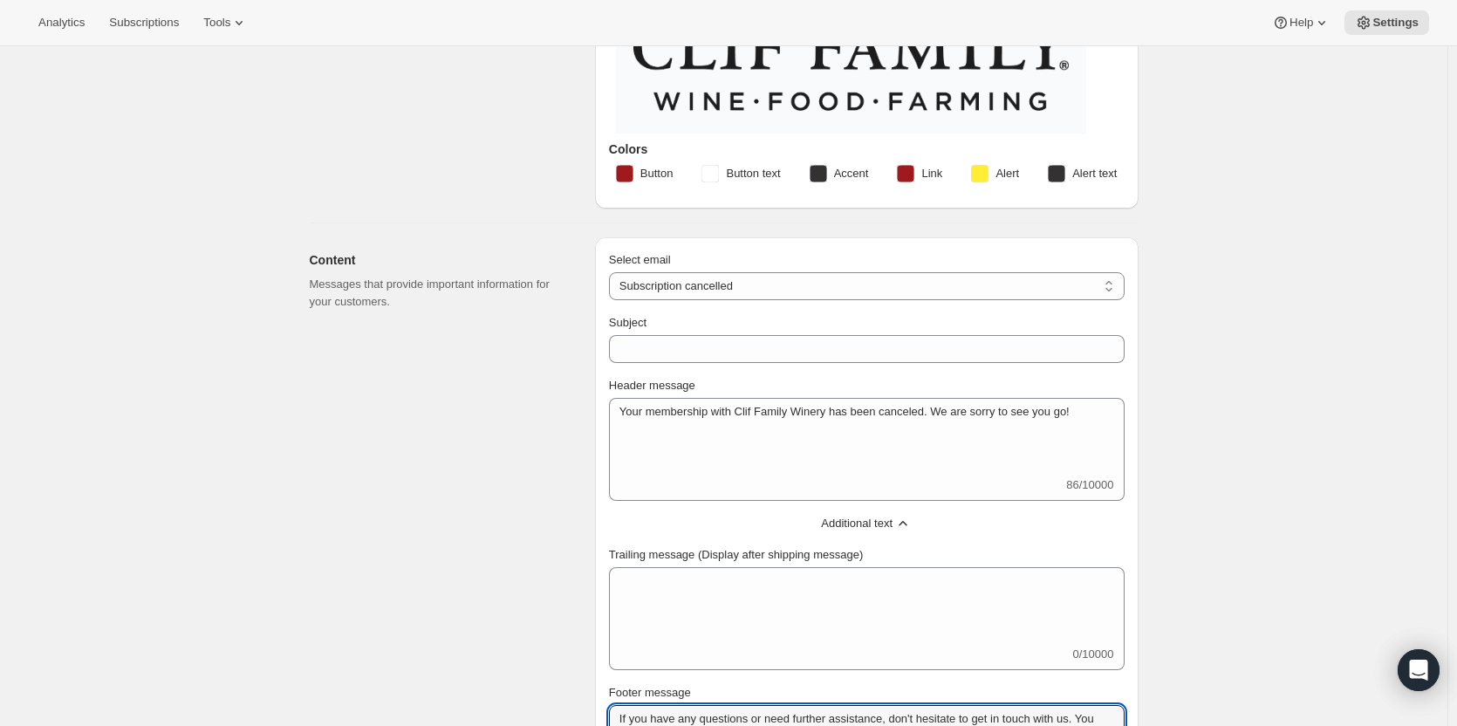
type textarea "If you have any questions or need further assistance, don't hesitate to get in …"
click at [765, 286] on select "New subscription Upcoming order Failed payment Delayed subscription (inventory …" at bounding box center [867, 286] width 516 height 28
select select "reactivatedMessage"
click at [613, 272] on select "New subscription Upcoming order Failed payment Delayed subscription (inventory …" at bounding box center [867, 286] width 516 height 28
type input "Subscription updated"
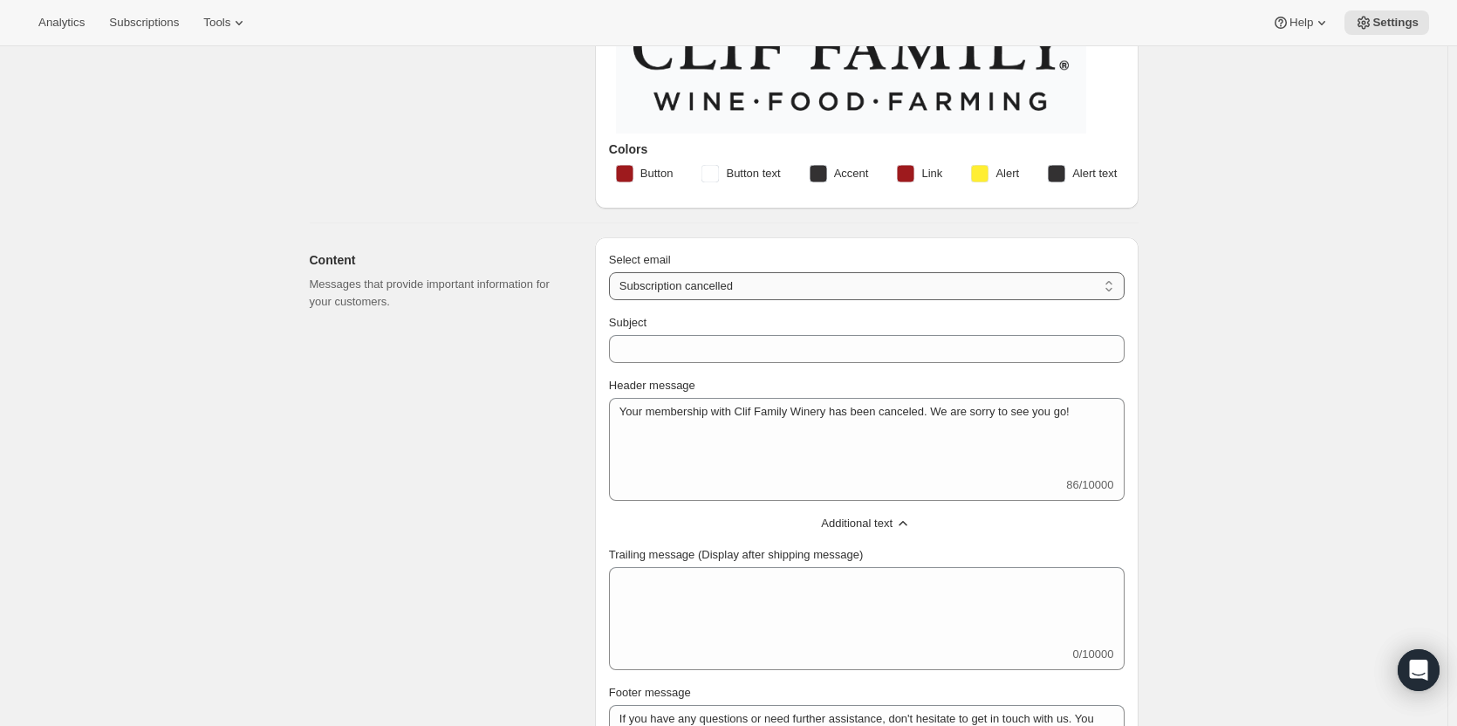
type textarea "Welcome back! We're excited to continue your subscription."
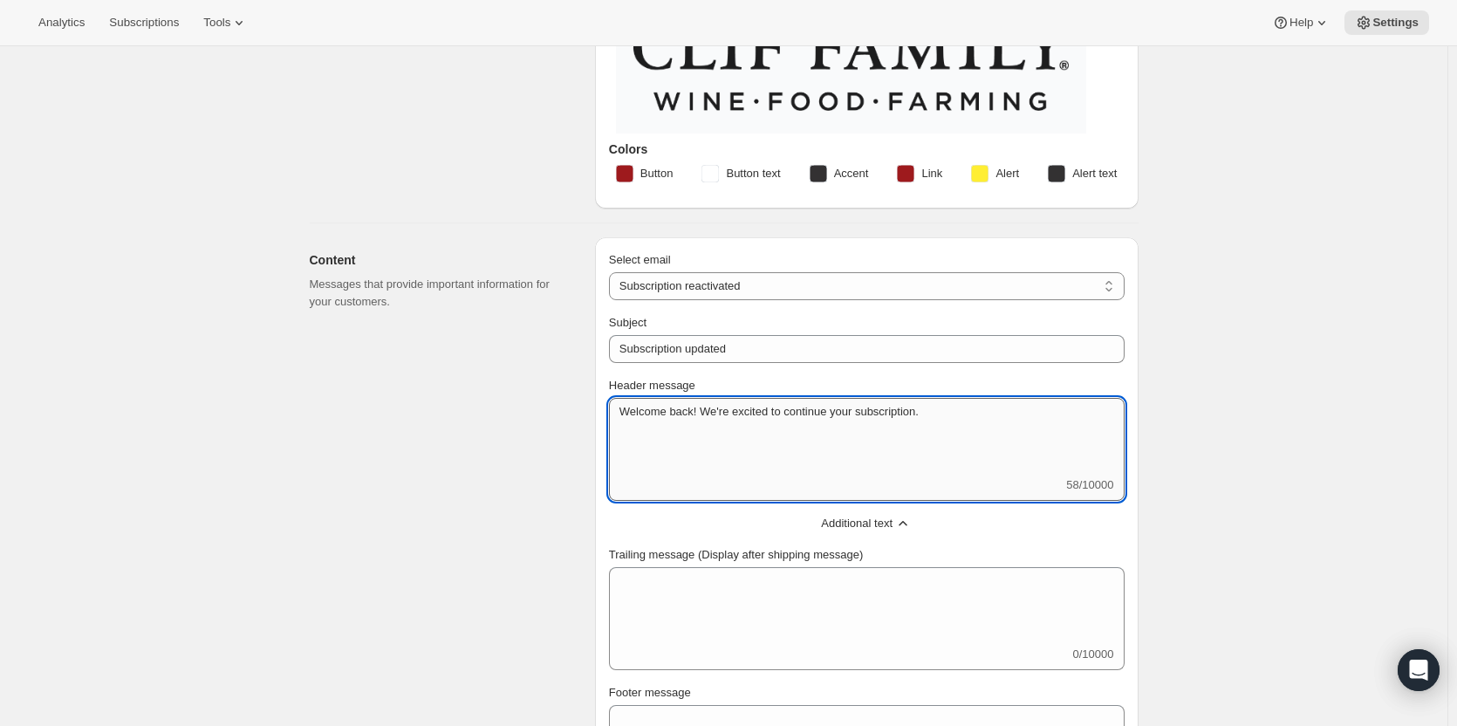
click at [703, 414] on textarea "Welcome back! We're excited to continue your subscription." at bounding box center [867, 437] width 516 height 79
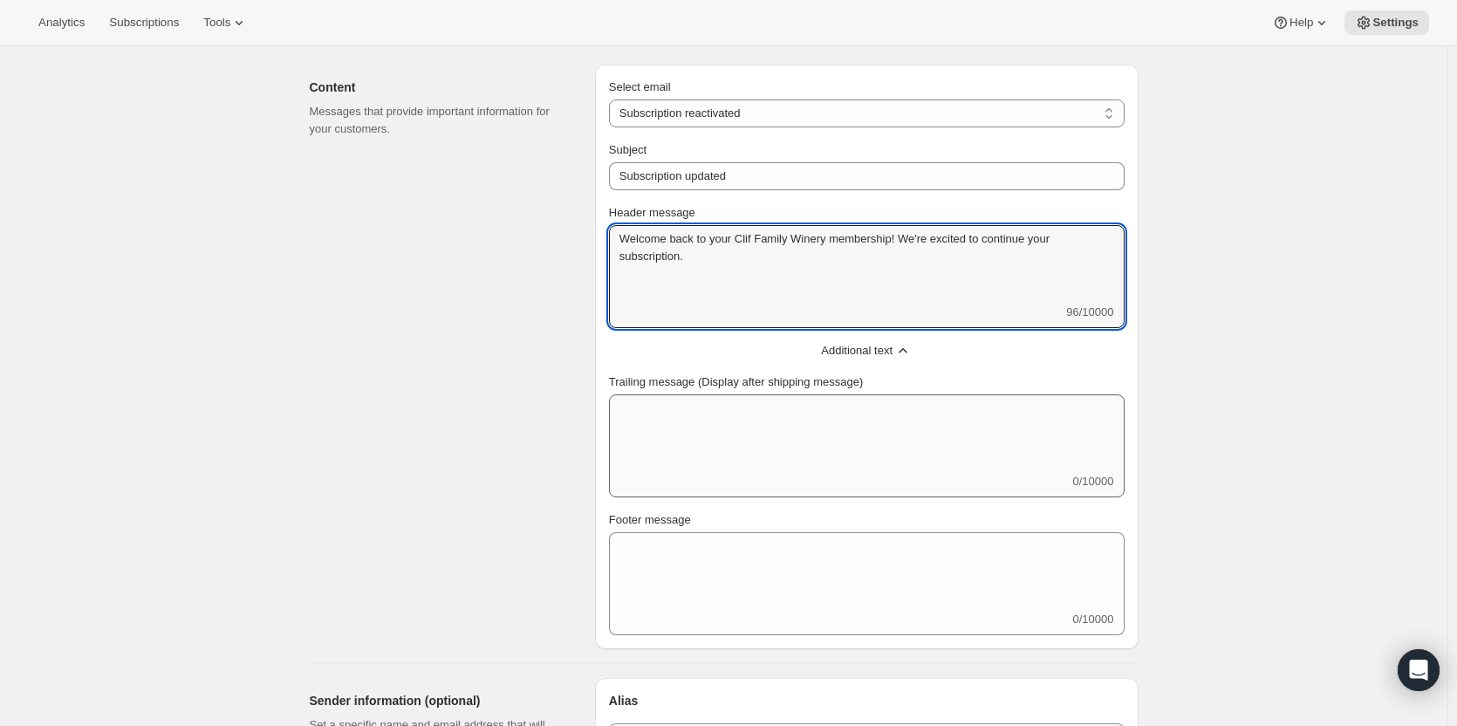
scroll to position [436, 0]
type textarea "Welcome back to your Clif Family Winery membership! We're excited to continue y…"
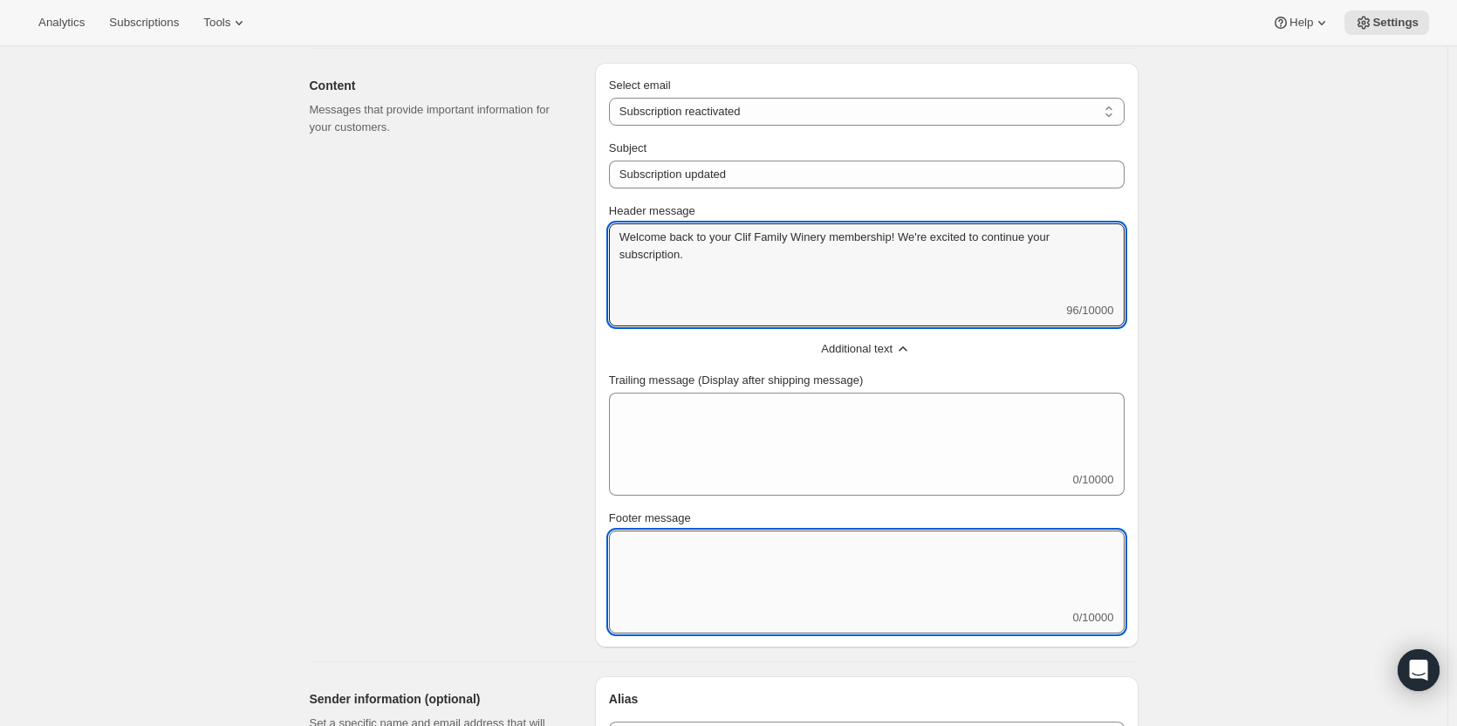
click at [754, 545] on textarea "Footer message" at bounding box center [867, 570] width 516 height 79
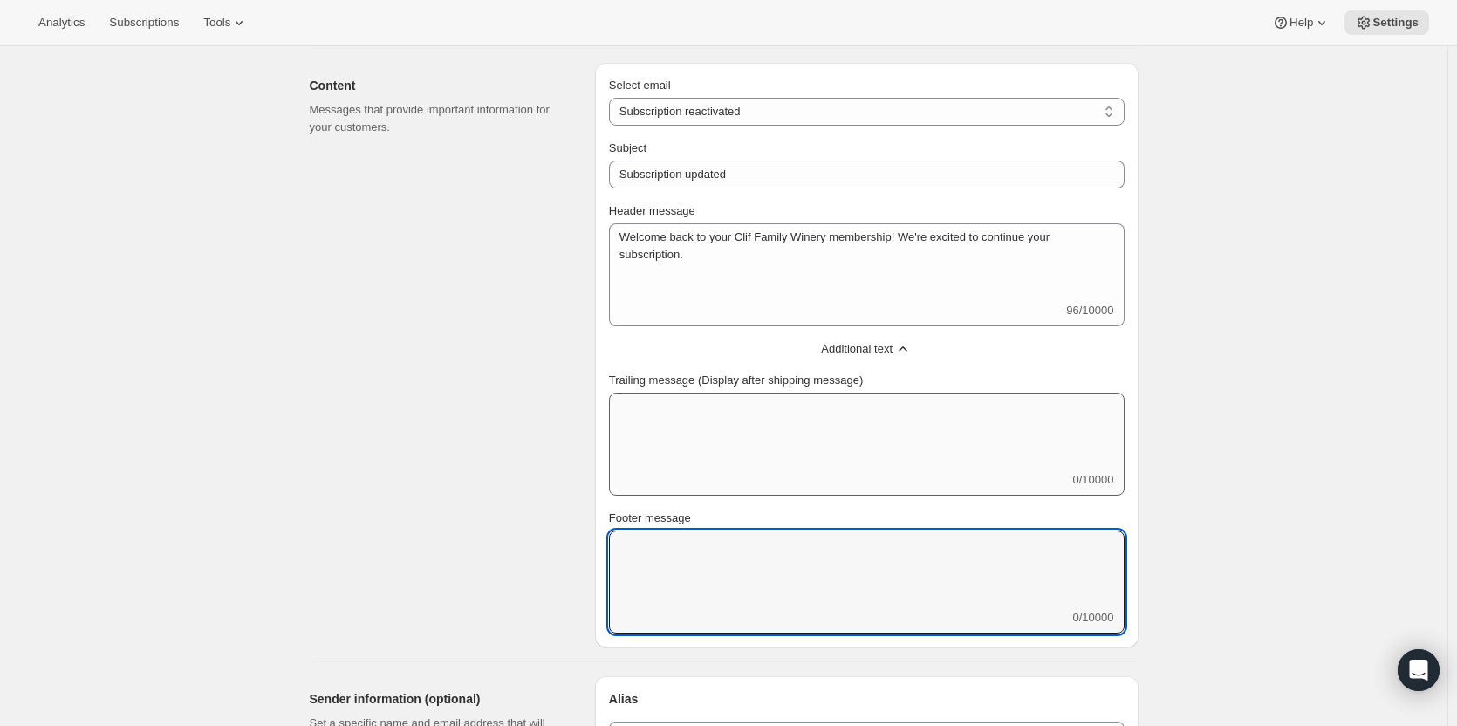
paste textarea "If you have any questions or need further assistance, don't hesitate to get in …"
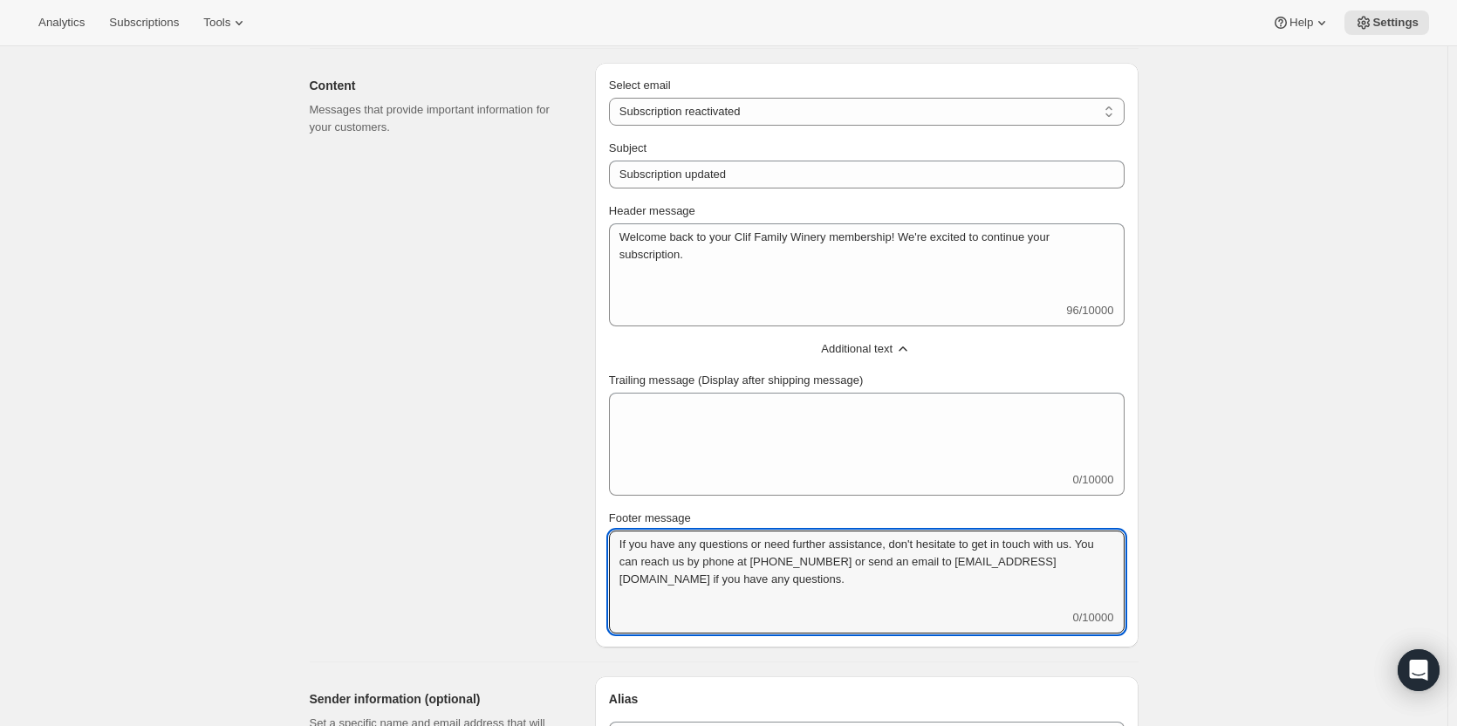
scroll to position [0, 0]
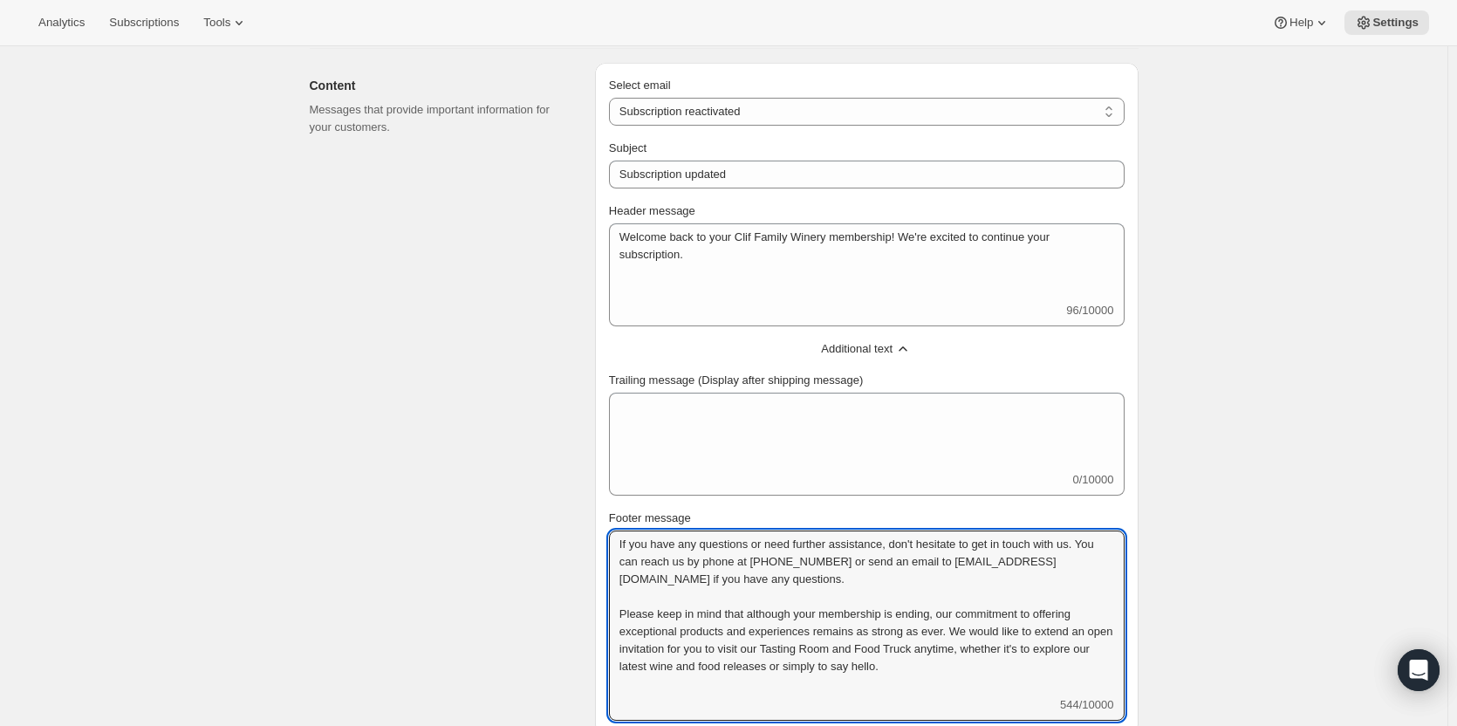
drag, startPoint x: 1010, startPoint y: 664, endPoint x: 604, endPoint y: 595, distance: 411.6
click at [604, 595] on div "Select email New subscription Upcoming order Failed payment Delayed subscriptio…" at bounding box center [867, 399] width 544 height 672
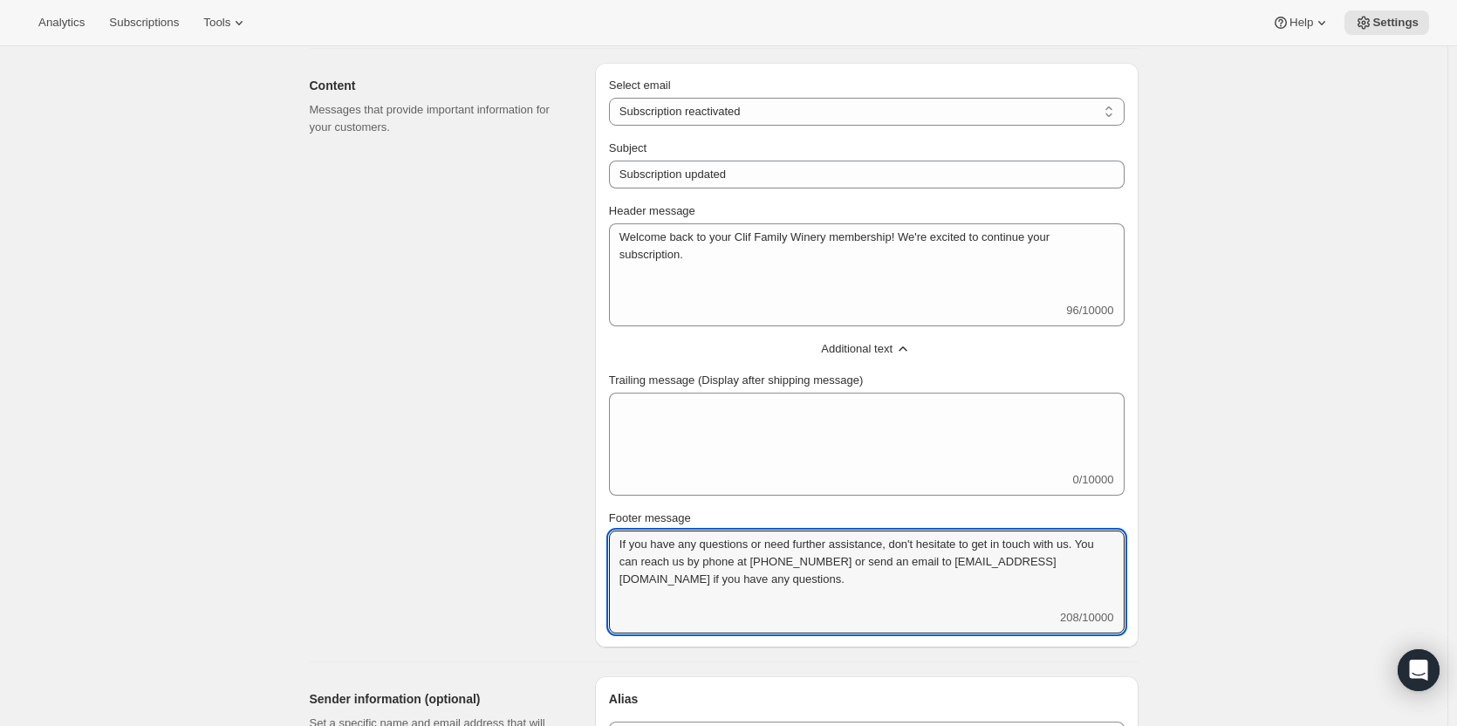
type textarea "If you have any questions or need further assistance, don't hesitate to get in …"
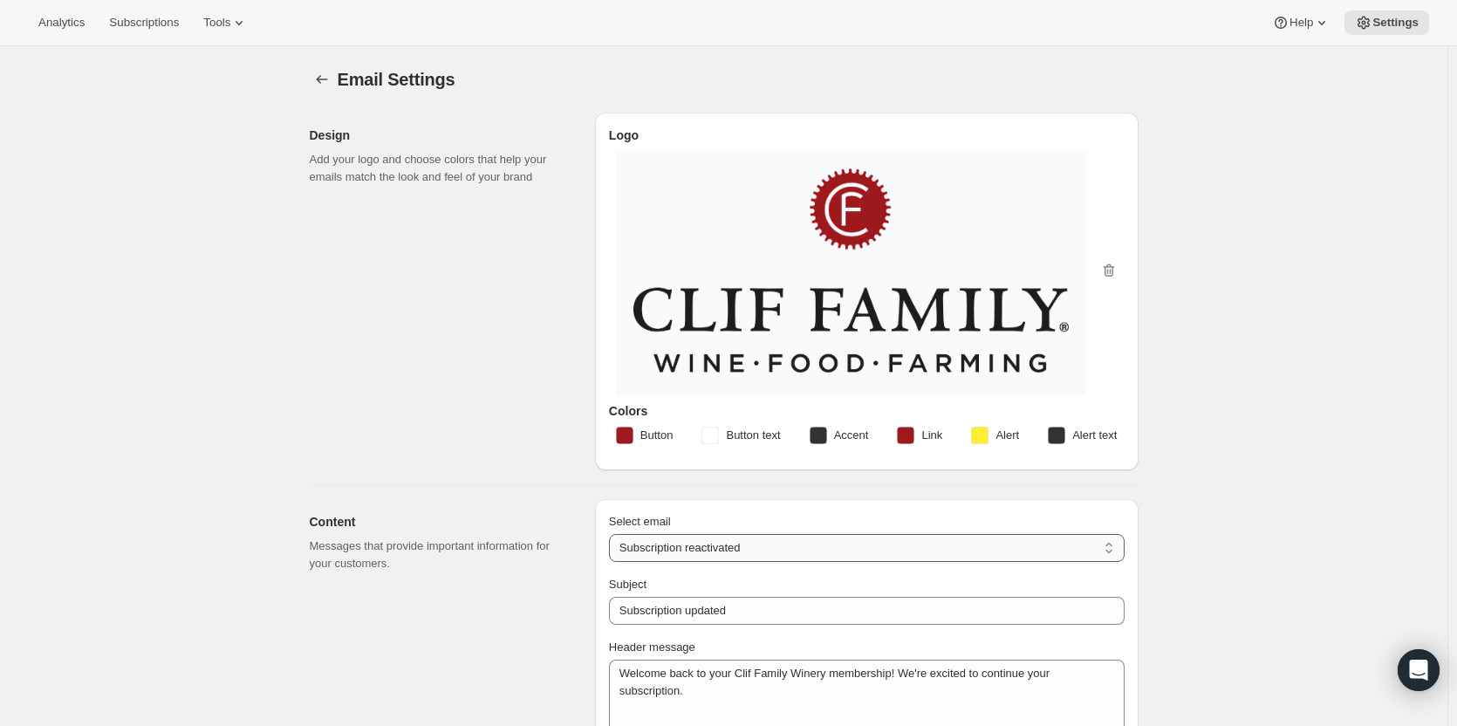
click at [801, 538] on select "New subscription Upcoming order Failed payment Delayed subscription (inventory …" at bounding box center [867, 548] width 516 height 28
select select "giftedMessage"
click at [613, 534] on select "New subscription Upcoming order Failed payment Delayed subscription (inventory …" at bounding box center [867, 548] width 516 height 28
type input "You have been gifted a subscription"
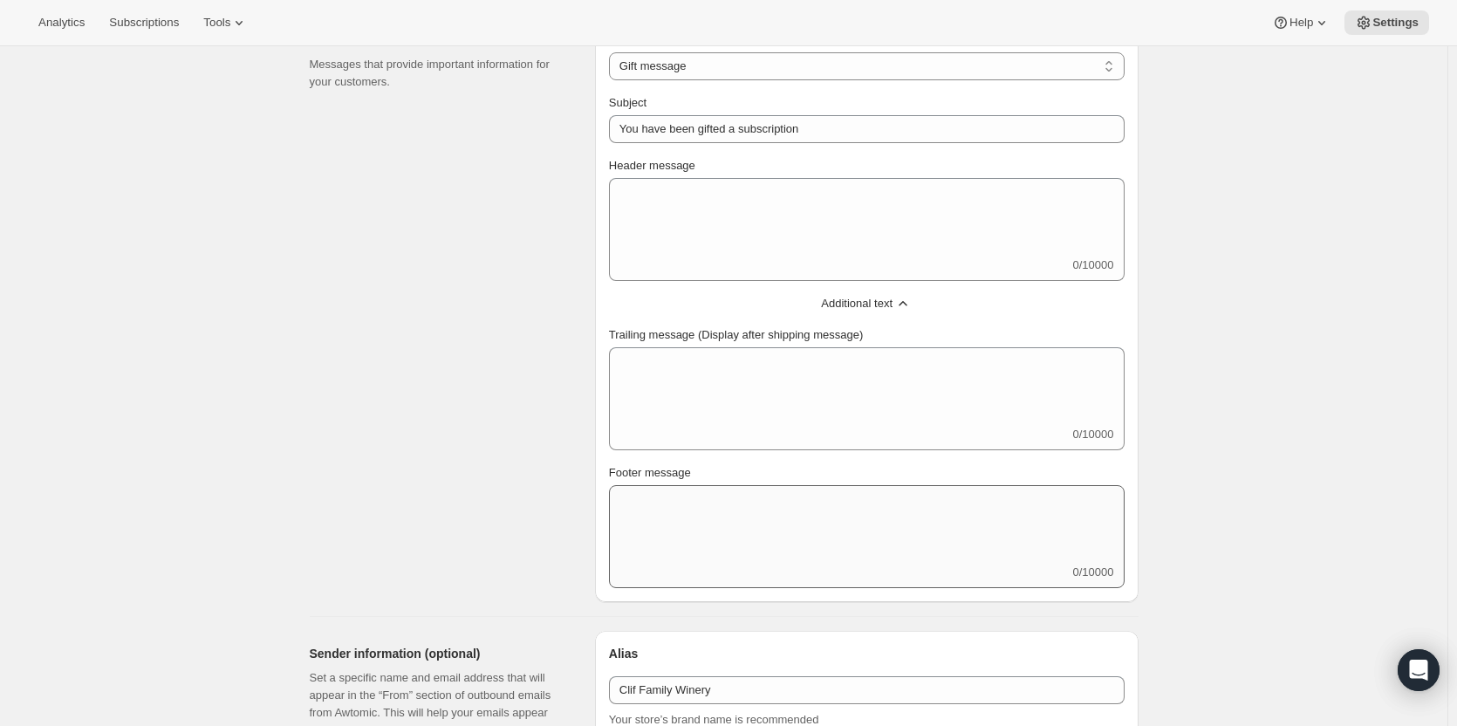
scroll to position [524, 0]
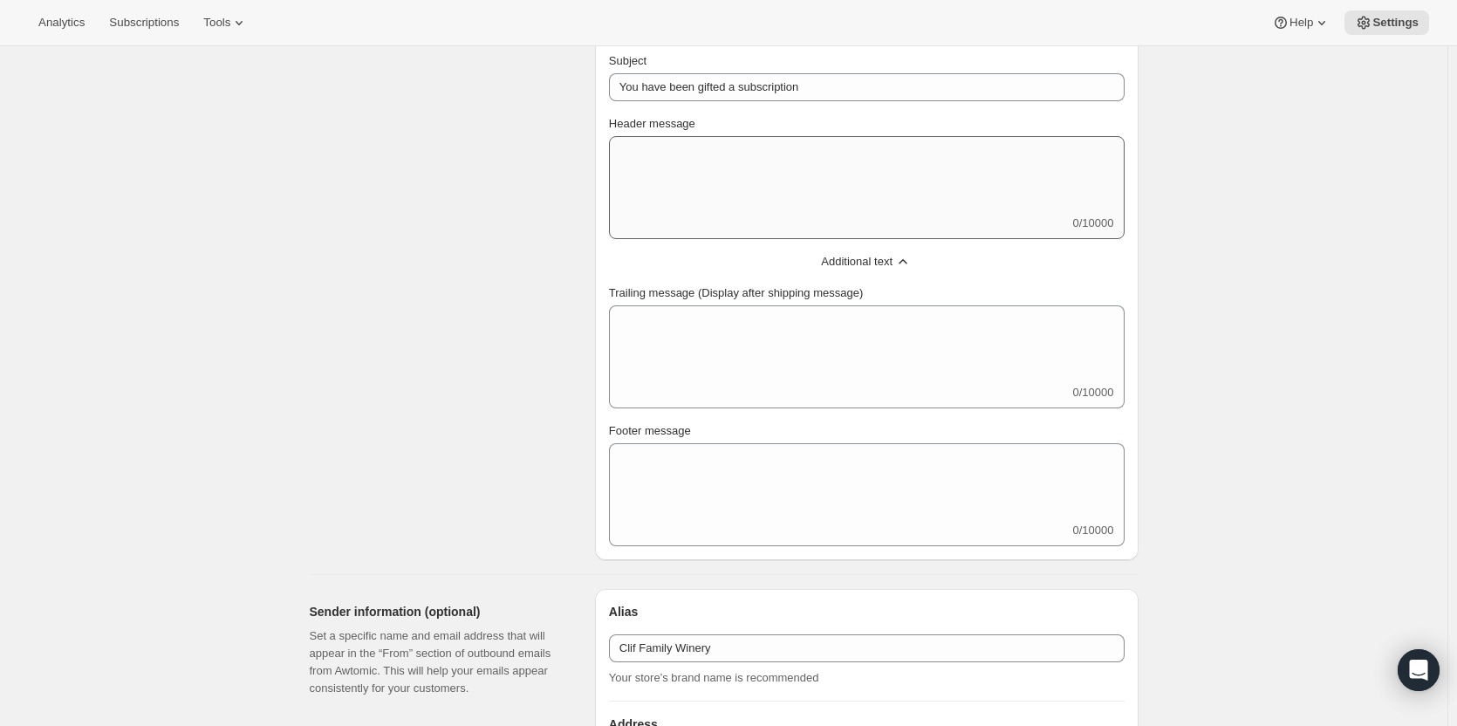
drag, startPoint x: 711, startPoint y: 125, endPoint x: 716, endPoint y: 154, distance: 29.3
click at [712, 125] on div "Header message" at bounding box center [867, 123] width 516 height 17
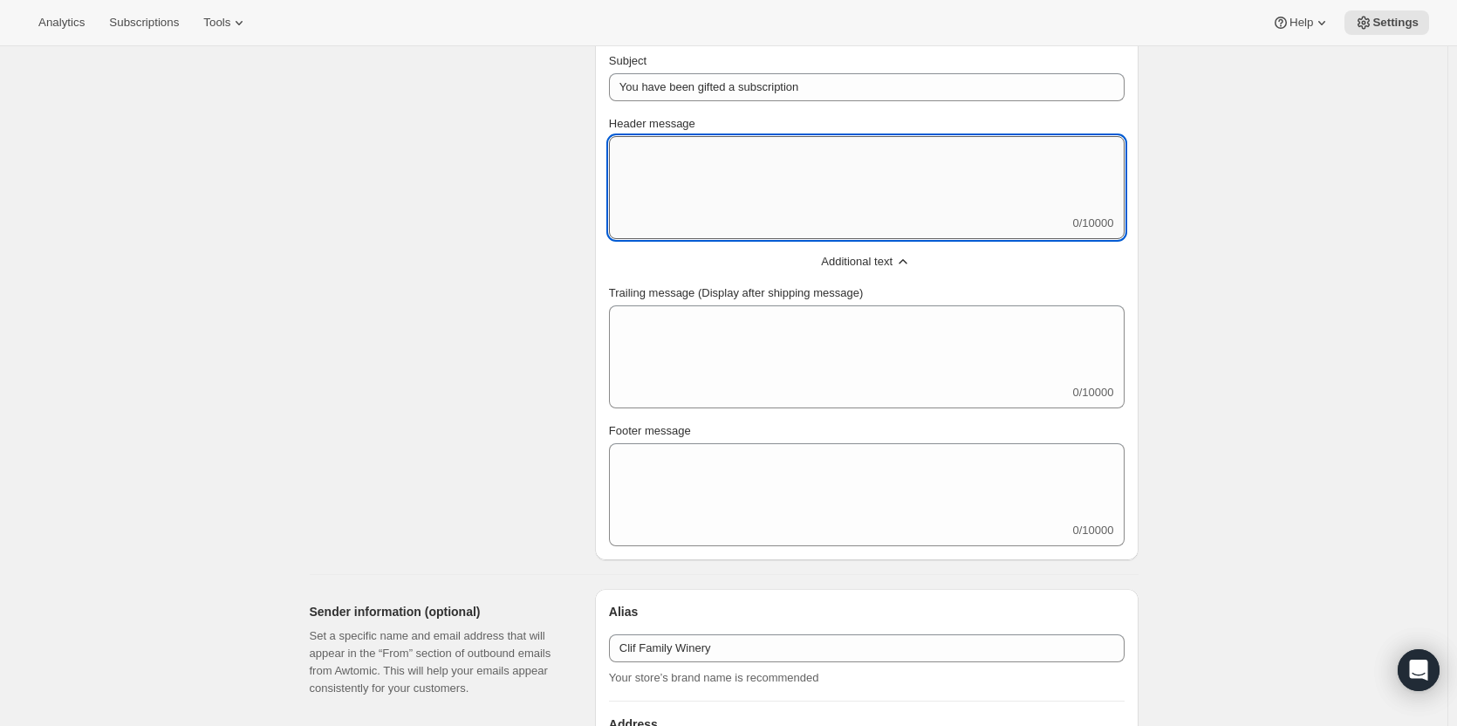
click at [699, 194] on textarea "Header message" at bounding box center [867, 175] width 516 height 79
type textarea "Great news! You have been gifted a membership to Clif Family Winery."
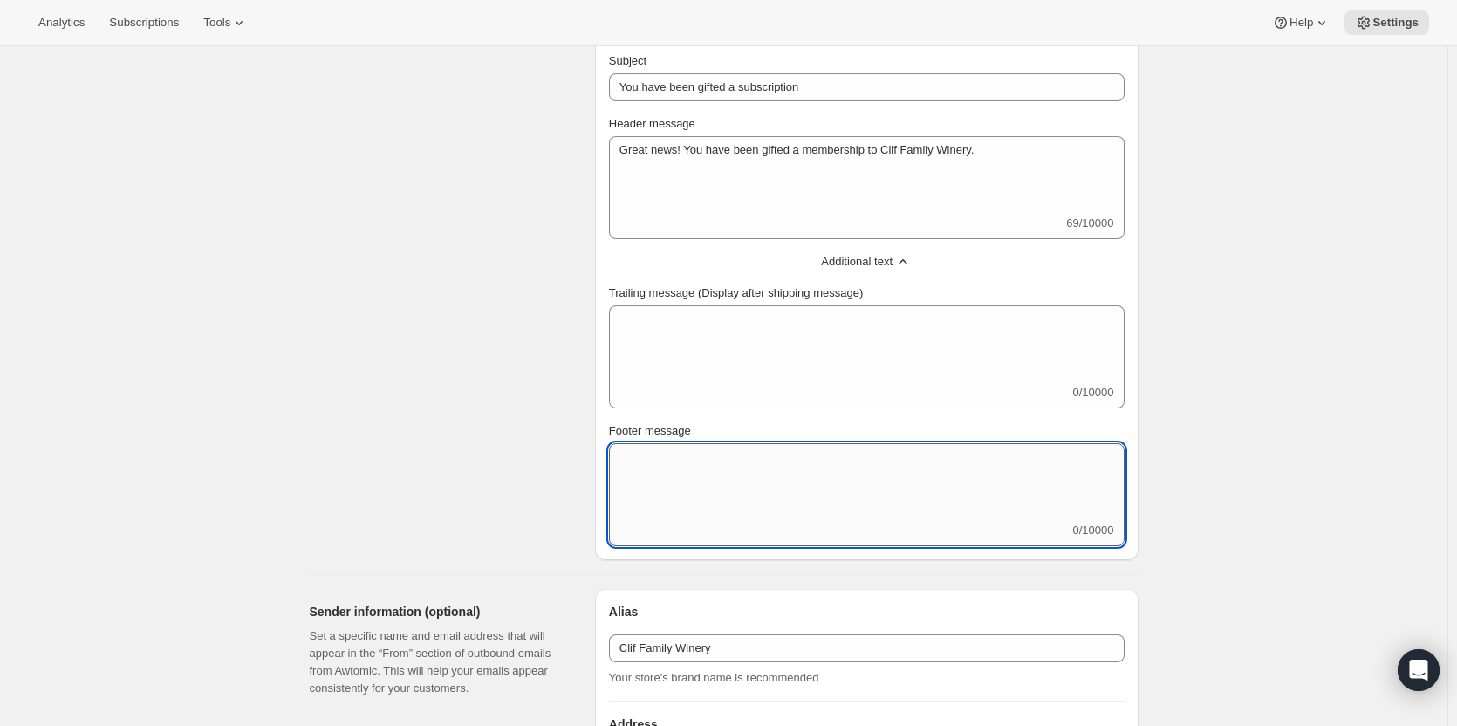
click at [709, 477] on textarea "Footer message" at bounding box center [867, 482] width 516 height 79
paste textarea "If you have any questions or need further assistance, don't hesitate to get in …"
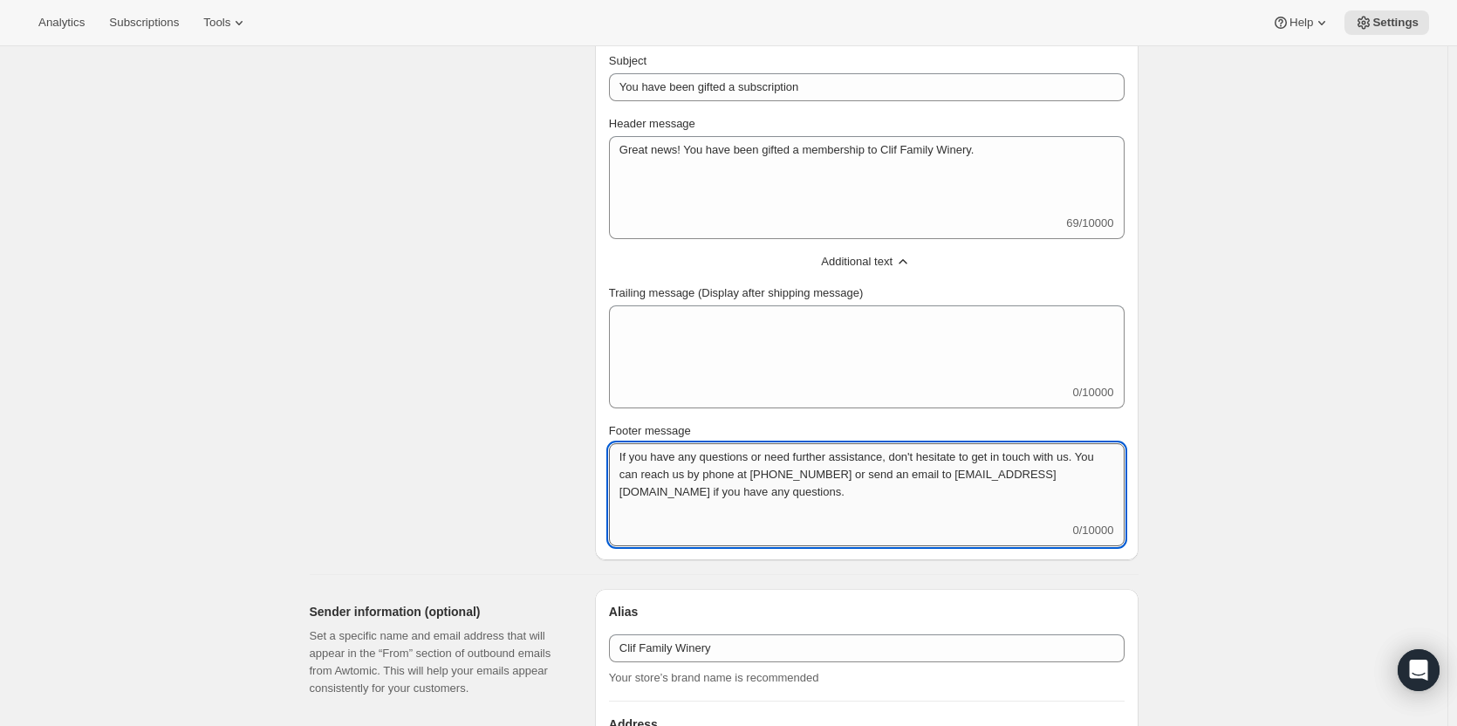
scroll to position [0, 0]
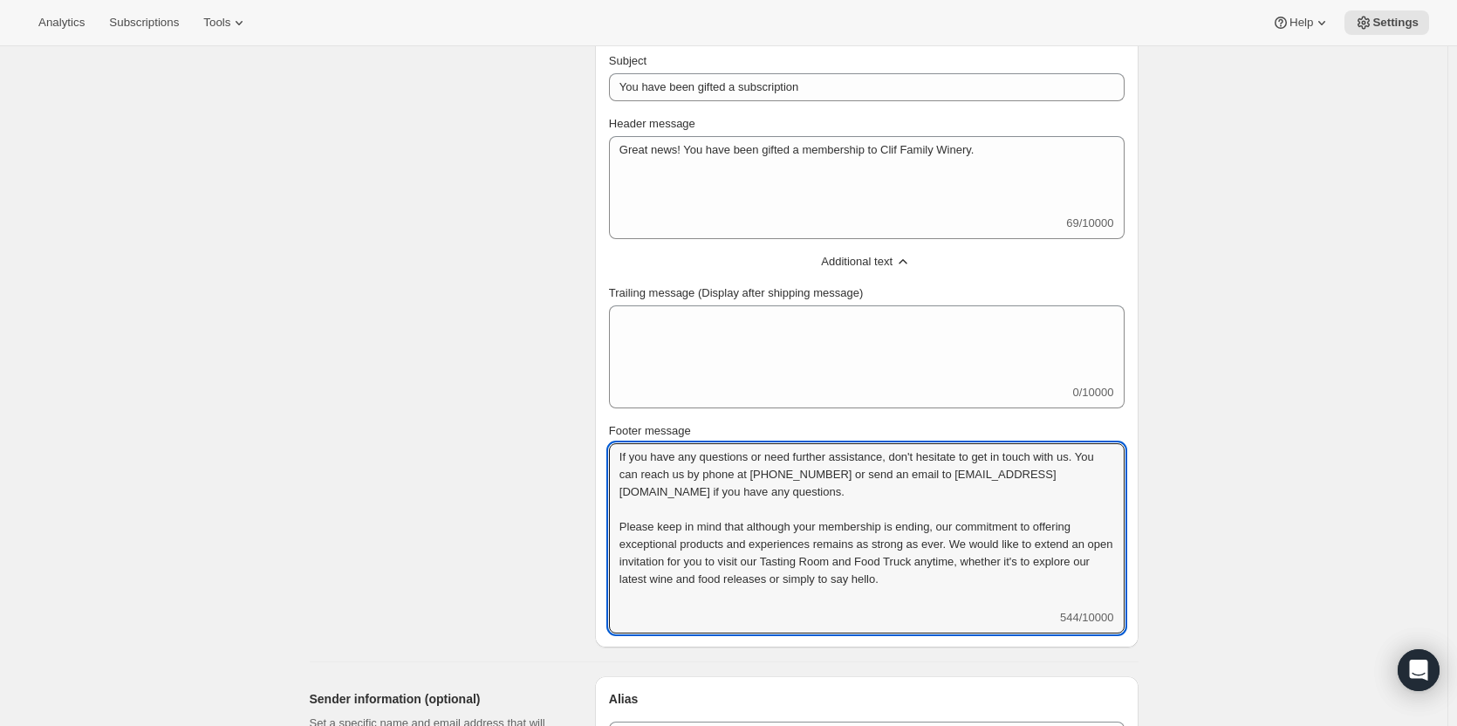
drag, startPoint x: 1016, startPoint y: 592, endPoint x: 598, endPoint y: 503, distance: 427.4
click at [598, 503] on div "Content Messages that provide important information for your customers. Select …" at bounding box center [717, 305] width 843 height 686
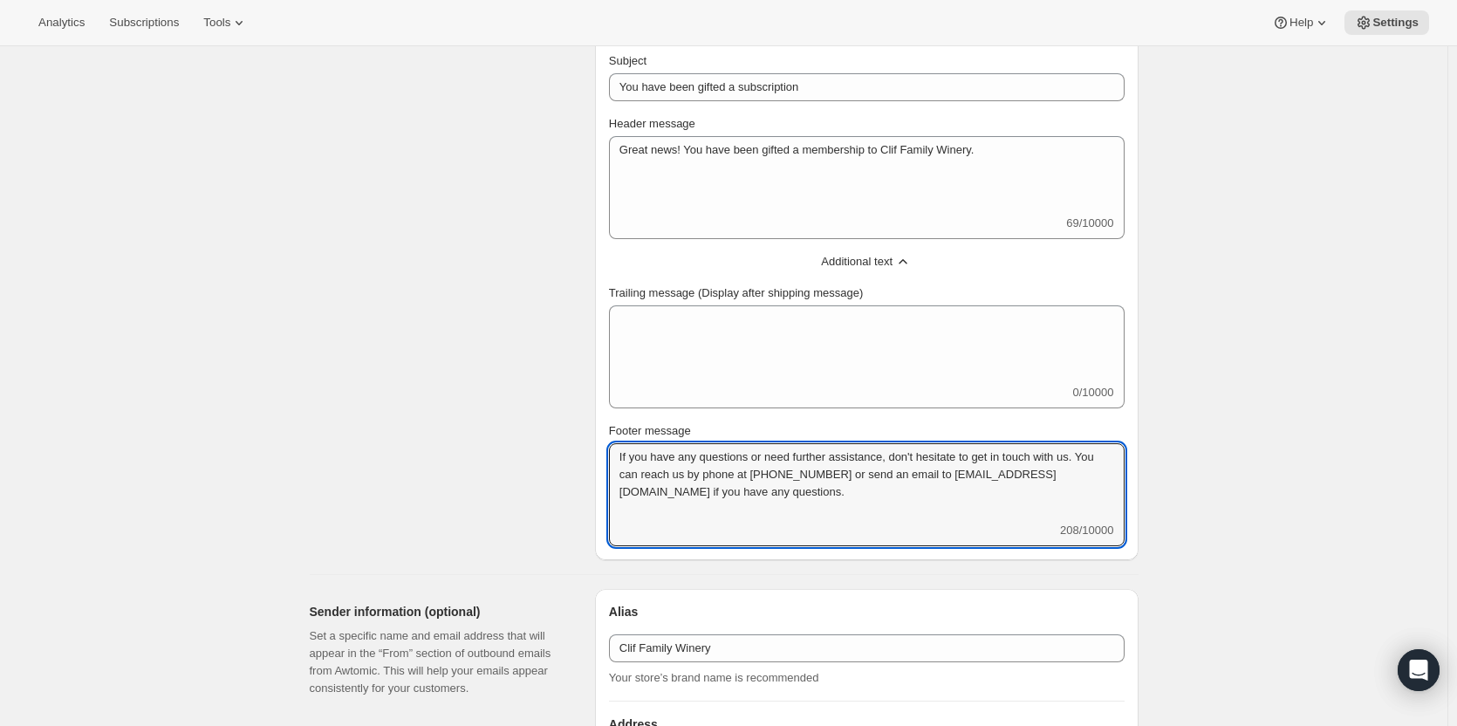
type textarea "If you have any questions or need further assistance, don't hesitate to get in …"
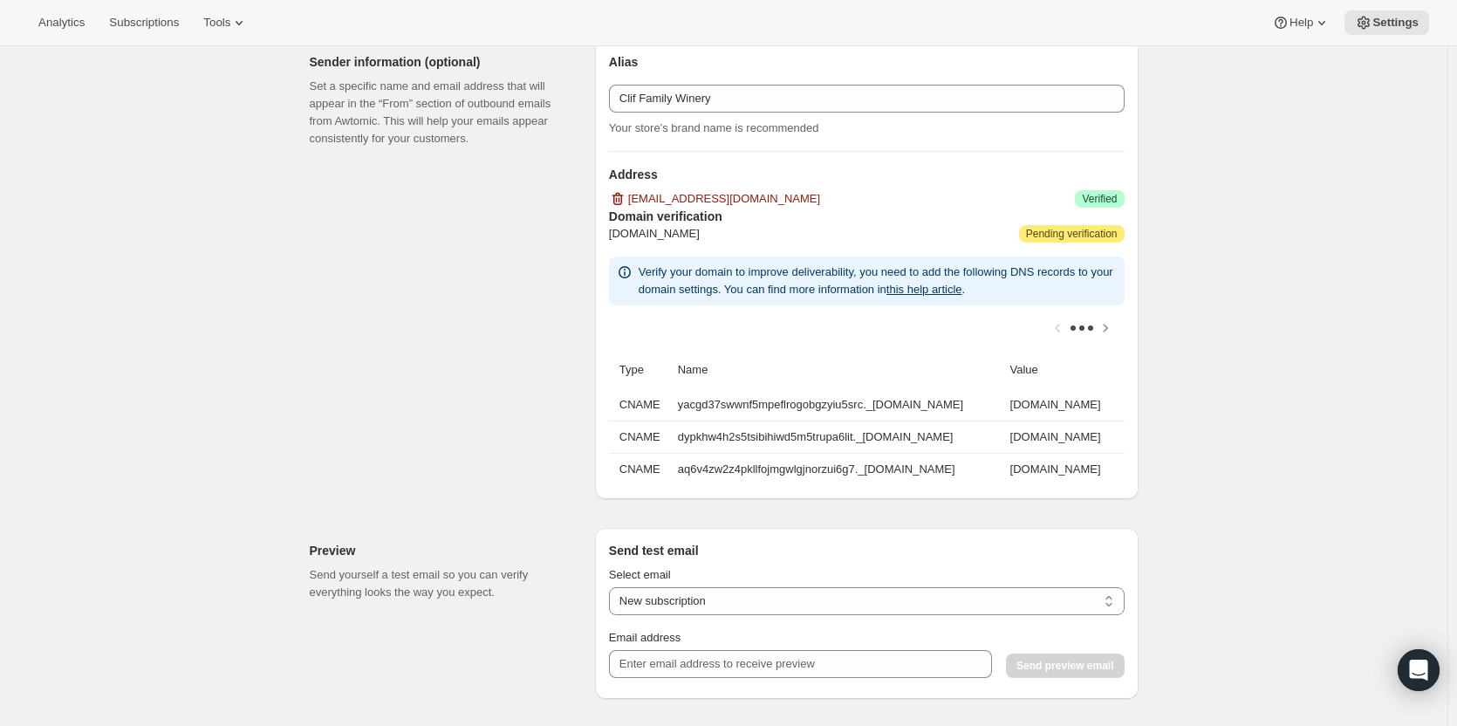
scroll to position [1309, 0]
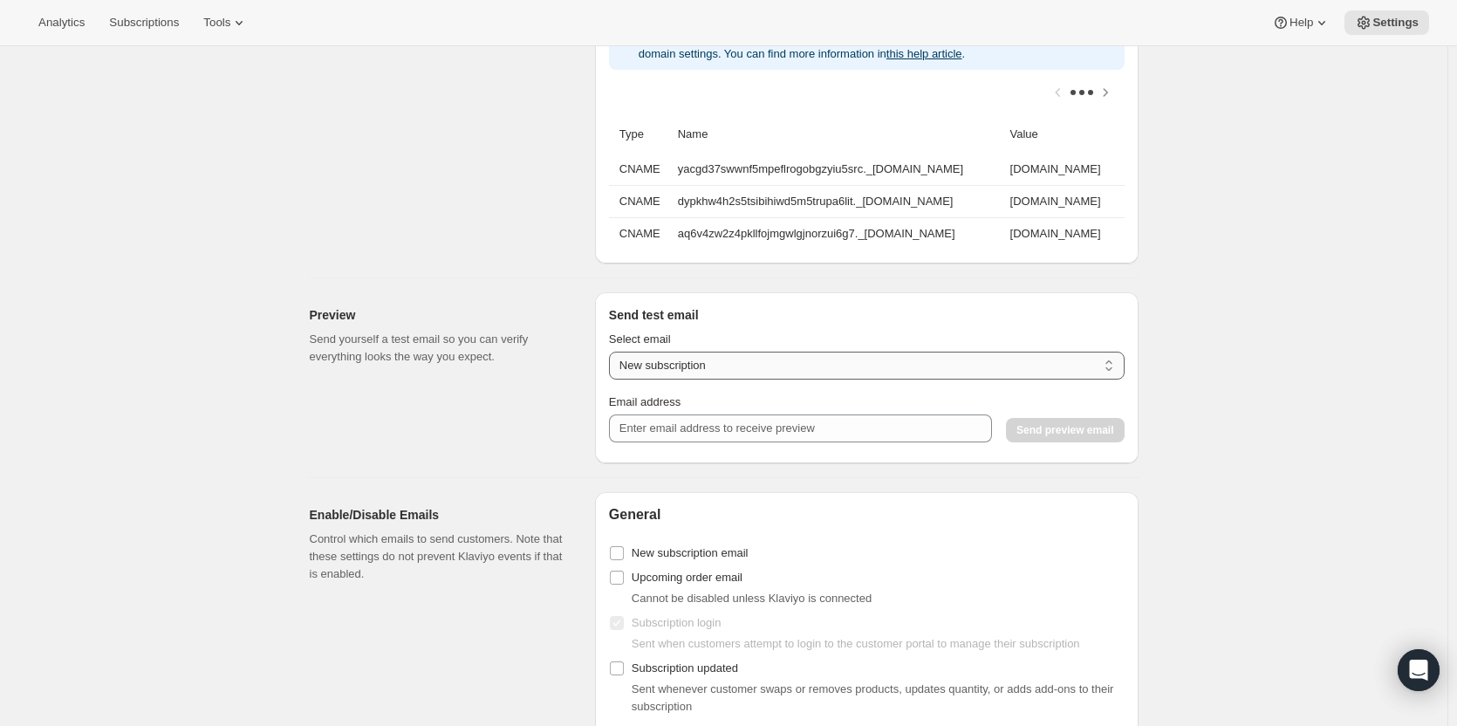
drag, startPoint x: 816, startPoint y: 373, endPoint x: 805, endPoint y: 377, distance: 11.3
click at [816, 373] on select "New subscription Upcoming order Payment failure Delayed subscription Updated su…" at bounding box center [867, 366] width 516 height 28
select select "new-subscription-gifted-qa"
click at [613, 362] on select "New subscription Upcoming order Payment failure Delayed subscription Updated su…" at bounding box center [867, 366] width 516 height 28
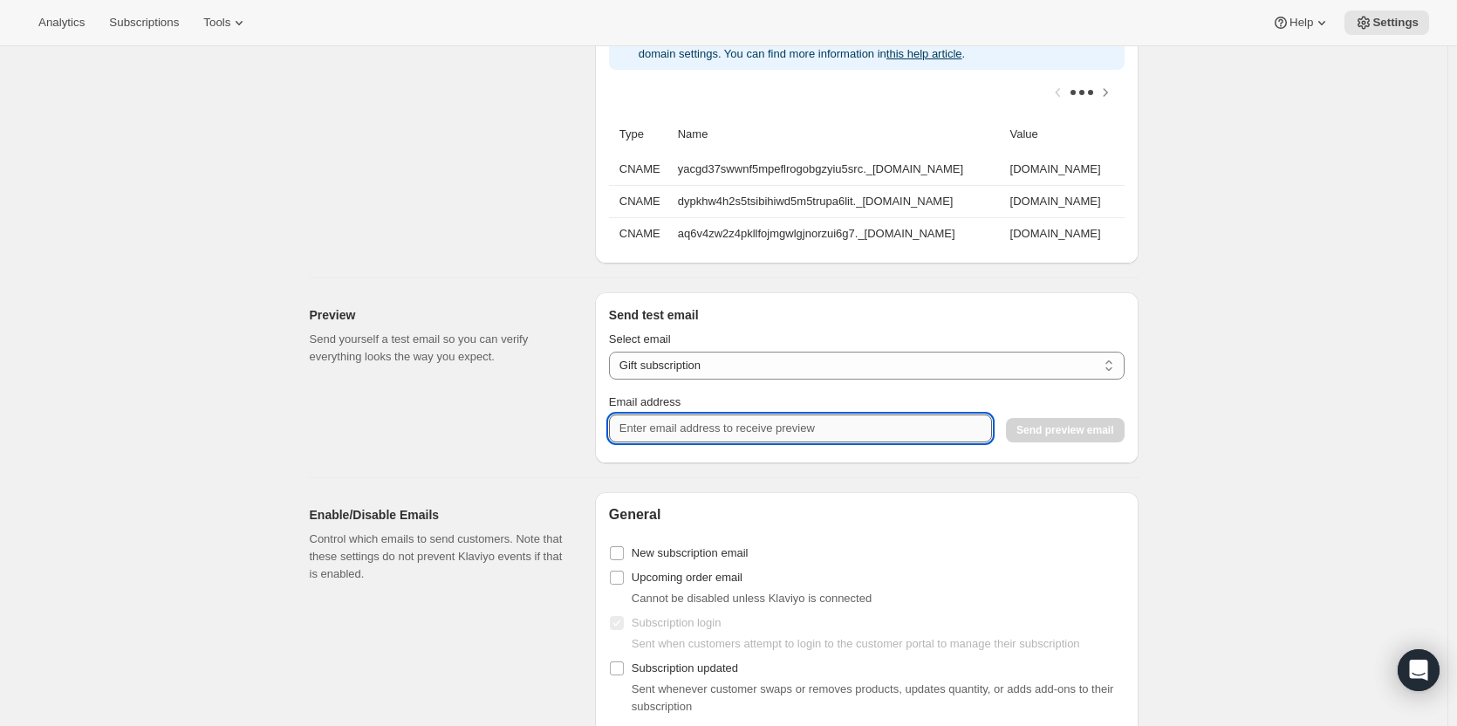
click at [681, 442] on input "Email address" at bounding box center [800, 429] width 383 height 28
type input "[EMAIL_ADDRESS][DOMAIN_NAME]"
click at [1109, 433] on button "Send preview email" at bounding box center [1065, 430] width 118 height 24
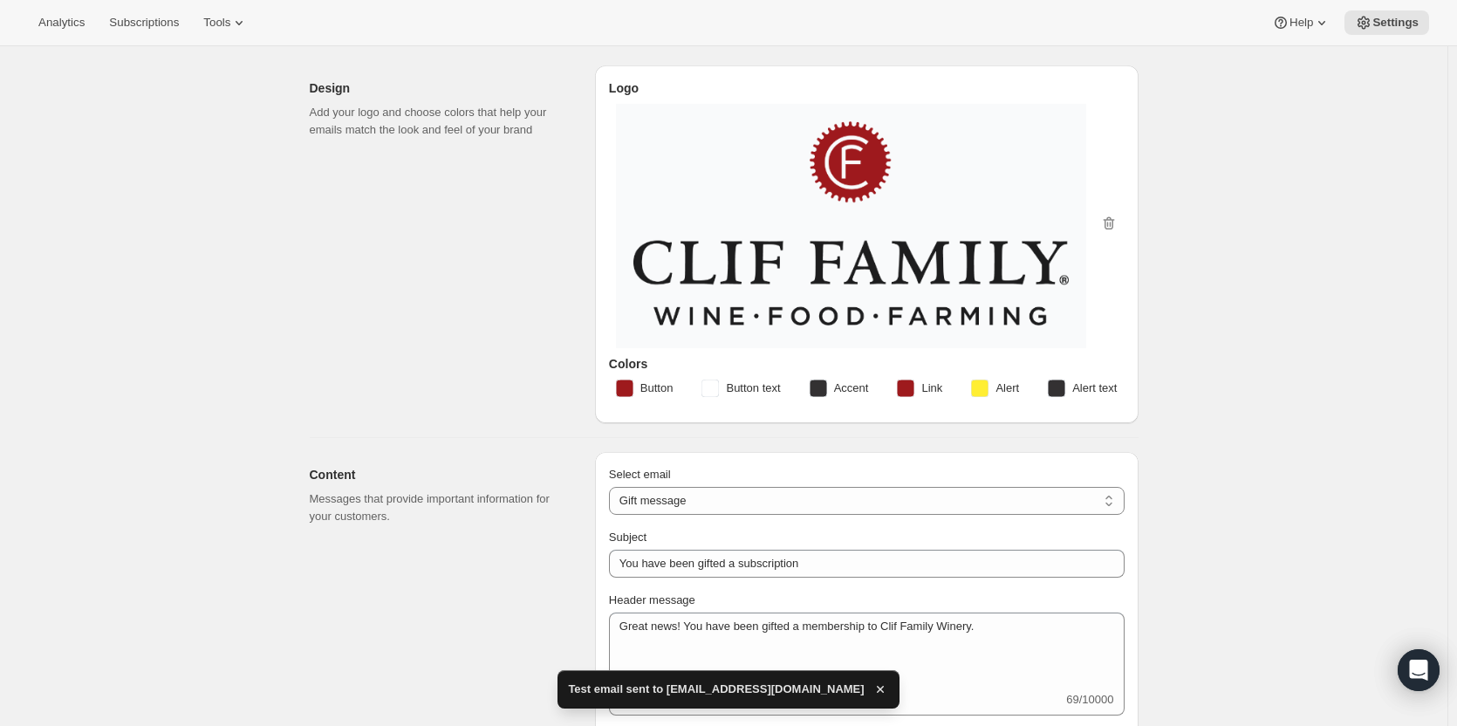
scroll to position [0, 0]
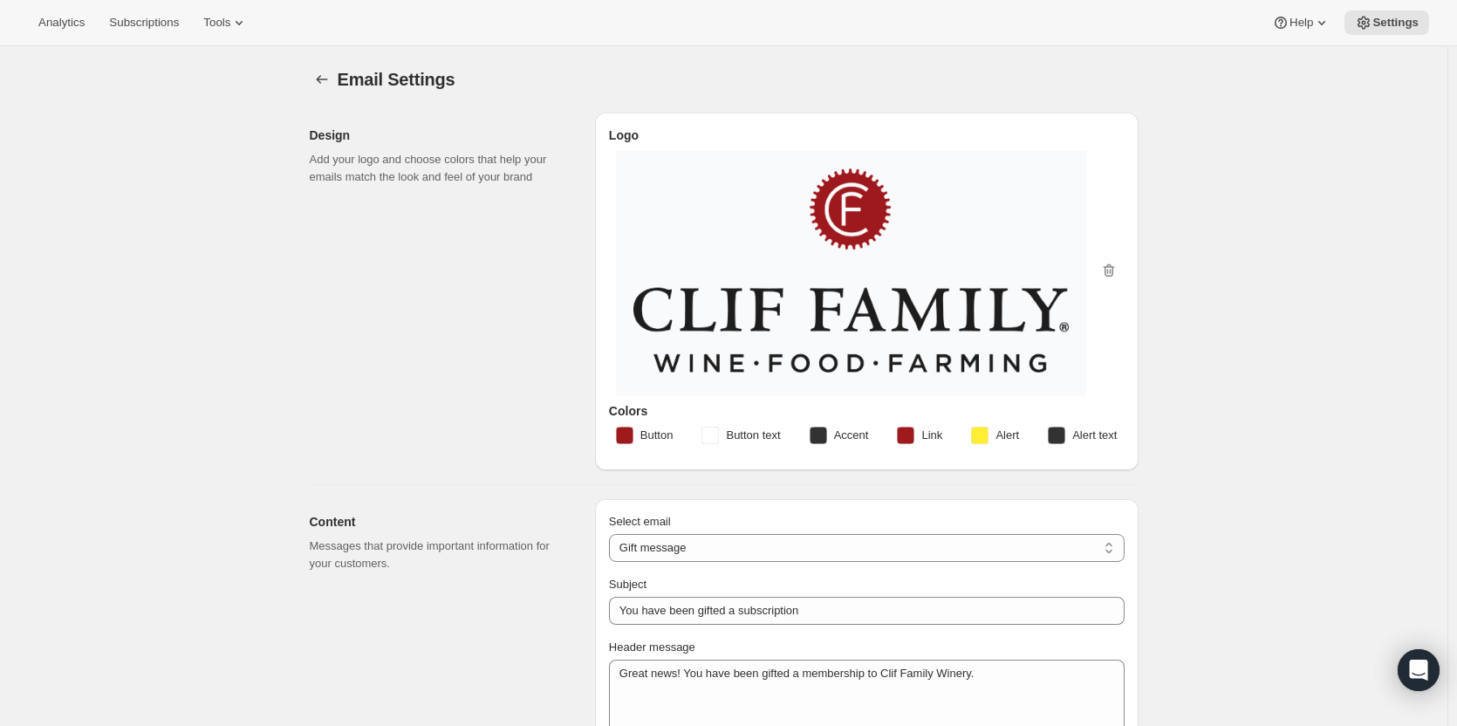
type textarea "Great news! You have been gifted a membership to Clif Family Winery."
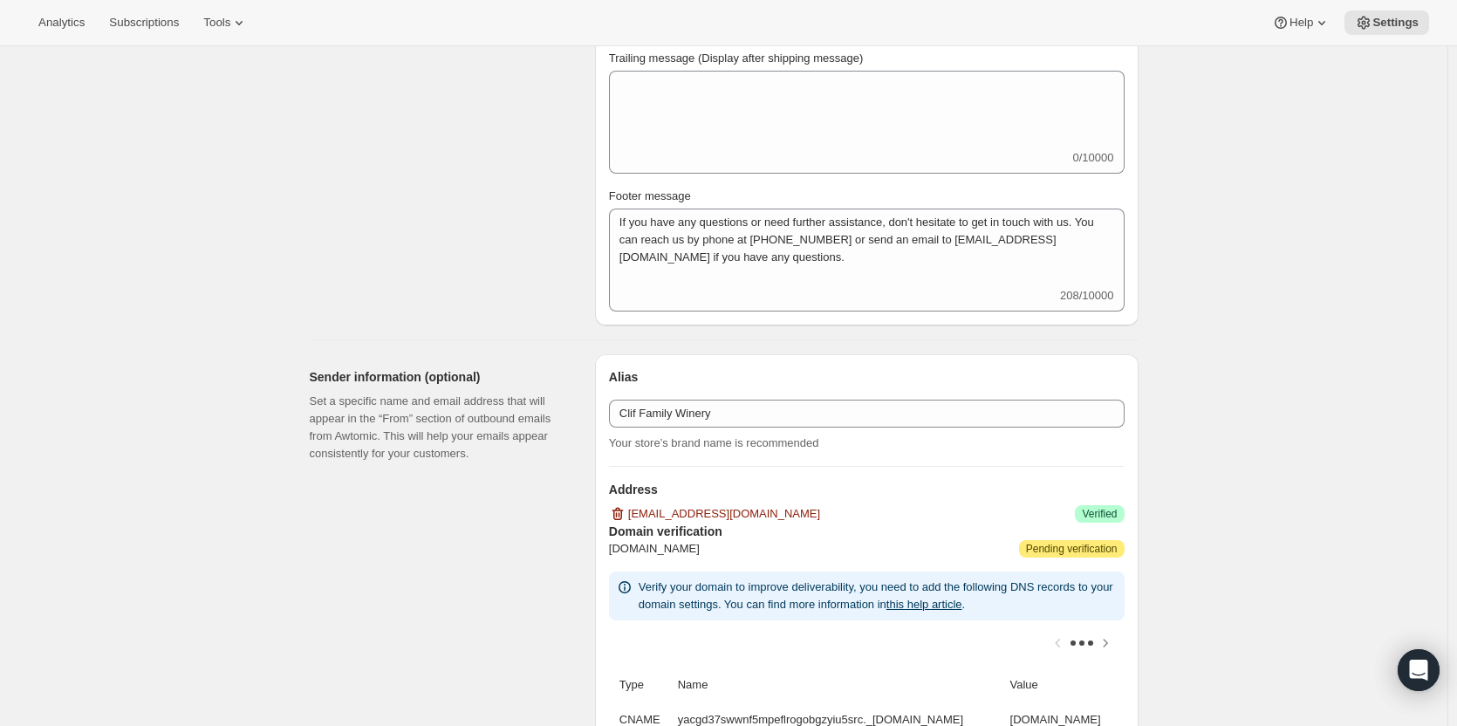
scroll to position [1134, 0]
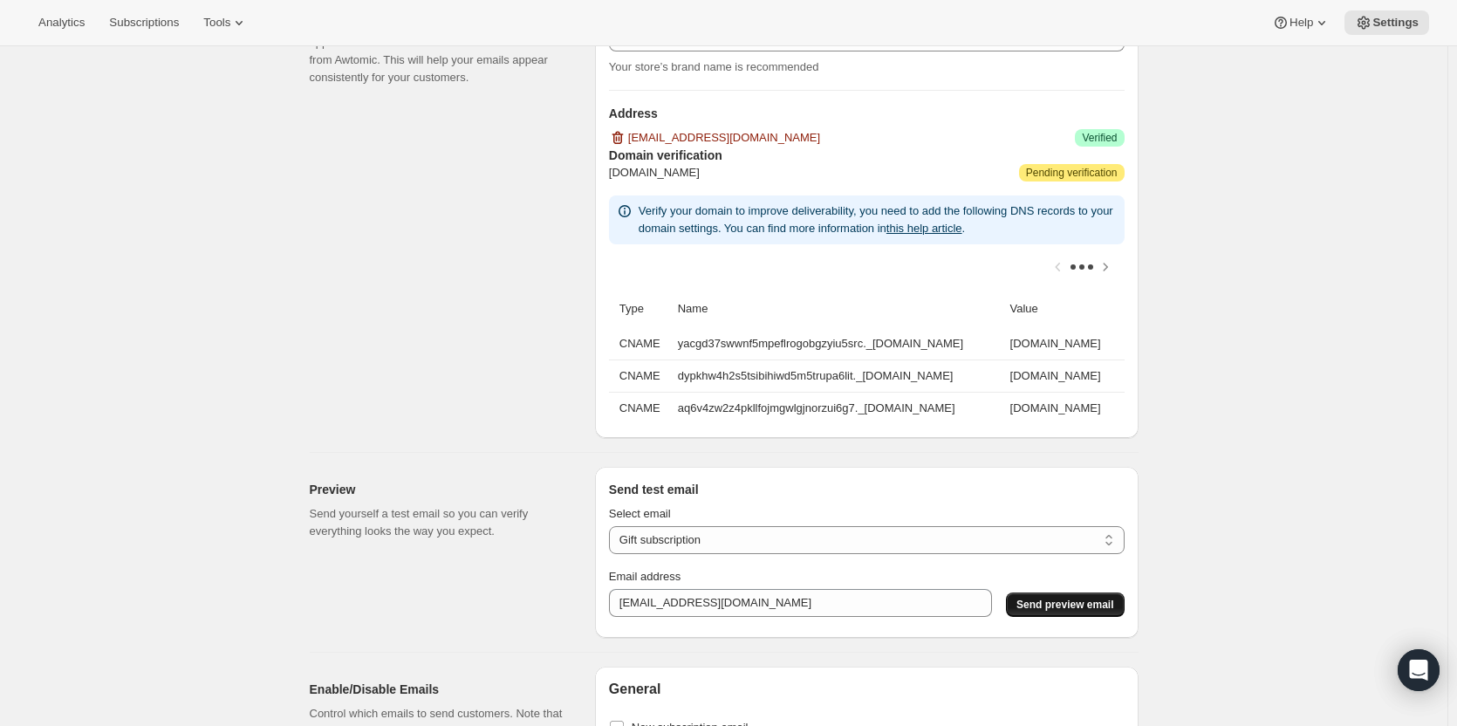
click at [1067, 612] on span "Send preview email" at bounding box center [1065, 605] width 97 height 14
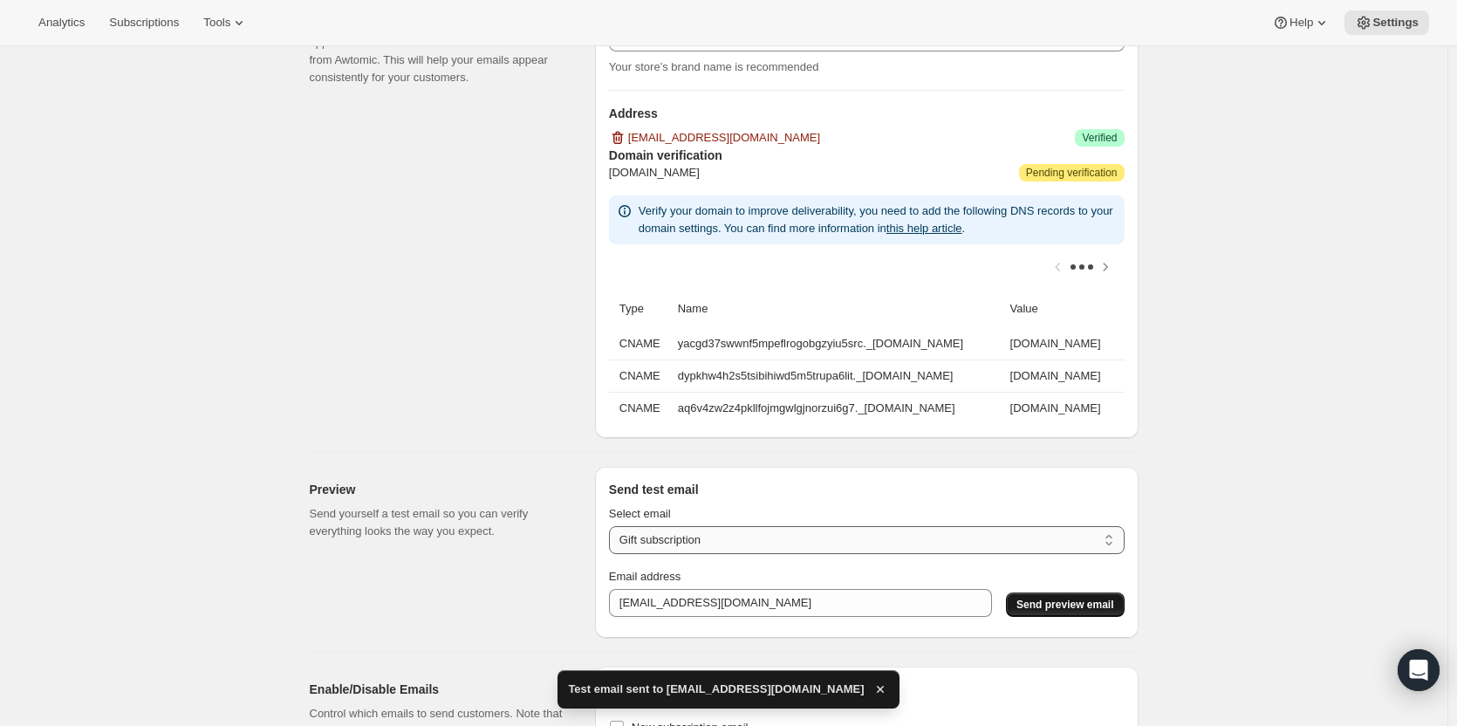
click at [662, 548] on select "New subscription Upcoming order Payment failure Delayed subscription Updated su…" at bounding box center [867, 540] width 516 height 28
click at [613, 537] on select "New subscription Upcoming order Payment failure Delayed subscription Updated su…" at bounding box center [867, 540] width 516 height 28
click at [1063, 612] on span "Send preview email" at bounding box center [1065, 605] width 97 height 14
drag, startPoint x: 810, startPoint y: 547, endPoint x: 797, endPoint y: 554, distance: 14.8
click at [810, 547] on select "New subscription Upcoming order Payment failure Delayed subscription Updated su…" at bounding box center [867, 540] width 516 height 28
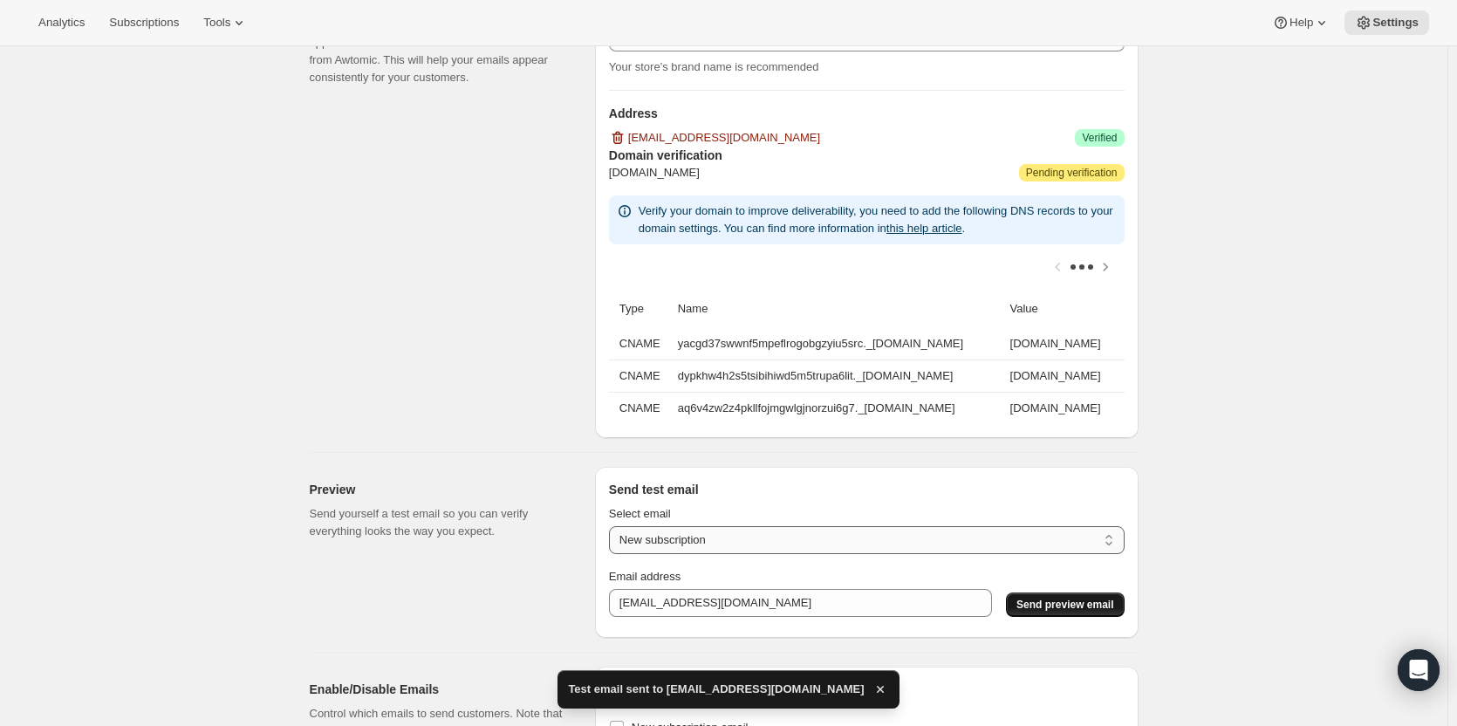
click at [613, 537] on select "New subscription Upcoming order Payment failure Delayed subscription Updated su…" at bounding box center [867, 540] width 516 height 28
click at [689, 542] on select "New subscription Upcoming order Payment failure Delayed subscription Updated su…" at bounding box center [867, 540] width 516 height 28
click at [613, 537] on select "New subscription Upcoming order Payment failure Delayed subscription Updated su…" at bounding box center [867, 540] width 516 height 28
click at [1044, 612] on span "Send preview email" at bounding box center [1065, 605] width 97 height 14
click at [752, 546] on select "New subscription Upcoming order Payment failure Delayed subscription Updated su…" at bounding box center [867, 540] width 516 height 28
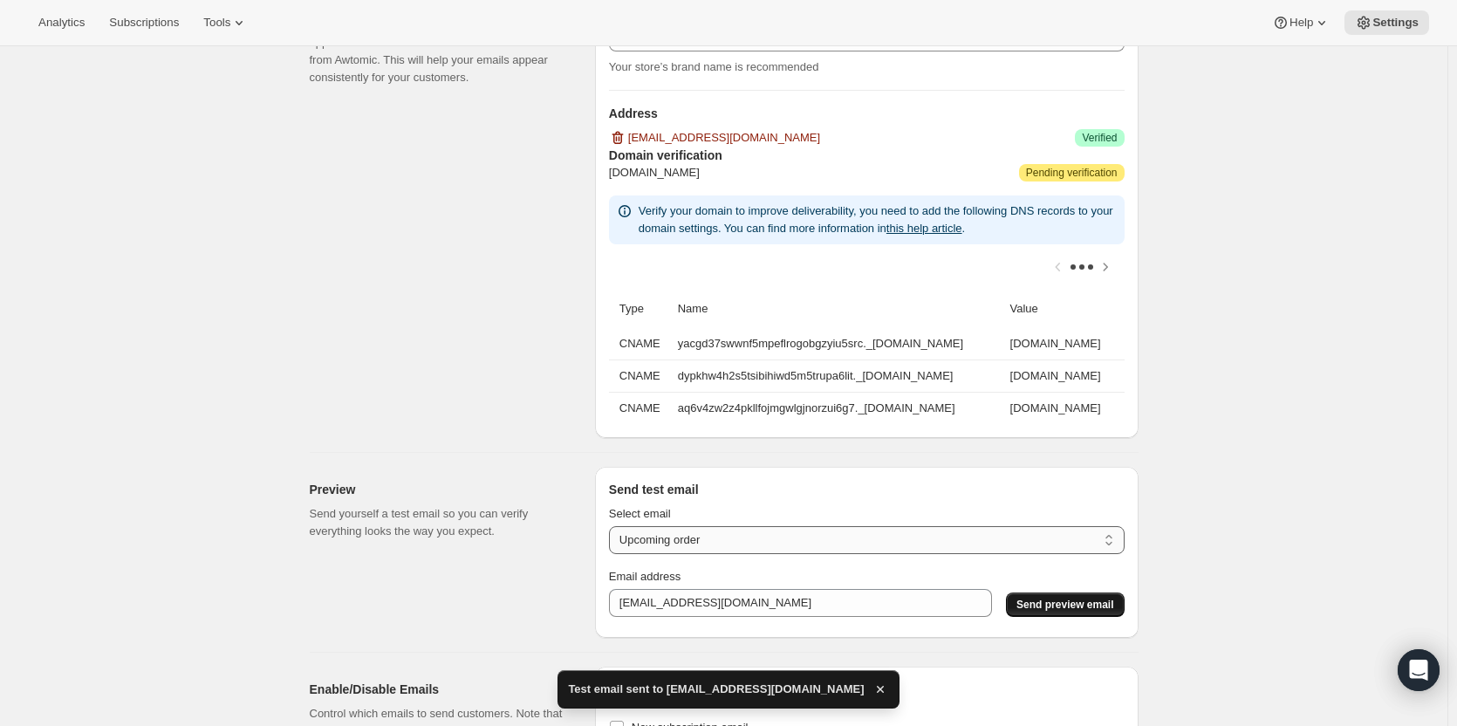
click at [613, 537] on select "New subscription Upcoming order Payment failure Delayed subscription Updated su…" at bounding box center [867, 540] width 516 height 28
click at [1063, 608] on button "Send preview email" at bounding box center [1065, 605] width 118 height 24
click at [773, 545] on select "New subscription Upcoming order Payment failure Delayed subscription Updated su…" at bounding box center [867, 540] width 516 height 28
click at [613, 537] on select "New subscription Upcoming order Payment failure Delayed subscription Updated su…" at bounding box center [867, 540] width 516 height 28
click at [1029, 612] on span "Send preview email" at bounding box center [1065, 605] width 97 height 14
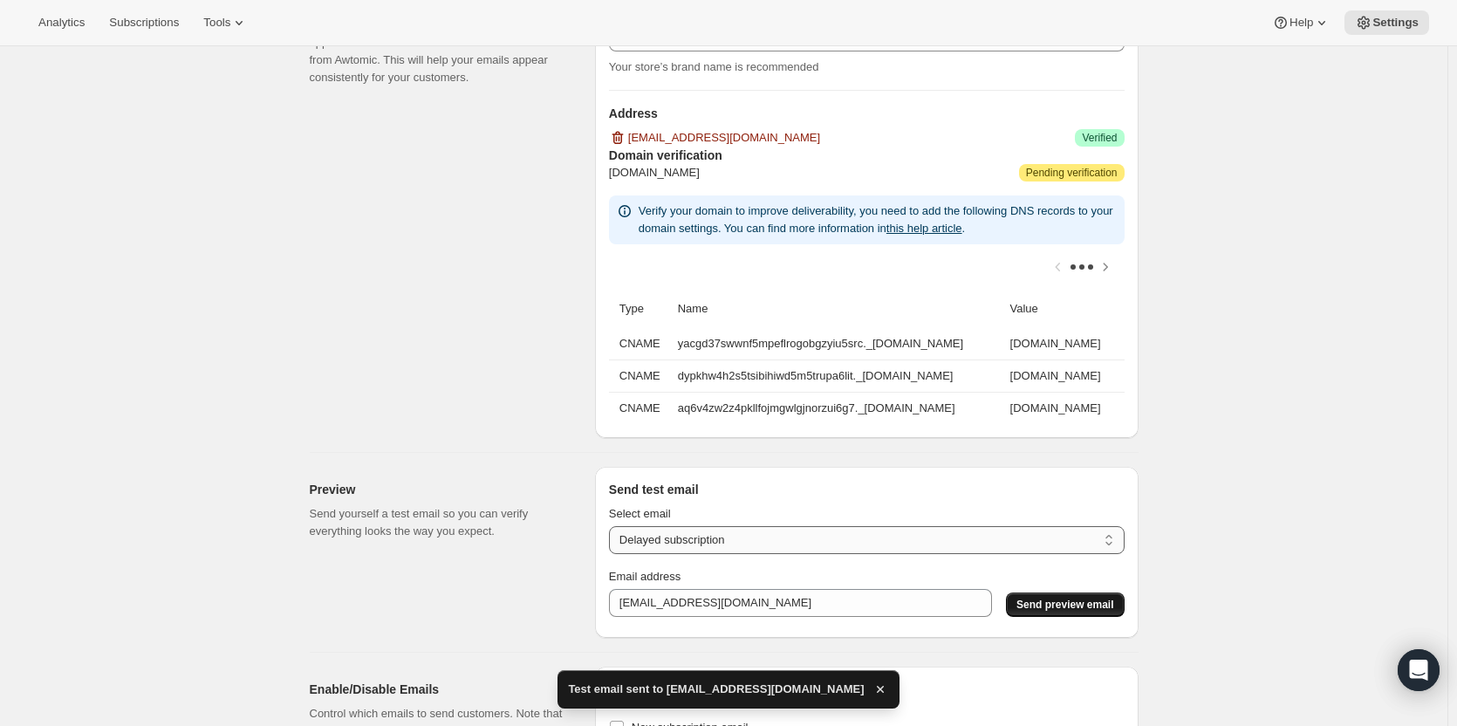
click at [743, 544] on select "New subscription Upcoming order Payment failure Delayed subscription Updated su…" at bounding box center [867, 540] width 516 height 28
click at [613, 537] on select "New subscription Upcoming order Payment failure Delayed subscription Updated su…" at bounding box center [867, 540] width 516 height 28
click at [1057, 617] on button "Send preview email" at bounding box center [1065, 605] width 118 height 24
click at [746, 547] on select "New subscription Upcoming order Payment failure Delayed subscription Updated su…" at bounding box center [867, 540] width 516 height 28
click at [613, 537] on select "New subscription Upcoming order Payment failure Delayed subscription Updated su…" at bounding box center [867, 540] width 516 height 28
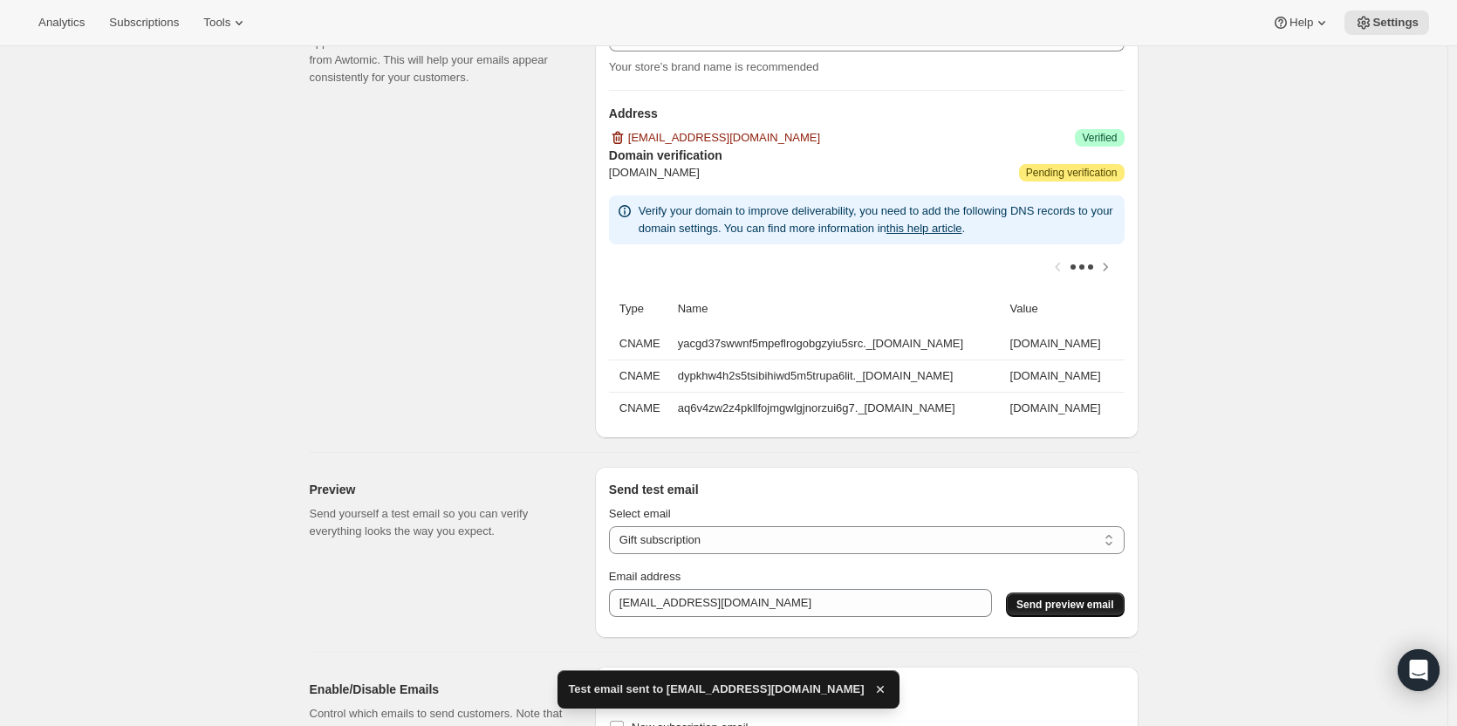
click at [1037, 612] on span "Send preview email" at bounding box center [1065, 605] width 97 height 14
click at [711, 551] on select "New subscription Upcoming order Payment failure Delayed subscription Updated su…" at bounding box center [867, 540] width 516 height 28
click at [613, 537] on select "New subscription Upcoming order Payment failure Delayed subscription Updated su…" at bounding box center [867, 540] width 516 height 28
click at [1080, 612] on span "Send preview email" at bounding box center [1065, 605] width 97 height 14
click at [805, 554] on select "New subscription Upcoming order Payment failure Delayed subscription Updated su…" at bounding box center [867, 540] width 516 height 28
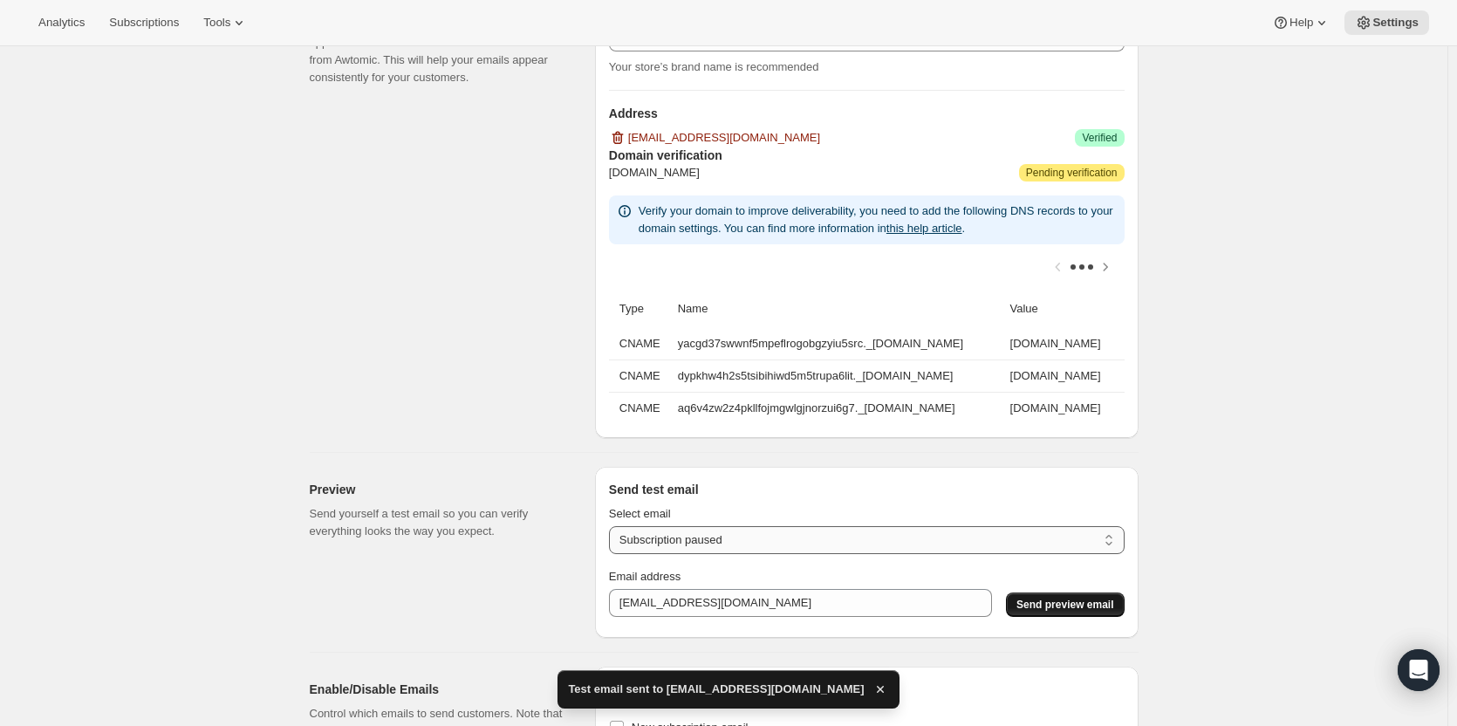
click at [613, 537] on select "New subscription Upcoming order Payment failure Delayed subscription Updated su…" at bounding box center [867, 540] width 516 height 28
click at [1051, 612] on span "Send preview email" at bounding box center [1065, 605] width 97 height 14
click at [752, 551] on select "New subscription Upcoming order Payment failure Delayed subscription Updated su…" at bounding box center [867, 540] width 516 height 28
select select "subscription-status-changed_reactivated"
click at [613, 537] on select "New subscription Upcoming order Payment failure Delayed subscription Updated su…" at bounding box center [867, 540] width 516 height 28
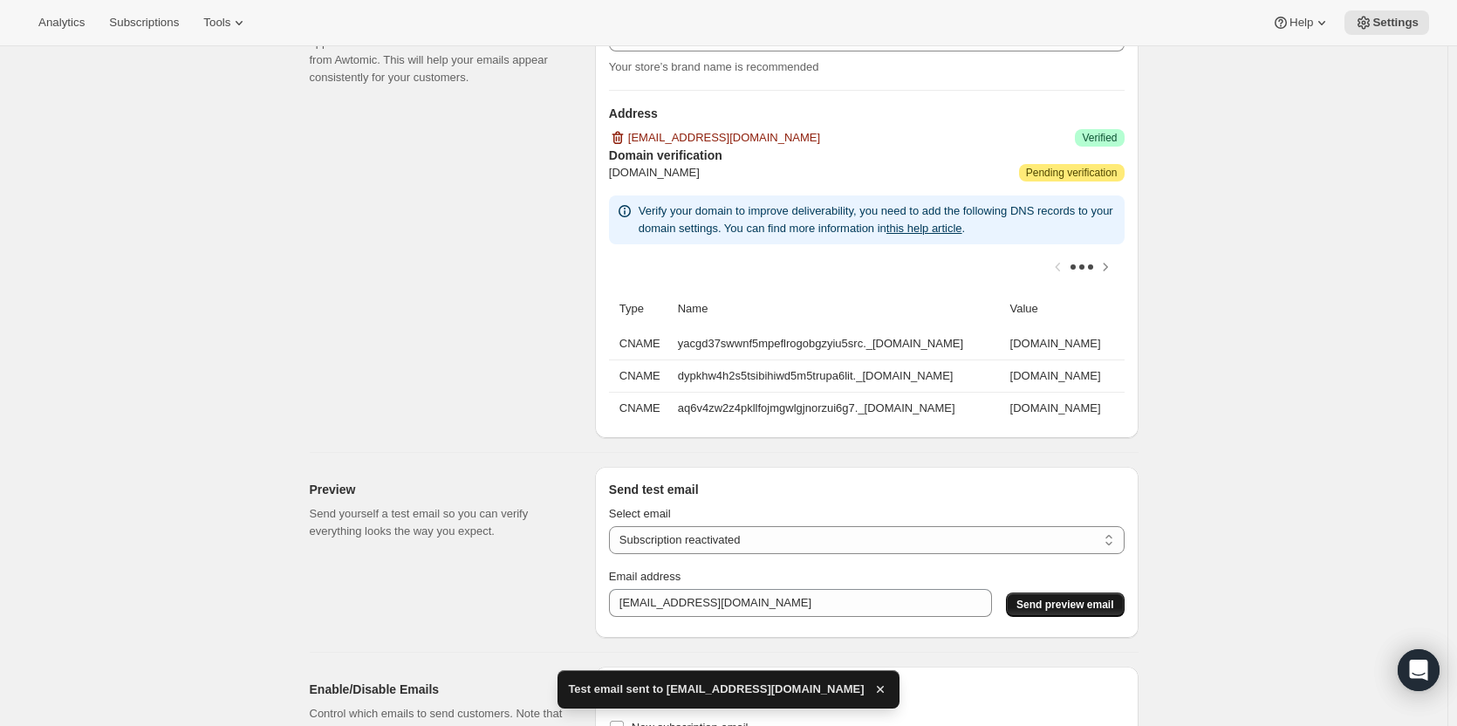
click at [1033, 612] on span "Send preview email" at bounding box center [1065, 605] width 97 height 14
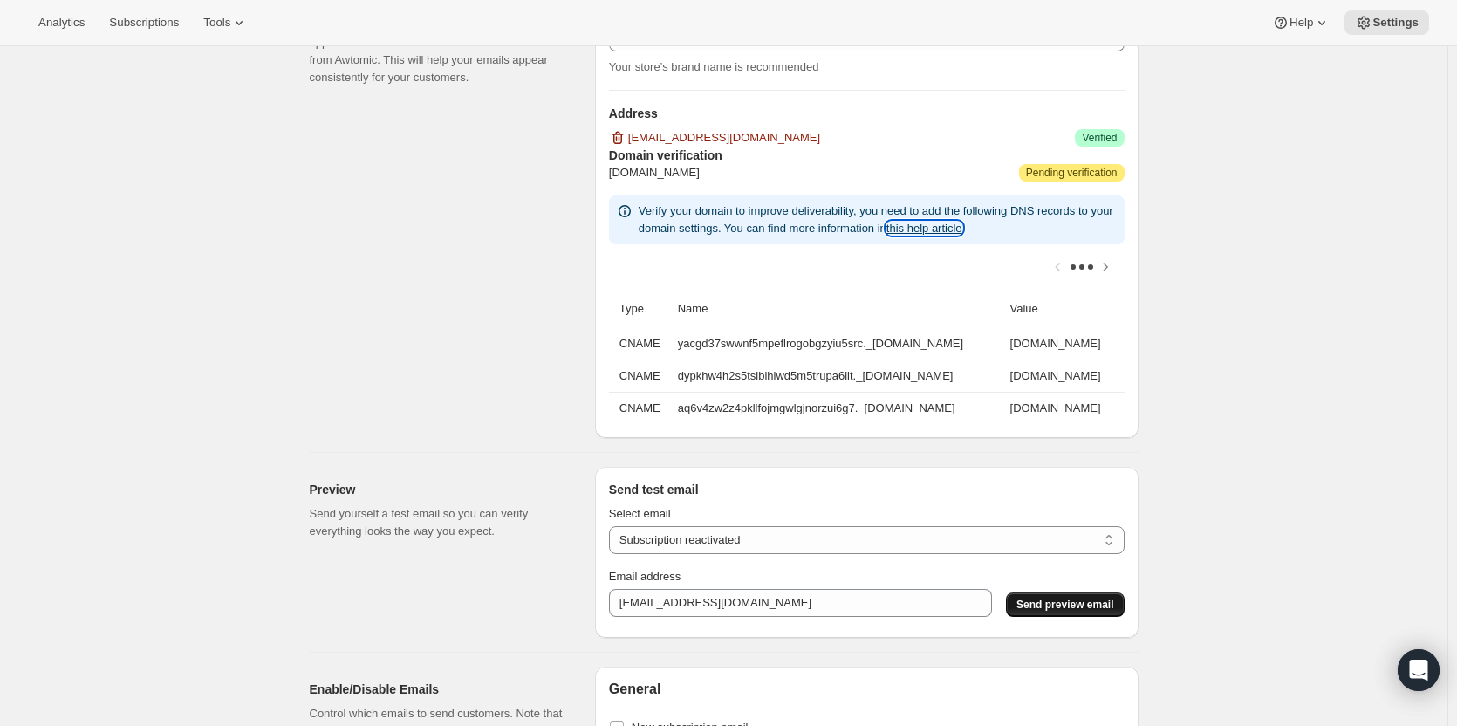
click at [963, 225] on link "this help article" at bounding box center [925, 228] width 76 height 13
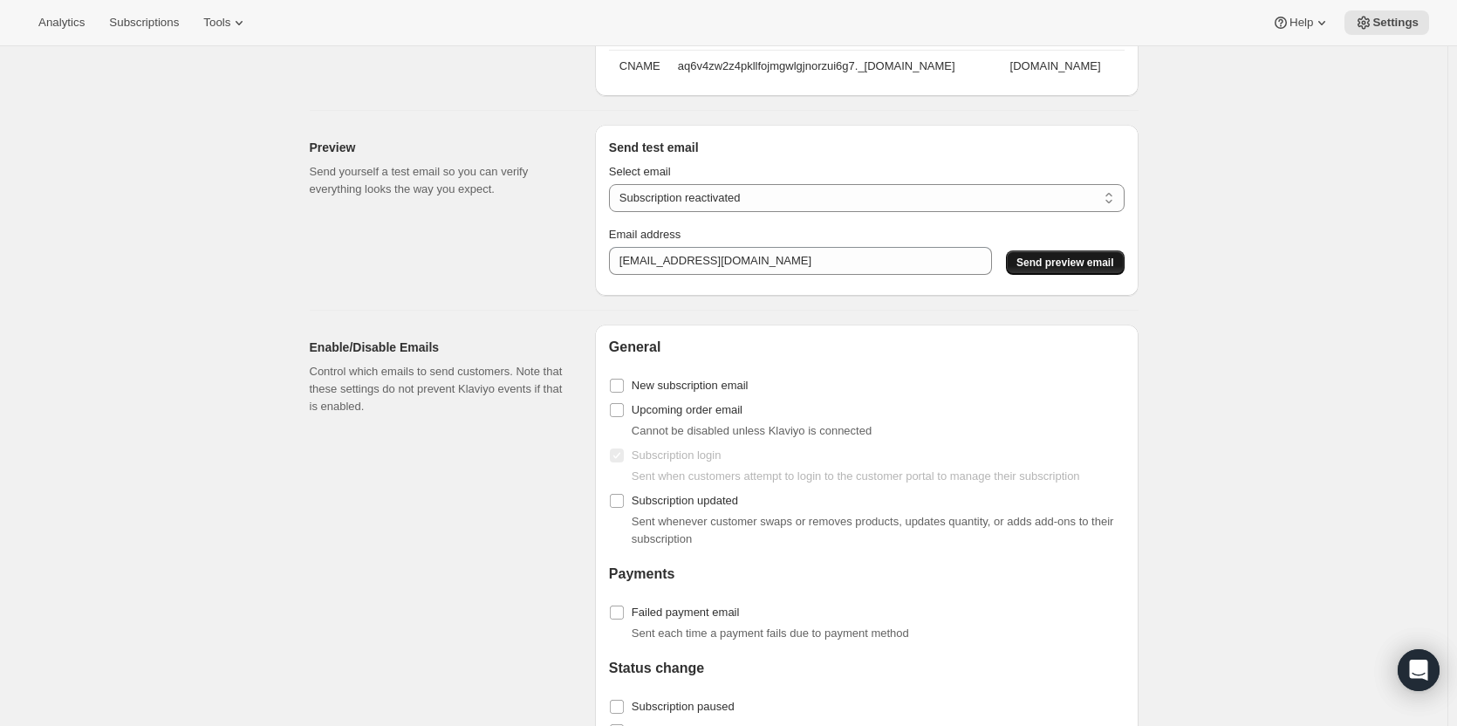
scroll to position [1920, 0]
